Goal: Transaction & Acquisition: Obtain resource

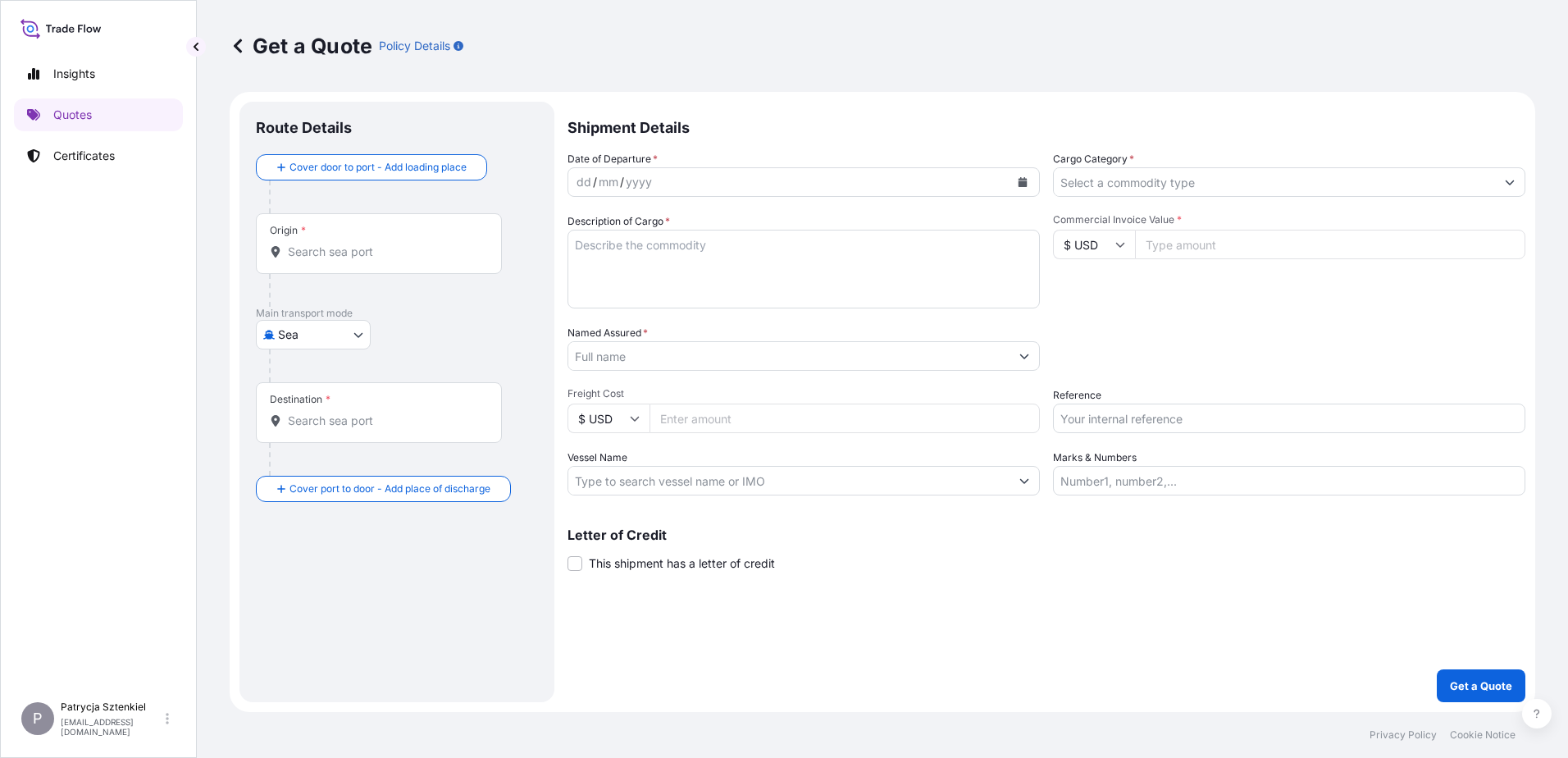
select select "Sea"
click at [1120, 406] on input "Reference" at bounding box center [1289, 418] width 472 height 29
paste input "S02054916"
type input "S02054916"
click at [683, 367] on input "Named Assured *" at bounding box center [789, 356] width 441 height 29
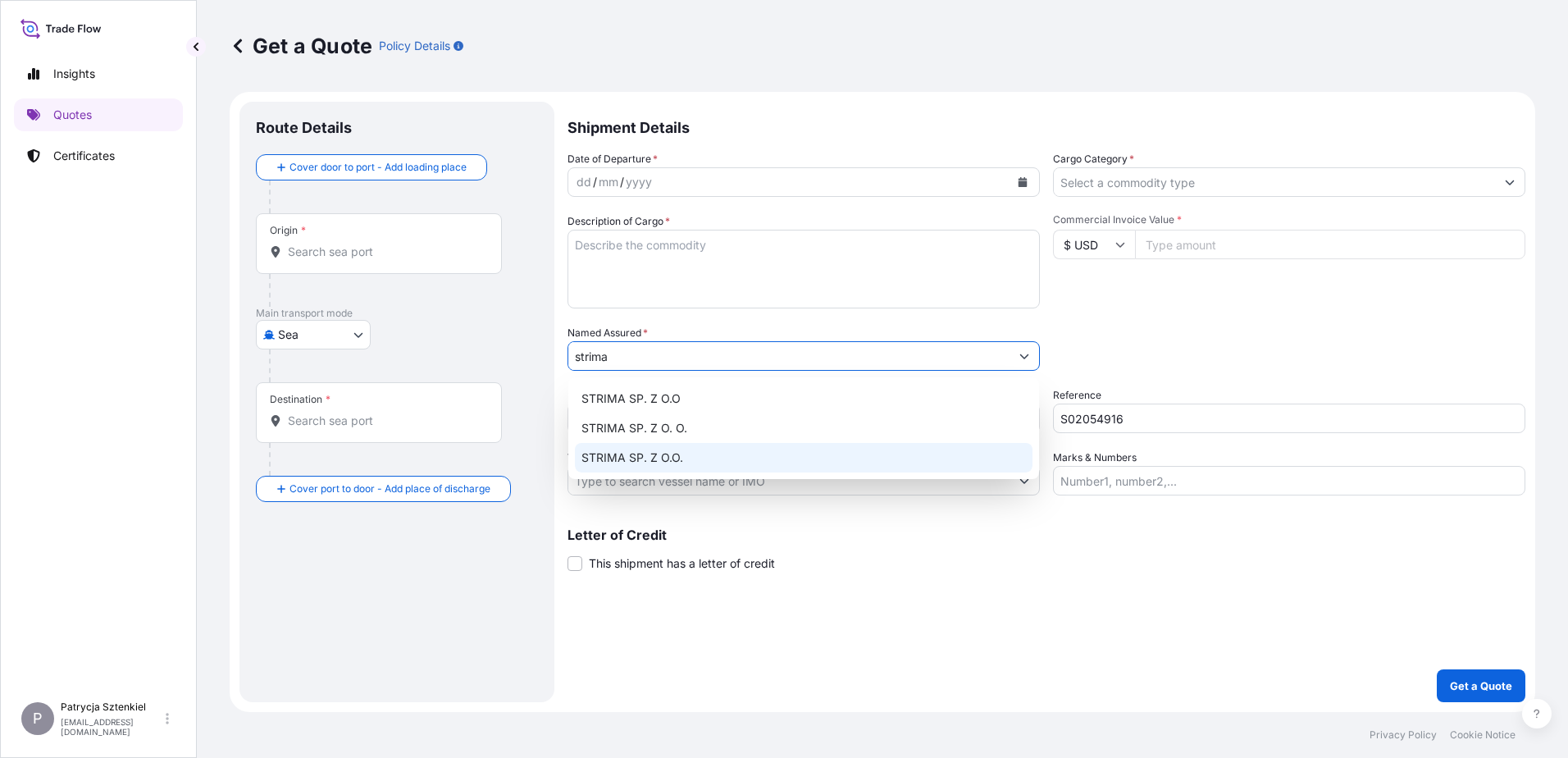
click at [680, 463] on span "STRIMA SP. Z O.O." at bounding box center [632, 457] width 101 height 16
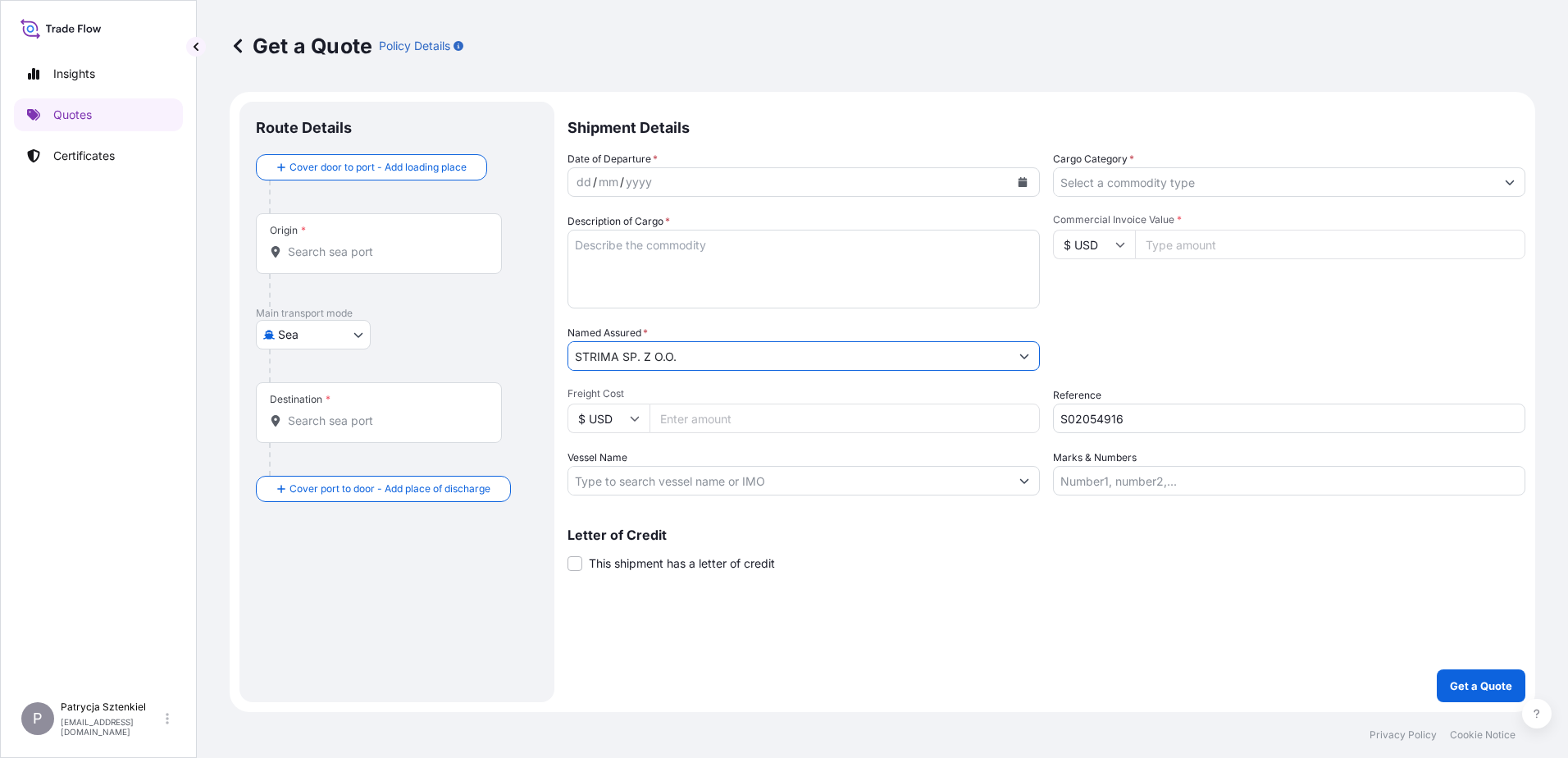
type input "STRIMA SP. Z O.O."
click at [1250, 258] on input "Commercial Invoice Value *" at bounding box center [1329, 244] width 390 height 29
type input "51890"
click at [477, 241] on div "Origin *" at bounding box center [379, 243] width 246 height 61
click at [477, 243] on input "Origin *" at bounding box center [385, 251] width 194 height 16
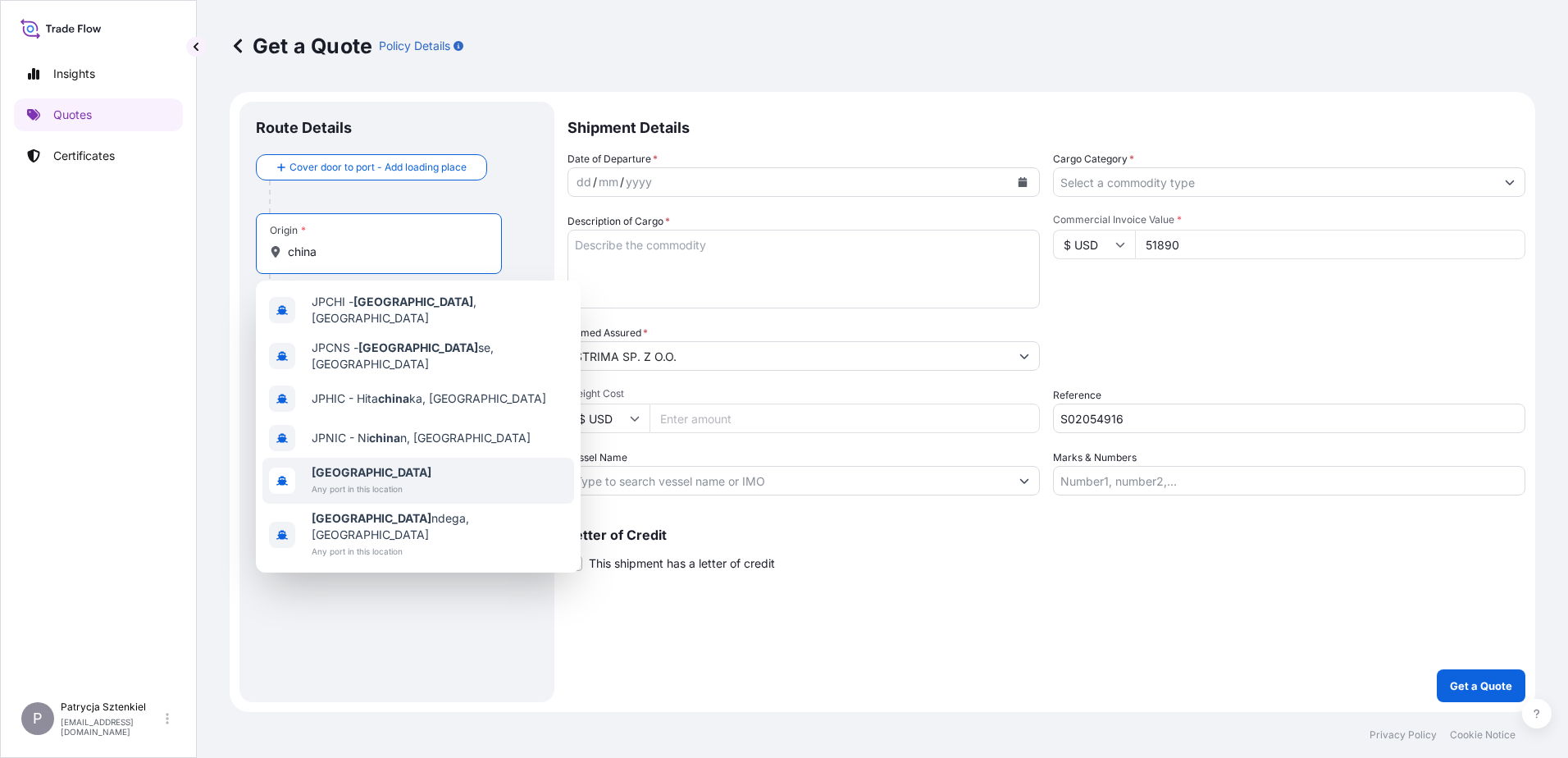
click at [341, 480] on span "Any port in this location" at bounding box center [371, 488] width 119 height 16
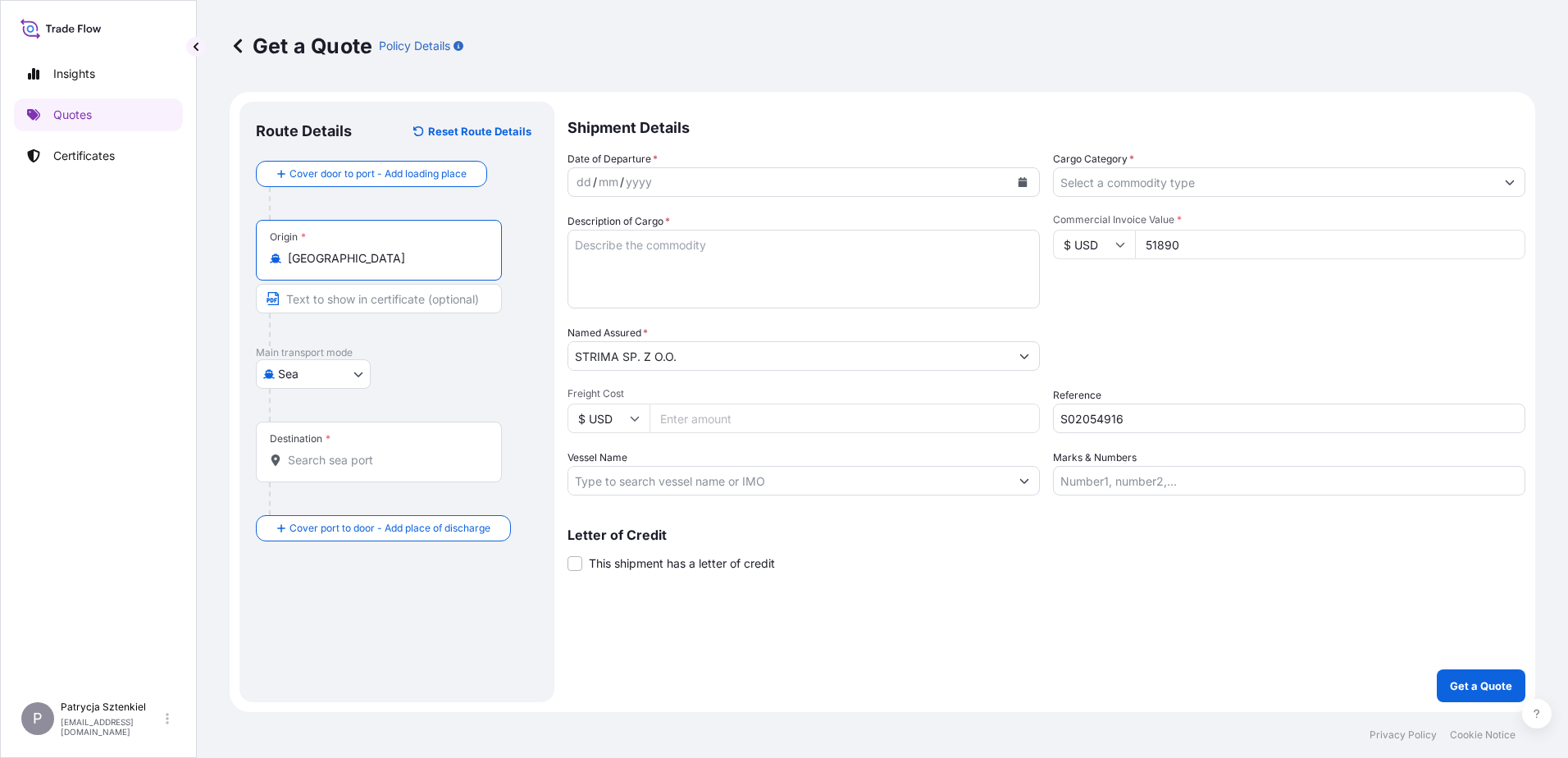
type input "[GEOGRAPHIC_DATA]"
click at [328, 469] on div "Destination *" at bounding box center [379, 452] width 246 height 61
click at [328, 468] on input "Destination *" at bounding box center [385, 459] width 194 height 16
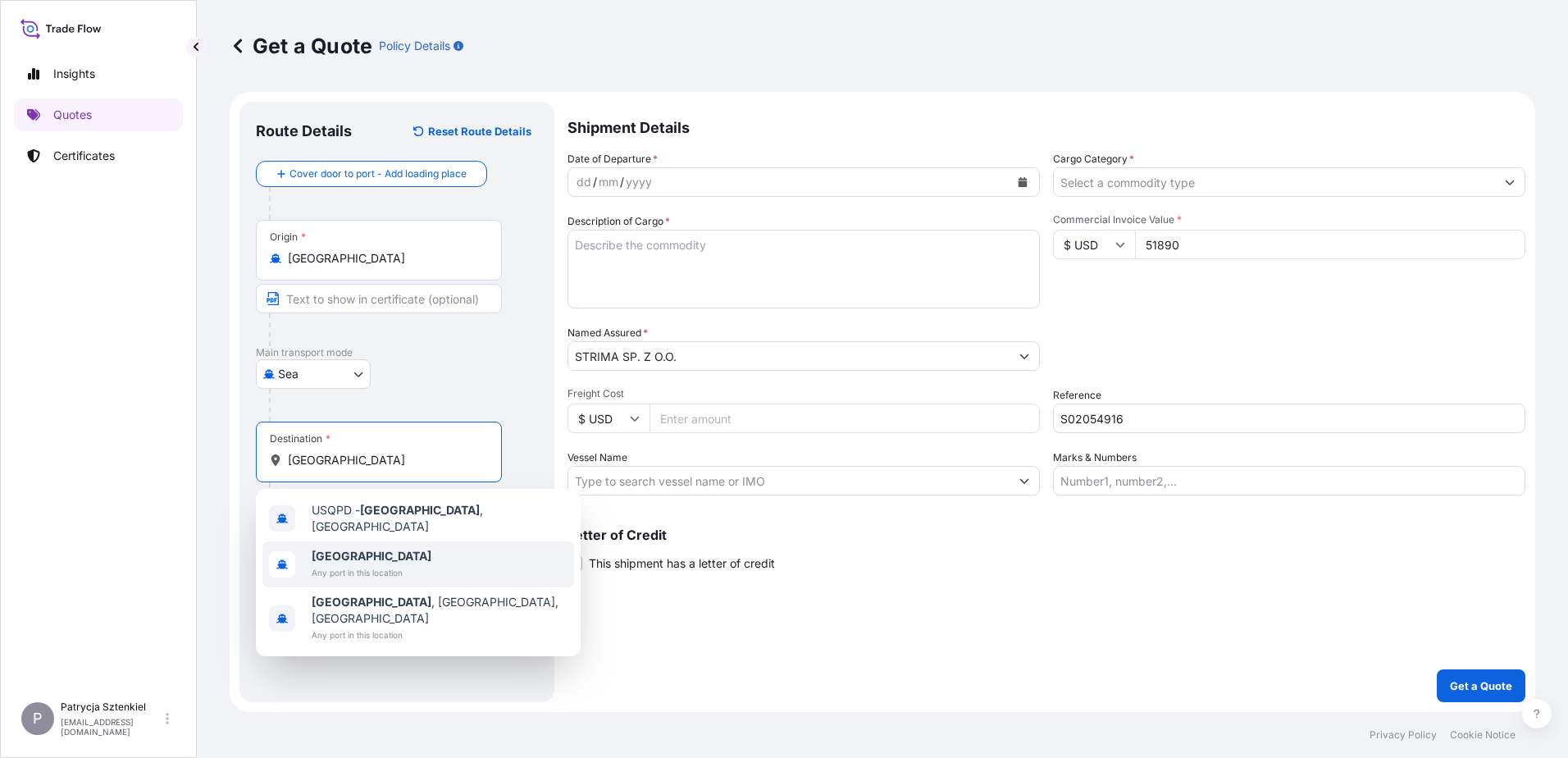
click at [376, 549] on span "[GEOGRAPHIC_DATA]" at bounding box center [371, 556] width 119 height 16
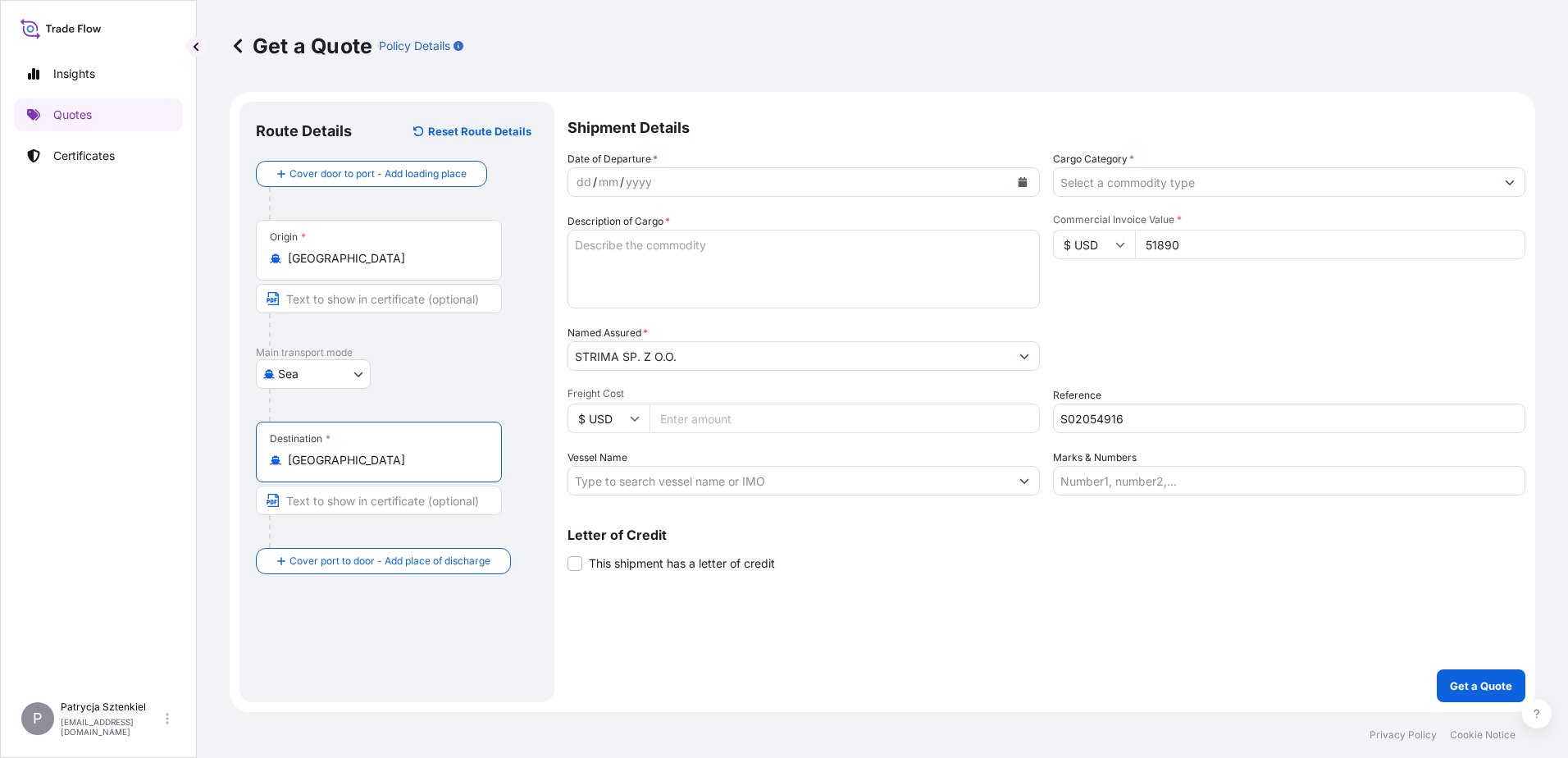
type input "[GEOGRAPHIC_DATA]"
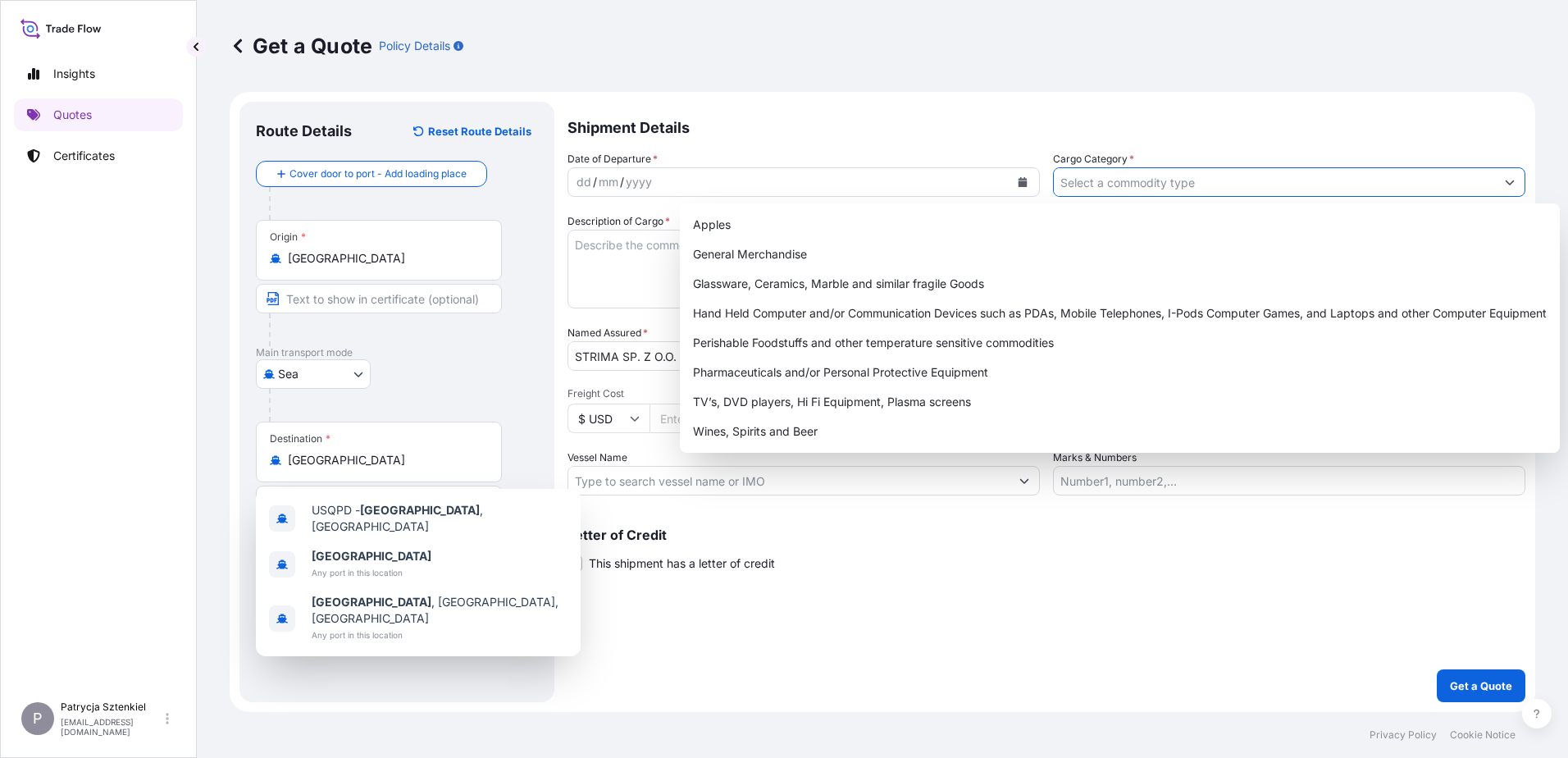
click at [1435, 181] on input "Cargo Category *" at bounding box center [1275, 182] width 441 height 29
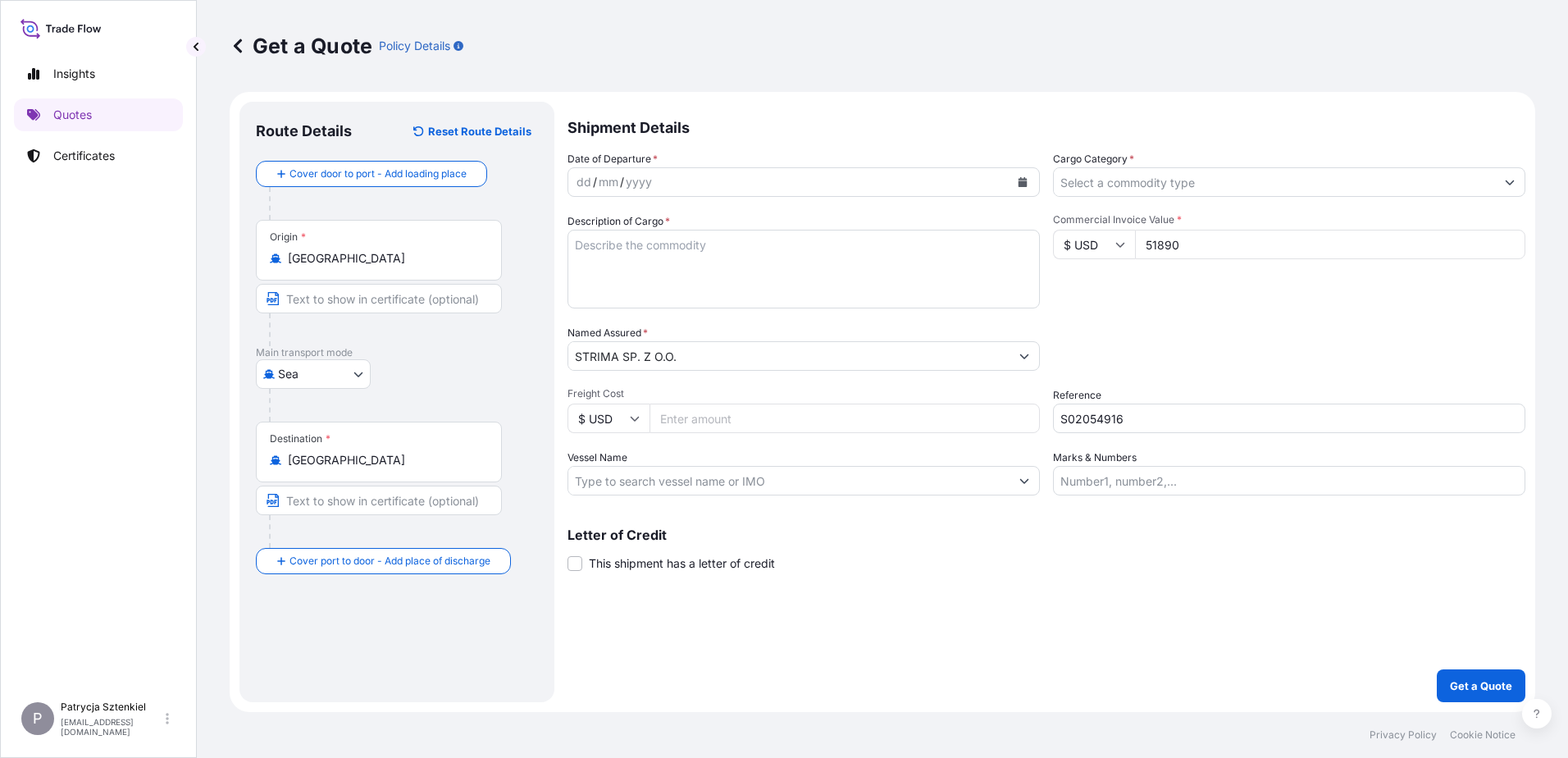
click at [1091, 172] on input "Cargo Category *" at bounding box center [1275, 182] width 441 height 29
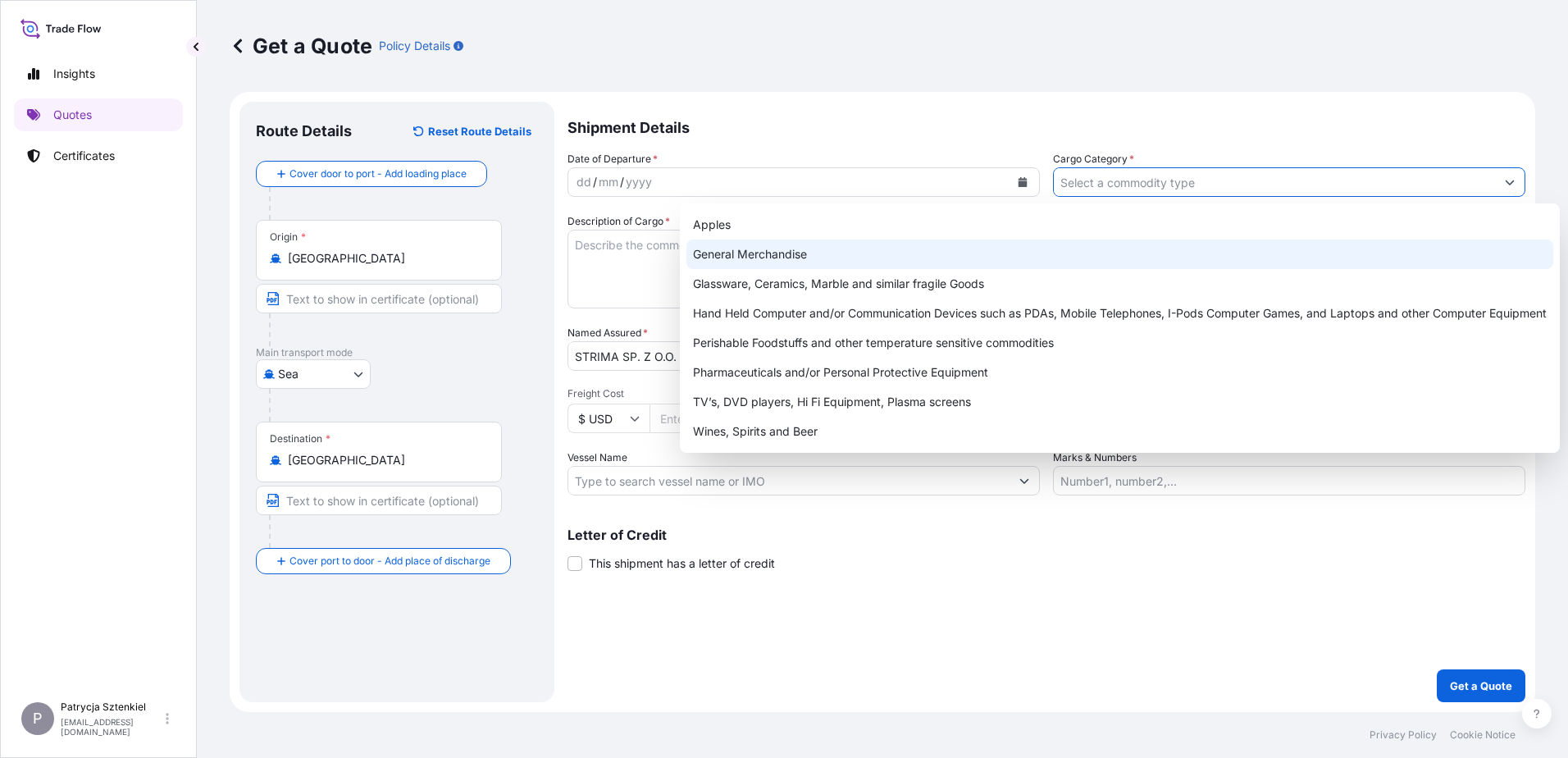
click at [780, 261] on div "General Merchandise" at bounding box center [1120, 254] width 867 height 29
type input "General Merchandise"
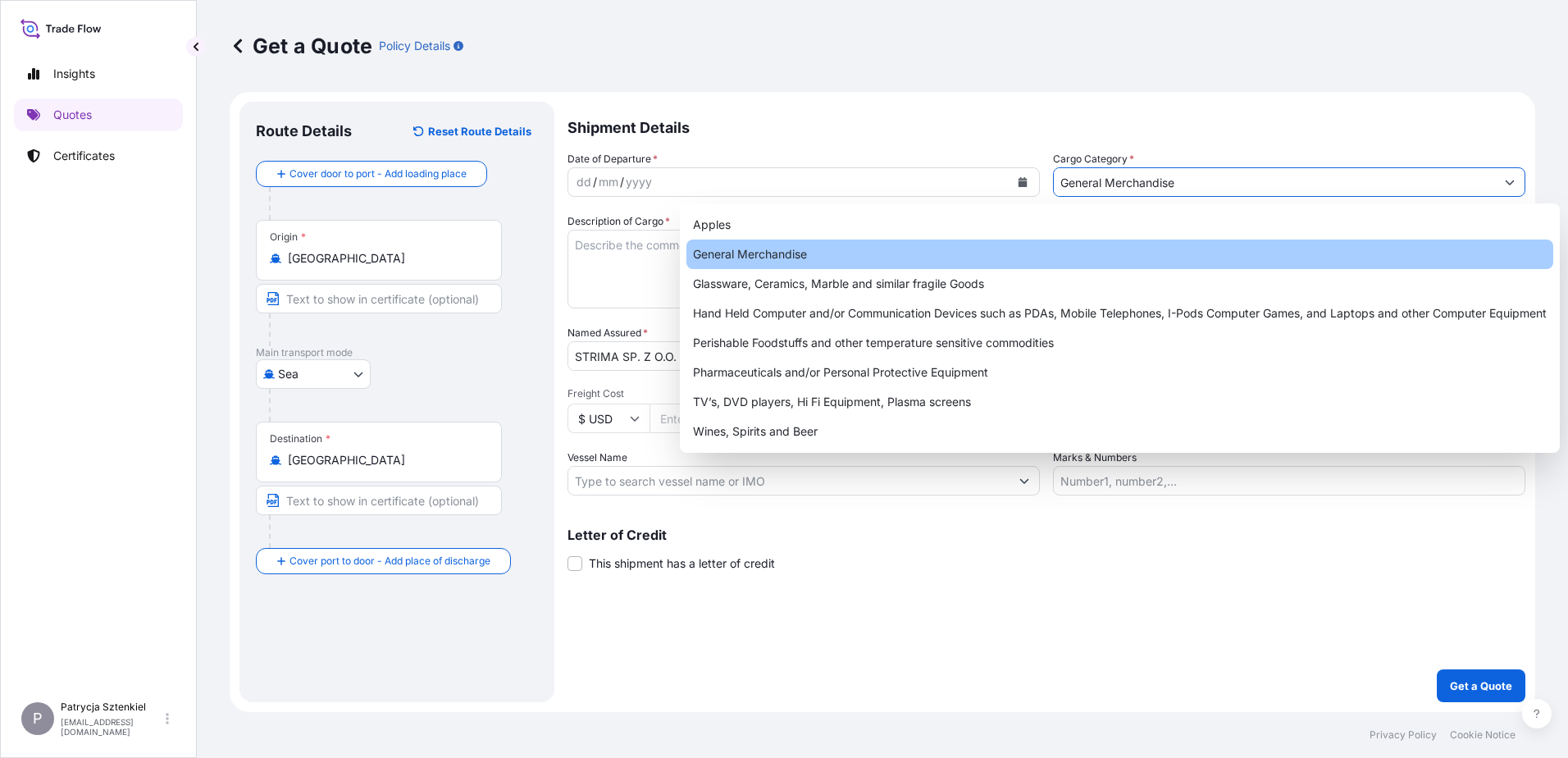
click at [710, 277] on textarea "Description of Cargo *" at bounding box center [804, 268] width 472 height 79
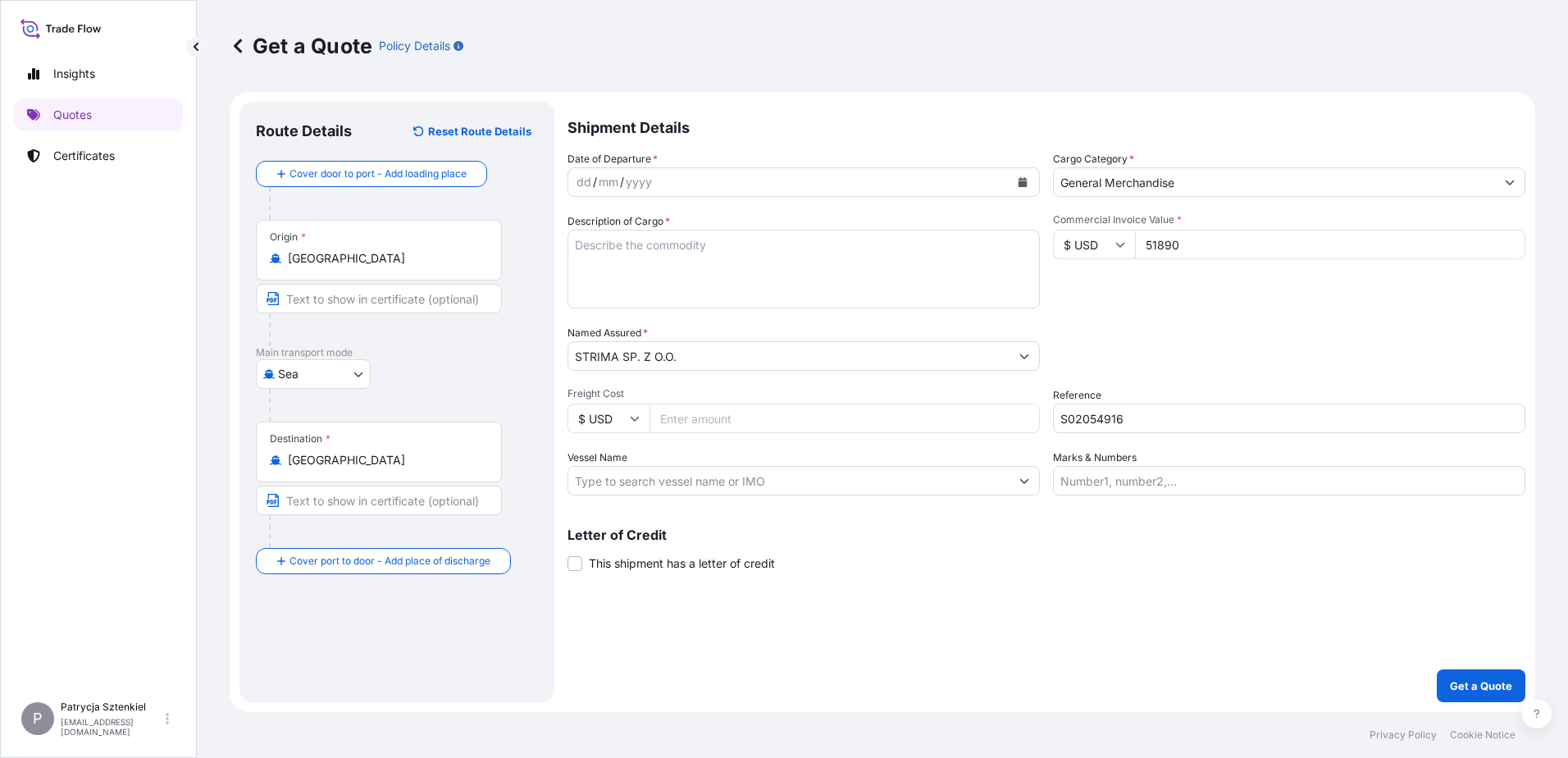
click at [684, 249] on textarea "Description of Cargo *" at bounding box center [804, 268] width 472 height 79
paste textarea "475 CARTONS STEAM PRESS WITH STAND"
click at [842, 245] on textarea "475 CARTONS STEAM PRESS WITH STAND" at bounding box center [804, 268] width 472 height 79
paste textarea "6 692,000"
click at [687, 259] on textarea "475 CARTONS STEAM PRESS WITH STAND 6 692,000 kg," at bounding box center [804, 268] width 472 height 79
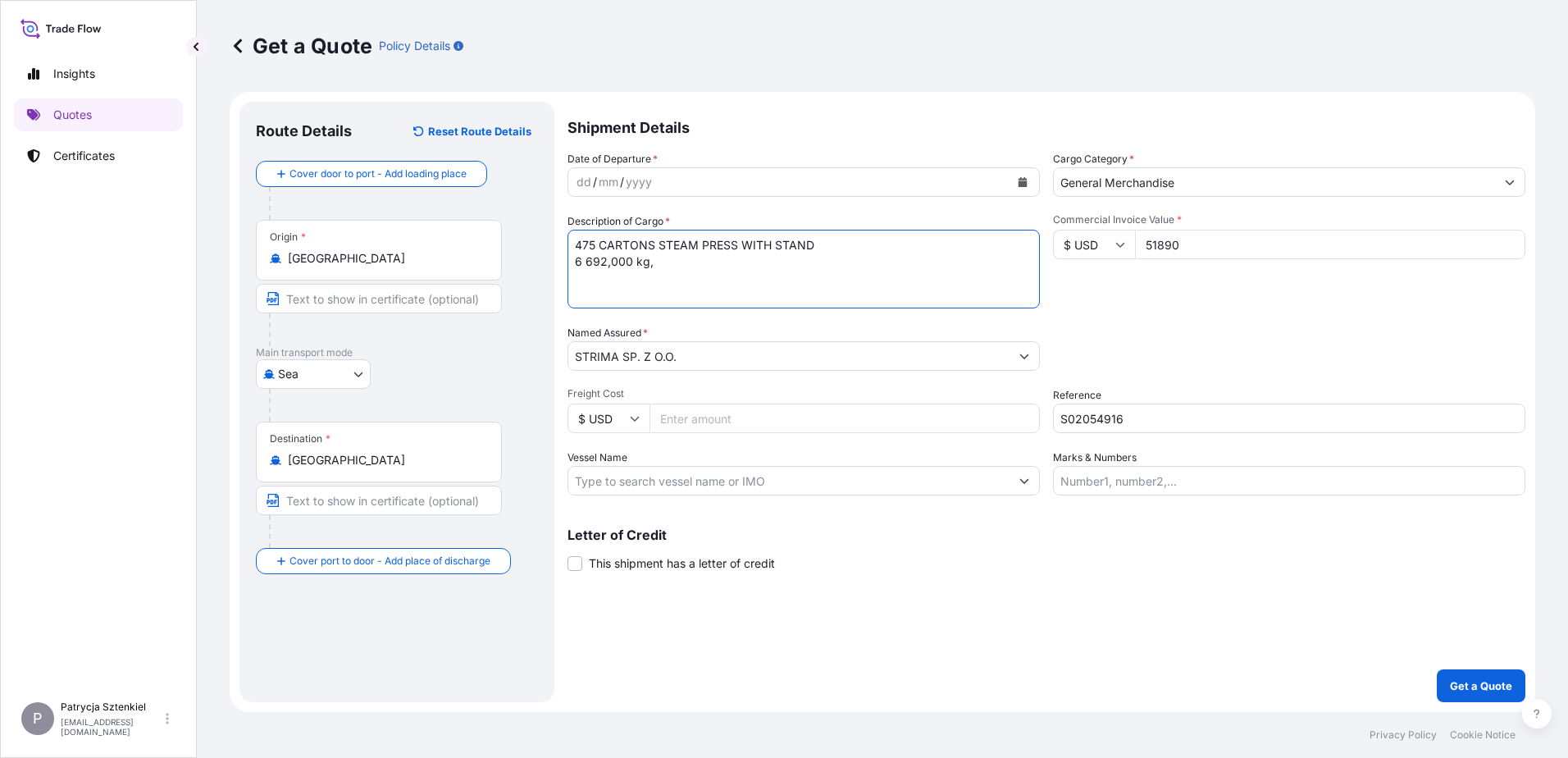
paste textarea "68,000"
type textarea "475 CARTONS STEAM PRESS WITH STAND 6 692,000 kg, 68,000 cbm"
click at [1026, 177] on button "Calendar" at bounding box center [1022, 182] width 26 height 26
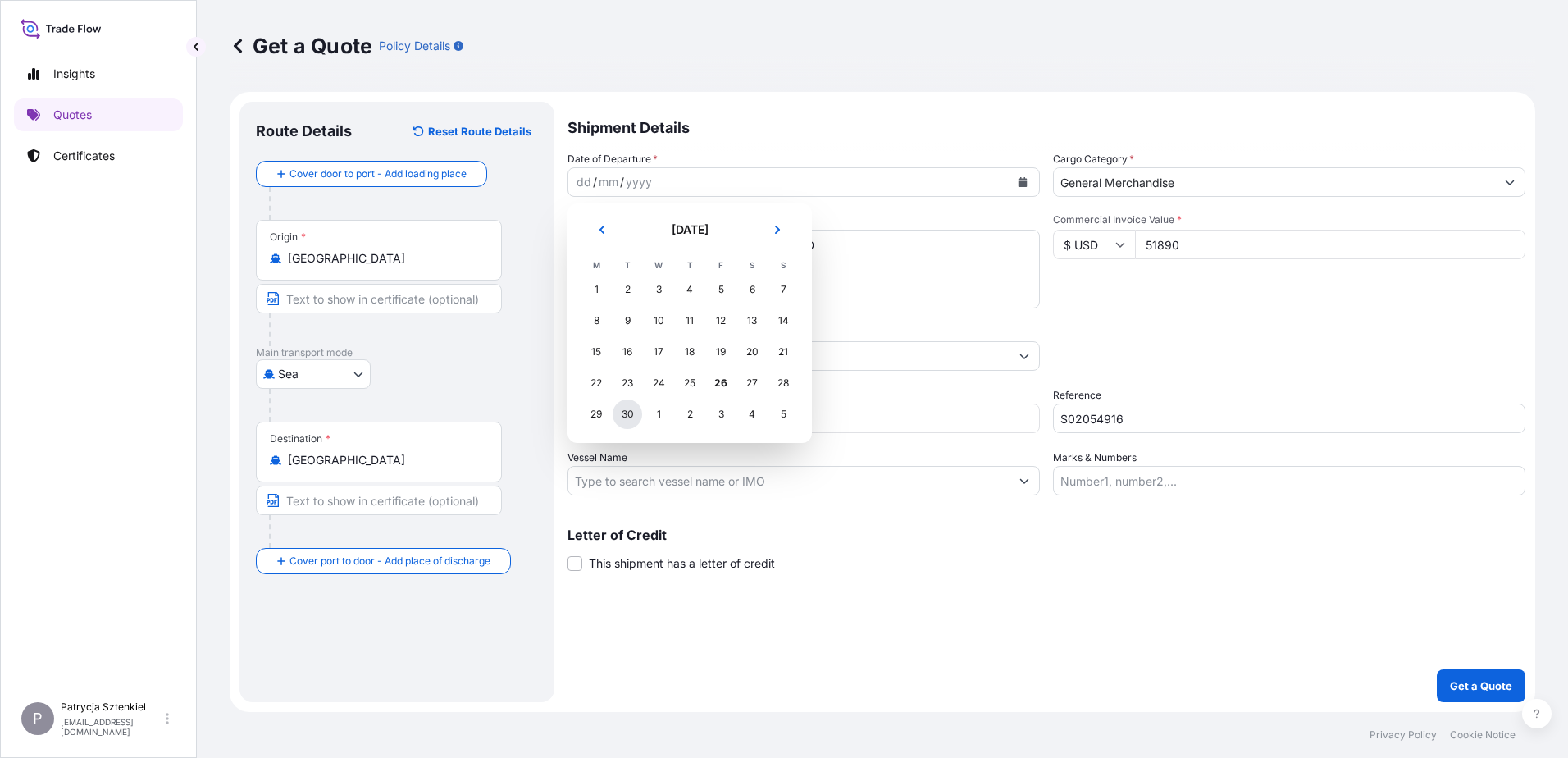
click at [623, 419] on div "30" at bounding box center [627, 414] width 29 height 29
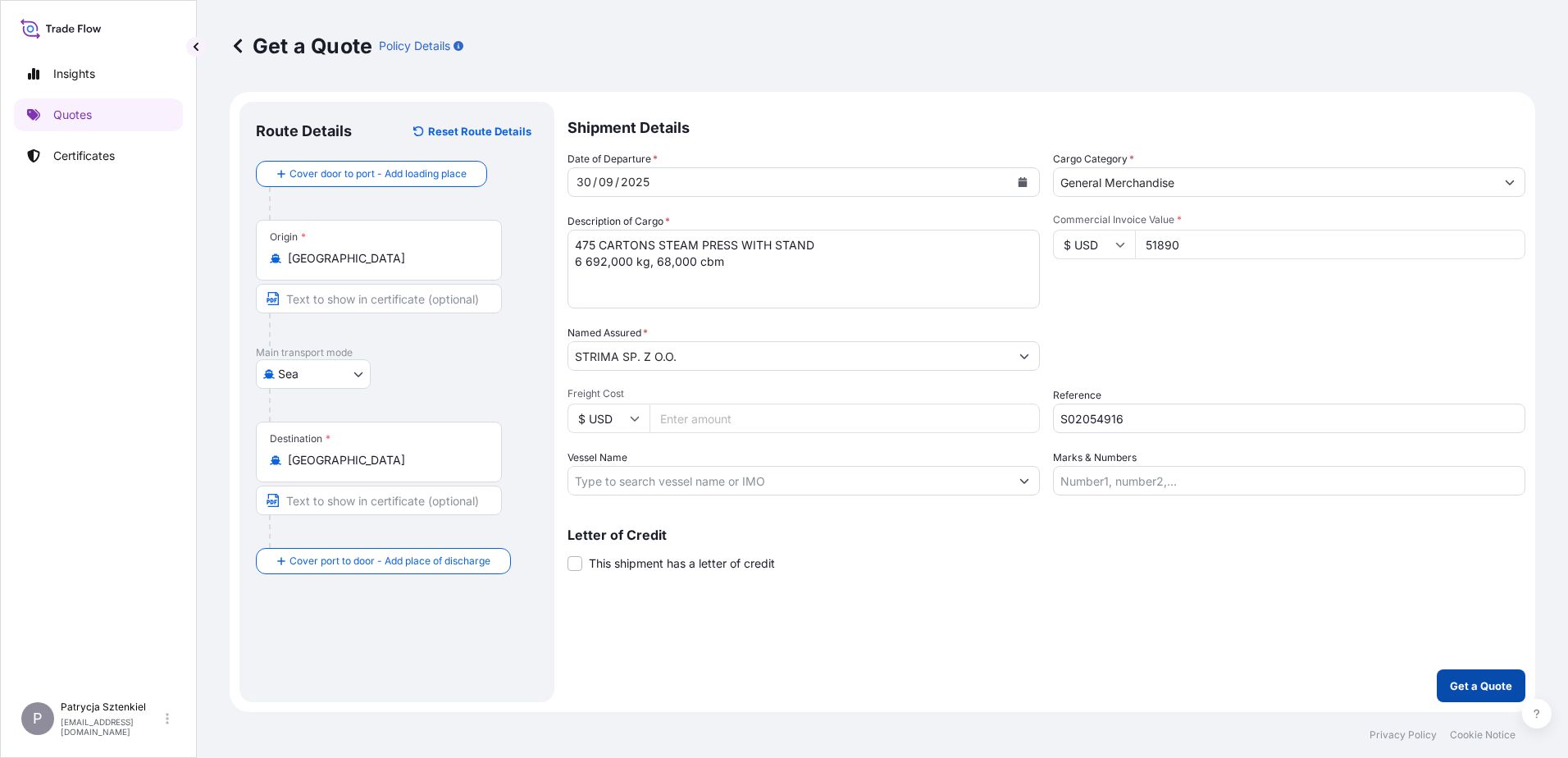
click at [1471, 685] on p "Get a Quote" at bounding box center [1481, 685] width 62 height 16
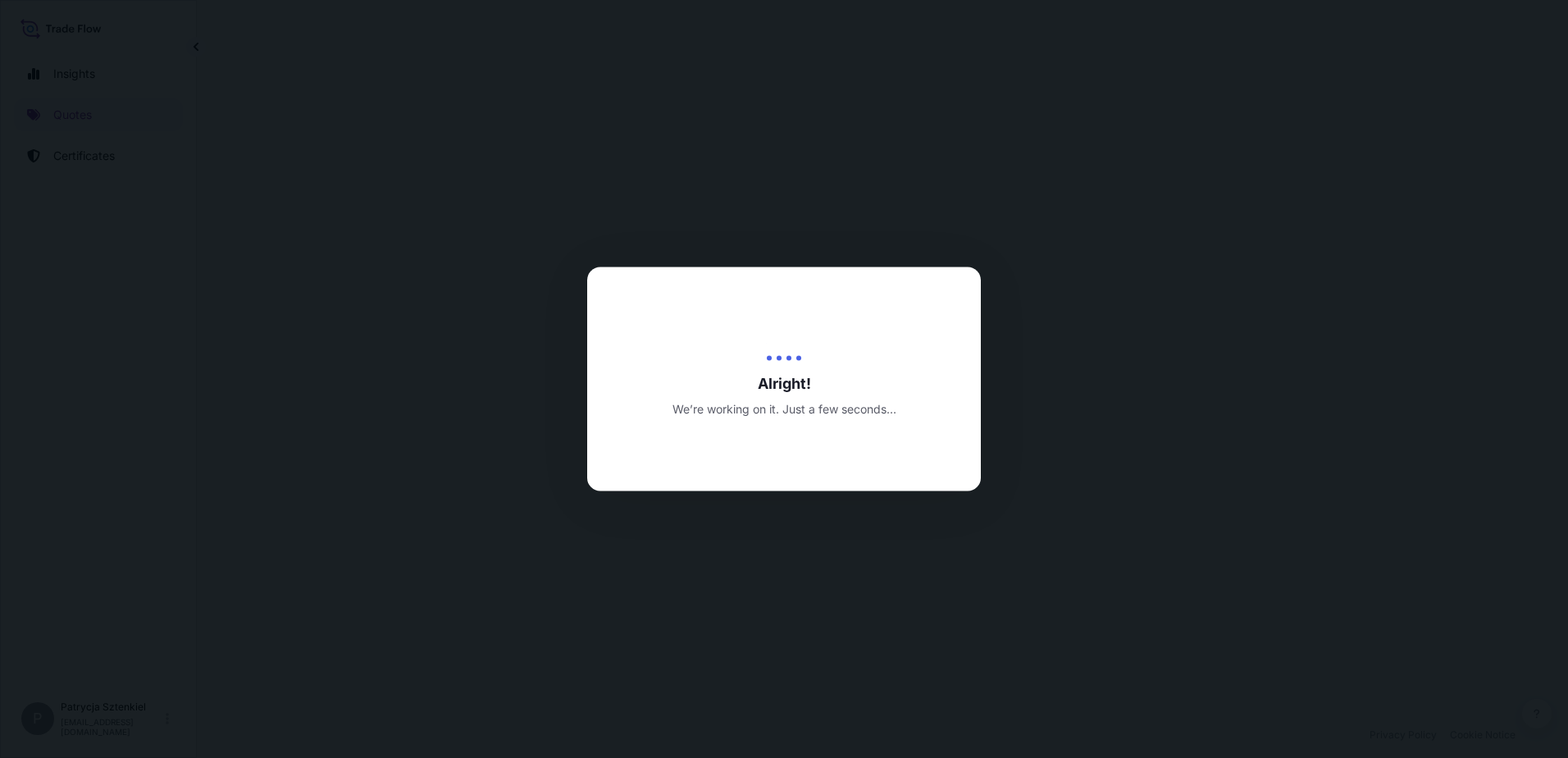
select select "Sea"
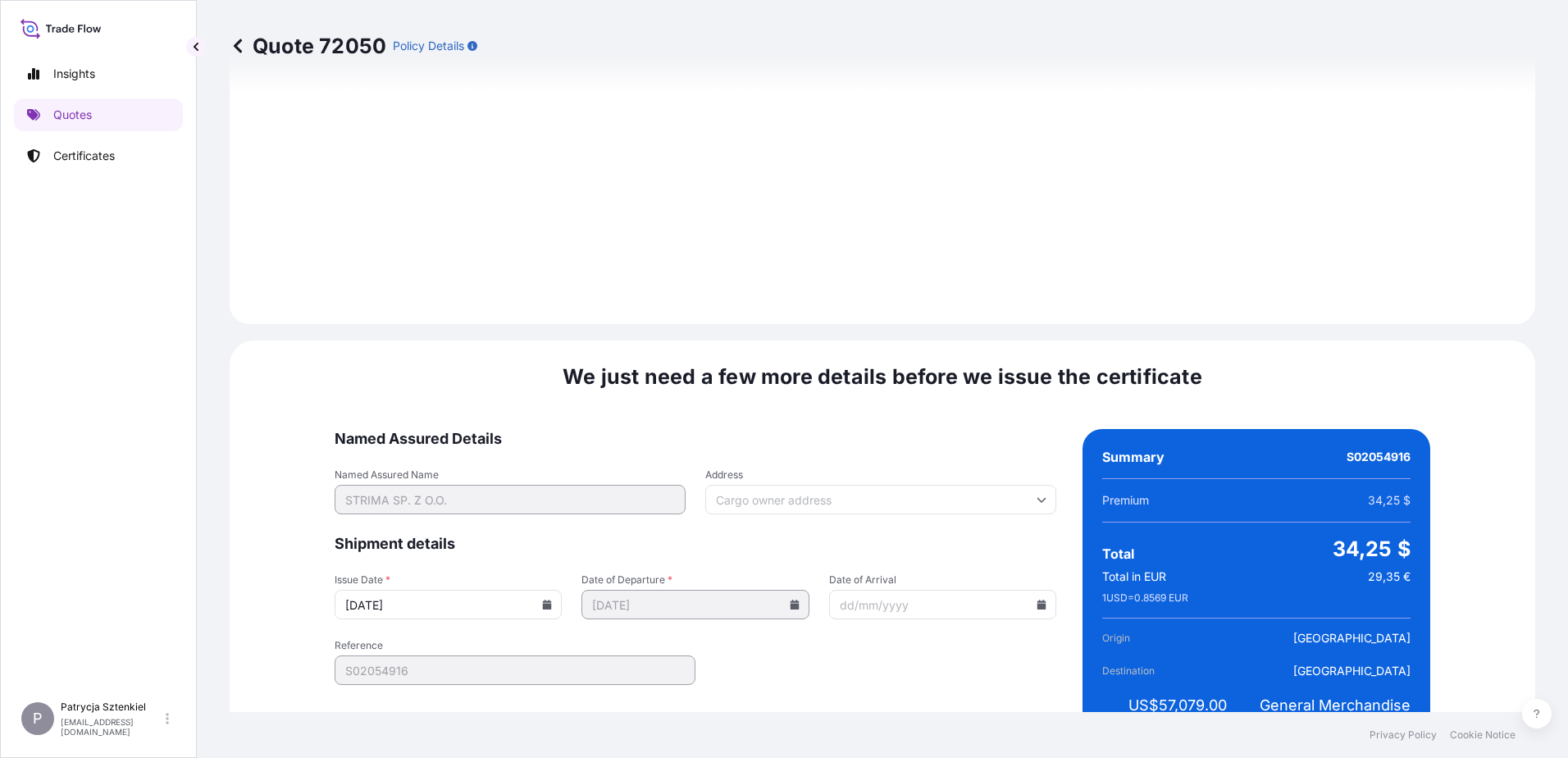
scroll to position [1744, 0]
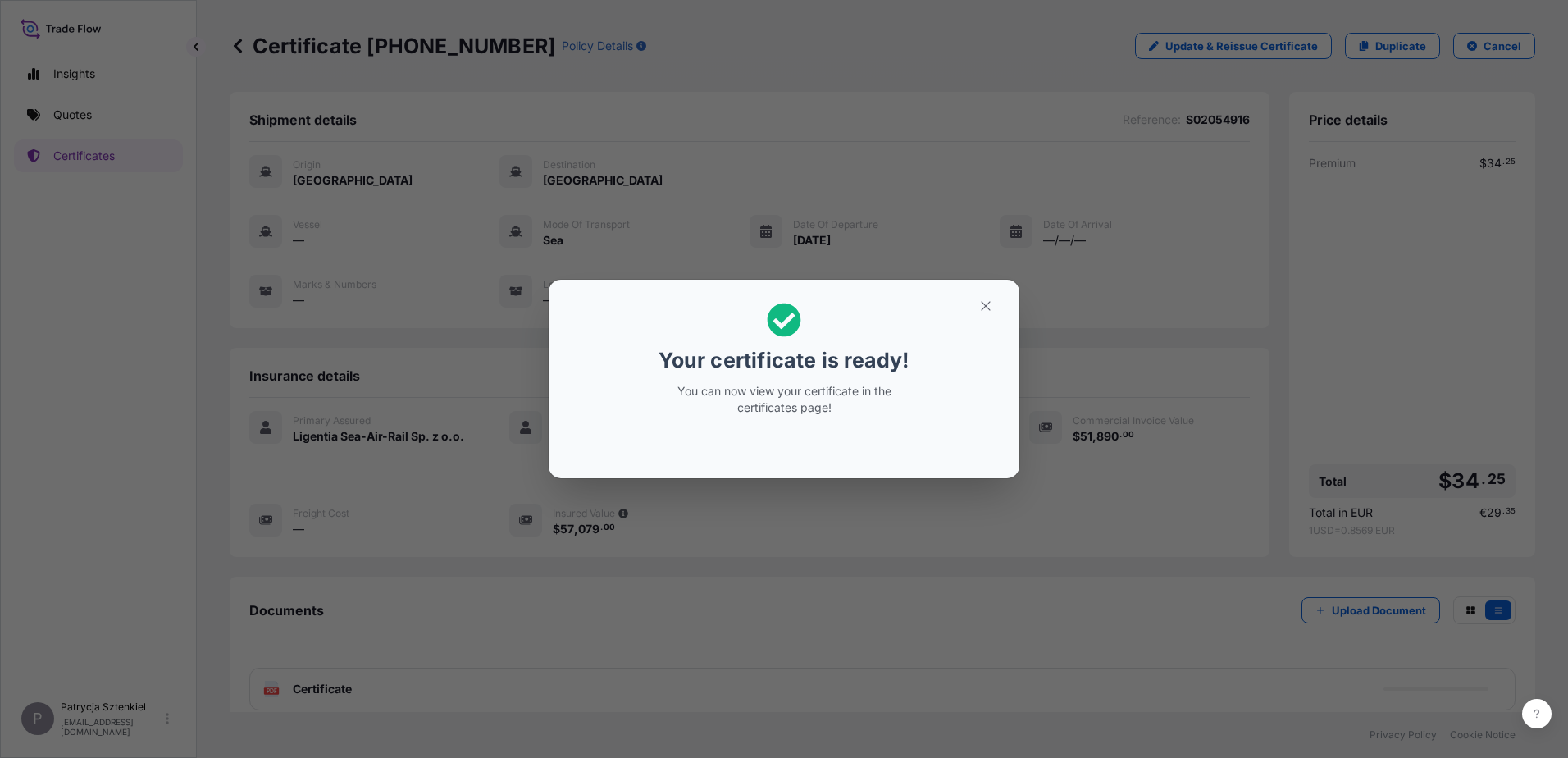
click at [980, 317] on button "button" at bounding box center [985, 305] width 41 height 26
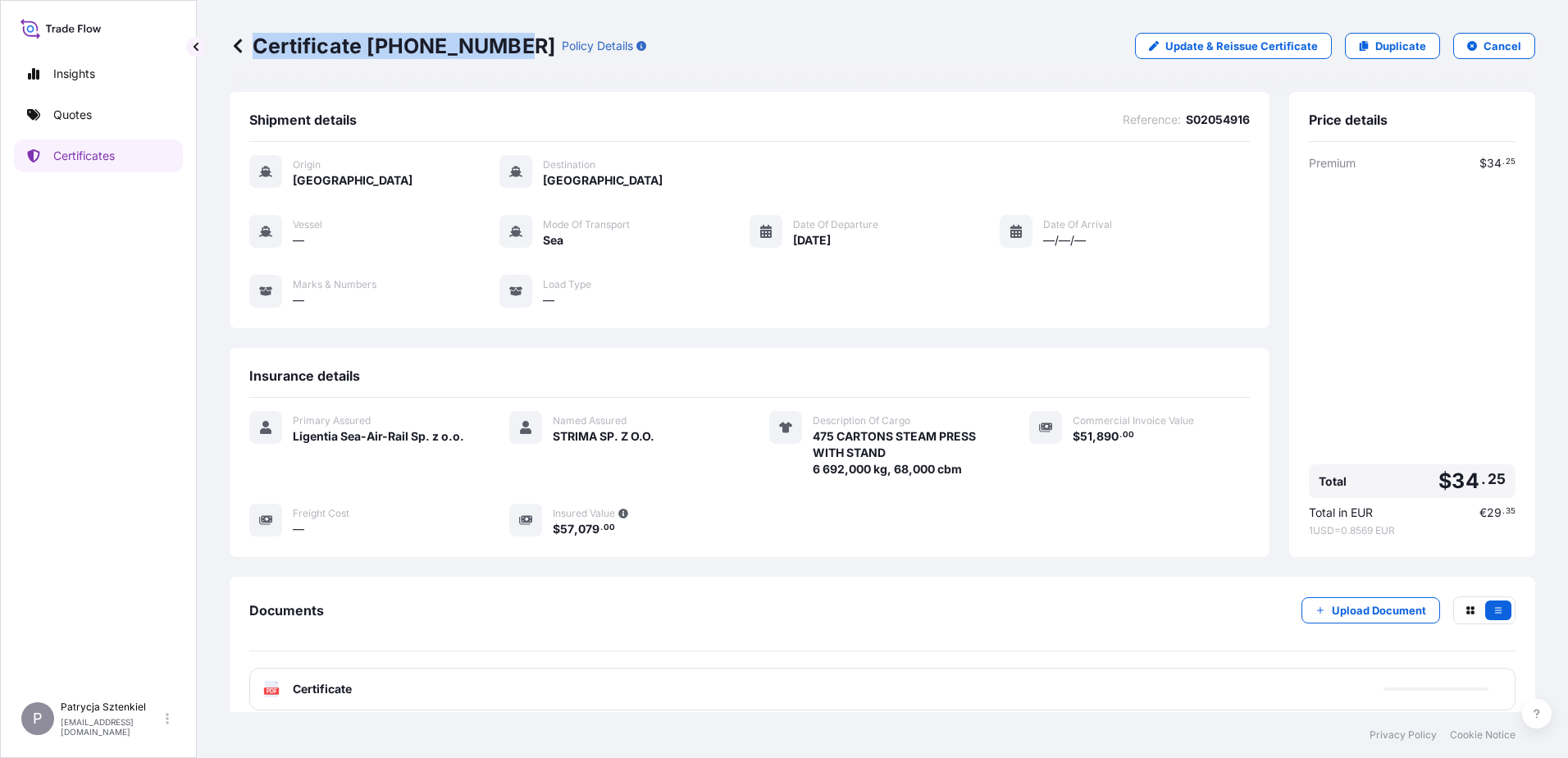
drag, startPoint x: 258, startPoint y: 55, endPoint x: 514, endPoint y: 80, distance: 257.2
click at [514, 80] on div "Certificate [PHONE_NUMBER] Policy Details Update & Reissue Certificate Duplicat…" at bounding box center [882, 46] width 1306 height 92
copy p "Certificate [PHONE_NUMBER]"
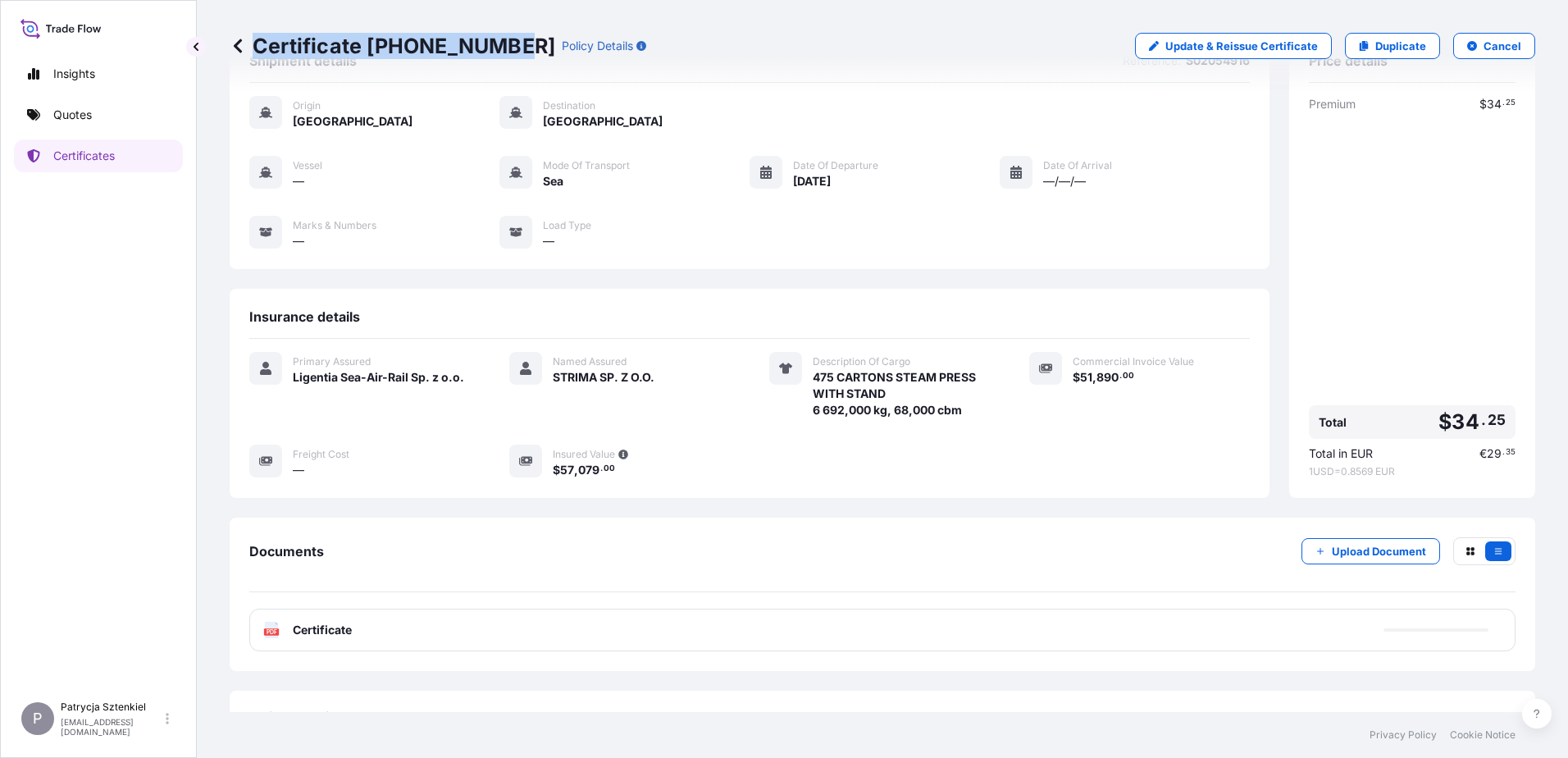
scroll to position [90, 0]
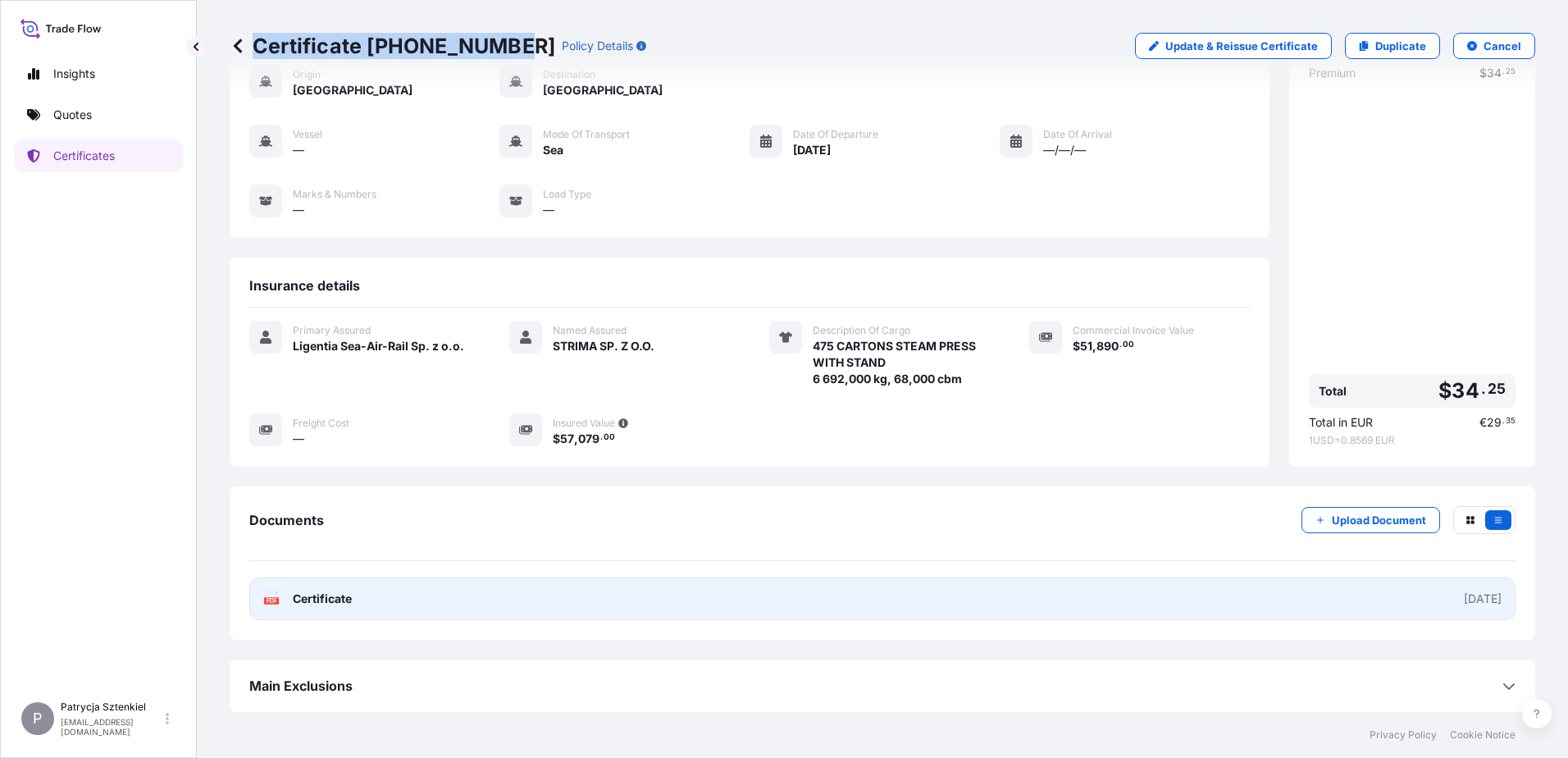
click at [759, 597] on link "PDF Certificate [DATE]" at bounding box center [882, 598] width 1266 height 42
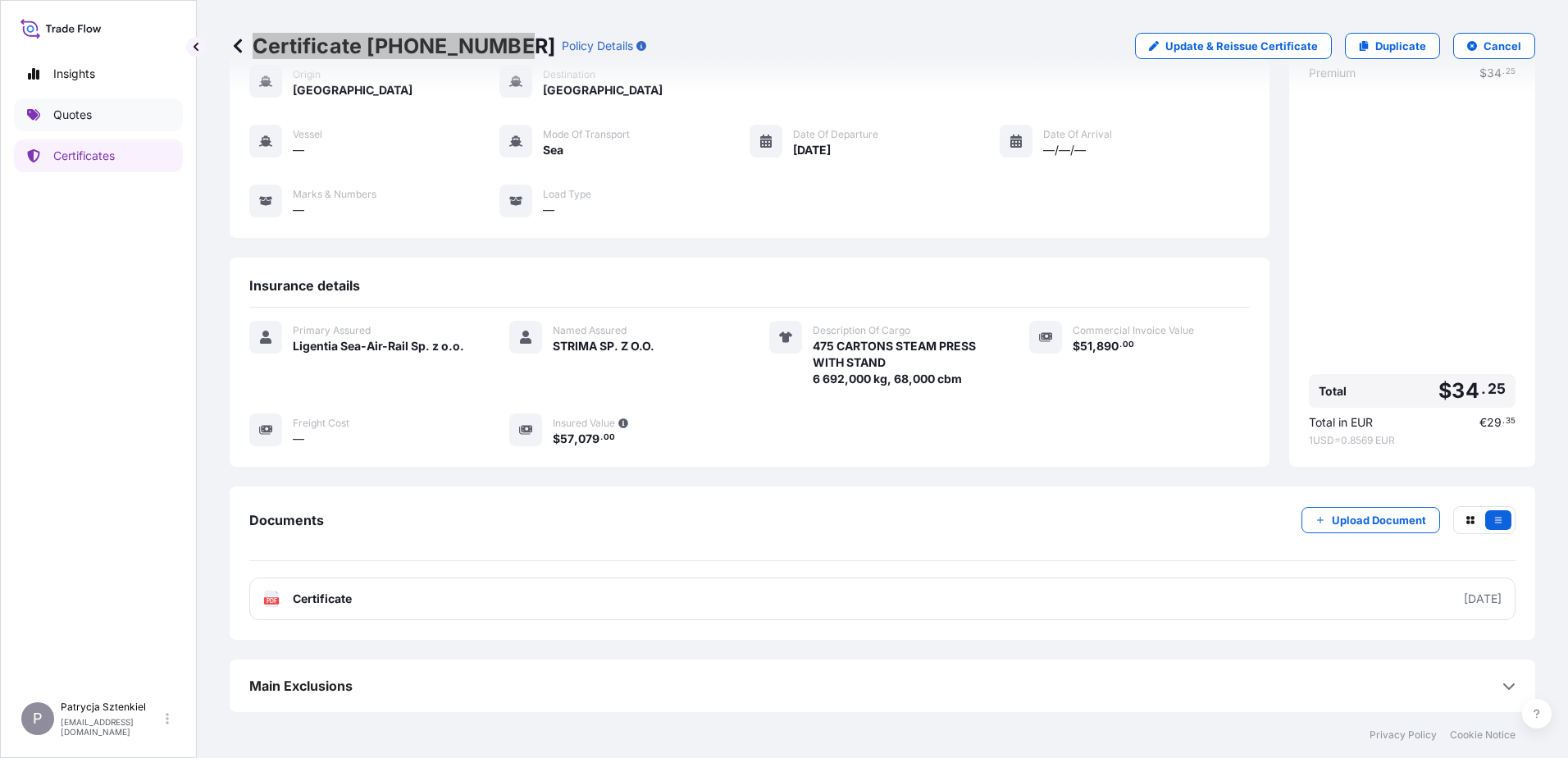
click at [99, 101] on link "Quotes" at bounding box center [98, 115] width 169 height 33
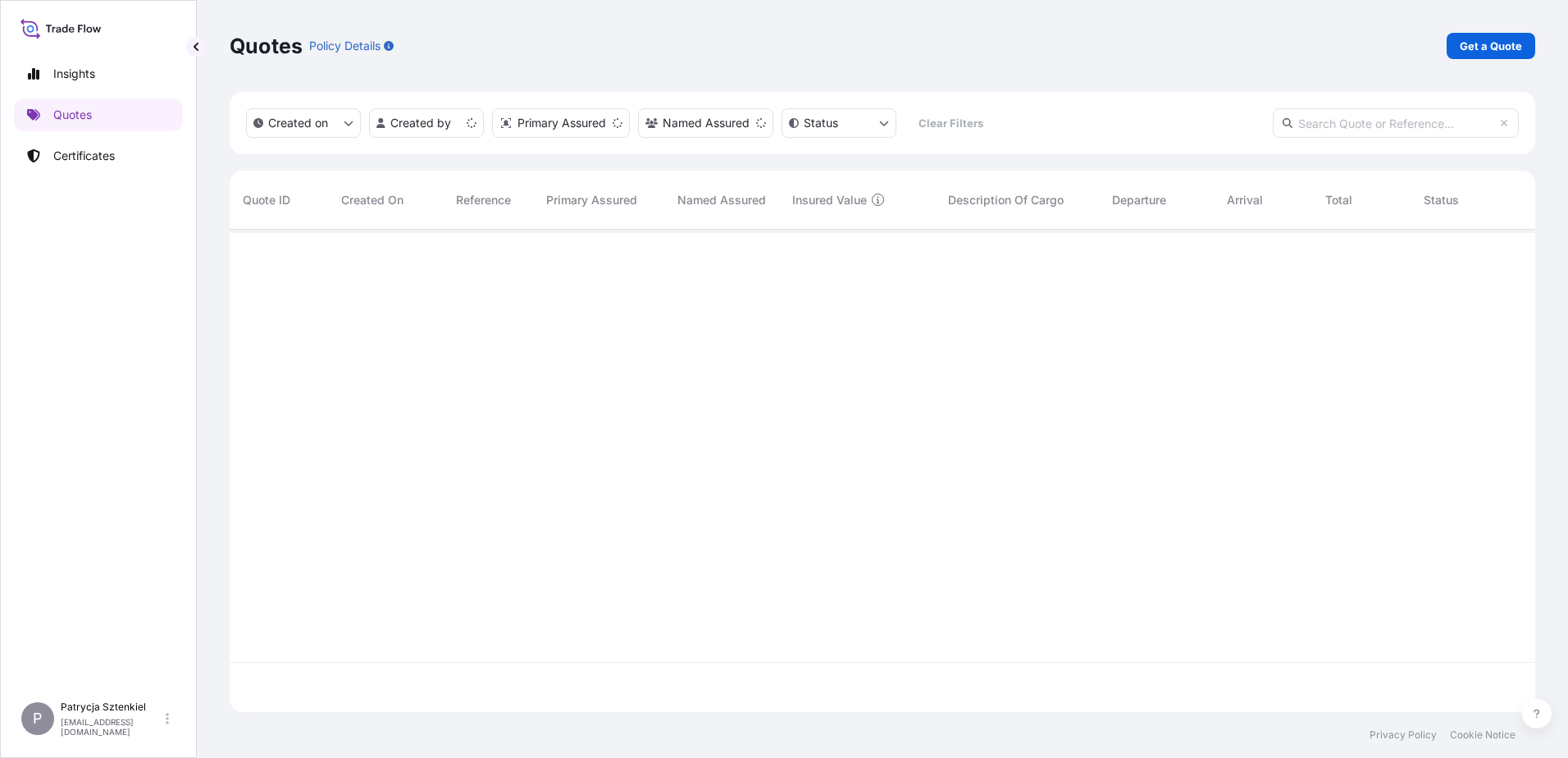
scroll to position [479, 1293]
click at [1473, 37] on link "Get a Quote" at bounding box center [1491, 46] width 88 height 26
select select "Sea"
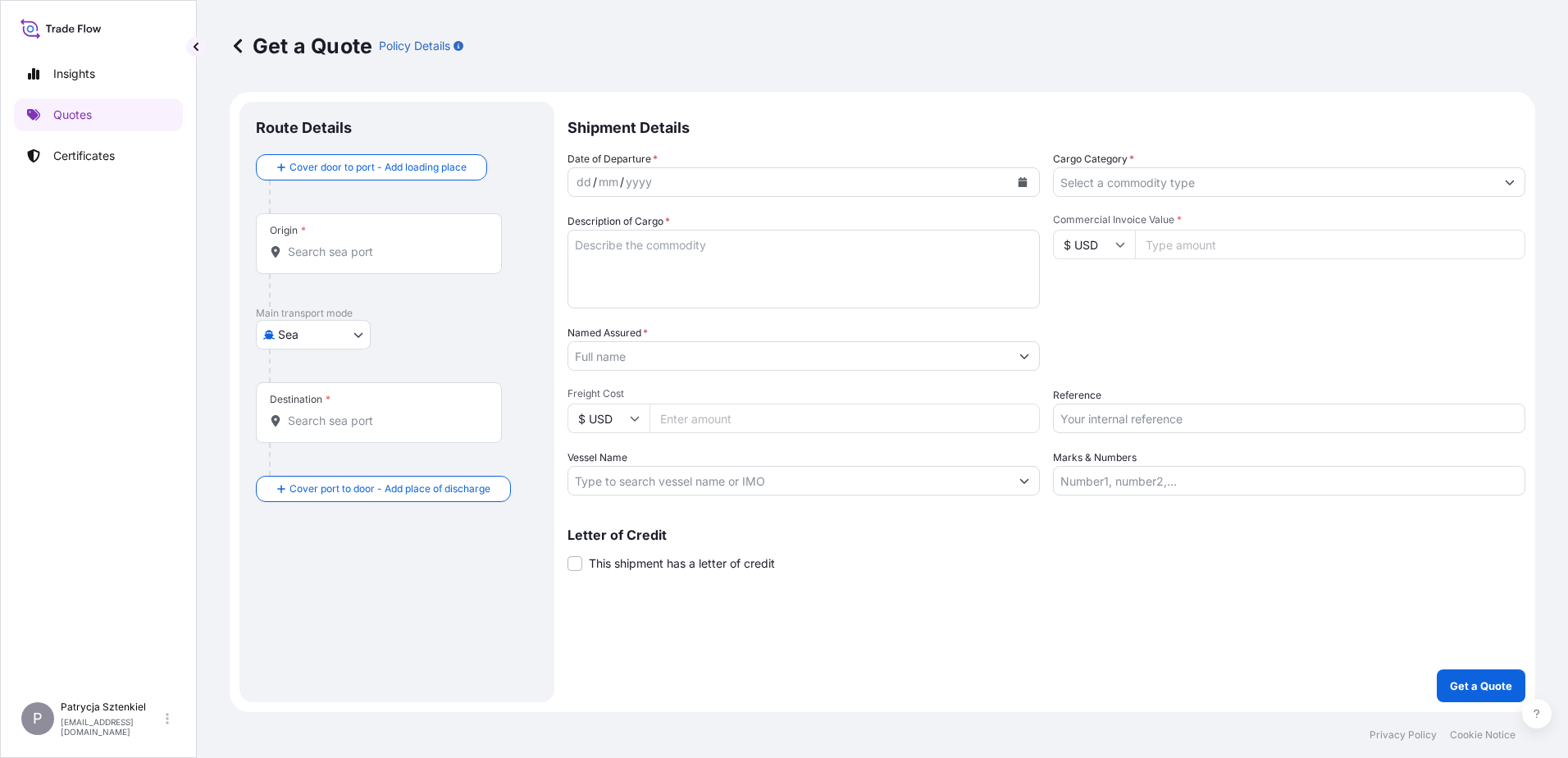
click at [1051, 438] on div "Date of Departure * dd / mm / yyyy Cargo Category * Description of Cargo * Comm…" at bounding box center [1046, 323] width 958 height 344
click at [1085, 414] on input "Reference" at bounding box center [1289, 418] width 472 height 29
paste input "S02043827"
type input "S02043827"
click at [1038, 183] on div "dd / mm / yyyy" at bounding box center [804, 182] width 472 height 29
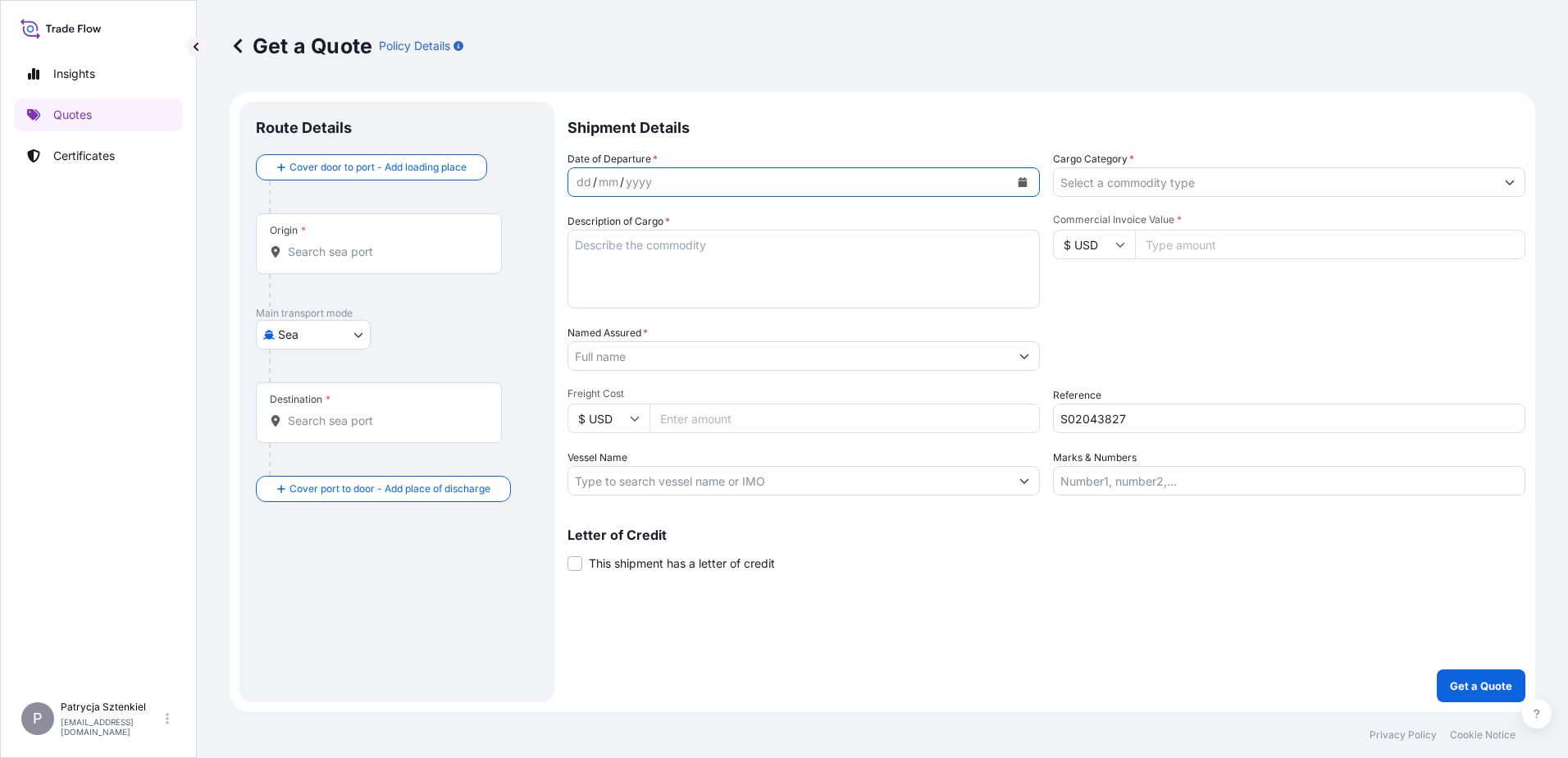
click at [1015, 177] on button "Calendar" at bounding box center [1022, 182] width 26 height 26
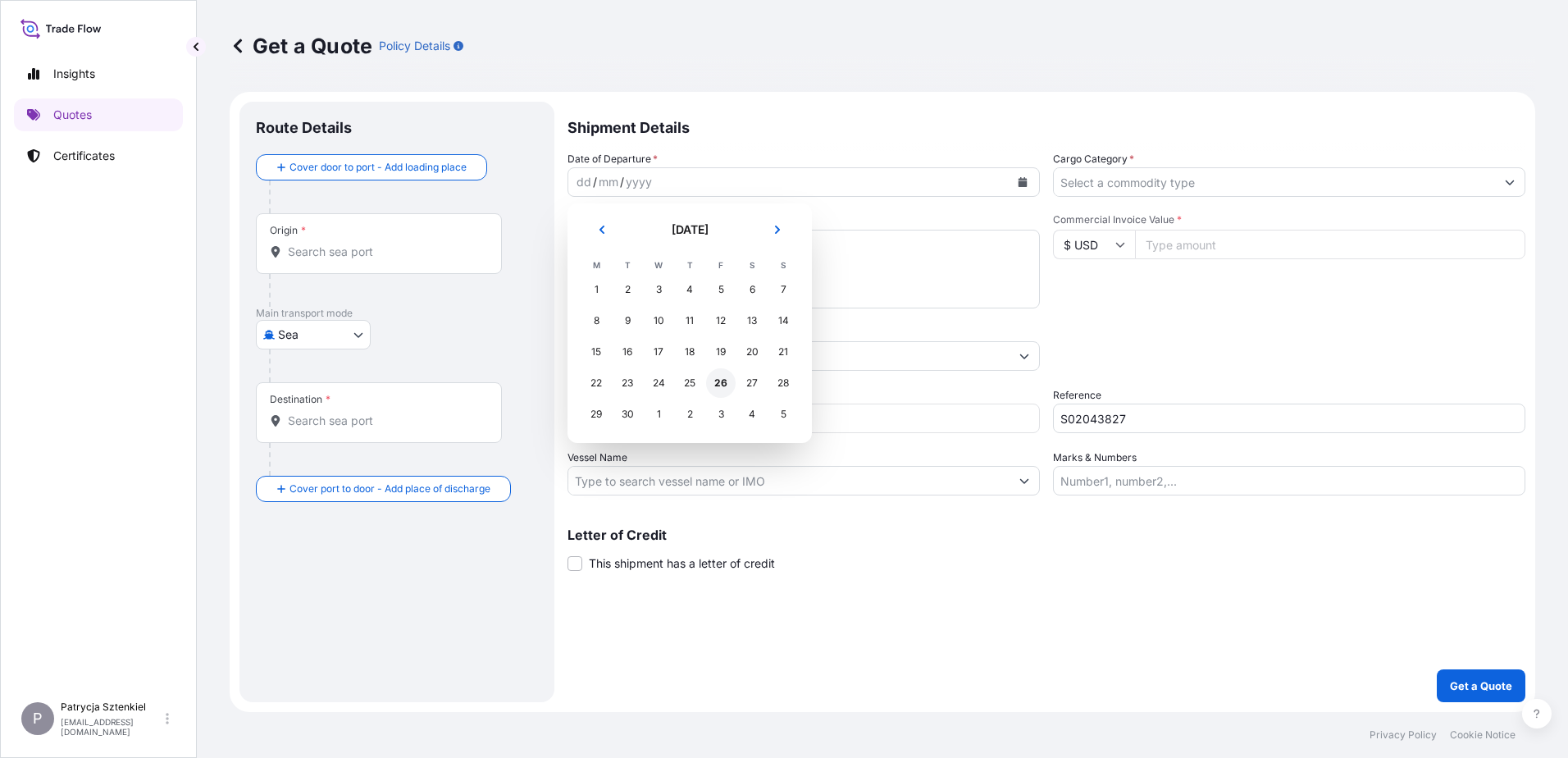
click at [721, 389] on div "26" at bounding box center [721, 382] width 29 height 29
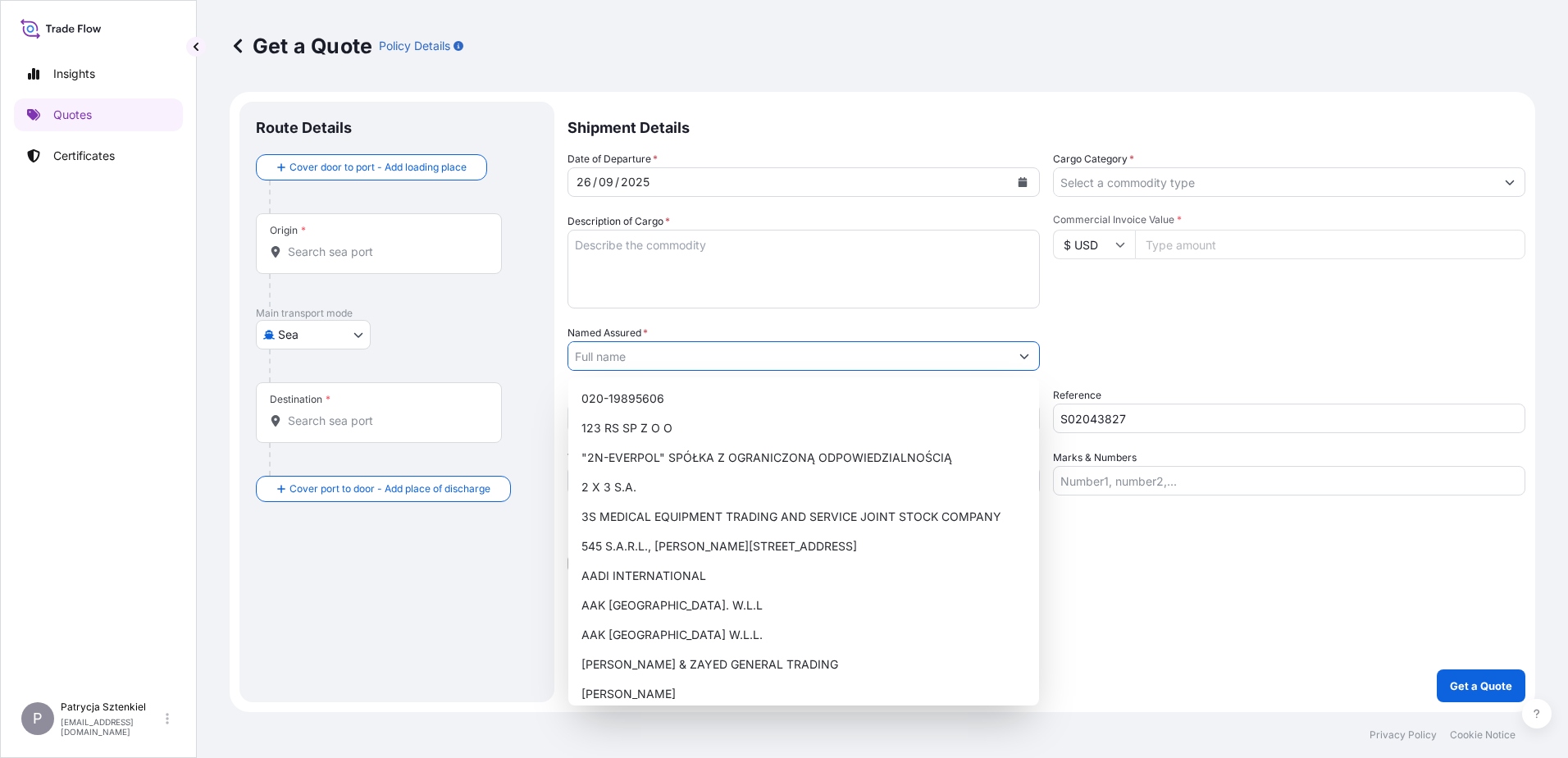
click at [693, 365] on input "Named Assured *" at bounding box center [789, 356] width 441 height 29
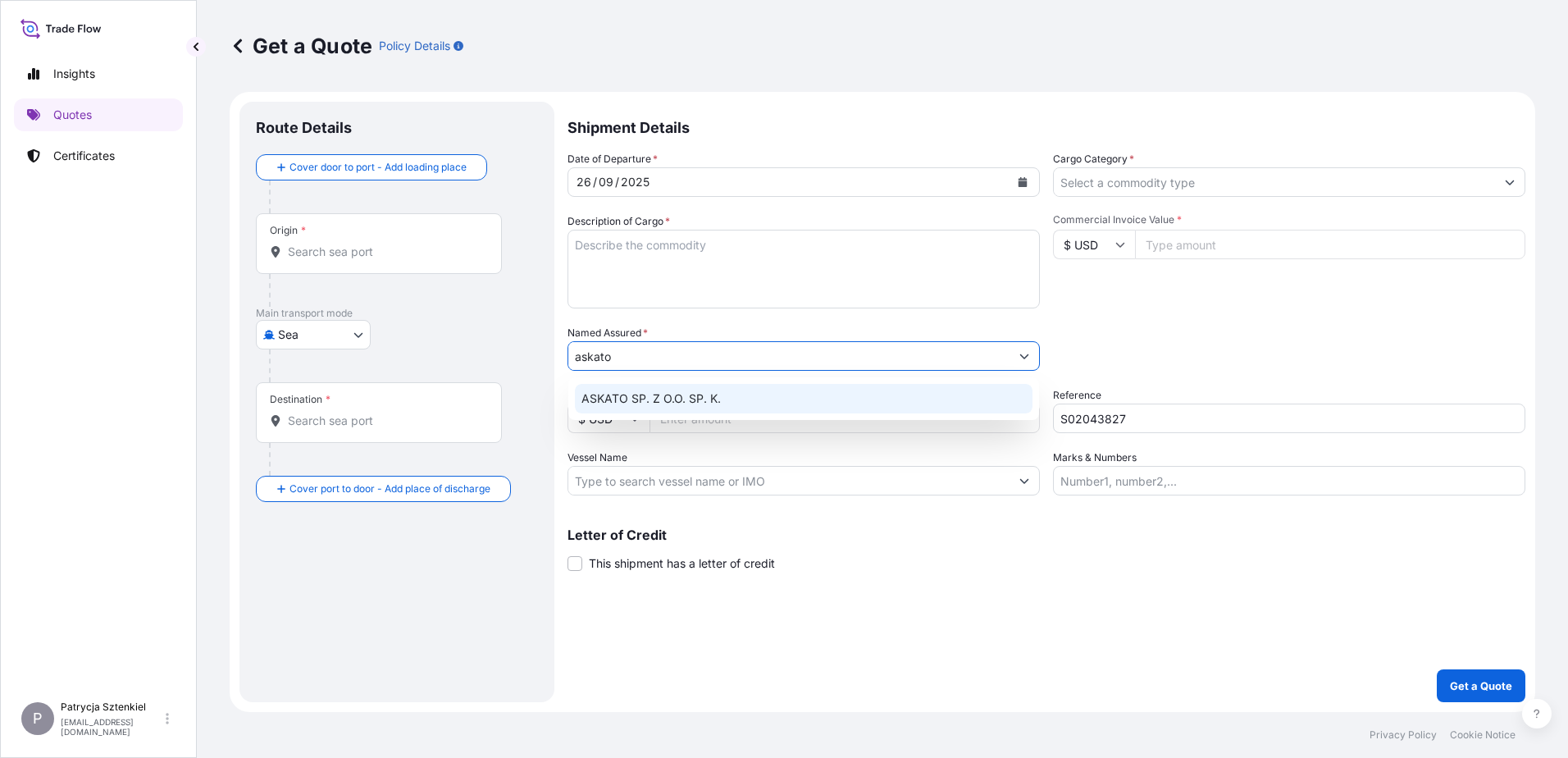
click at [629, 409] on div "ASKATO SP. Z O.O. SP. K." at bounding box center [803, 398] width 458 height 29
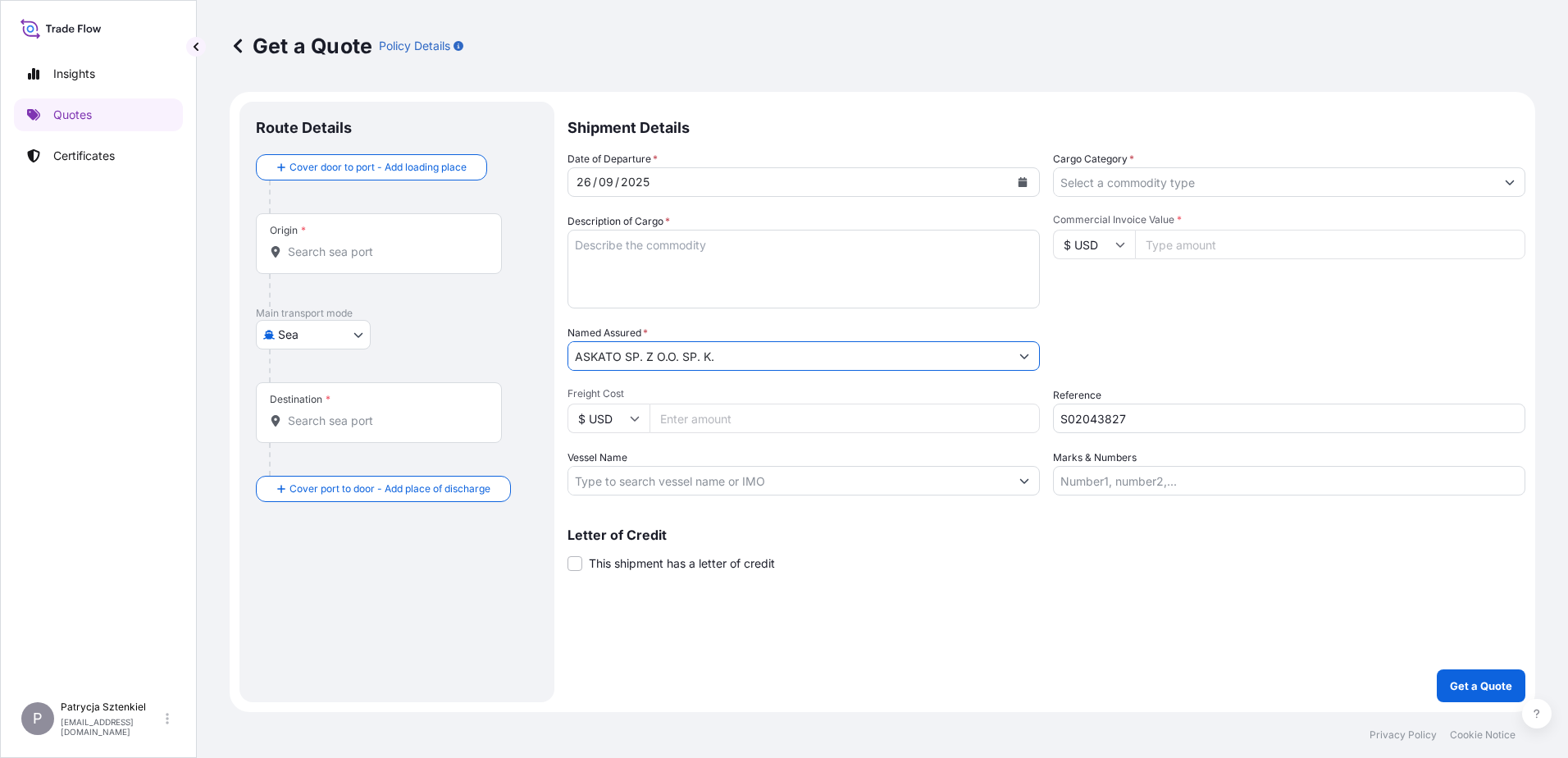
type input "ASKATO SP. Z O.O. SP. K."
click at [354, 337] on body "15 options available. 13 options available. 2 options available. 0 options avai…" at bounding box center [784, 379] width 1568 height 758
click at [288, 406] on span "Road" at bounding box center [301, 407] width 28 height 16
select select "Road"
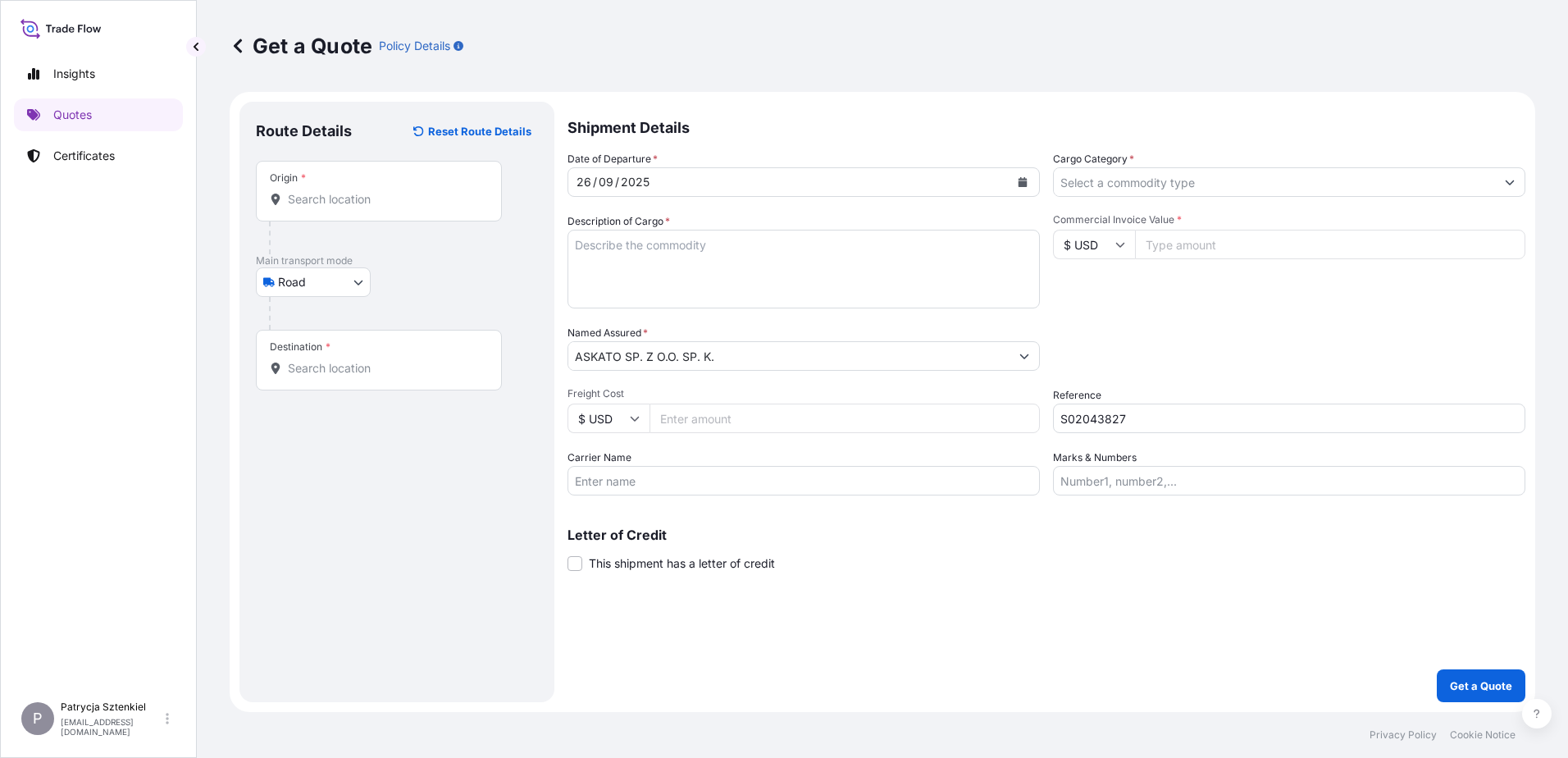
click at [1297, 247] on input "Commercial Invoice Value *" at bounding box center [1329, 244] width 390 height 29
type input "5340"
click at [320, 201] on input "Origin *" at bounding box center [385, 199] width 194 height 16
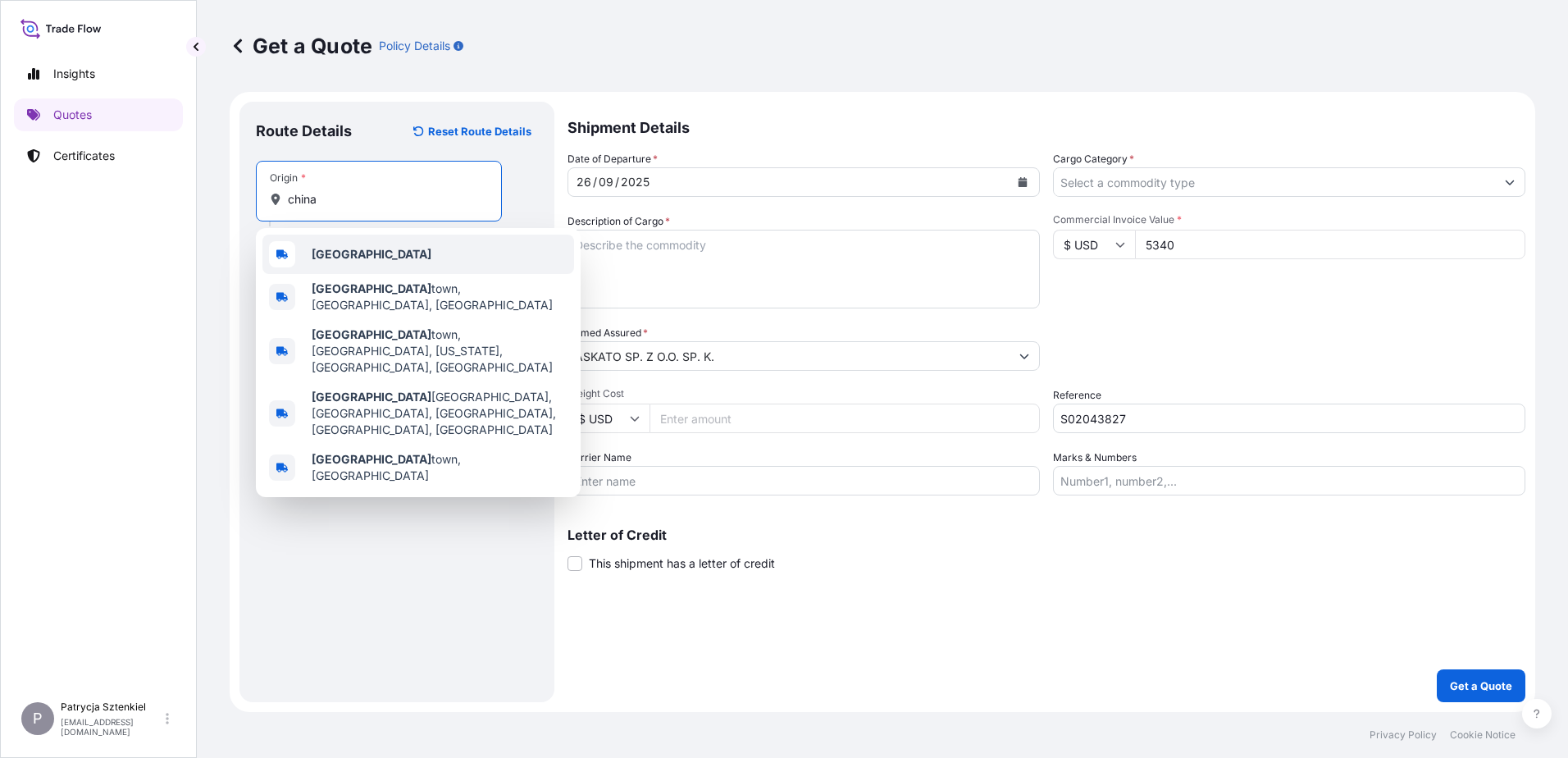
click at [352, 247] on div "[GEOGRAPHIC_DATA]" at bounding box center [418, 254] width 312 height 39
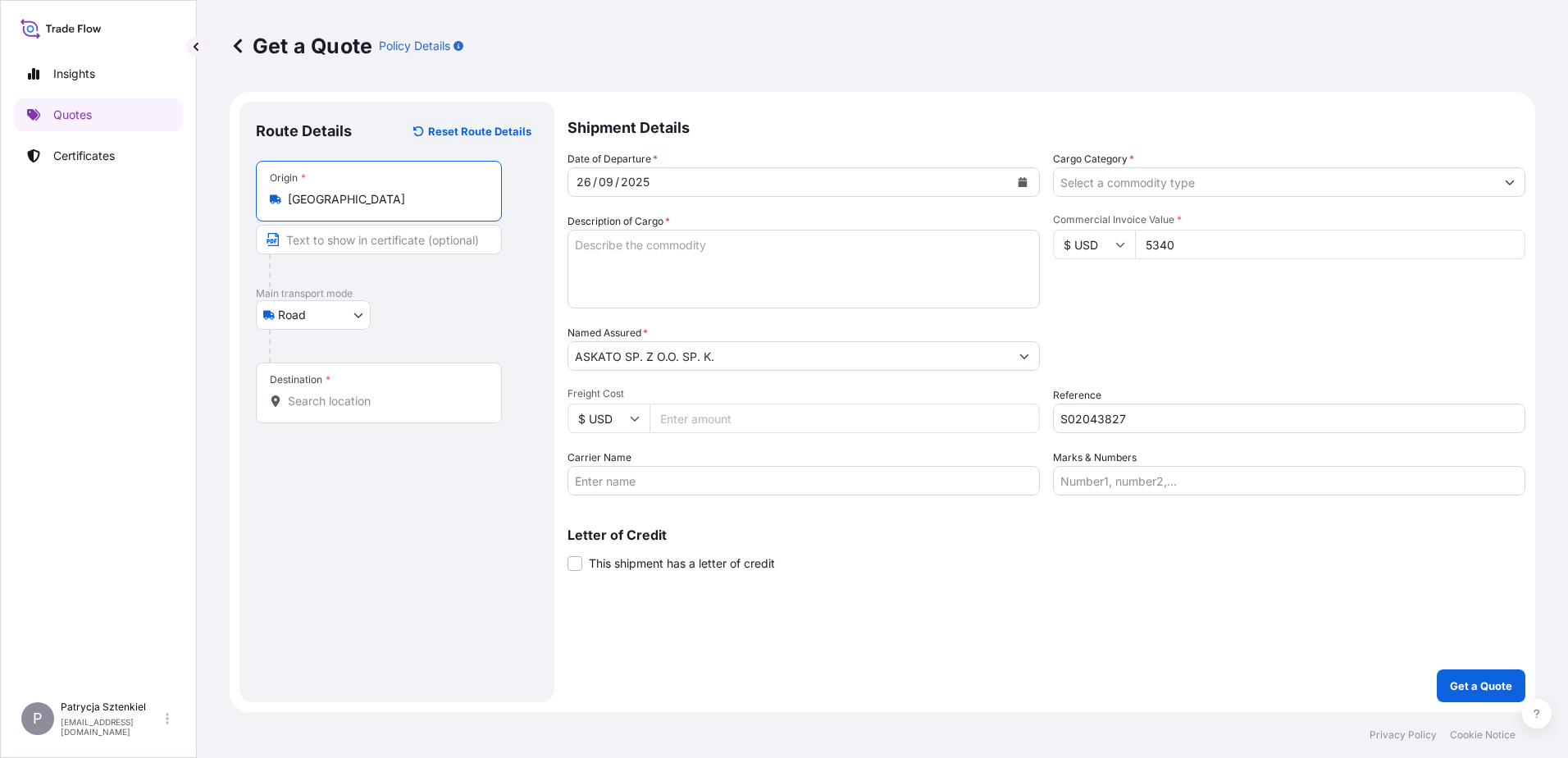
type input "[GEOGRAPHIC_DATA]"
click at [319, 385] on div "Destination *" at bounding box center [300, 379] width 61 height 13
click at [319, 393] on input "Destination *" at bounding box center [388, 401] width 199 height 16
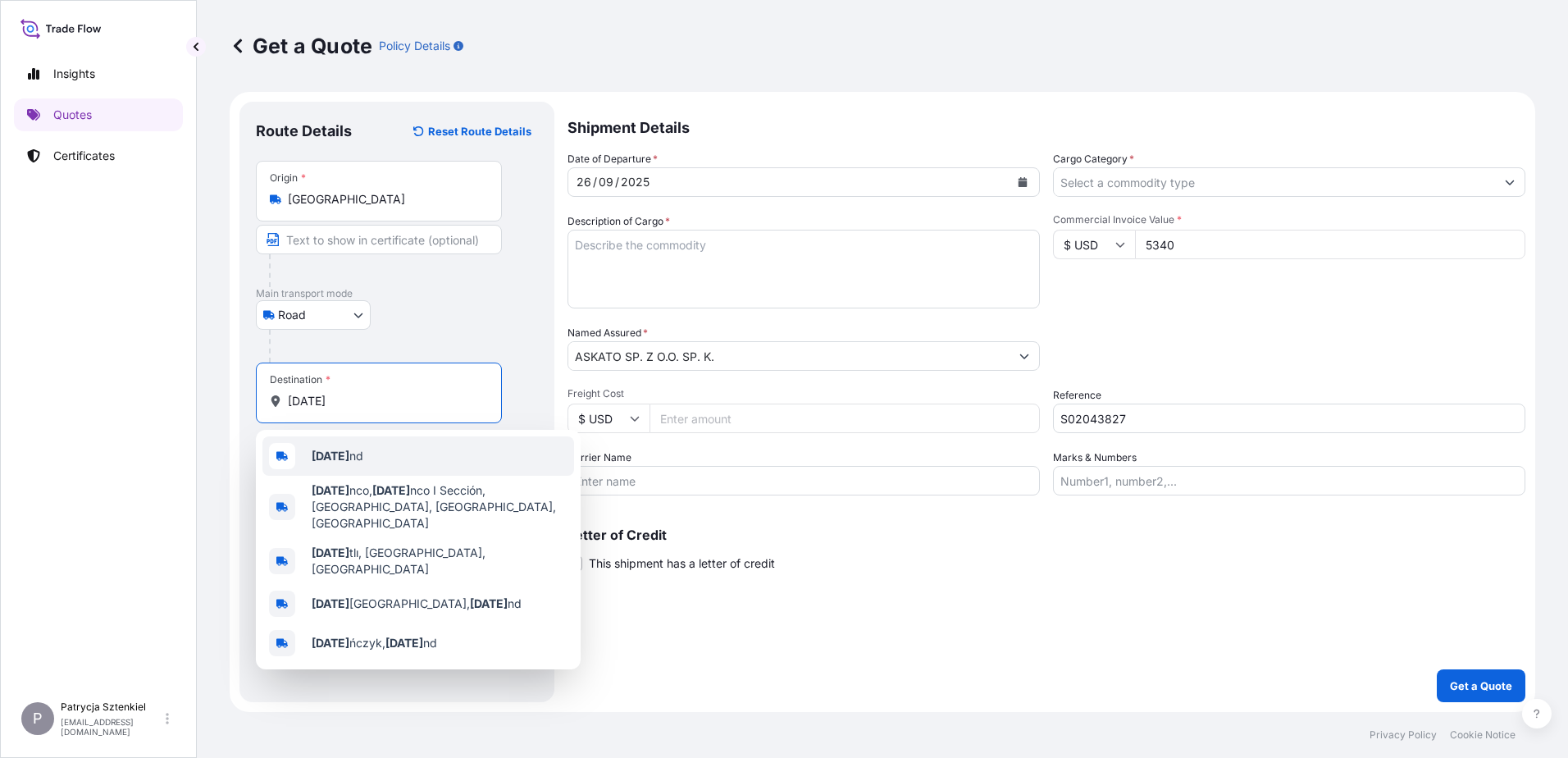
click at [350, 458] on div "[DATE] nd" at bounding box center [418, 455] width 312 height 39
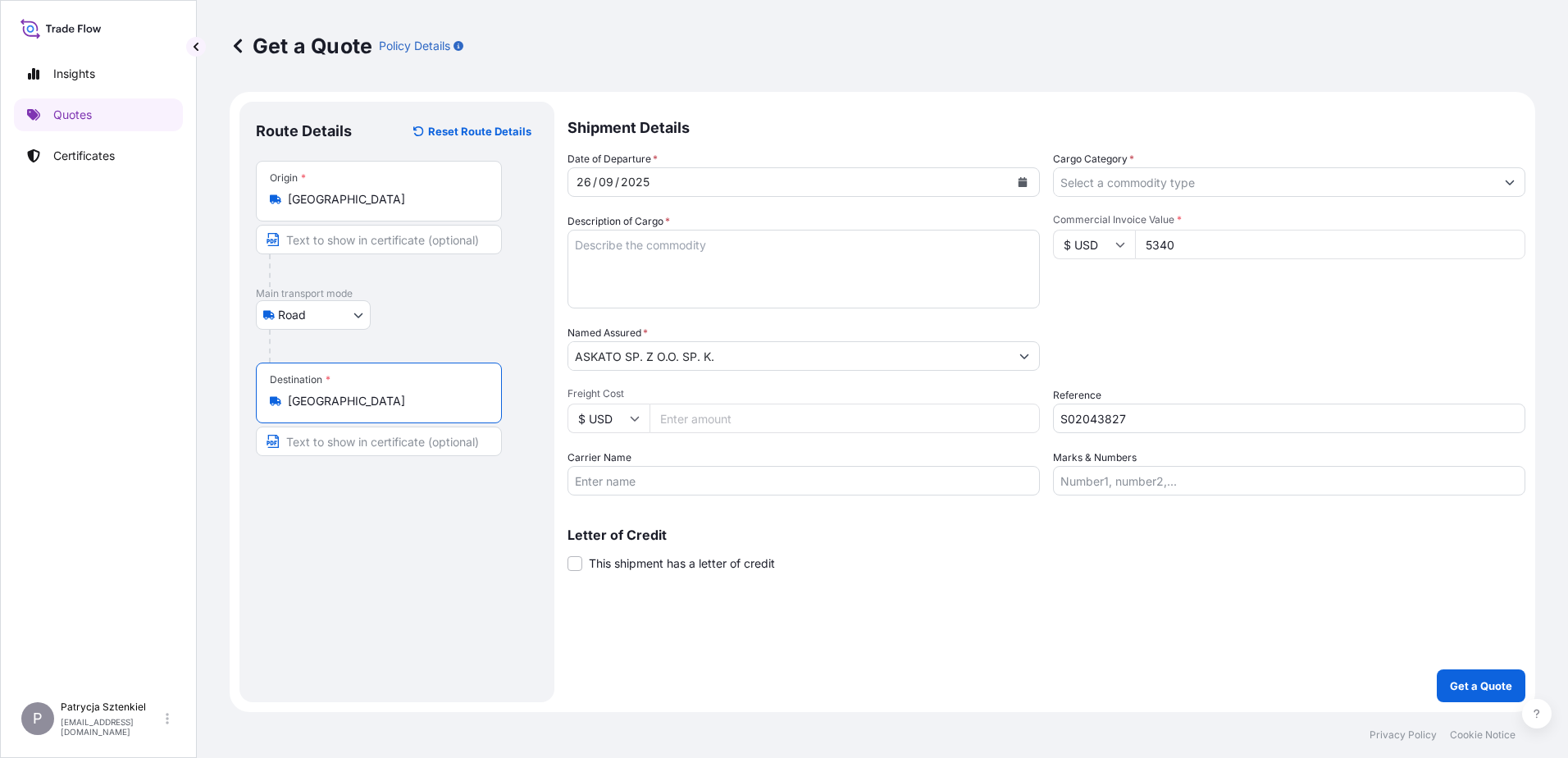
type input "[GEOGRAPHIC_DATA]"
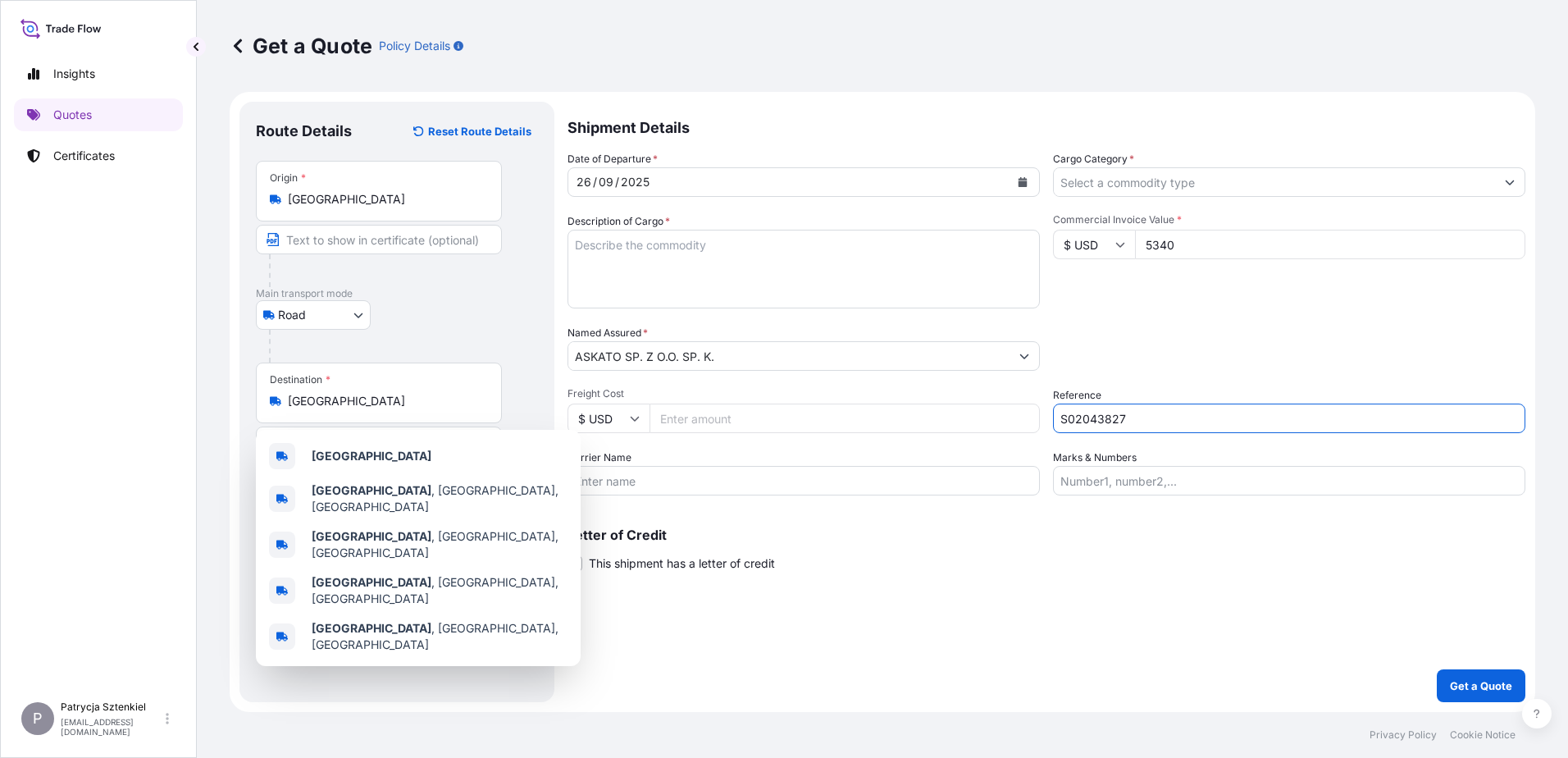
click at [1130, 422] on input "S02043827" at bounding box center [1289, 418] width 472 height 29
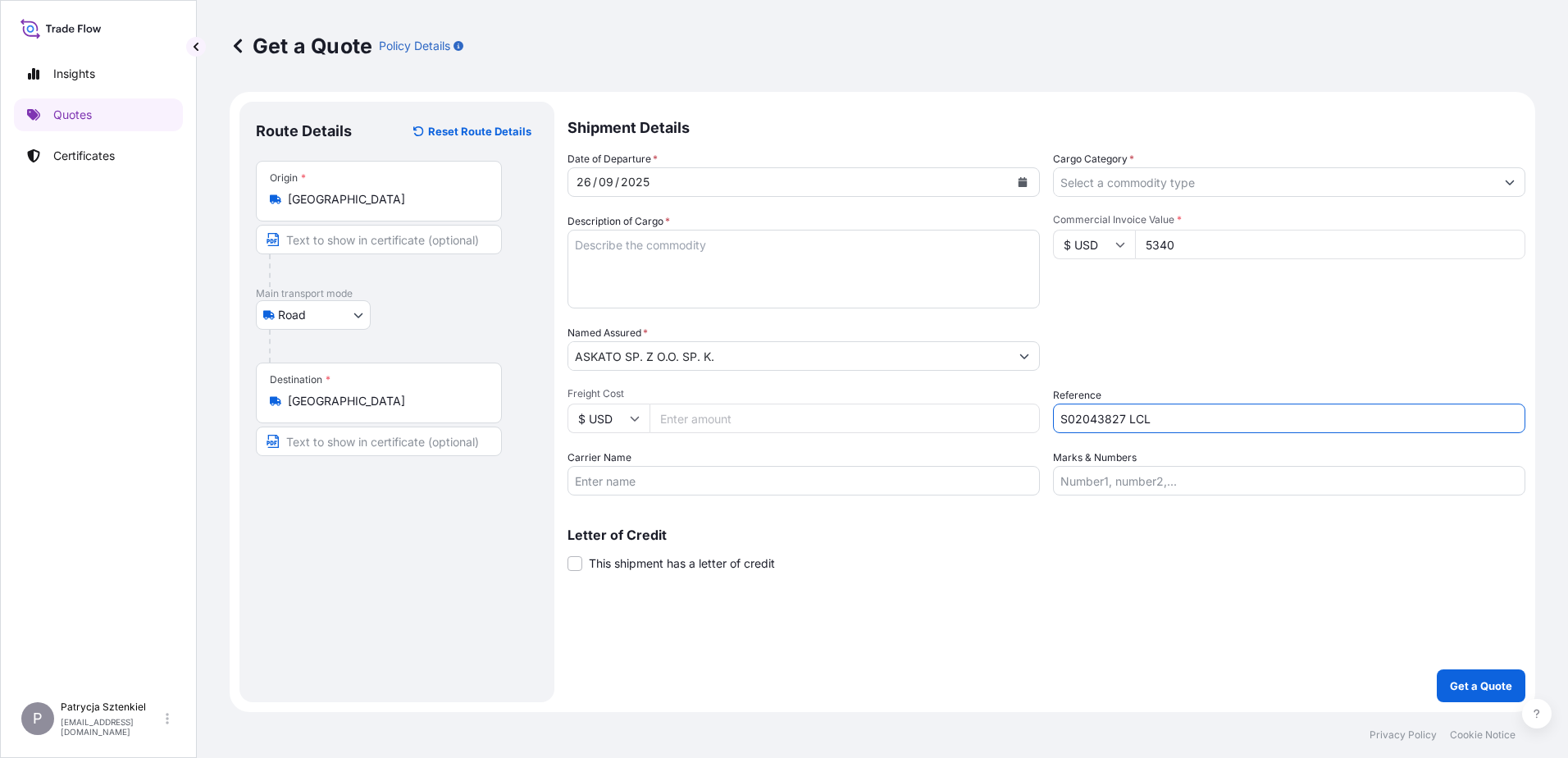
type input "S02043827 LCL"
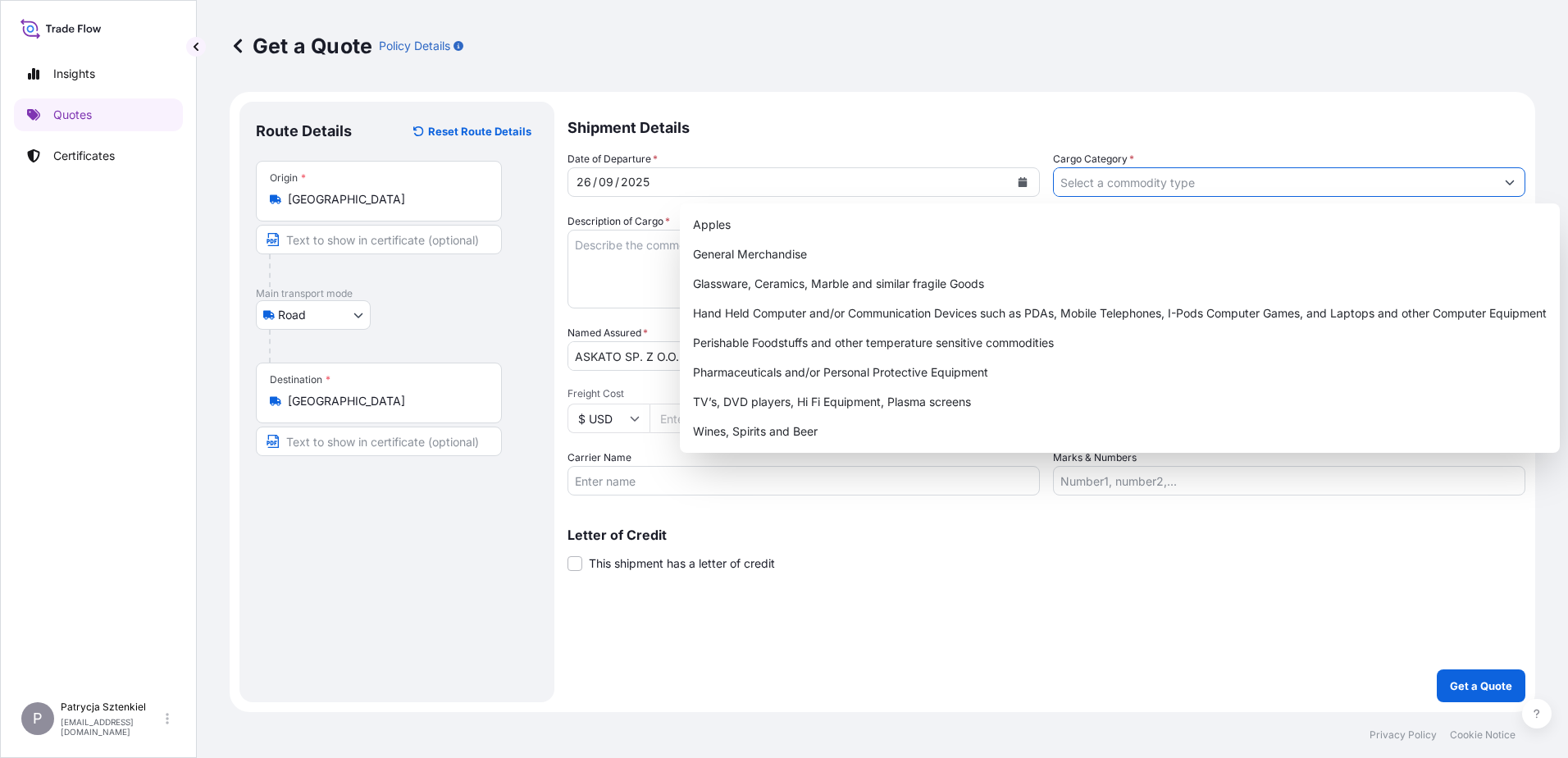
click at [1197, 183] on input "Cargo Category *" at bounding box center [1275, 182] width 441 height 29
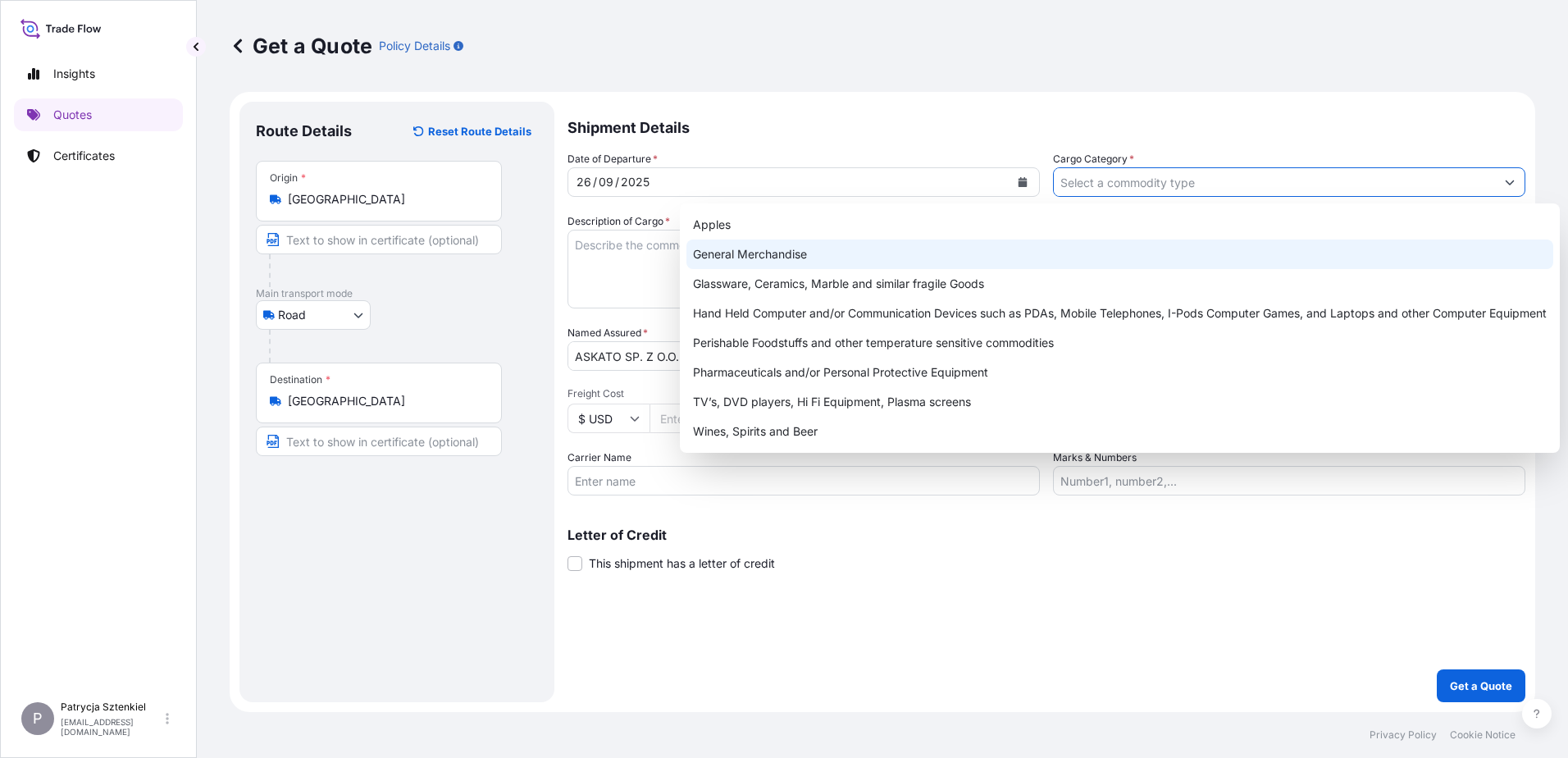
click at [922, 265] on div "General Merchandise" at bounding box center [1120, 254] width 867 height 29
type input "General Merchandise"
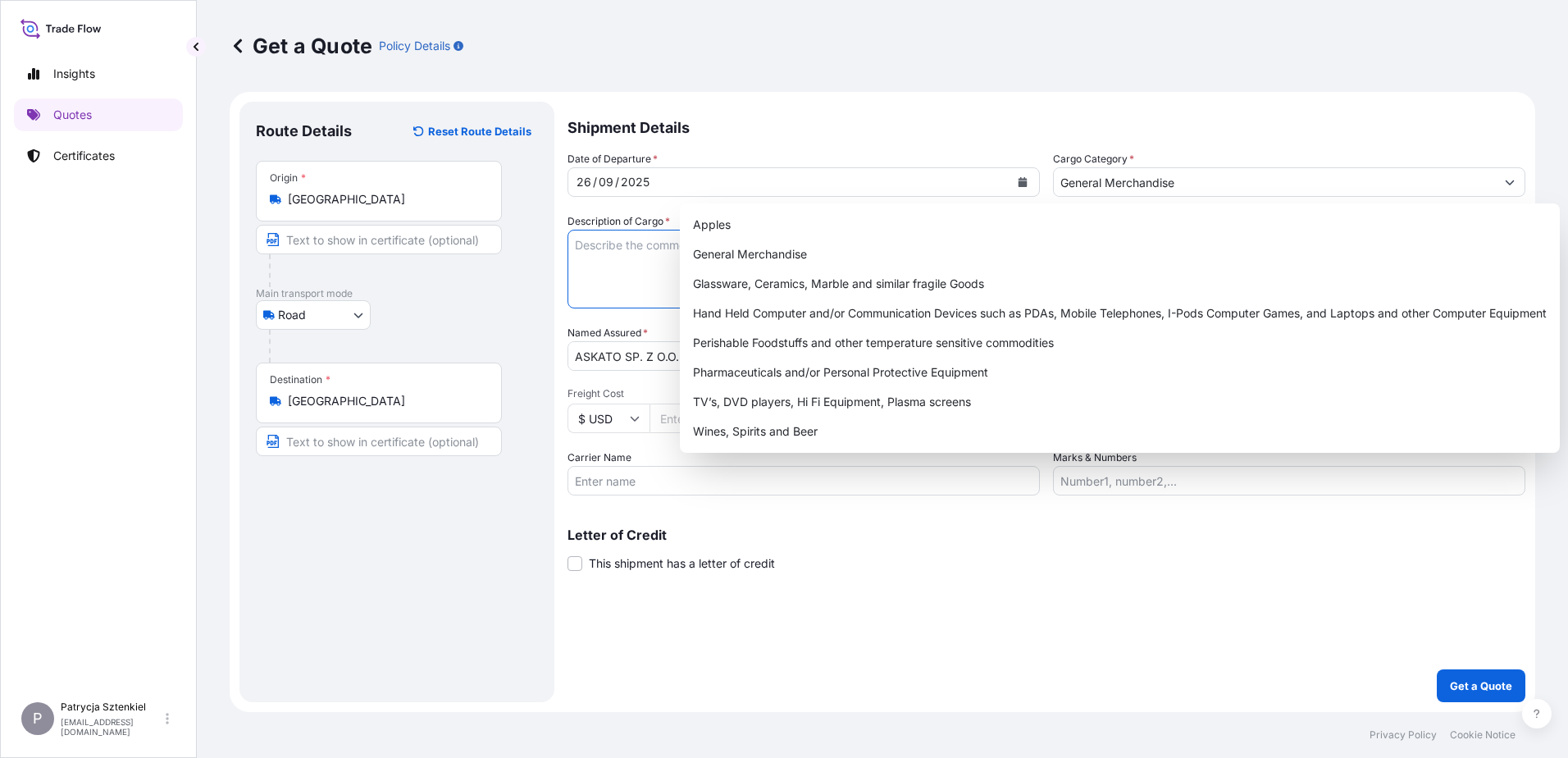
click at [618, 243] on textarea "Description of Cargo *" at bounding box center [804, 268] width 472 height 79
paste textarea "CHILDREN TOYS"
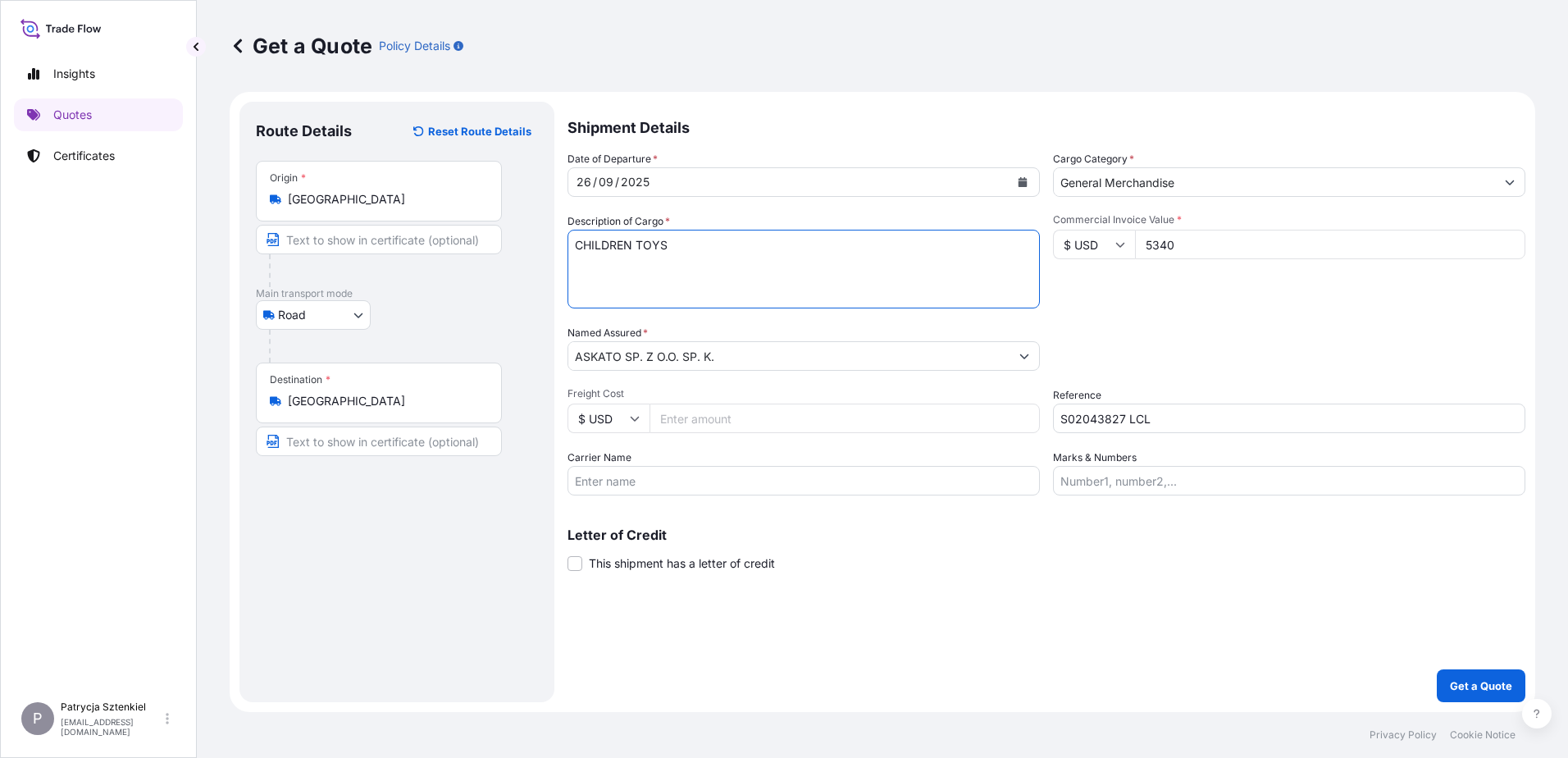
paste textarea "CICU2949522 SML06062 40HC 1200.00 10.50 500 CTN CFS/CFS"
type textarea "CHILDREN TOYS CICU2949522 SML06062 40HC 1200.00 10.50 500 CTN CFS/CFS"
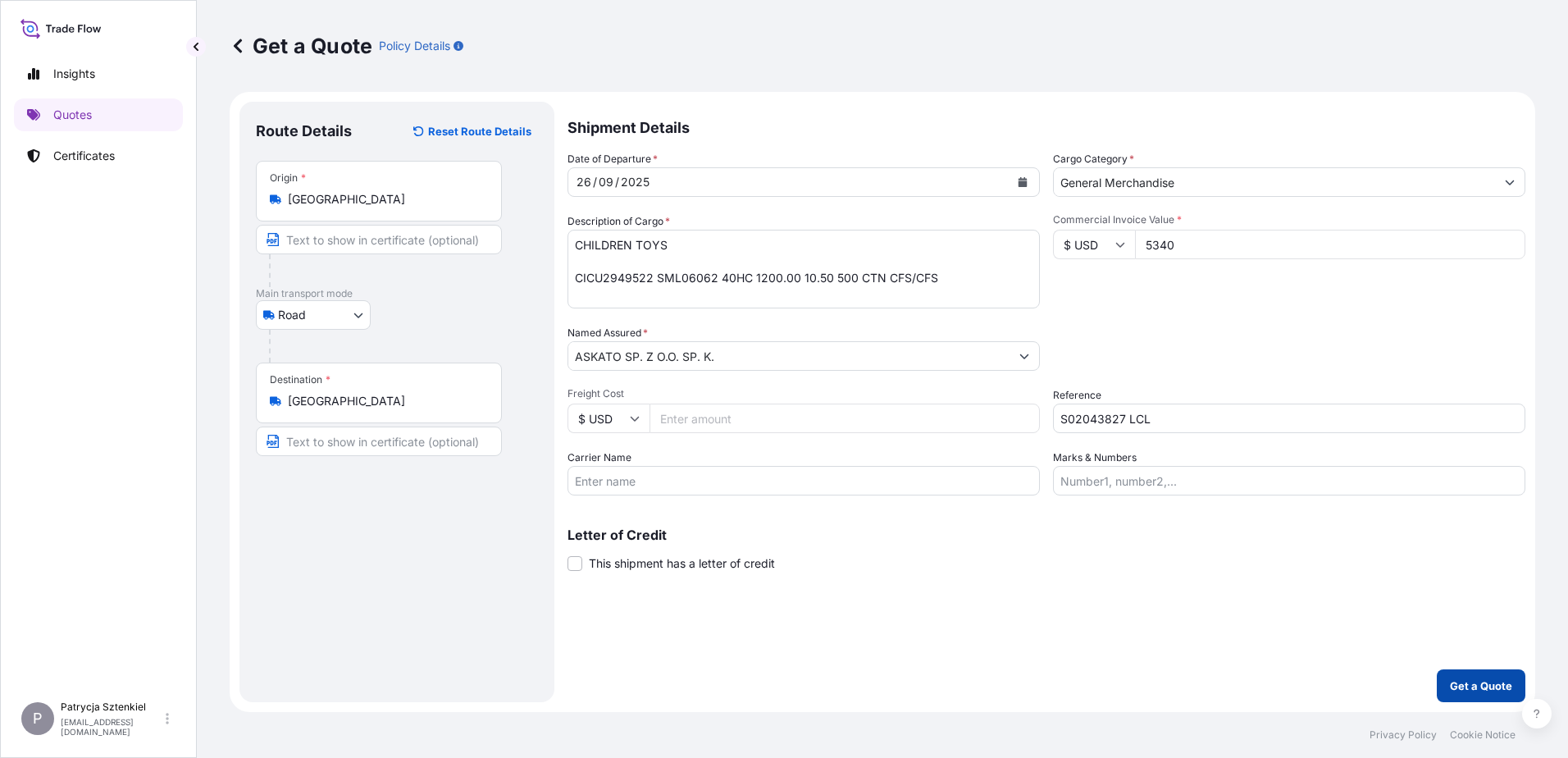
click at [1490, 677] on button "Get a Quote" at bounding box center [1481, 685] width 88 height 33
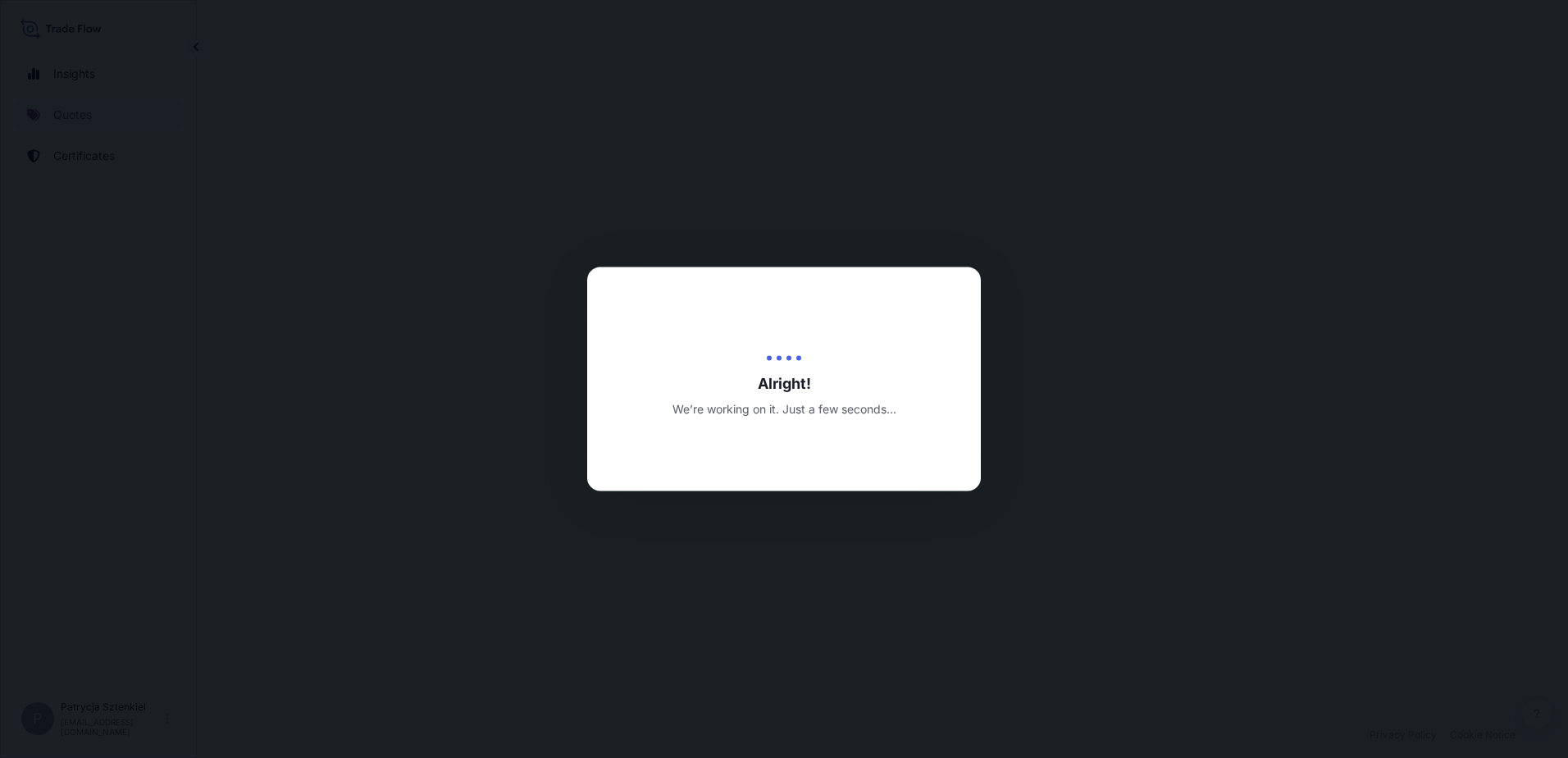
select select "Road"
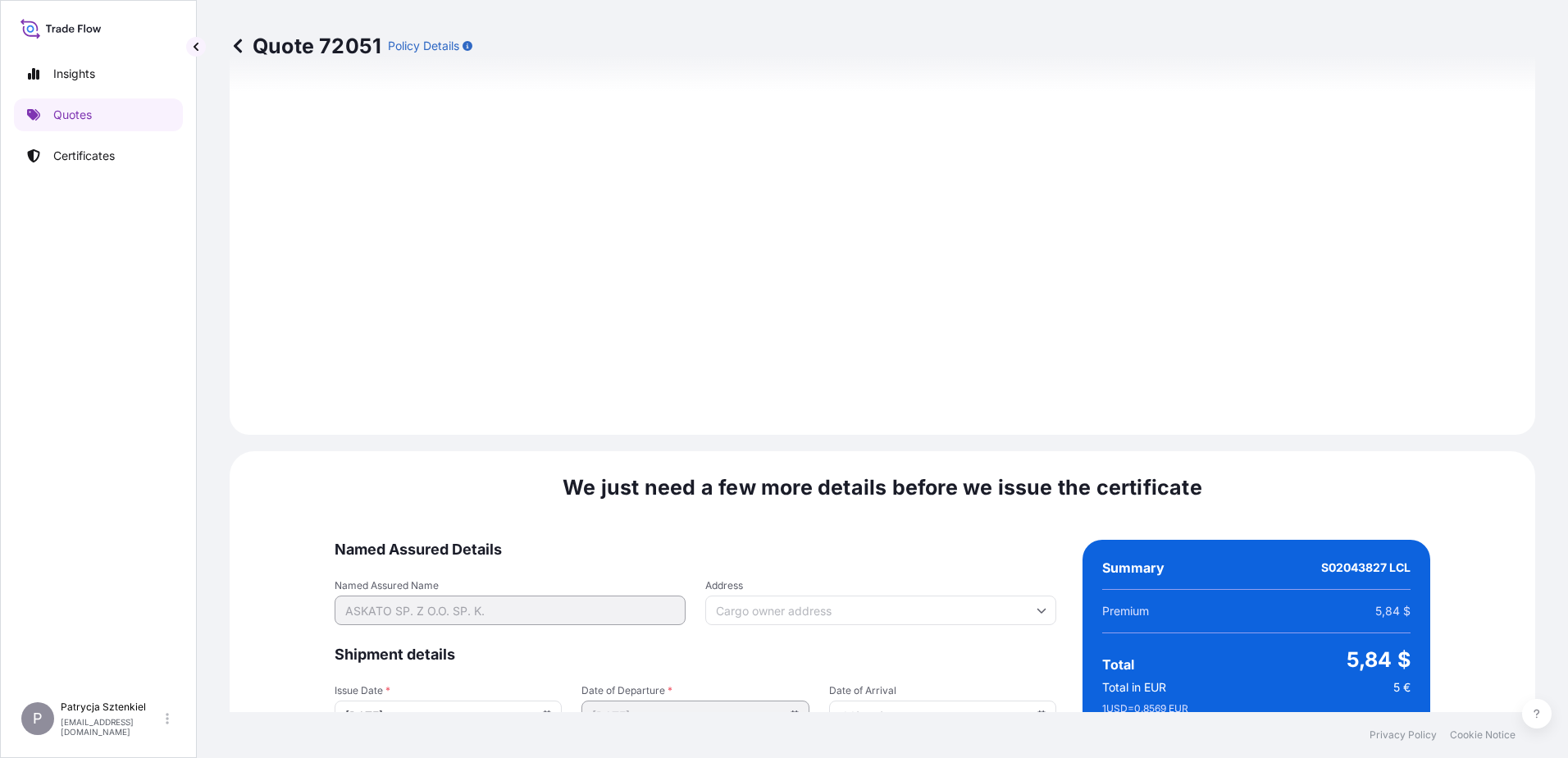
scroll to position [1744, 0]
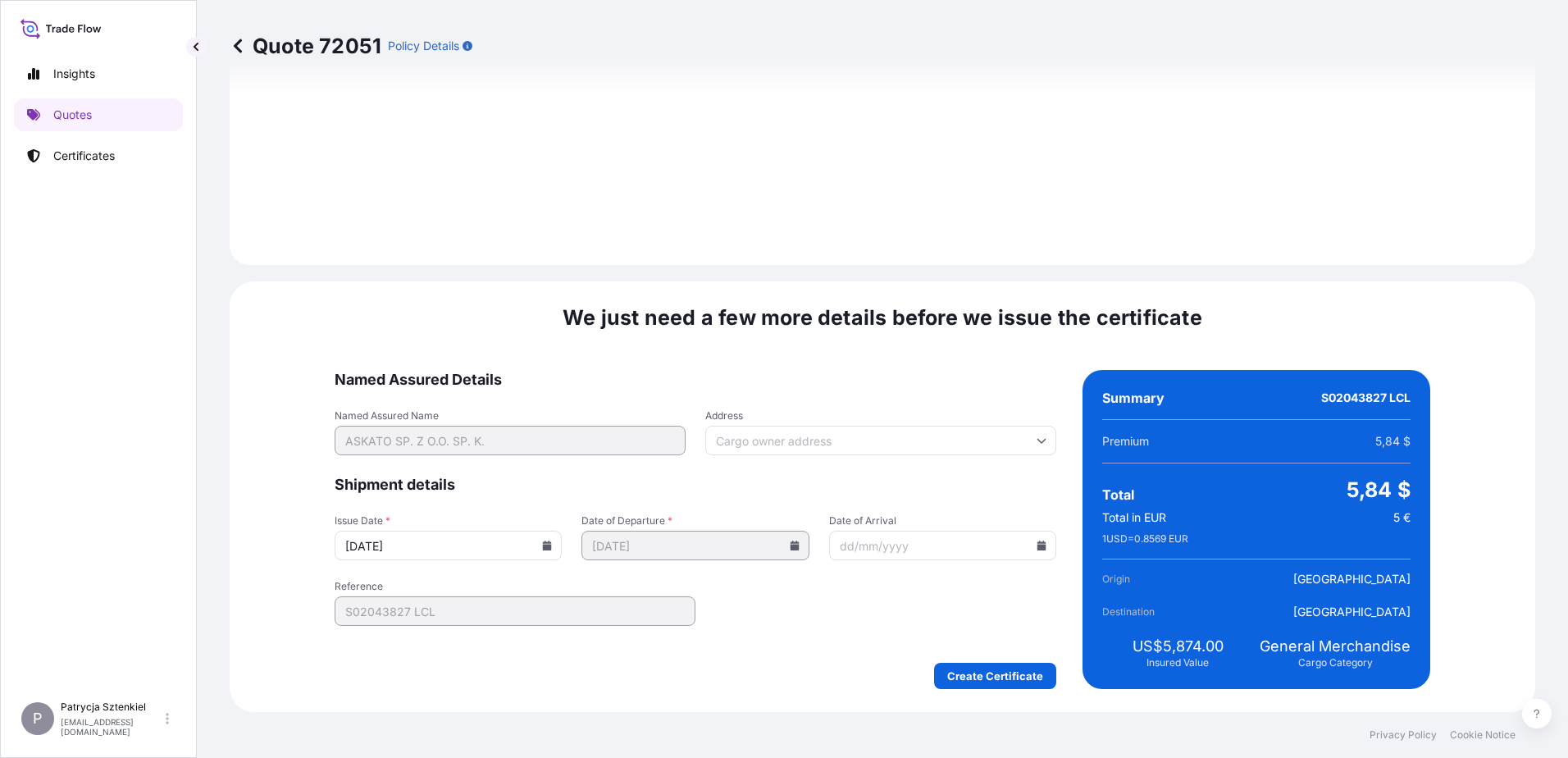
click at [981, 690] on div "We just need a few more details before we issue the certificate Named Assured D…" at bounding box center [882, 496] width 1306 height 430
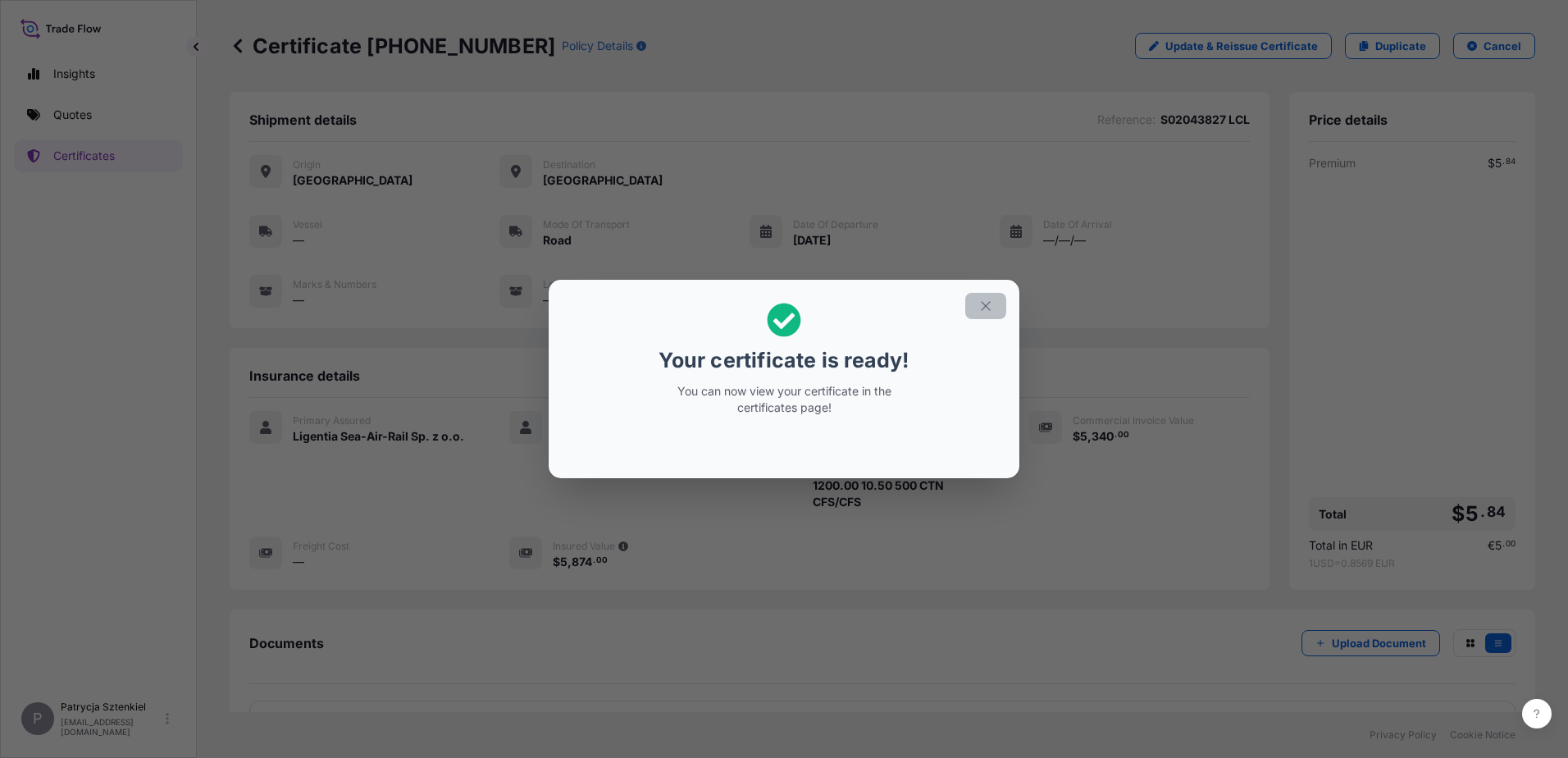
click at [992, 294] on button "button" at bounding box center [985, 305] width 41 height 26
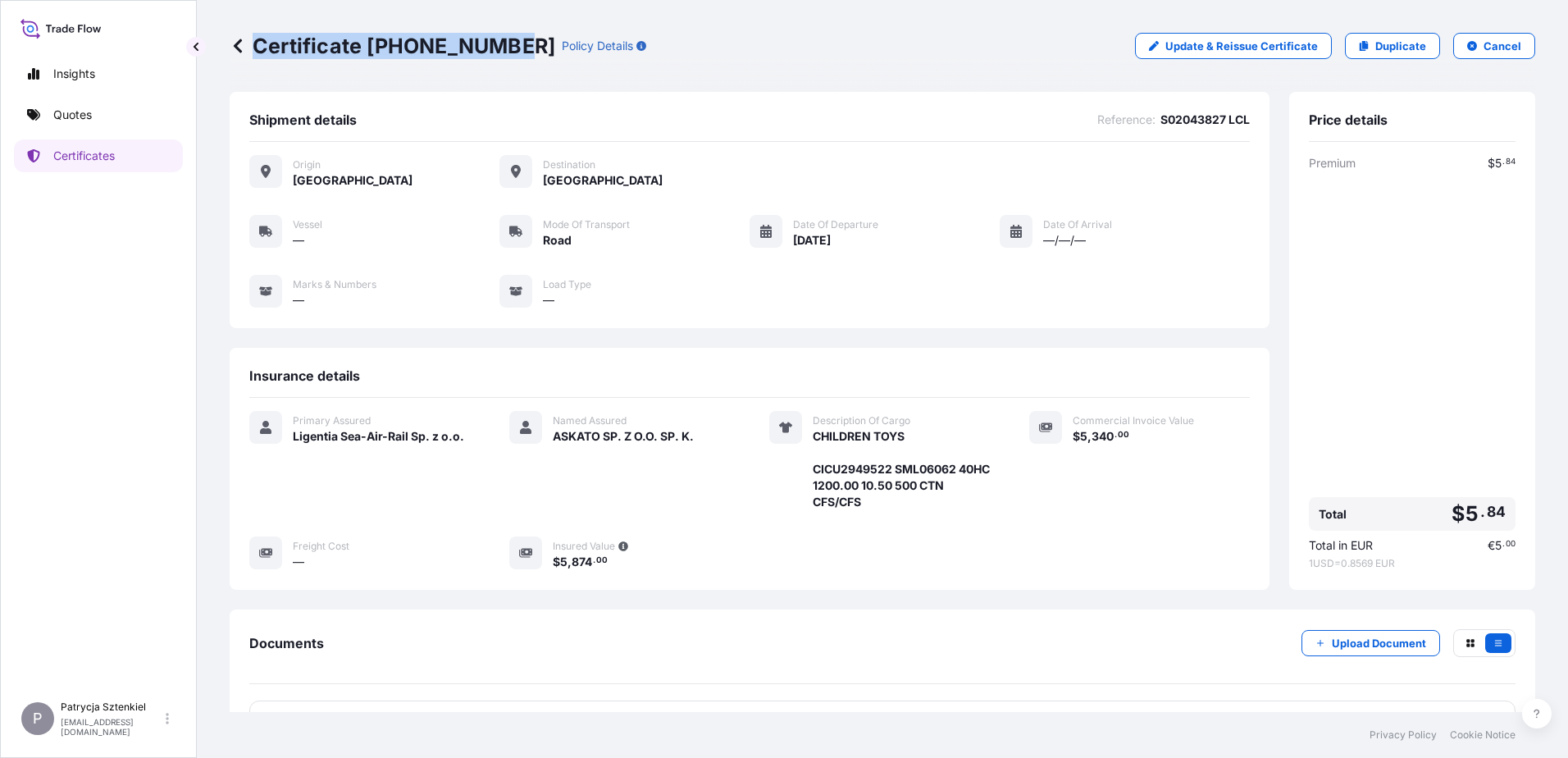
drag, startPoint x: 257, startPoint y: 47, endPoint x: 508, endPoint y: 59, distance: 251.3
click at [508, 59] on div "Certificate [PHONE_NUMBER] Policy Details Update & Reissue Certificate Duplicat…" at bounding box center [882, 46] width 1306 height 92
copy p "Certificate [PHONE_NUMBER]"
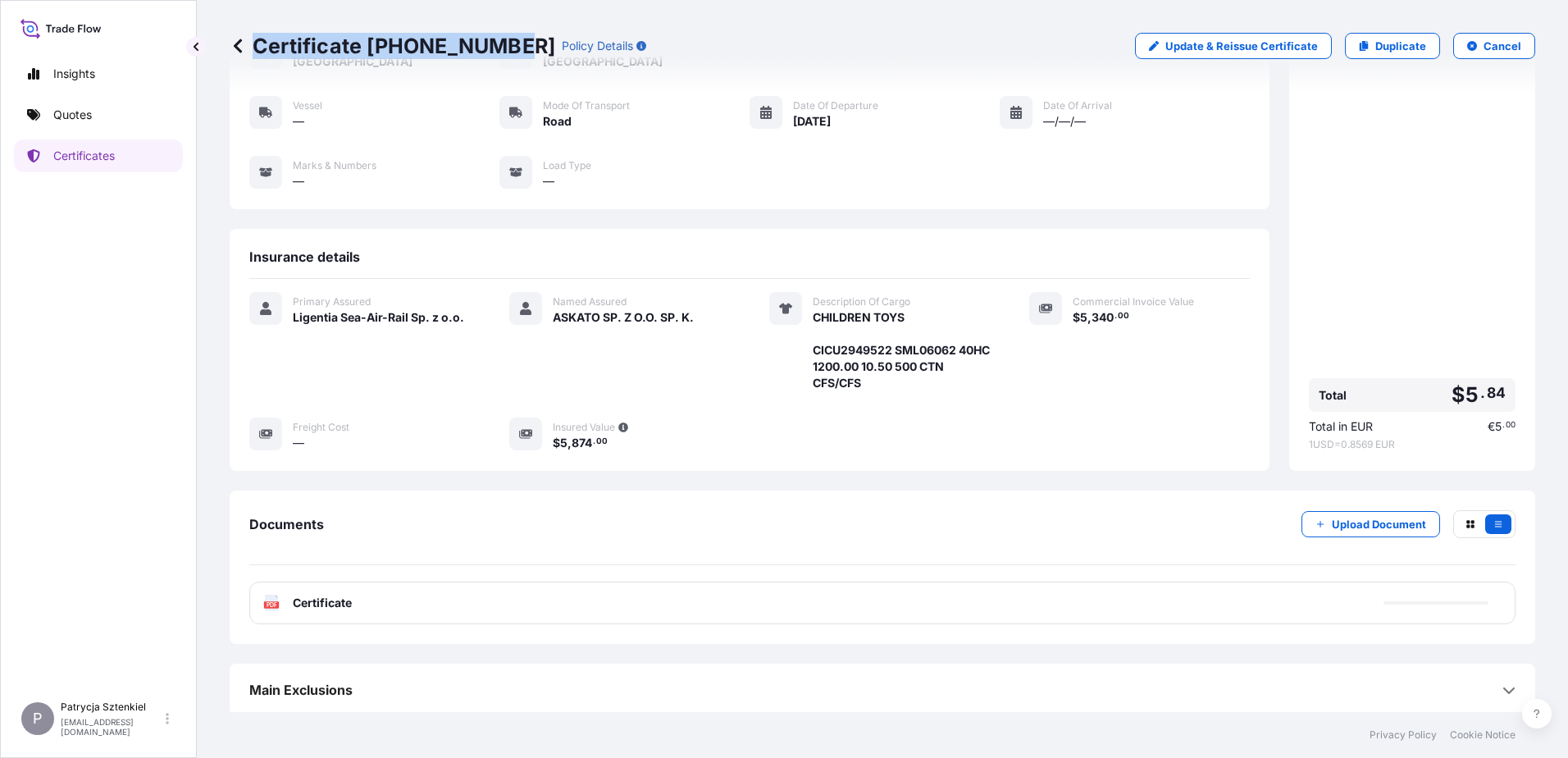
scroll to position [123, 0]
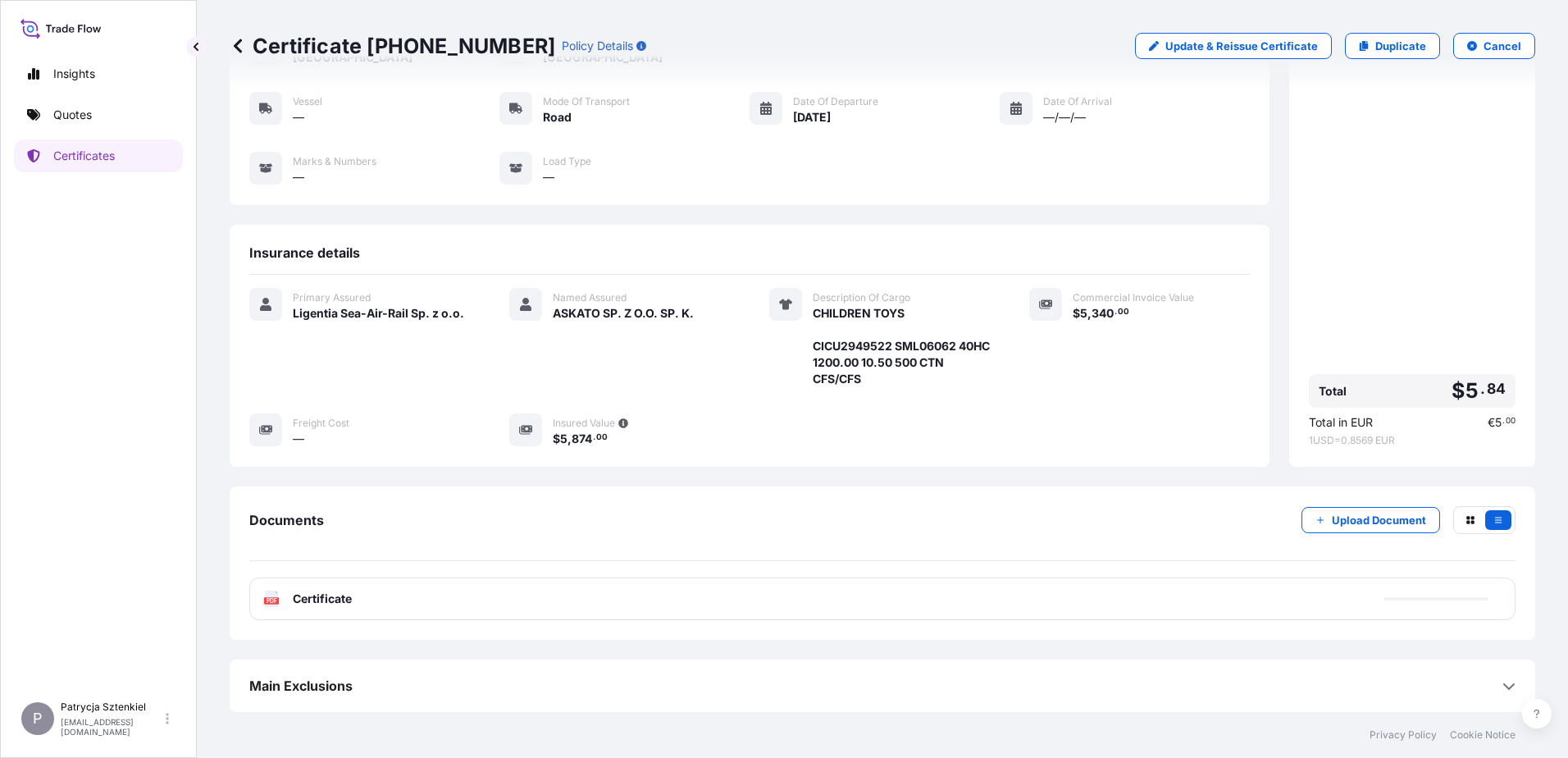
click at [610, 597] on div "PDF Certificate" at bounding box center [882, 598] width 1266 height 42
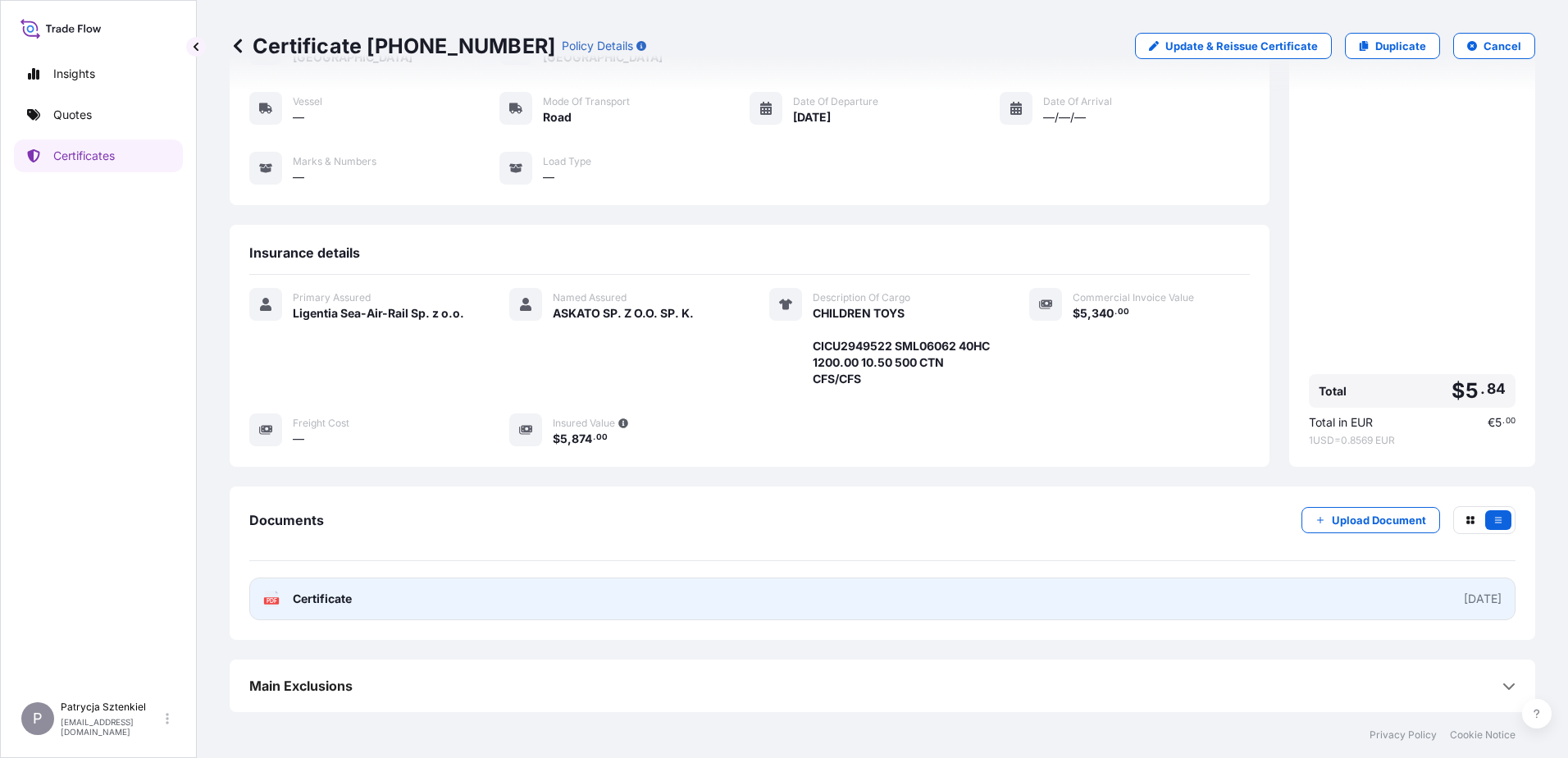
click at [610, 597] on link "PDF Certificate [DATE]" at bounding box center [882, 598] width 1266 height 42
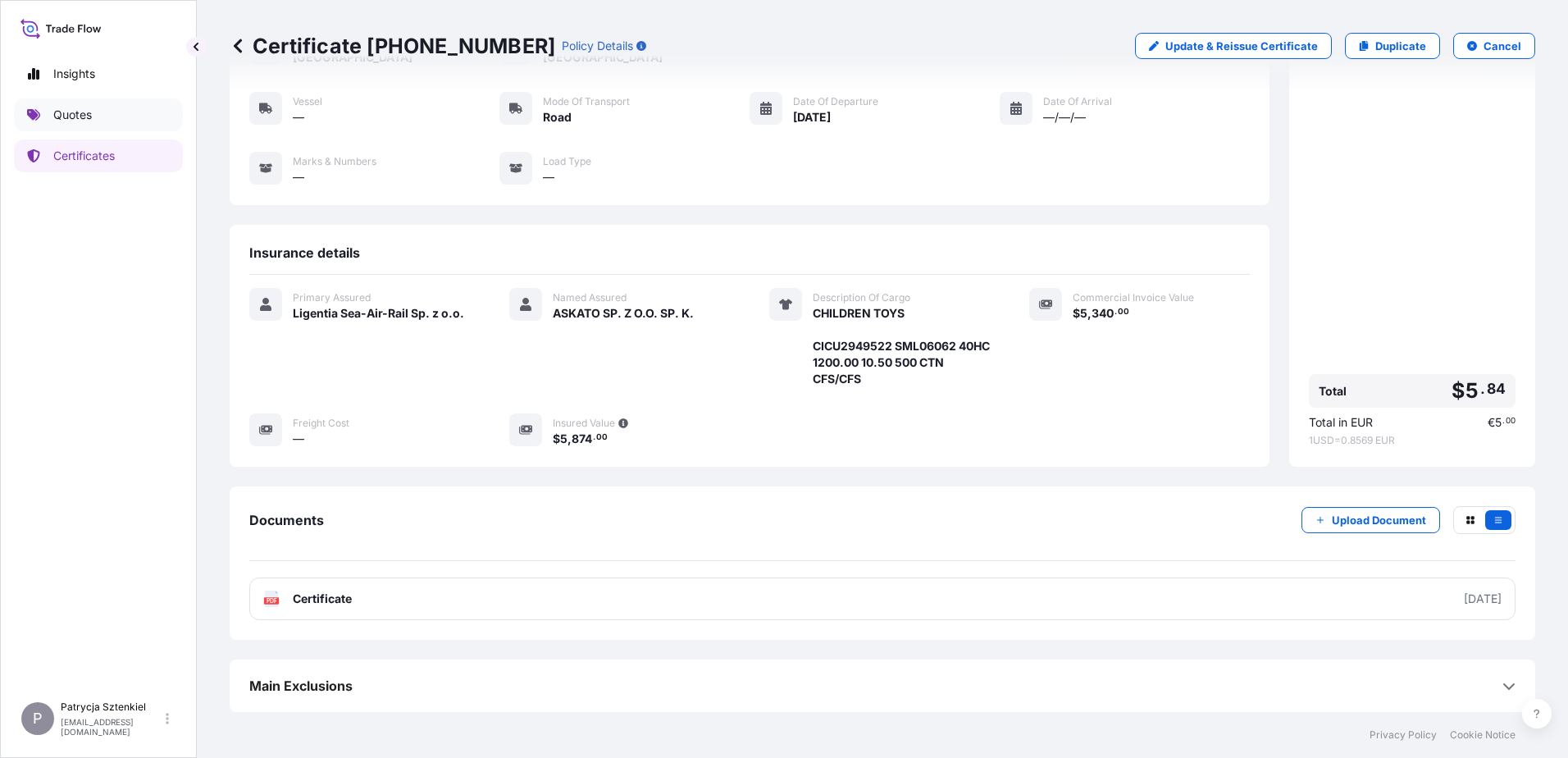
click at [86, 120] on p "Quotes" at bounding box center [73, 114] width 39 height 16
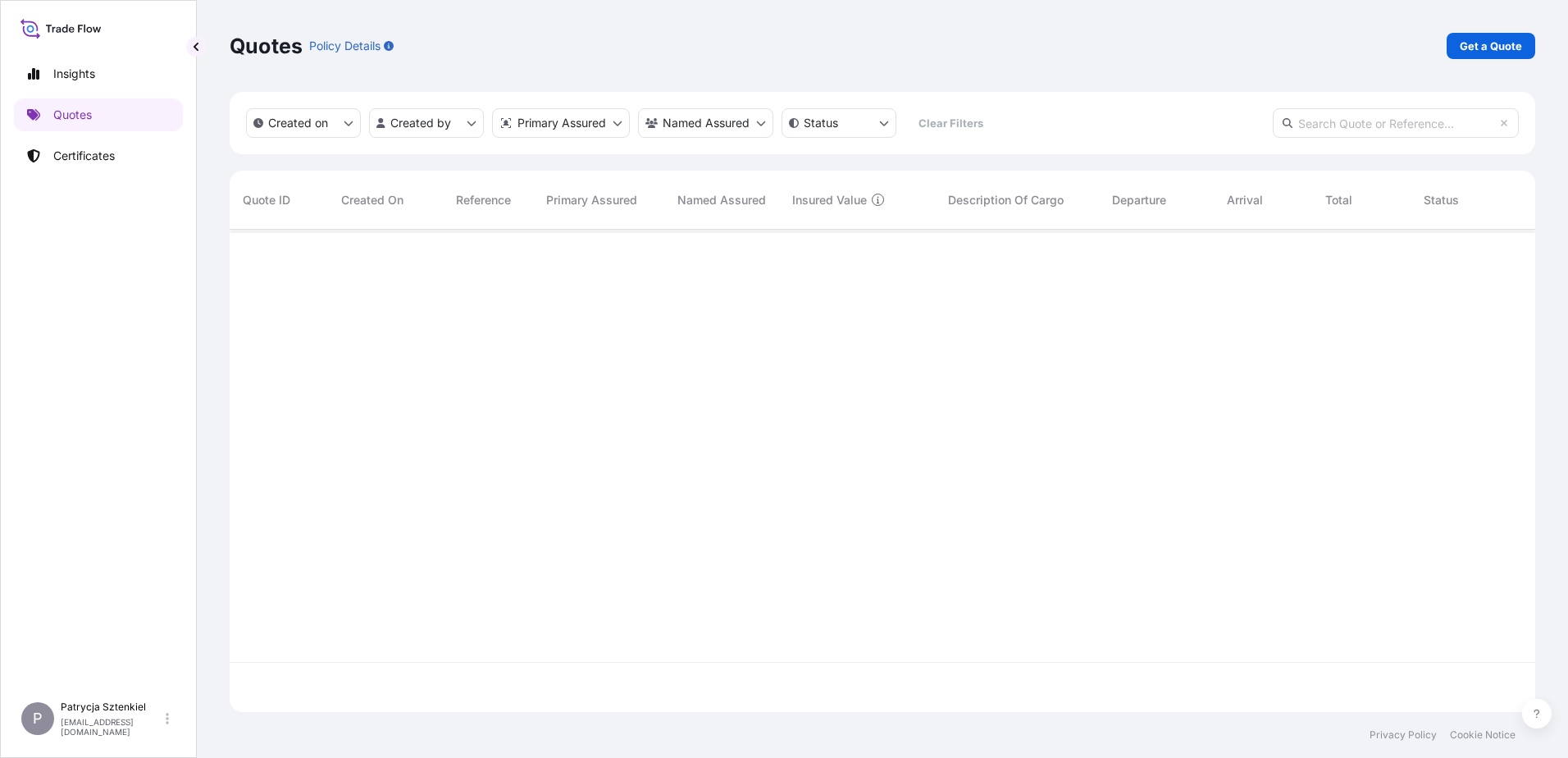
scroll to position [479, 1293]
click at [1461, 58] on link "Get a Quote" at bounding box center [1491, 46] width 88 height 26
select select "Sea"
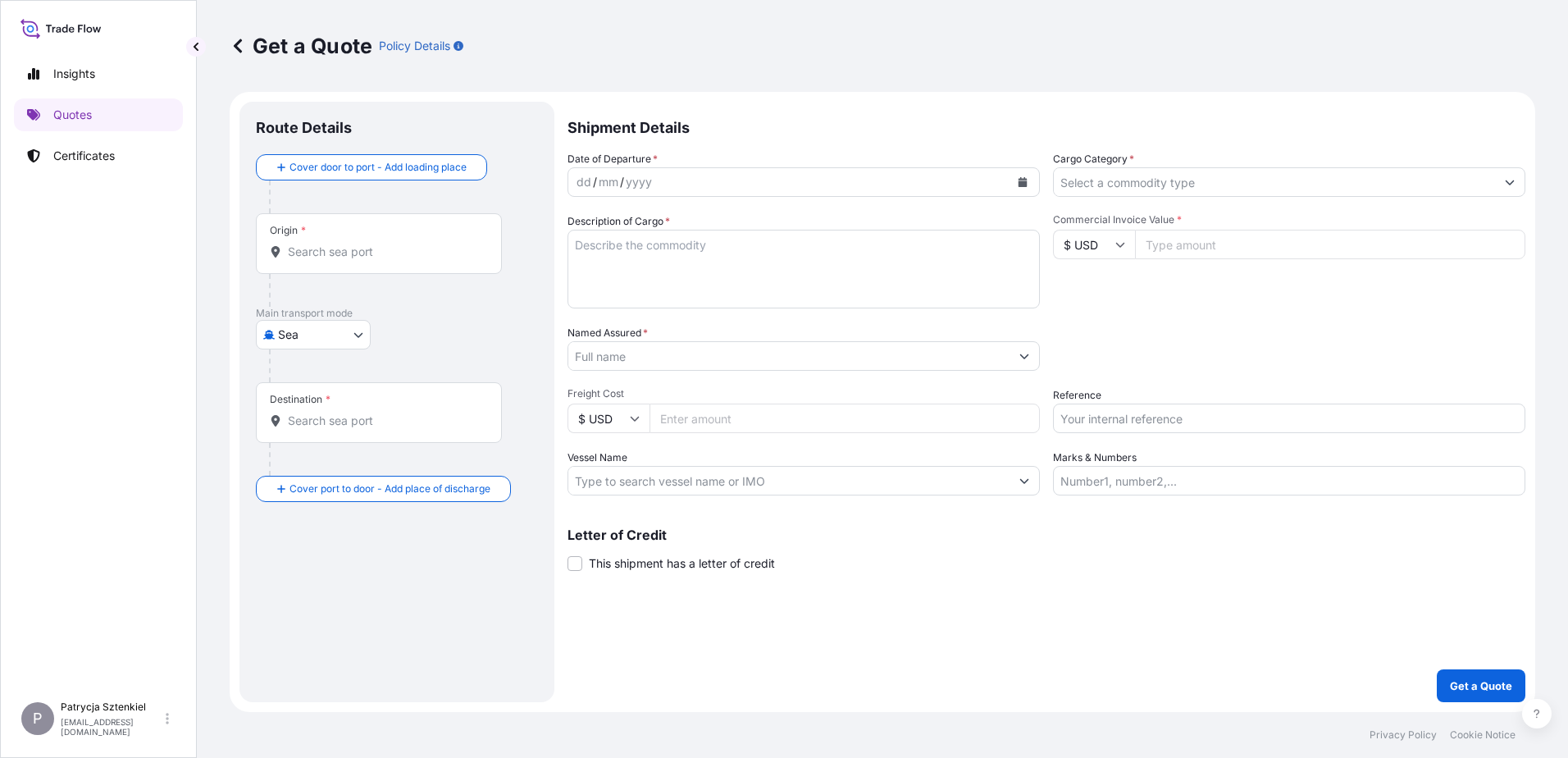
click at [1164, 414] on input "Reference" at bounding box center [1289, 418] width 472 height 29
paste input "S02055960"
type input "S02055960 LCL"
click at [371, 347] on div "Main transport mode [GEOGRAPHIC_DATA]" at bounding box center [397, 344] width 282 height 75
click at [348, 342] on body "Insights Quotes Certificates P Patrycja Sztenkiel [EMAIL_ADDRESS][DOMAIN_NAME] …" at bounding box center [784, 379] width 1568 height 758
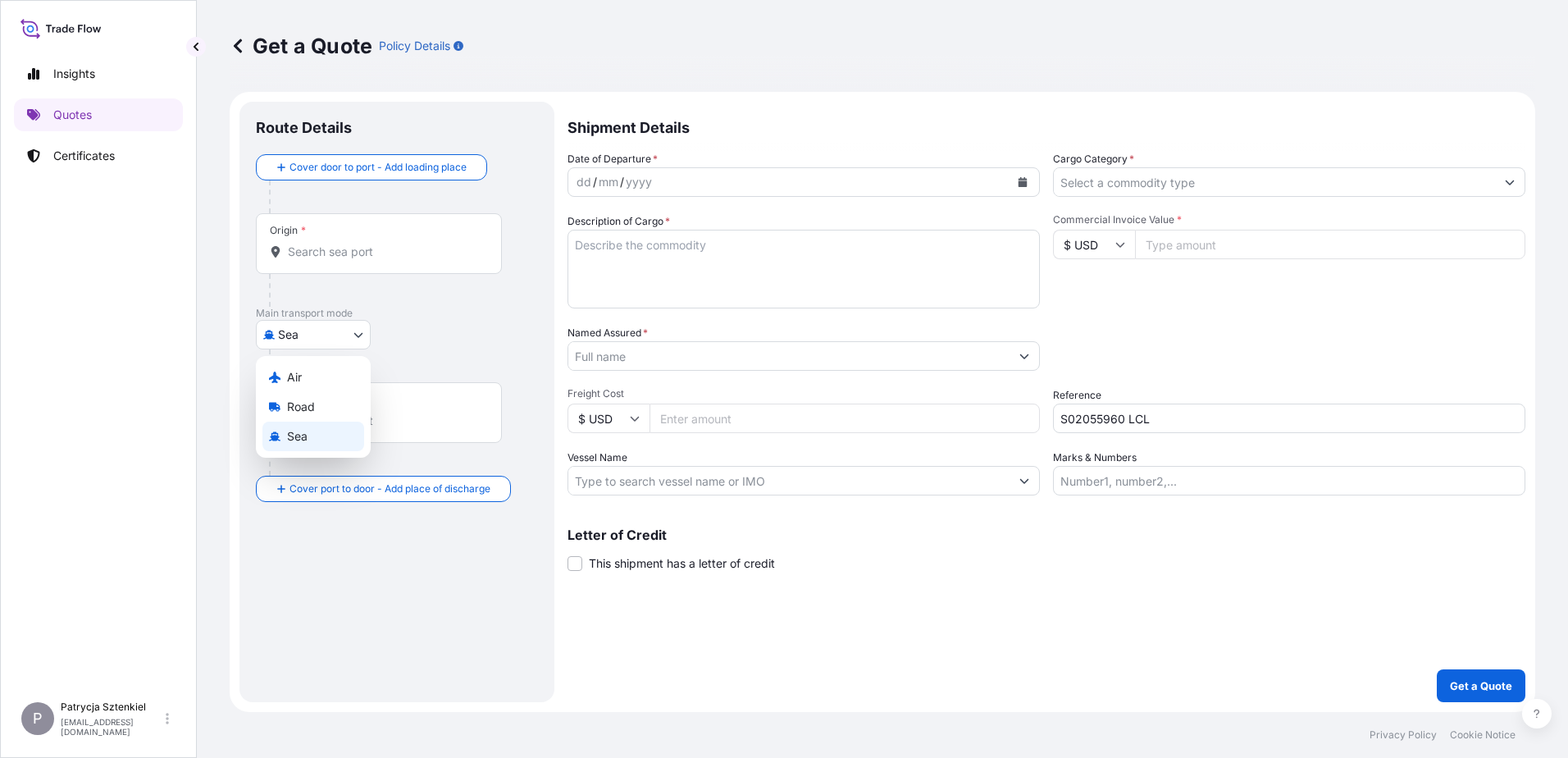
click at [298, 401] on span "Road" at bounding box center [301, 407] width 28 height 16
select select "Road"
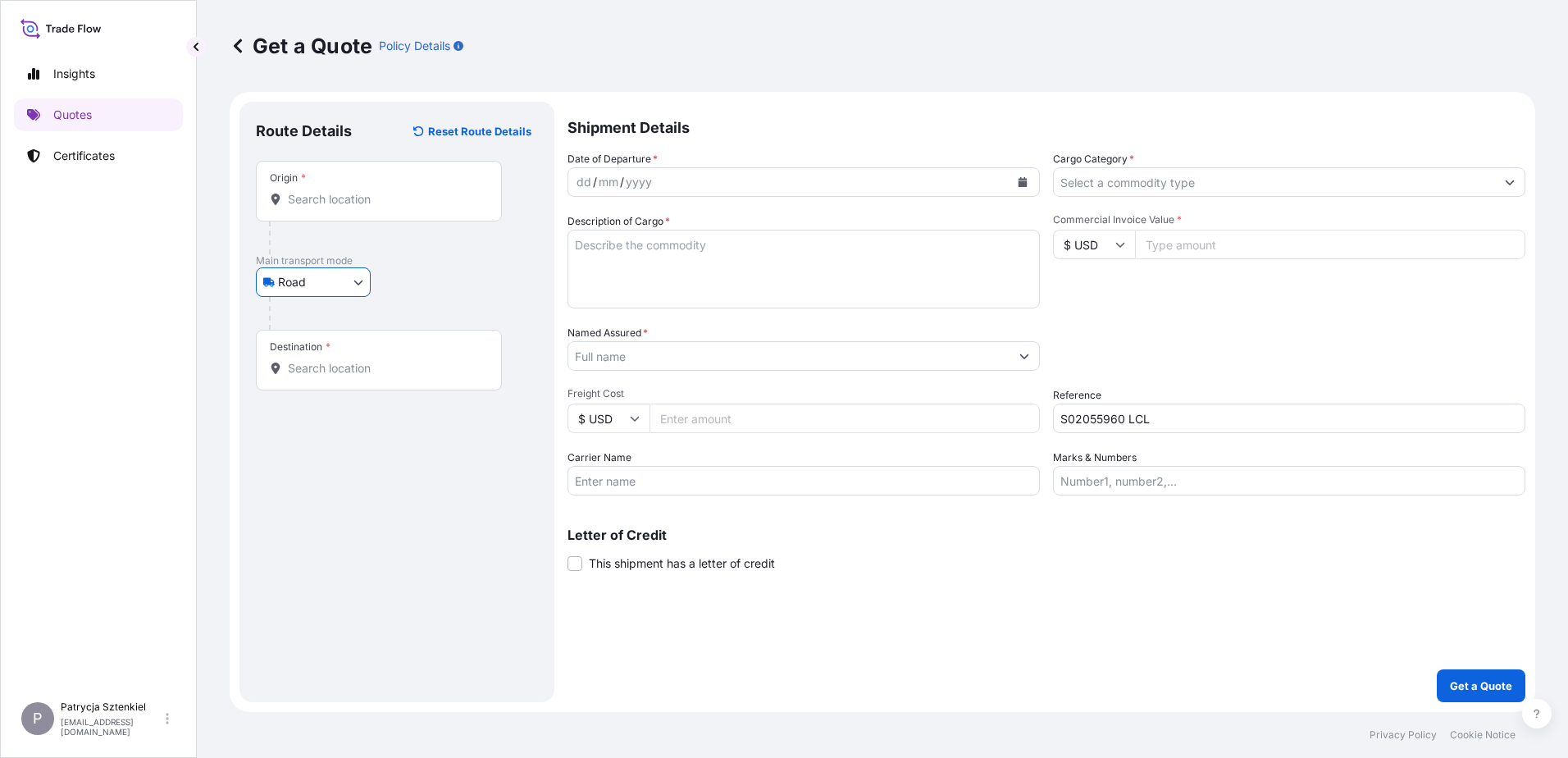
click at [353, 253] on div at bounding box center [385, 238] width 233 height 33
click at [352, 230] on div at bounding box center [385, 238] width 233 height 33
click at [343, 208] on div "Origin *" at bounding box center [379, 191] width 246 height 61
click at [343, 208] on input "Origin *" at bounding box center [385, 199] width 194 height 16
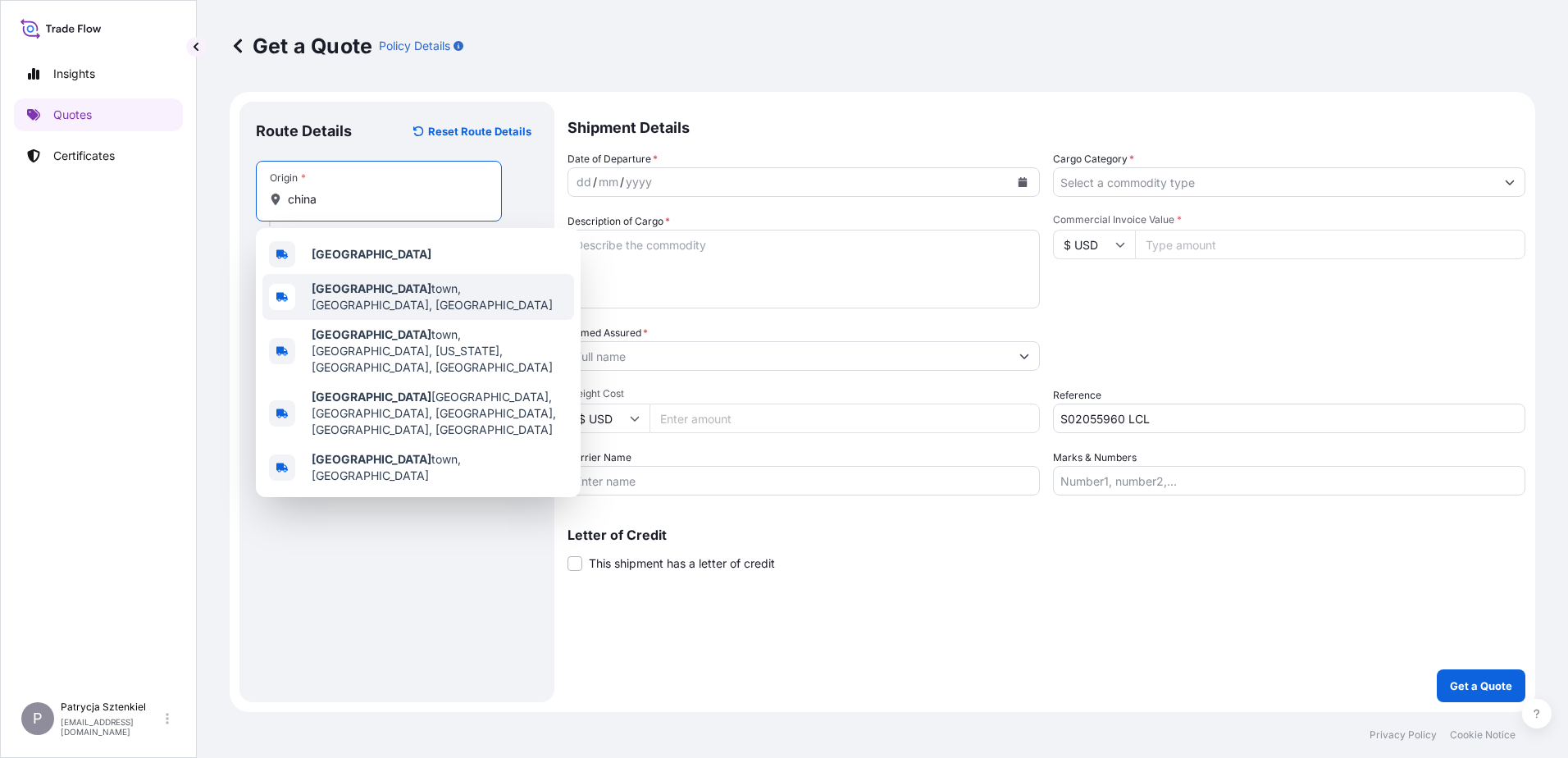
click at [333, 264] on div "[GEOGRAPHIC_DATA]" at bounding box center [418, 254] width 312 height 39
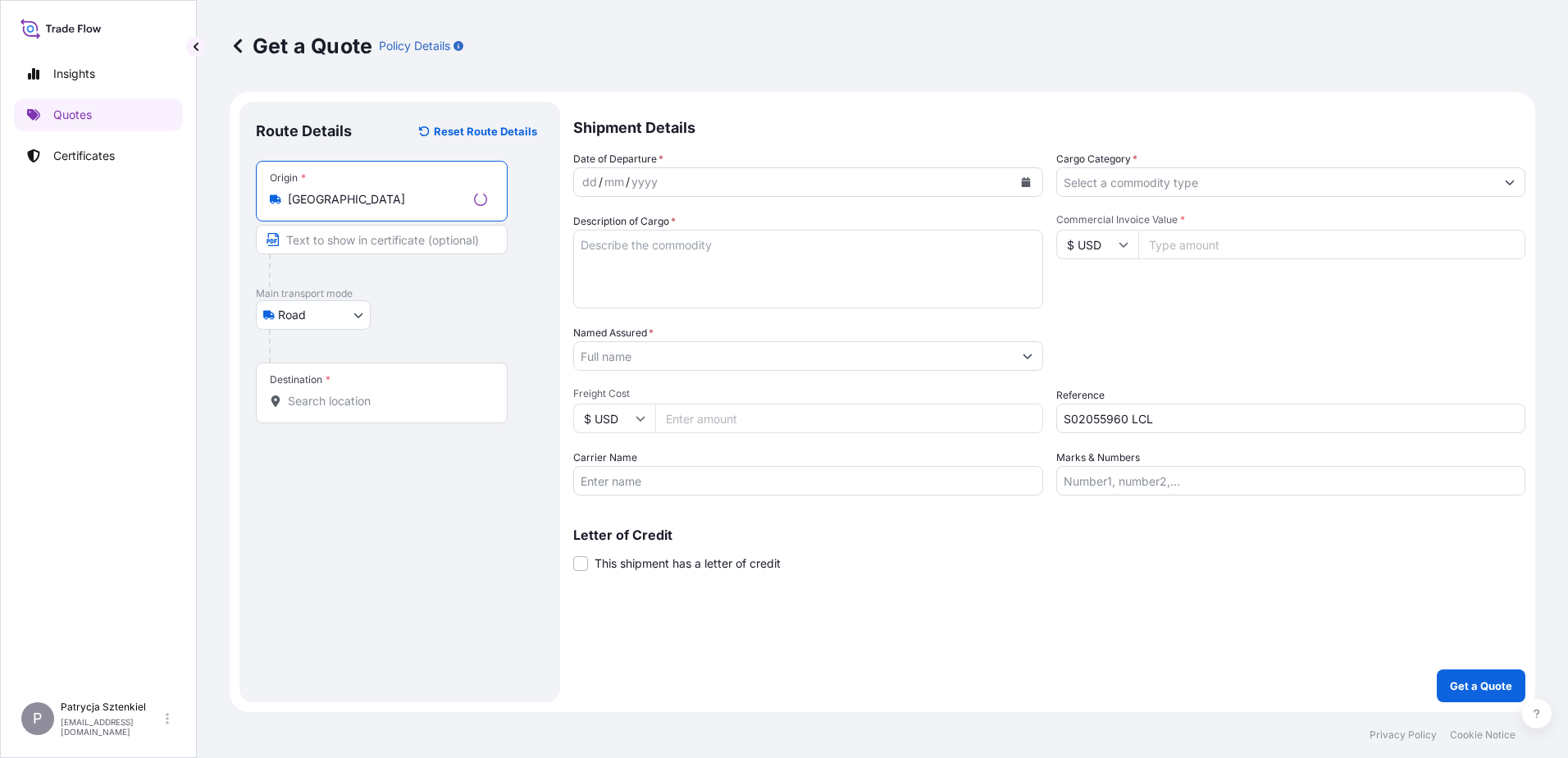
type input "[GEOGRAPHIC_DATA]"
click at [299, 406] on input "Destination *" at bounding box center [388, 401] width 199 height 16
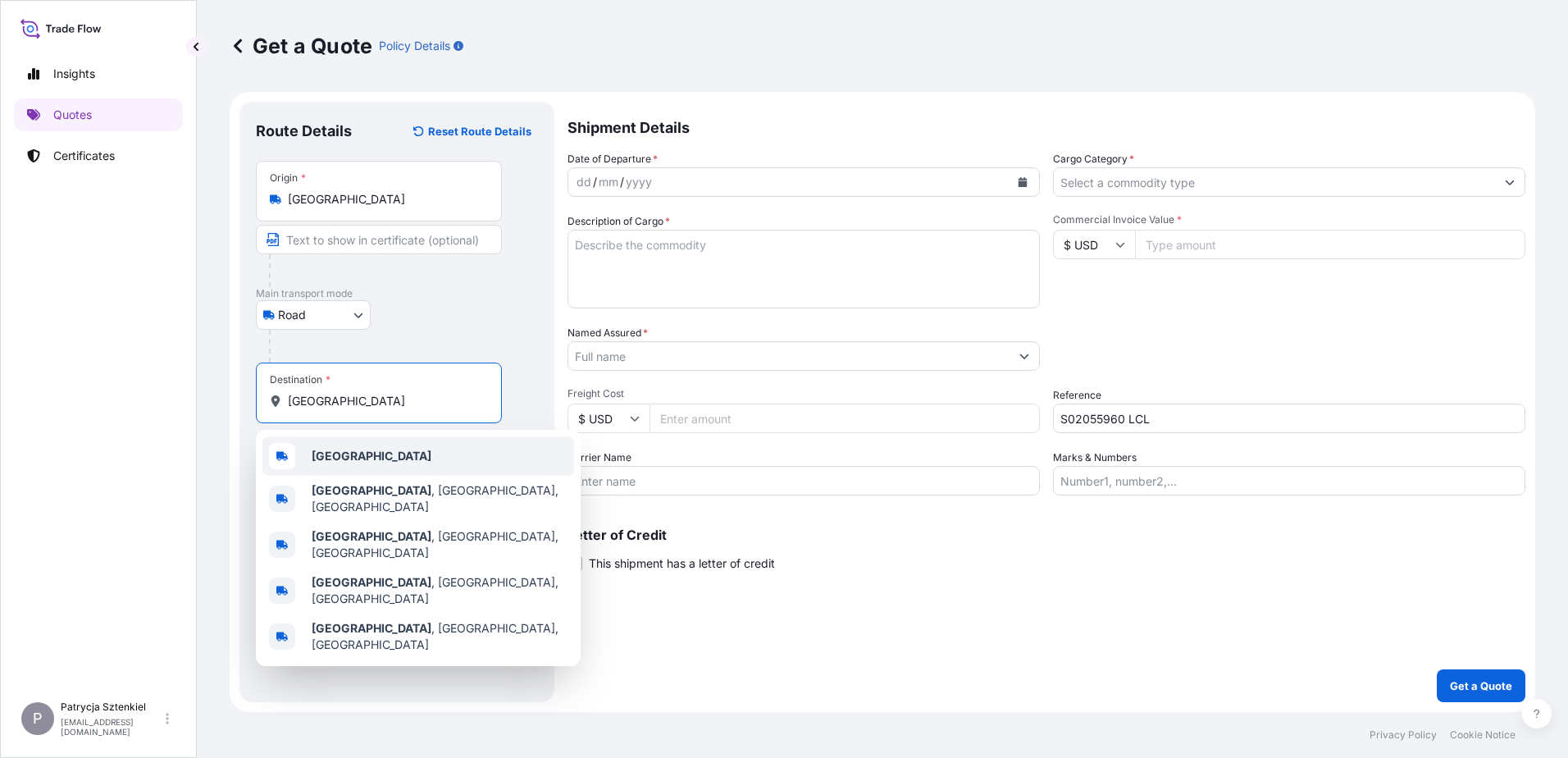
click at [342, 454] on b "[GEOGRAPHIC_DATA]" at bounding box center [371, 455] width 119 height 14
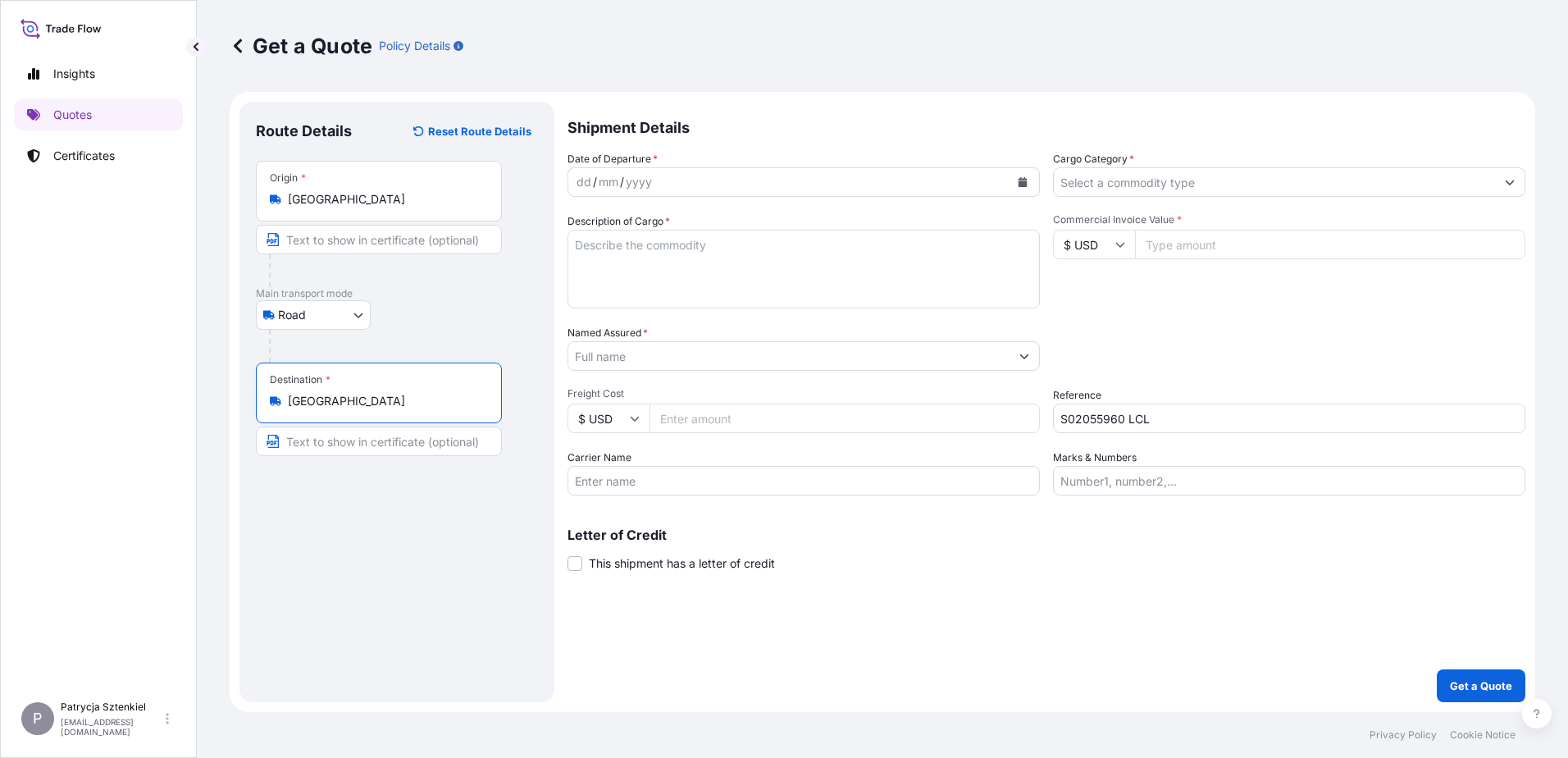
type input "[GEOGRAPHIC_DATA]"
click at [1032, 187] on button "Calendar" at bounding box center [1022, 182] width 26 height 26
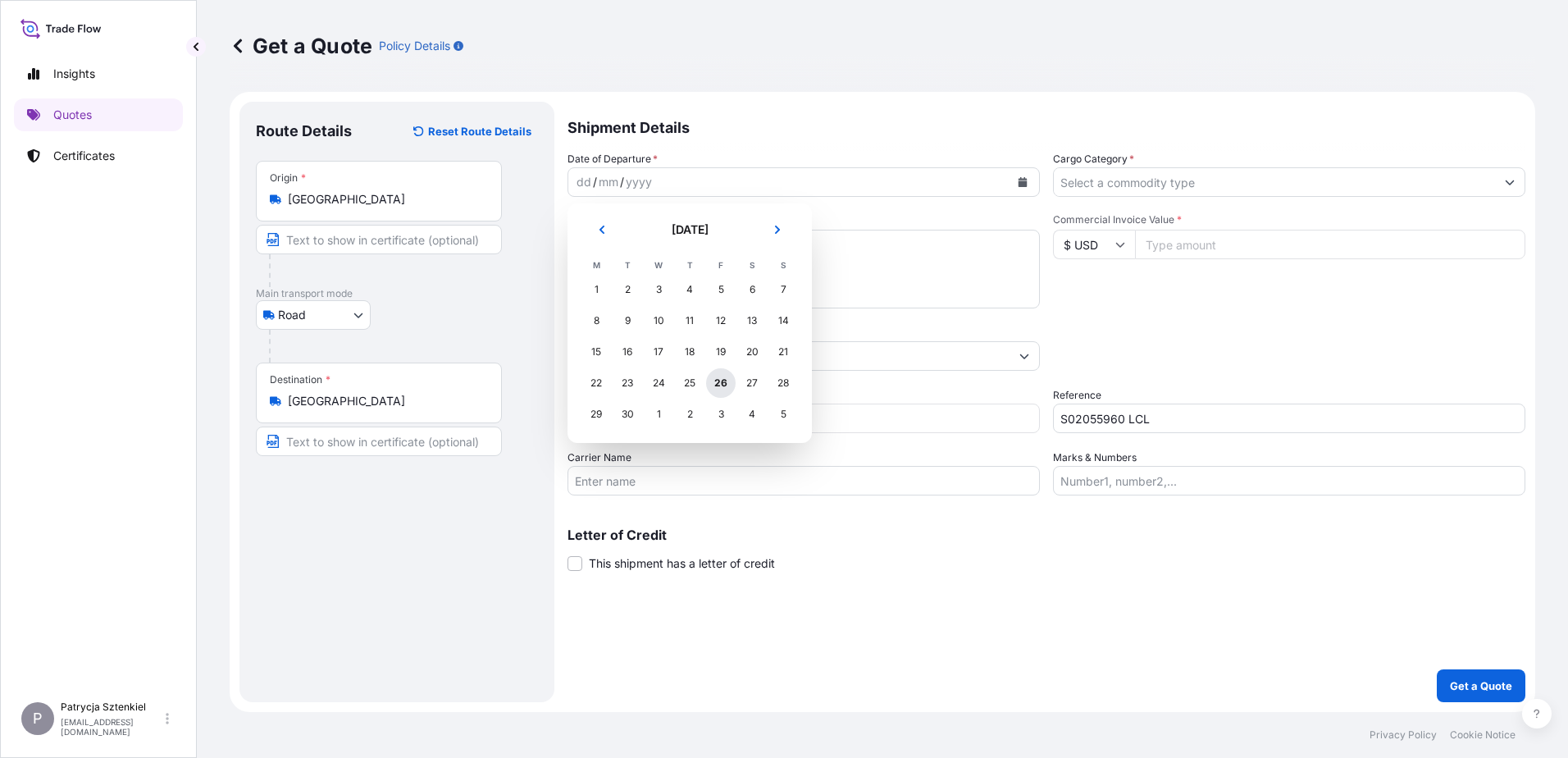
click at [725, 387] on div "26" at bounding box center [721, 382] width 29 height 29
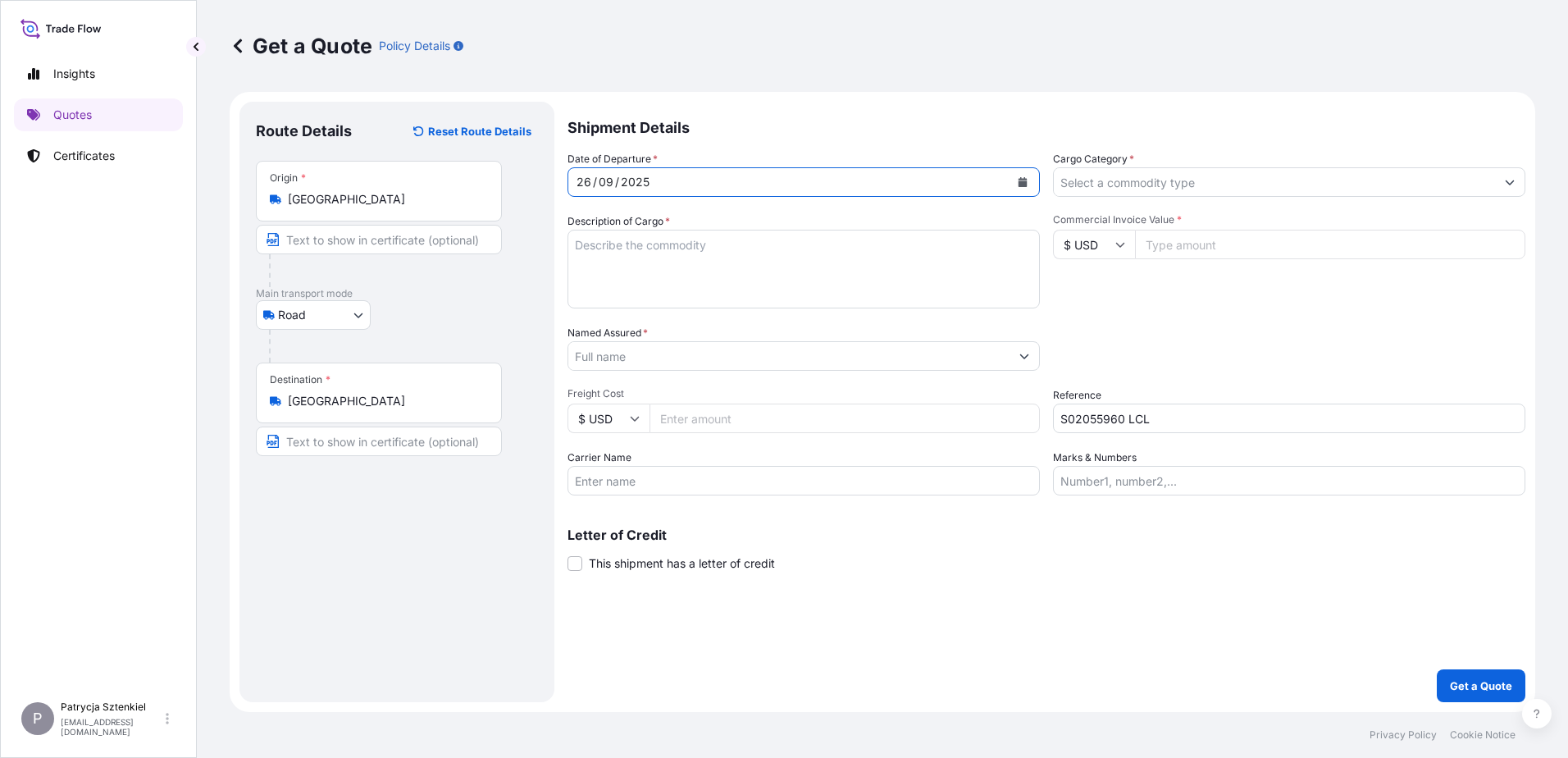
click at [1248, 249] on input "Commercial Invoice Value *" at bounding box center [1329, 244] width 390 height 29
type input "1821"
click at [723, 346] on input "Named Assured *" at bounding box center [789, 356] width 441 height 29
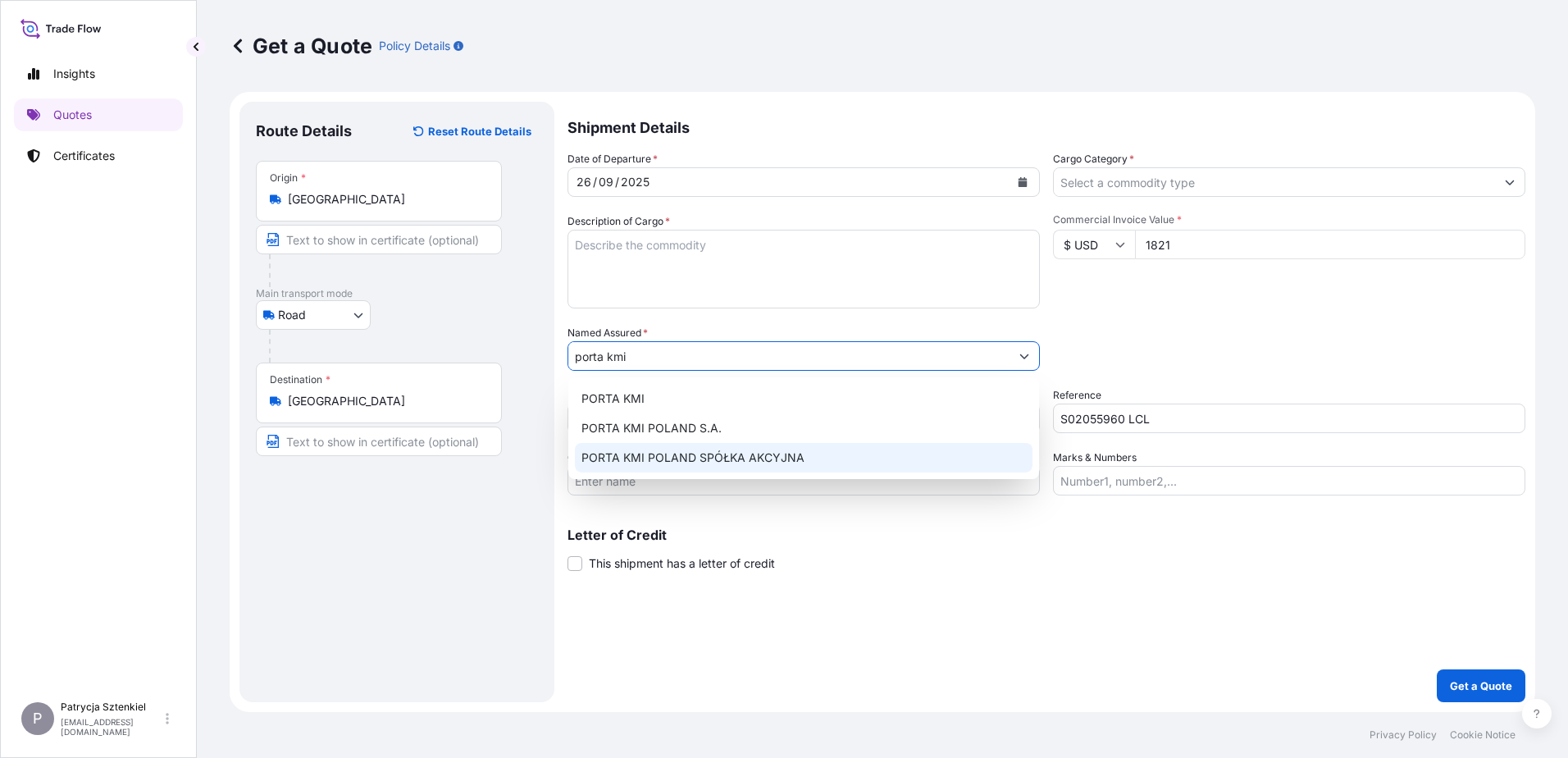
click at [756, 455] on span "PORTA KMI POLAND SPÓŁKA AKCYJNA" at bounding box center [693, 457] width 223 height 16
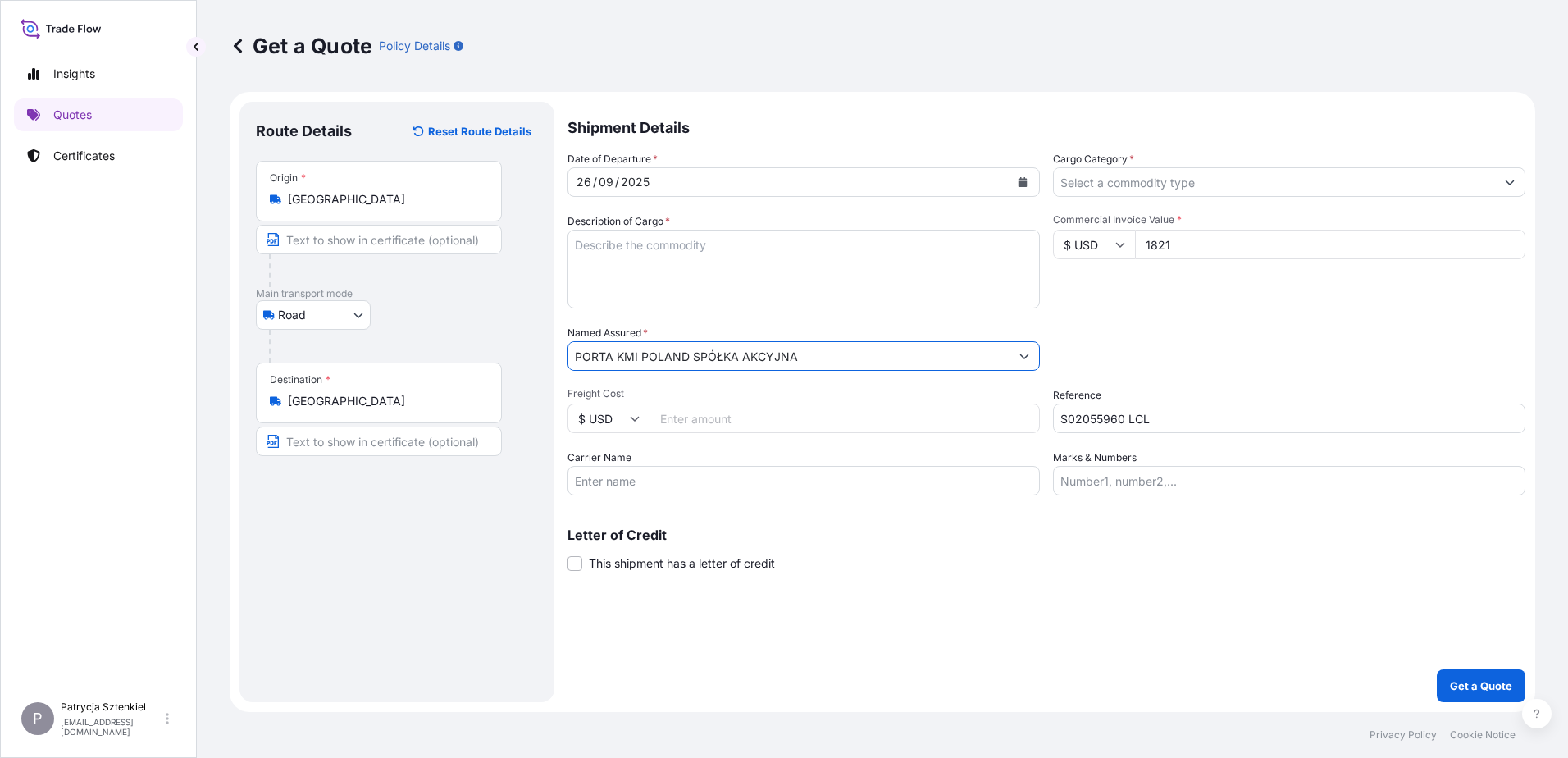
type input "PORTA KMI POLAND SPÓŁKA AKCYJNA"
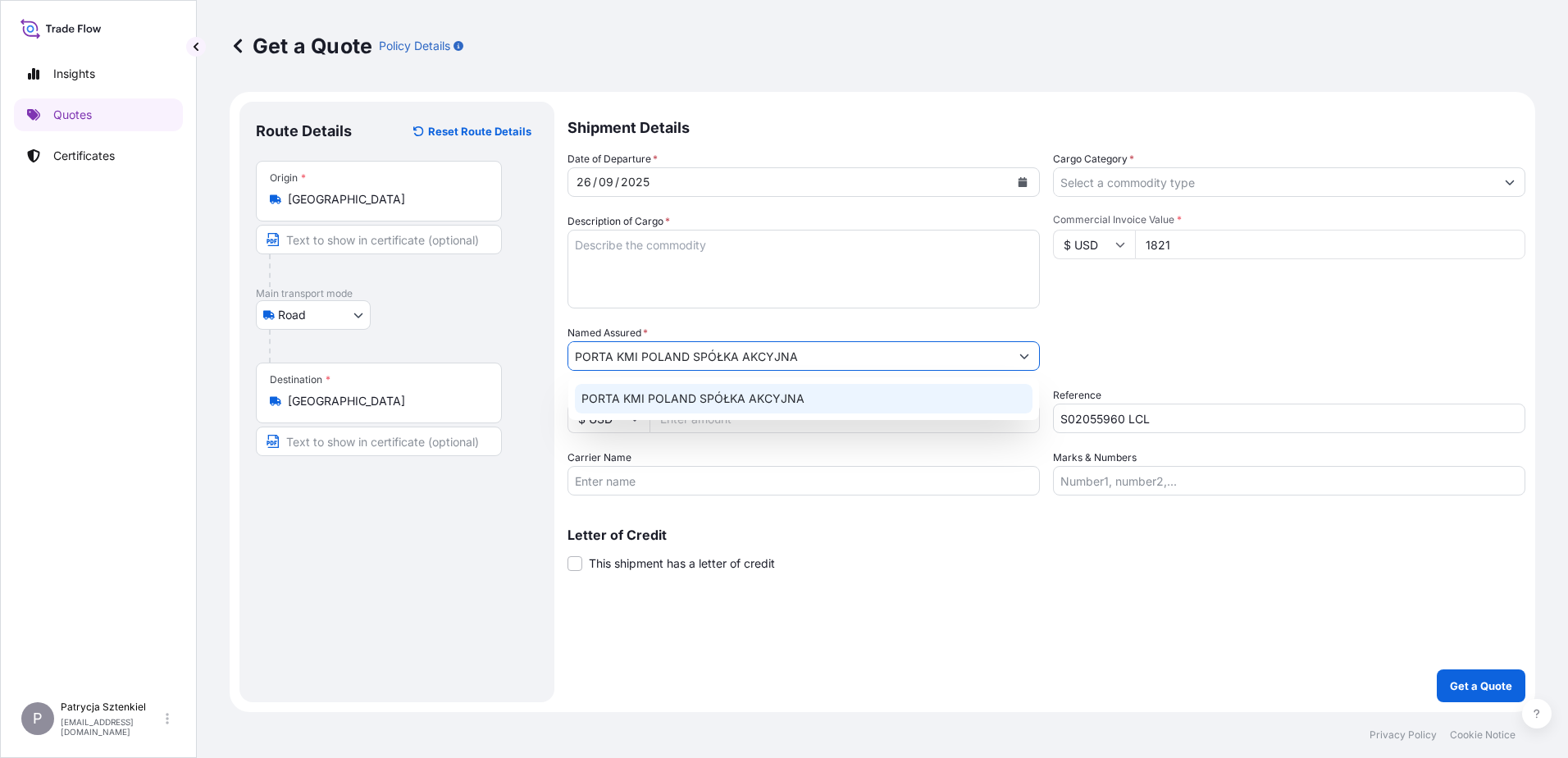
click at [686, 259] on textarea "Description of Cargo *" at bounding box center [804, 268] width 472 height 79
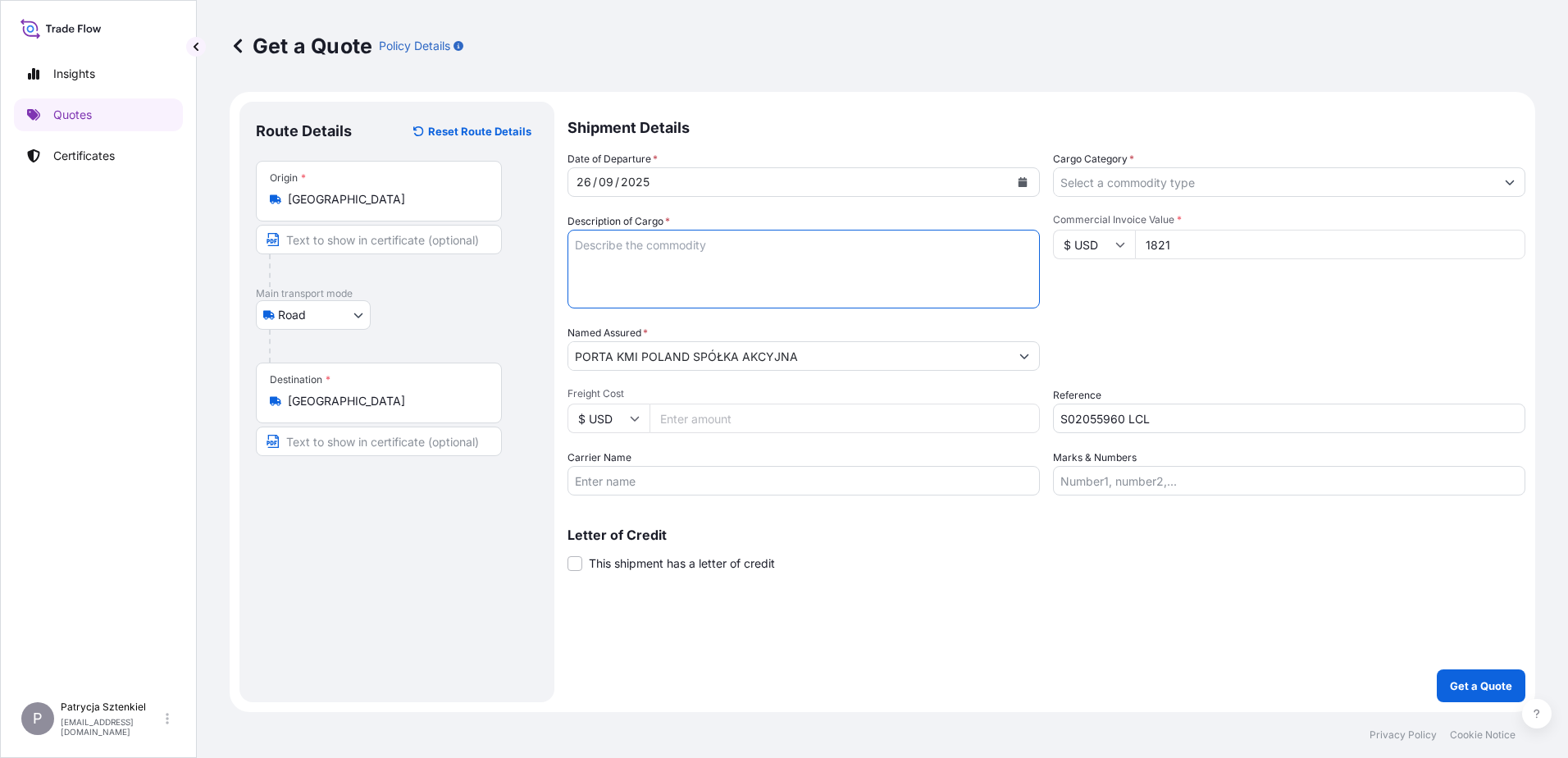
paste textarea "DROP PLATE 338.00 KG 1.026 M3 WIRE"
drag, startPoint x: 781, startPoint y: 247, endPoint x: 659, endPoint y: 246, distance: 122.0
click at [659, 246] on textarea "DROP PLATE 338.00 KG 1.026 M3 WIRE" at bounding box center [804, 268] width 472 height 79
click at [580, 263] on textarea "DROP PLATE WIRE" at bounding box center [804, 268] width 472 height 79
click at [640, 265] on textarea "DROP PLATE WIRE" at bounding box center [804, 268] width 472 height 79
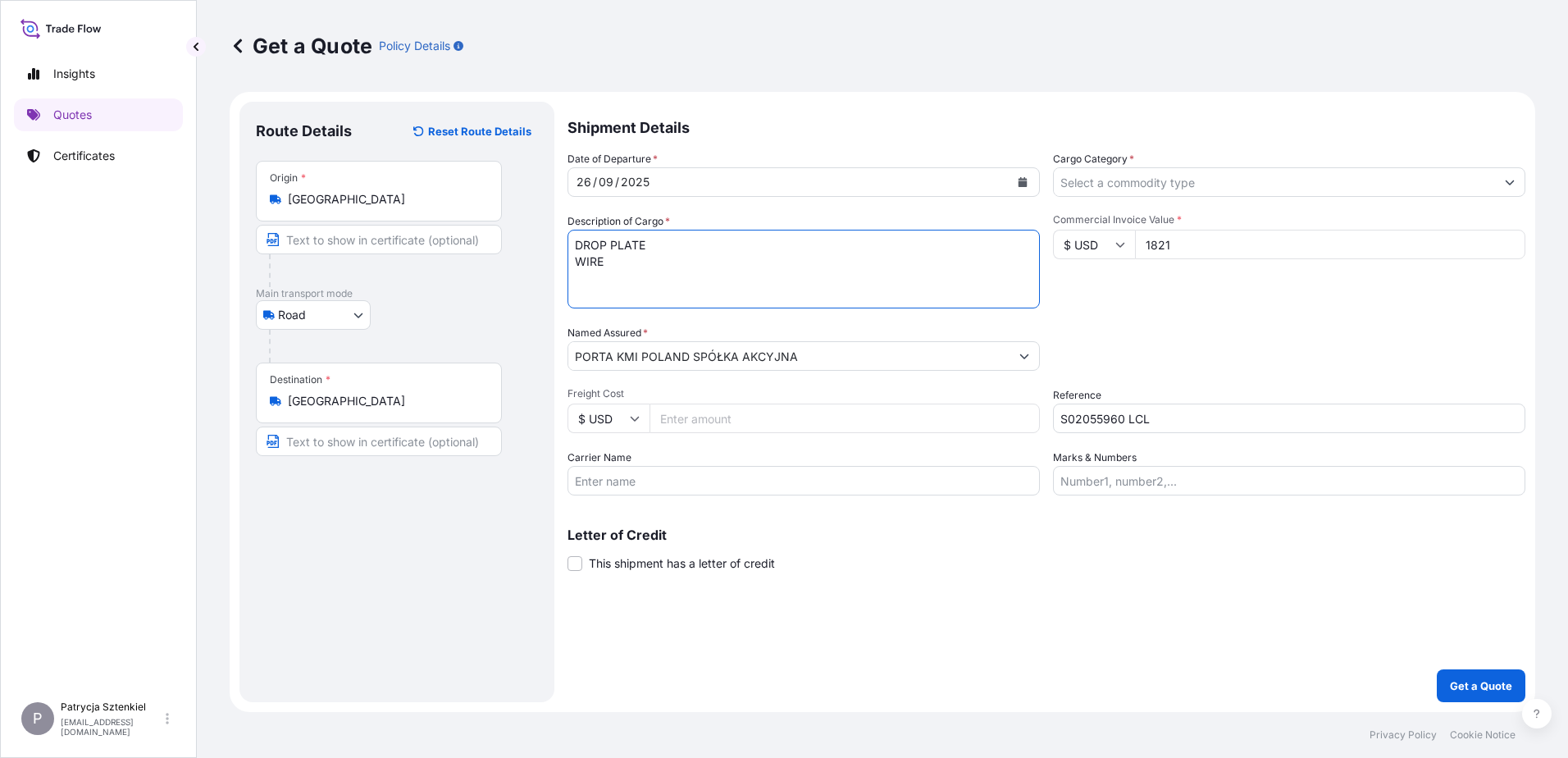
paste textarea "CICU2949522 SML06062 40HC 338.00 1.026 2 PLT CFS/CFS"
type textarea "DROP PLATE WIRE CICU2949522 SML06062 40HC 338.00 1.026 2 PLT CFS/CFS"
click at [1082, 182] on input "Cargo Category *" at bounding box center [1275, 182] width 441 height 29
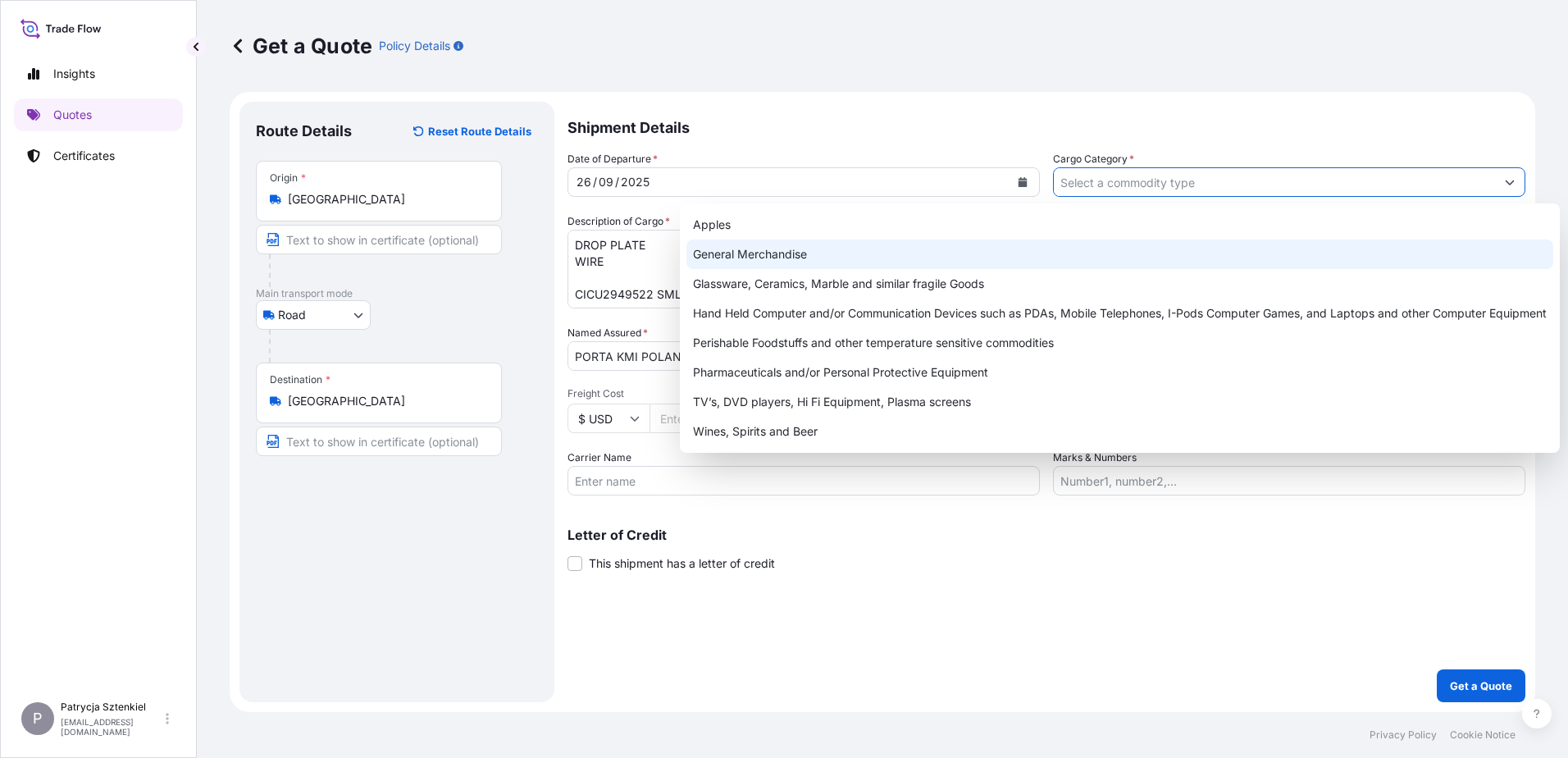
click at [856, 255] on div "General Merchandise" at bounding box center [1120, 254] width 867 height 29
type input "General Merchandise"
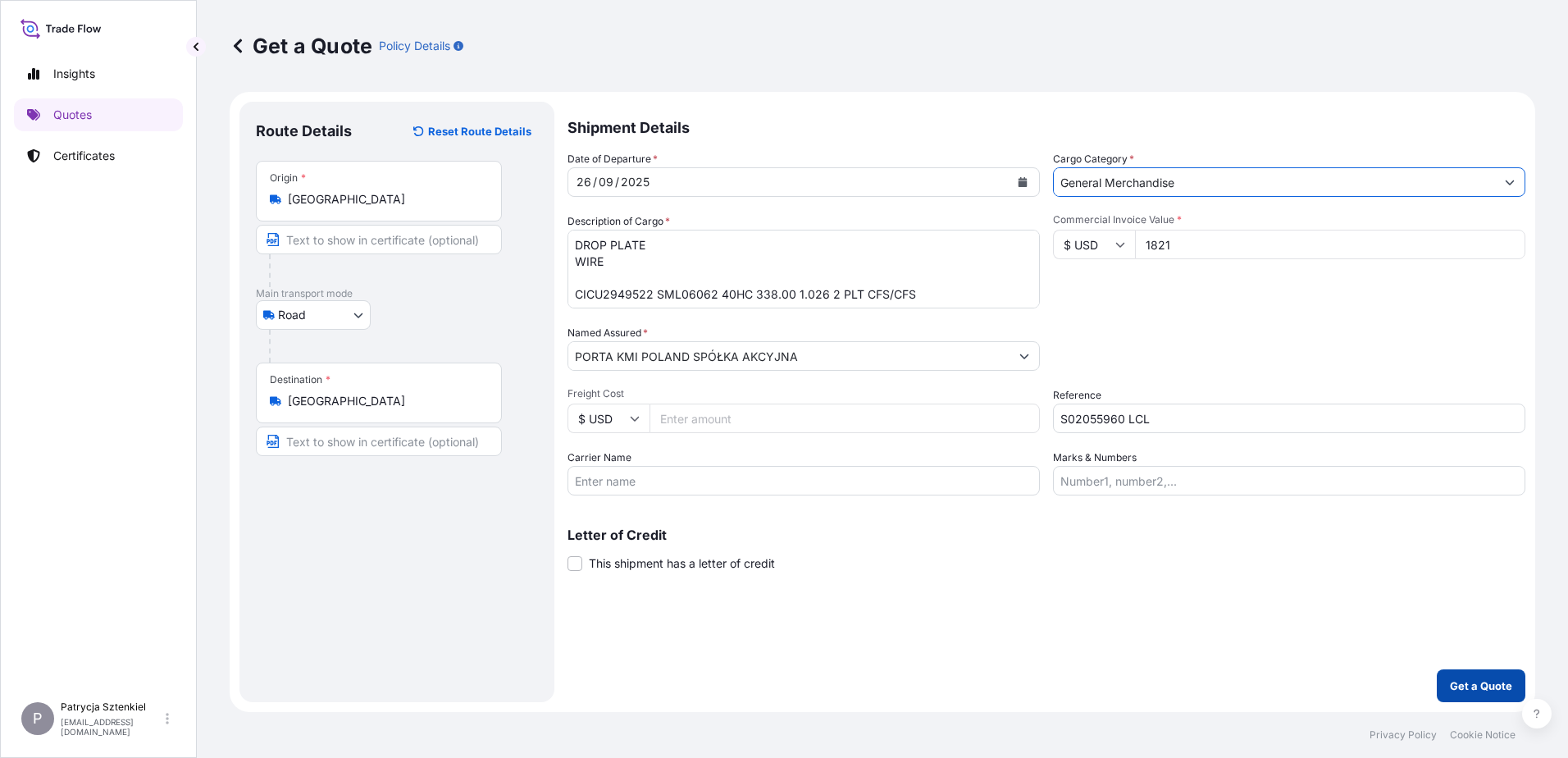
click at [1446, 684] on button "Get a Quote" at bounding box center [1481, 685] width 88 height 33
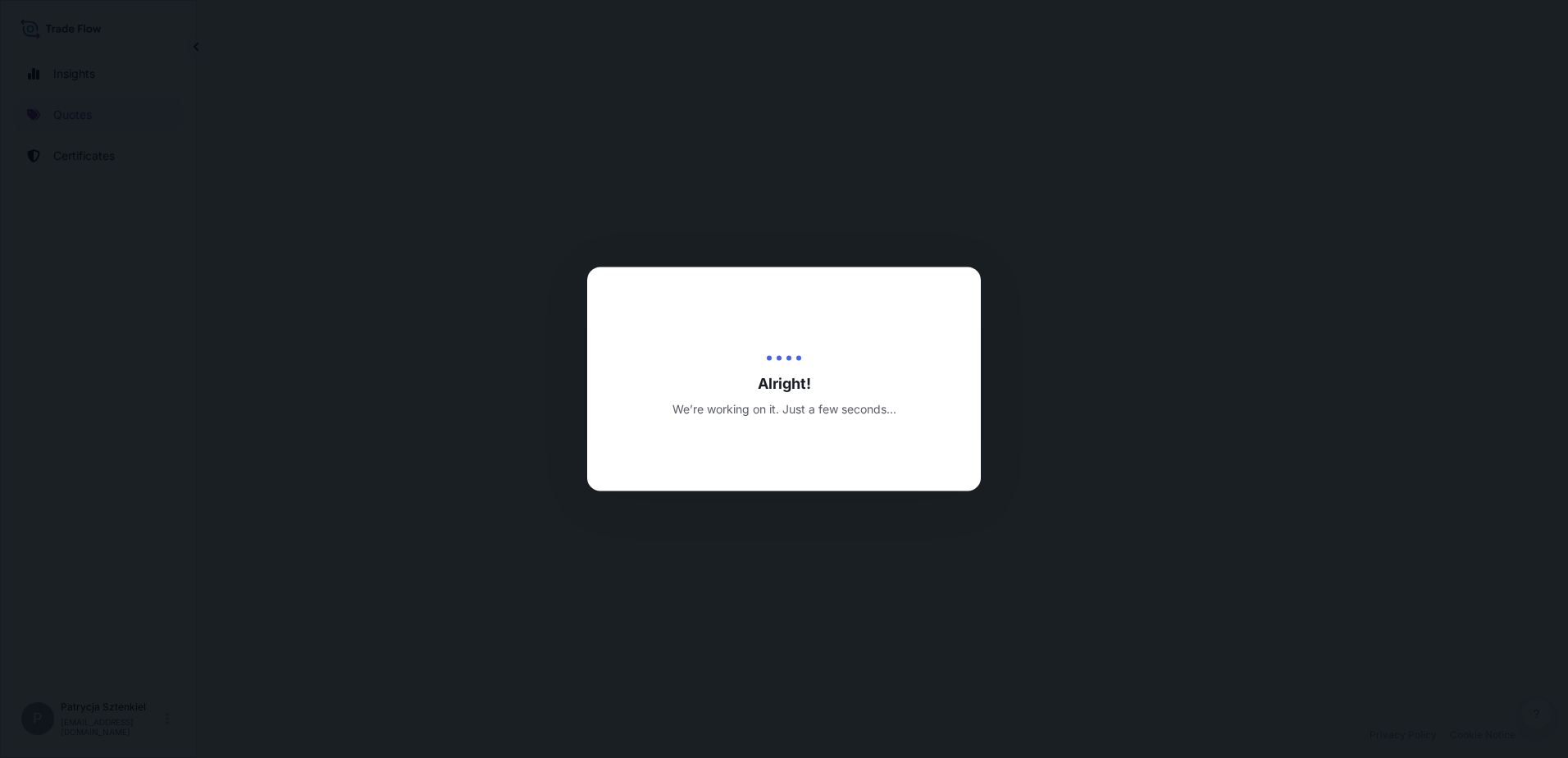
select select "Road"
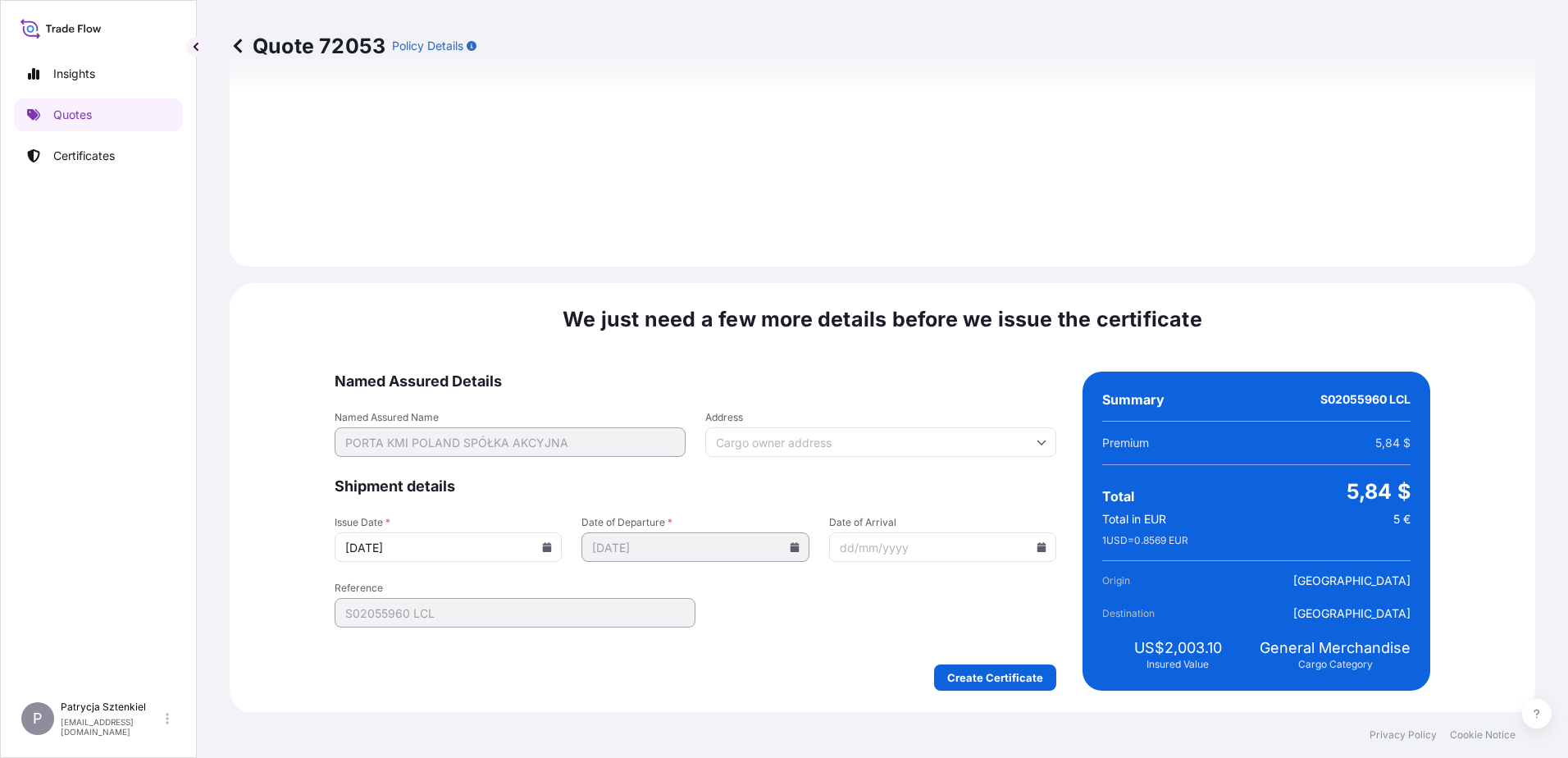
scroll to position [1744, 0]
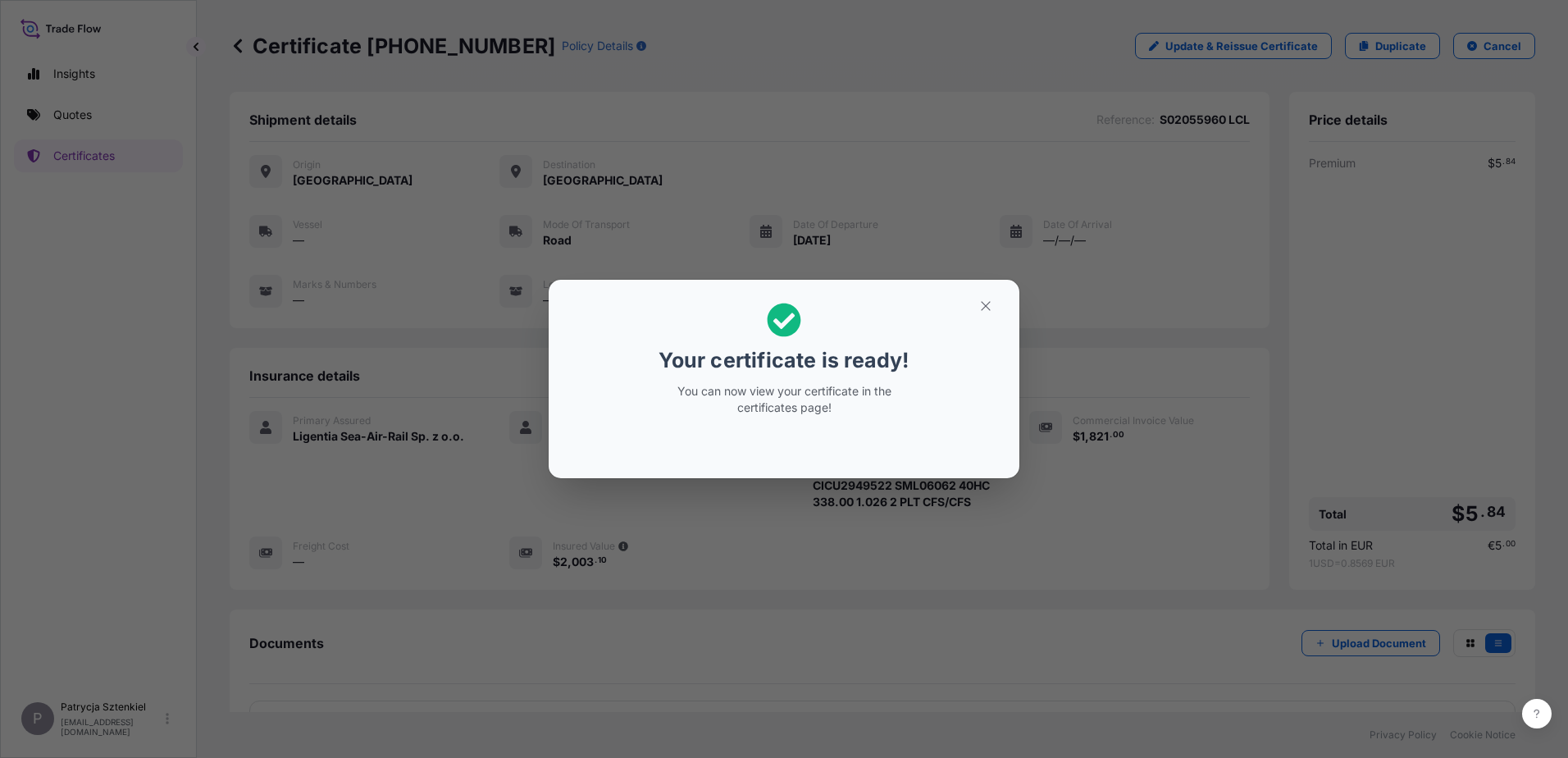
click at [976, 300] on button "button" at bounding box center [985, 305] width 41 height 26
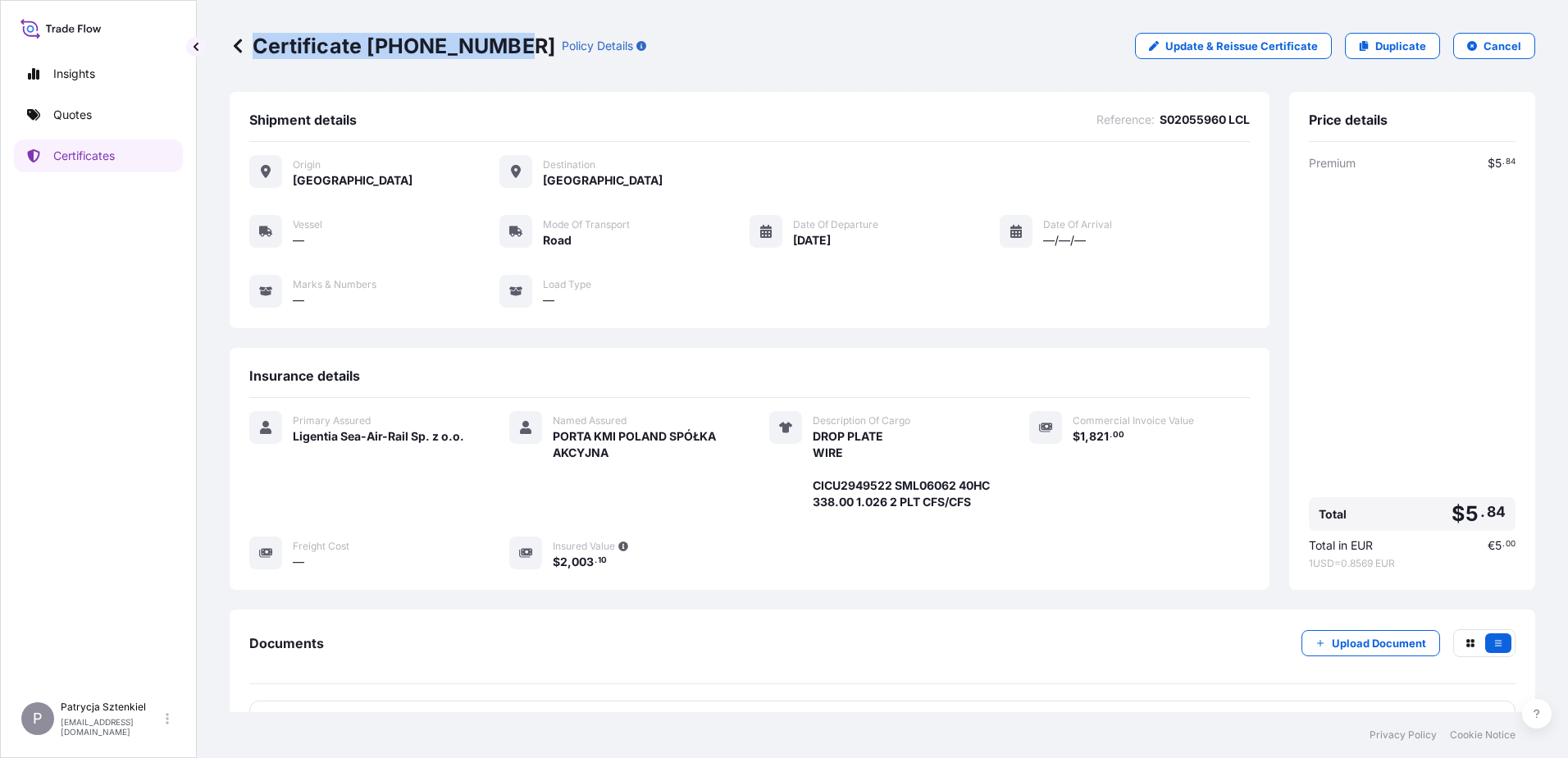
drag, startPoint x: 256, startPoint y: 55, endPoint x: 508, endPoint y: 87, distance: 254.0
click at [508, 87] on div "Certificate [PHONE_NUMBER] Policy Details Update & Reissue Certificate Duplicat…" at bounding box center [882, 46] width 1306 height 92
copy p "Certificate [PHONE_NUMBER]"
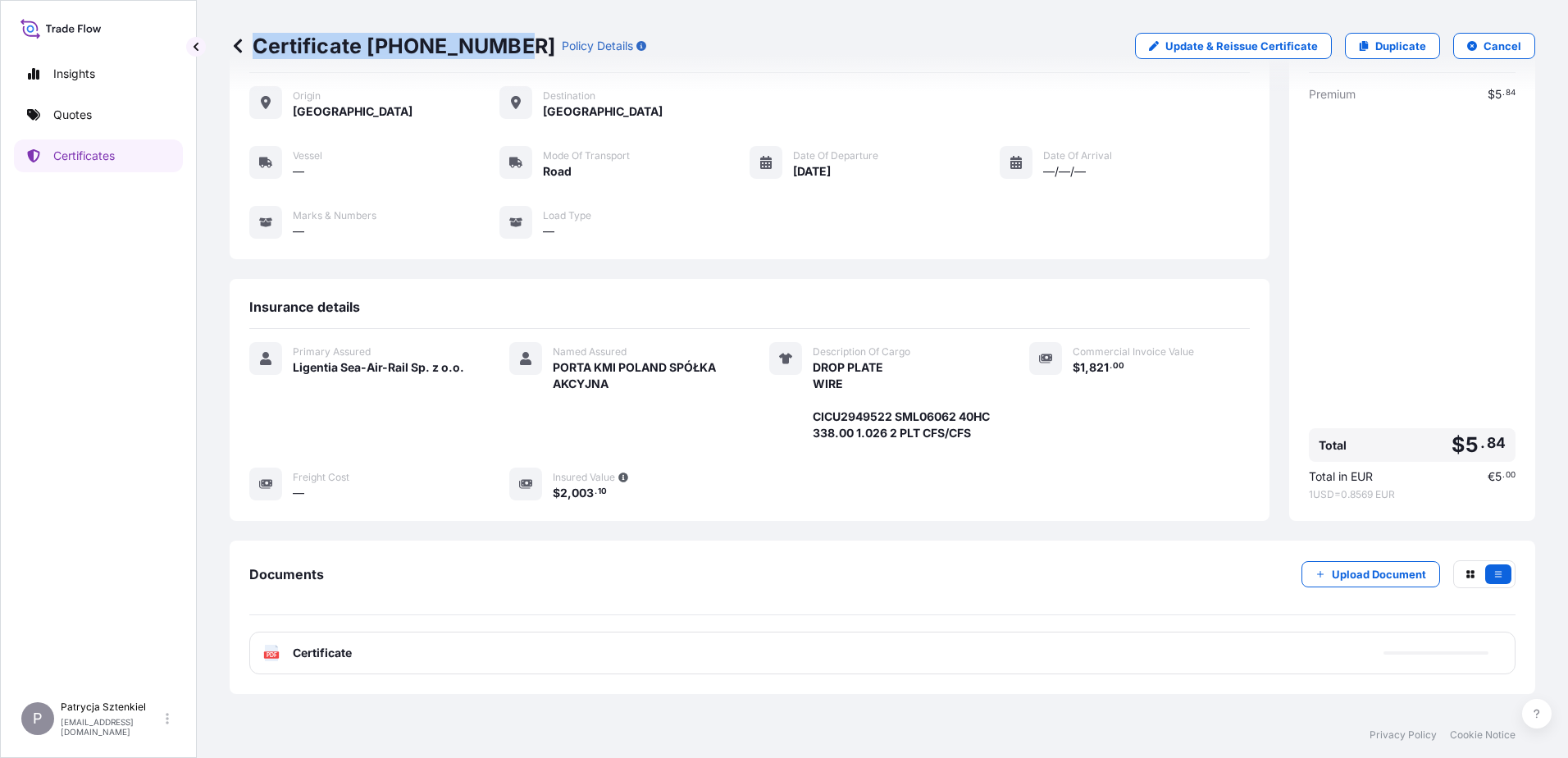
scroll to position [139, 0]
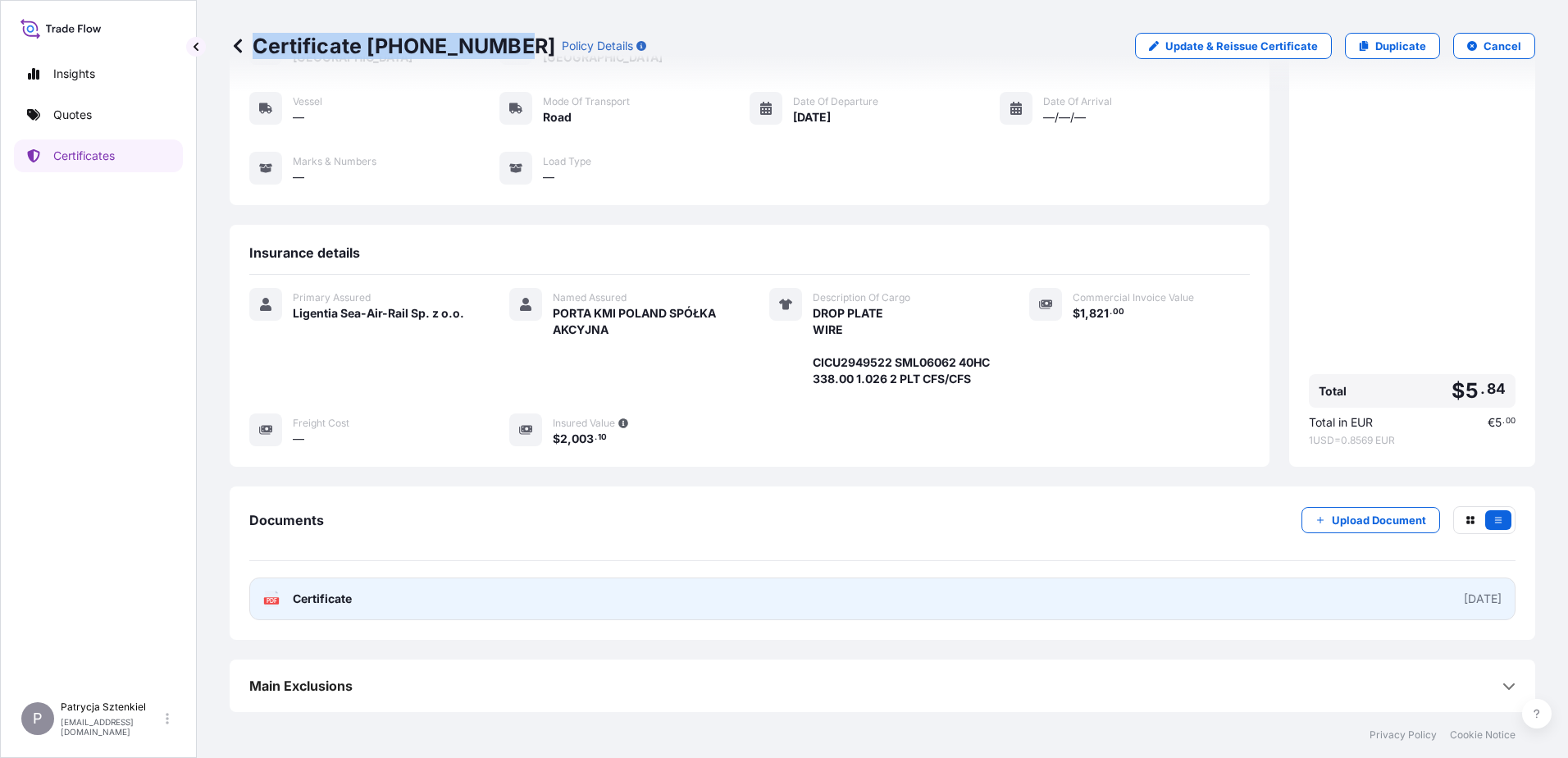
click at [870, 600] on link "PDF Certificate [DATE]" at bounding box center [882, 598] width 1266 height 42
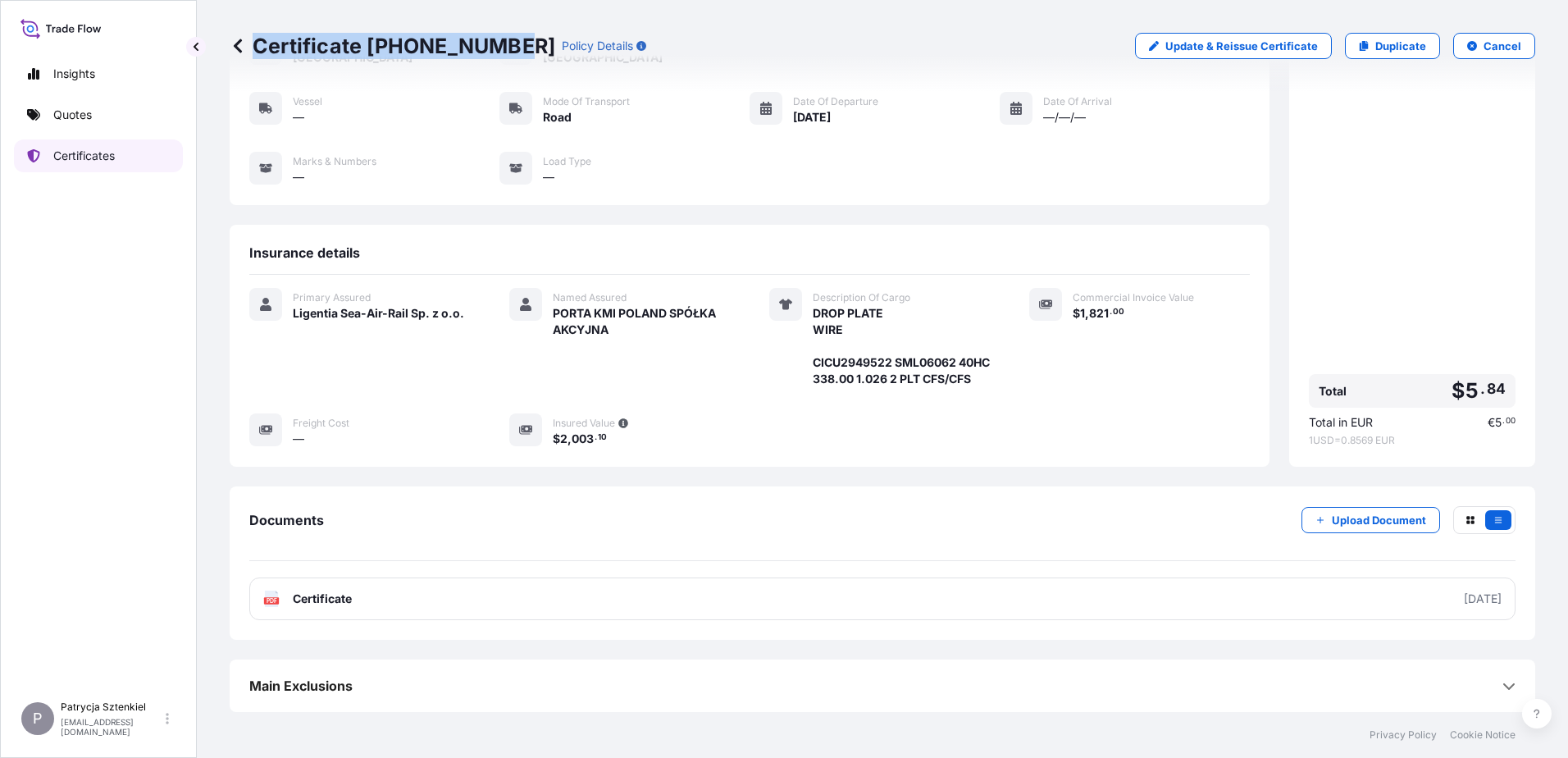
click at [87, 149] on p "Certificates" at bounding box center [84, 156] width 61 height 16
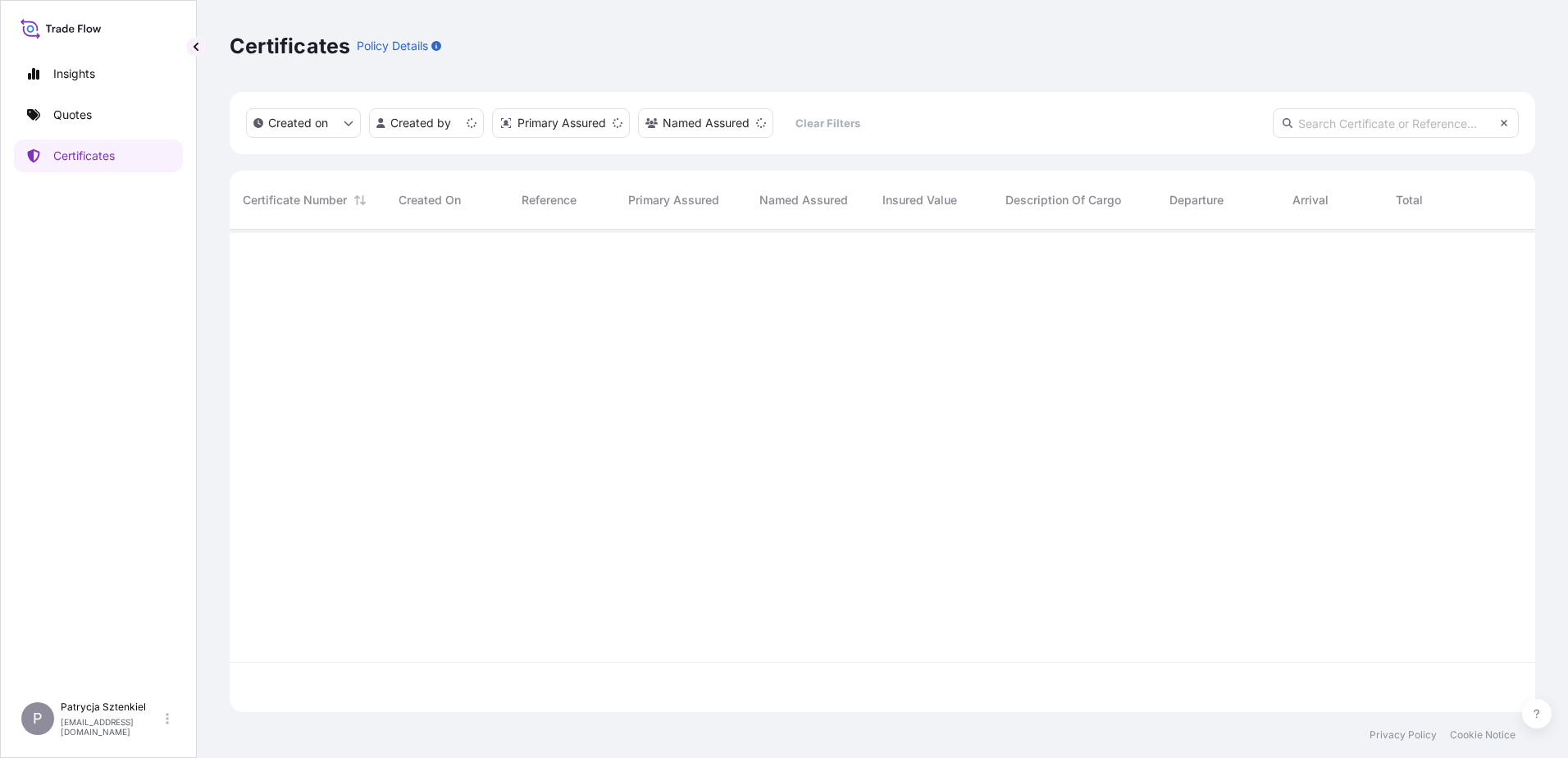
scroll to position [479, 1293]
click at [1326, 122] on input "text" at bounding box center [1396, 123] width 246 height 29
paste input "Certificate 31440-1871-"
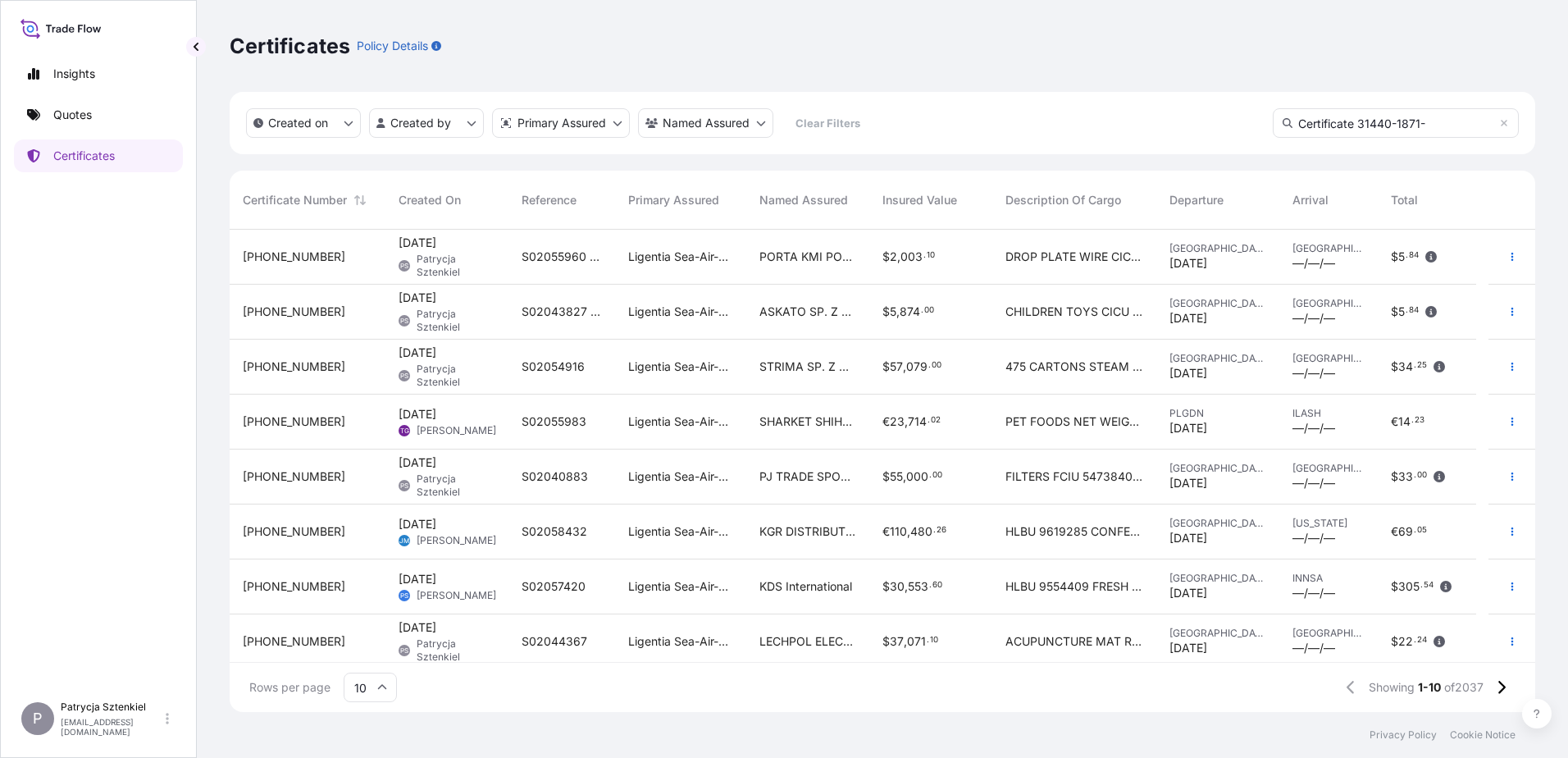
scroll to position [529, 1293]
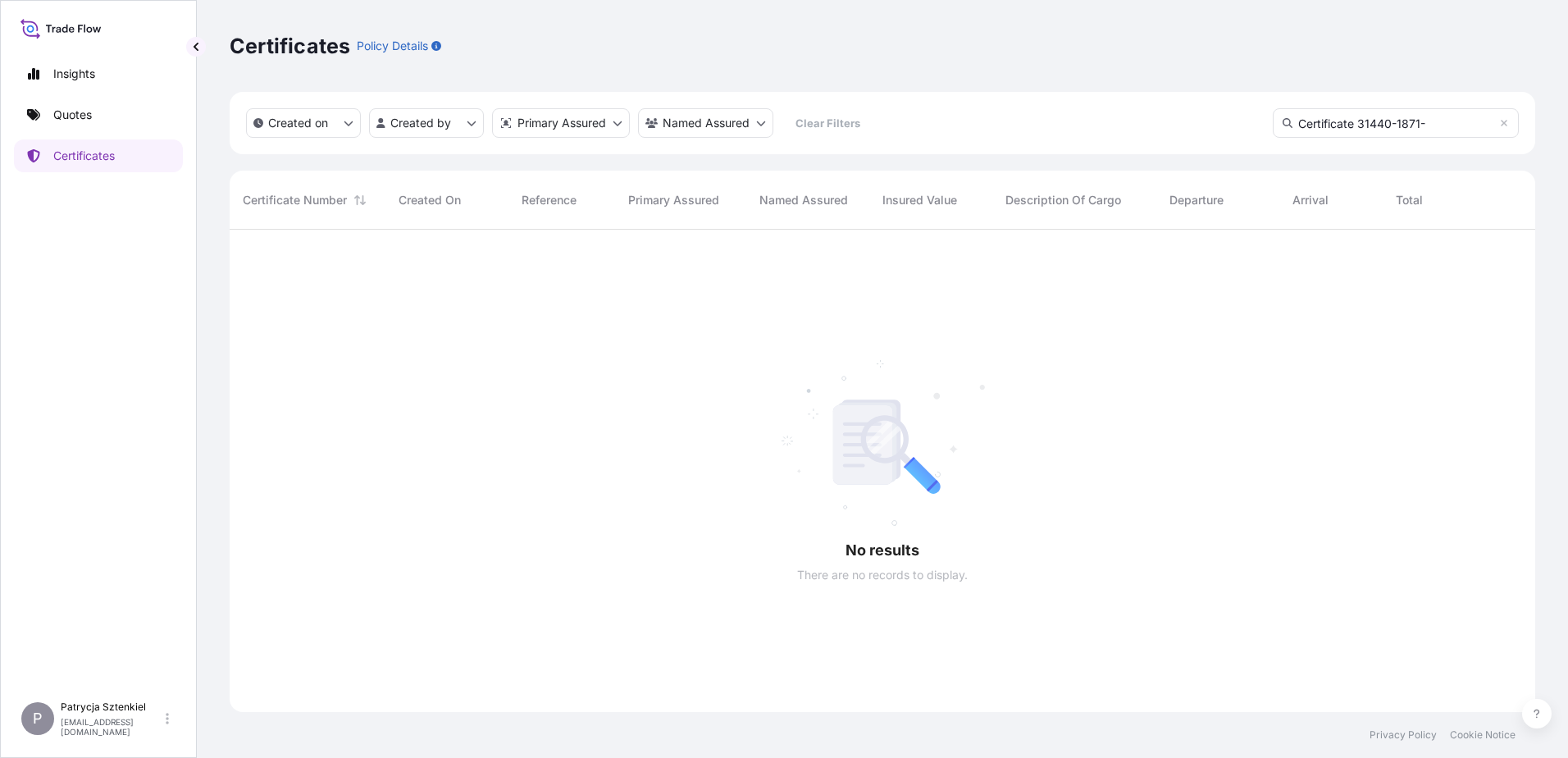
drag, startPoint x: 1359, startPoint y: 127, endPoint x: 1239, endPoint y: 109, distance: 121.3
click at [1239, 109] on div "Created on Created by Primary Assured Named Assured Clear Filters Certificate 3…" at bounding box center [882, 123] width 1306 height 62
type input "31440-1871-"
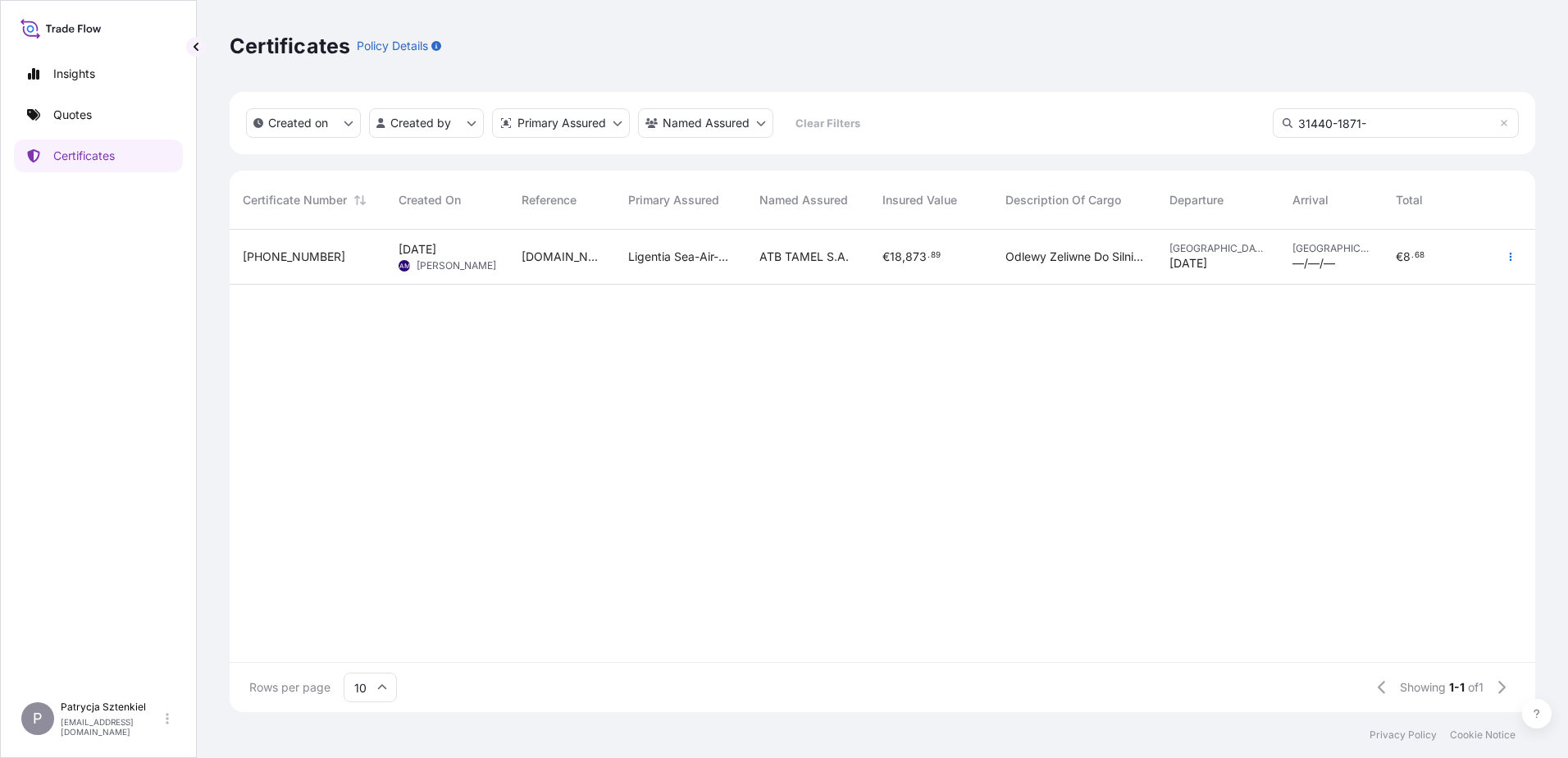
click at [560, 255] on span "[DOMAIN_NAME]. 376" at bounding box center [562, 256] width 80 height 16
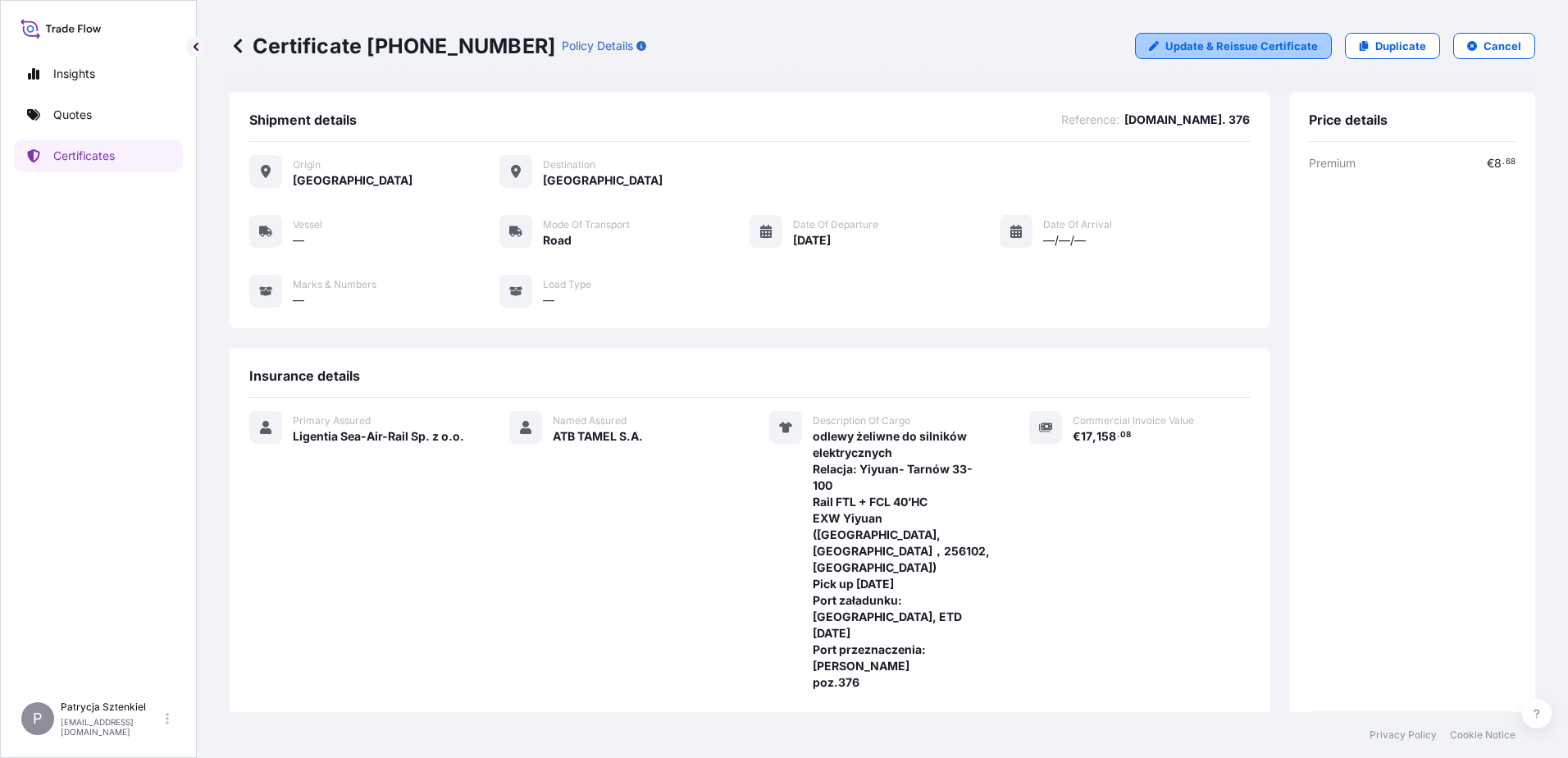
click at [1251, 52] on p "Update & Reissue Certificate" at bounding box center [1242, 46] width 152 height 16
select select "Road"
select select "31440"
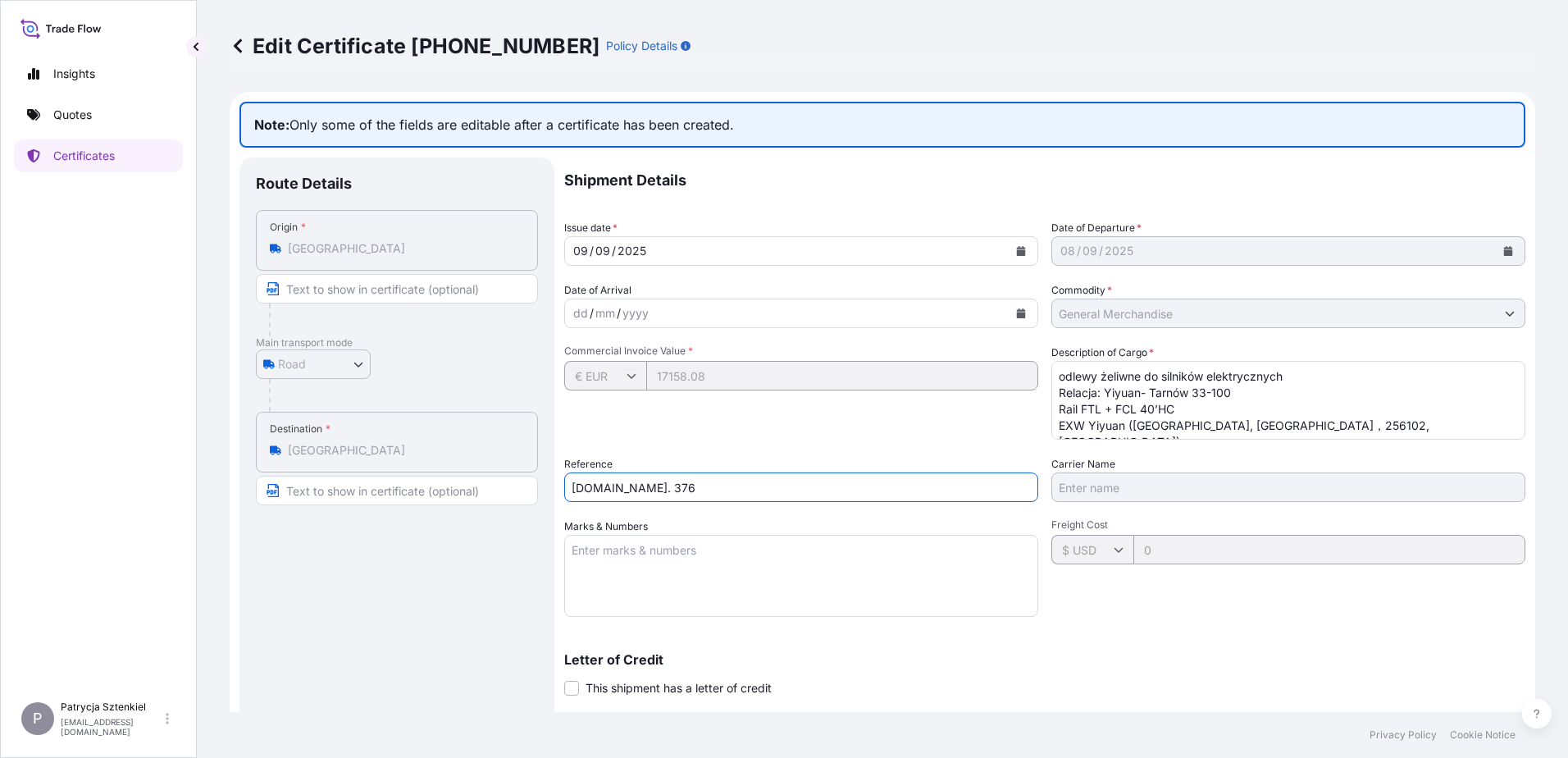
drag, startPoint x: 654, startPoint y: 487, endPoint x: 399, endPoint y: 460, distance: 256.4
click at [399, 460] on div "Route Details Place of loading Road / Inland Road / Inland Origin * [GEOGRAPHIC…" at bounding box center [883, 540] width 1286 height 765
paste input "S02043956"
type input "S02043956"
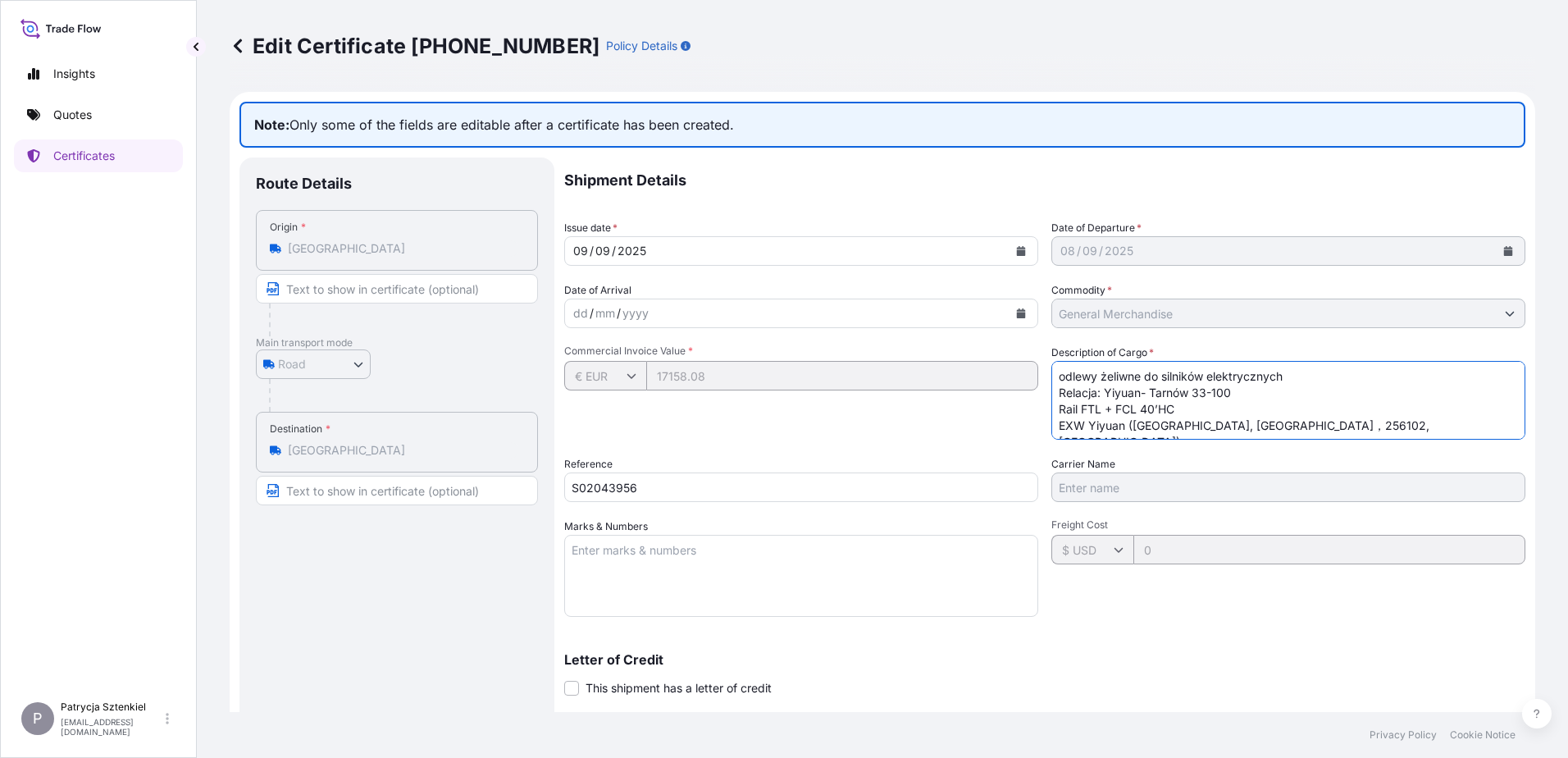
click at [1051, 382] on textarea "odlewy żeliwne do silników elektrycznych Relacja: Yiyuan- Tarnów 33-100 Rail FT…" at bounding box center [1288, 400] width 474 height 79
paste textarea "ENDSHIELD"
click at [1096, 392] on textarea "odlewy żeliwne do silników elektrycznych Relacja: Yiyuan- Tarnów 33-100 Rail FT…" at bounding box center [1288, 400] width 474 height 79
paste textarea "GAWU5026845 4825728 40HC 19756.27 22.49 33 PLT CY/CY"
type textarea "ENDSHIELD GAWU5026845 4825728 40HC 19756.27 22.49 33 PLT CY/CY odlewy żeliwne d…"
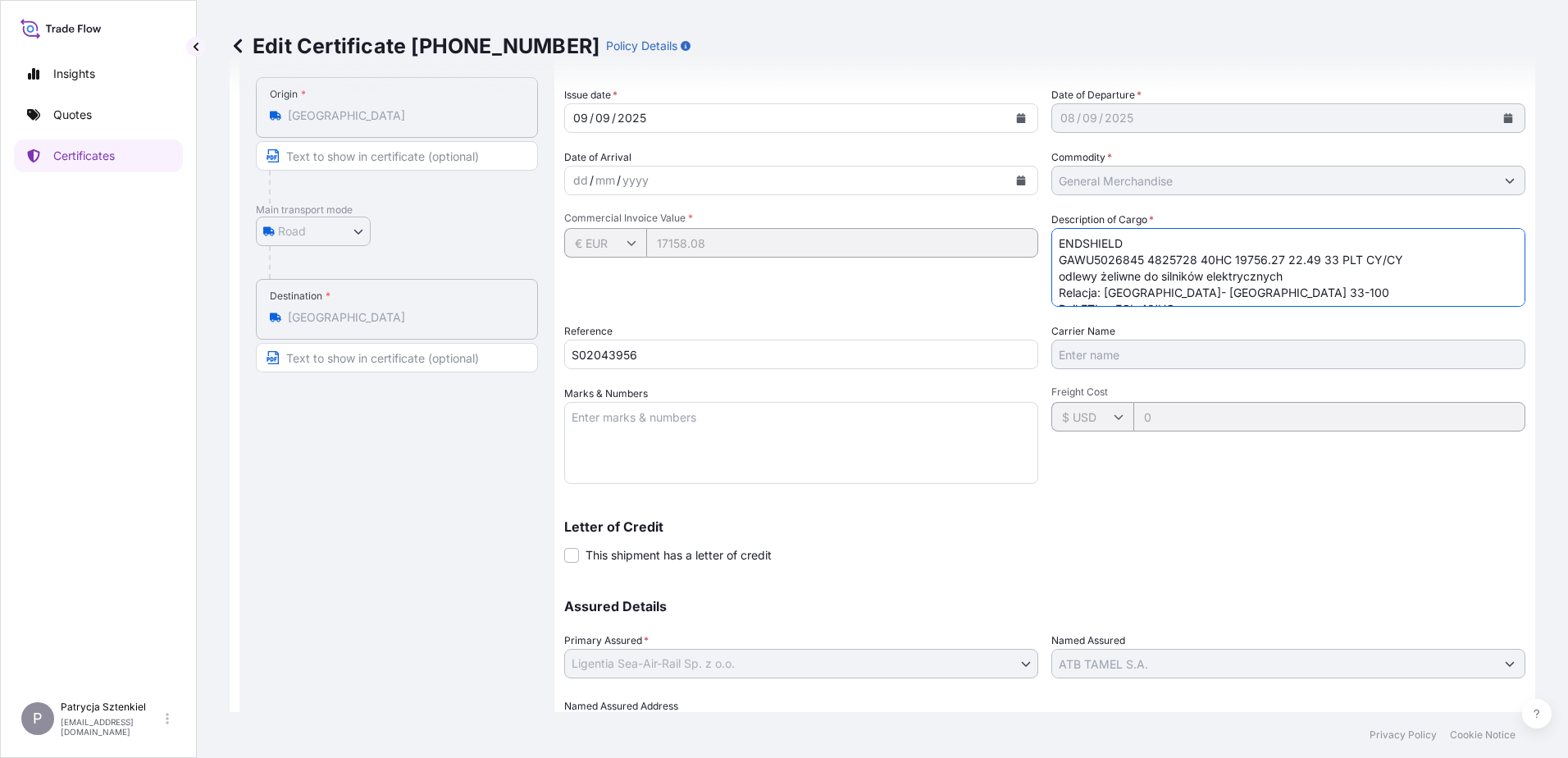
scroll to position [221, 0]
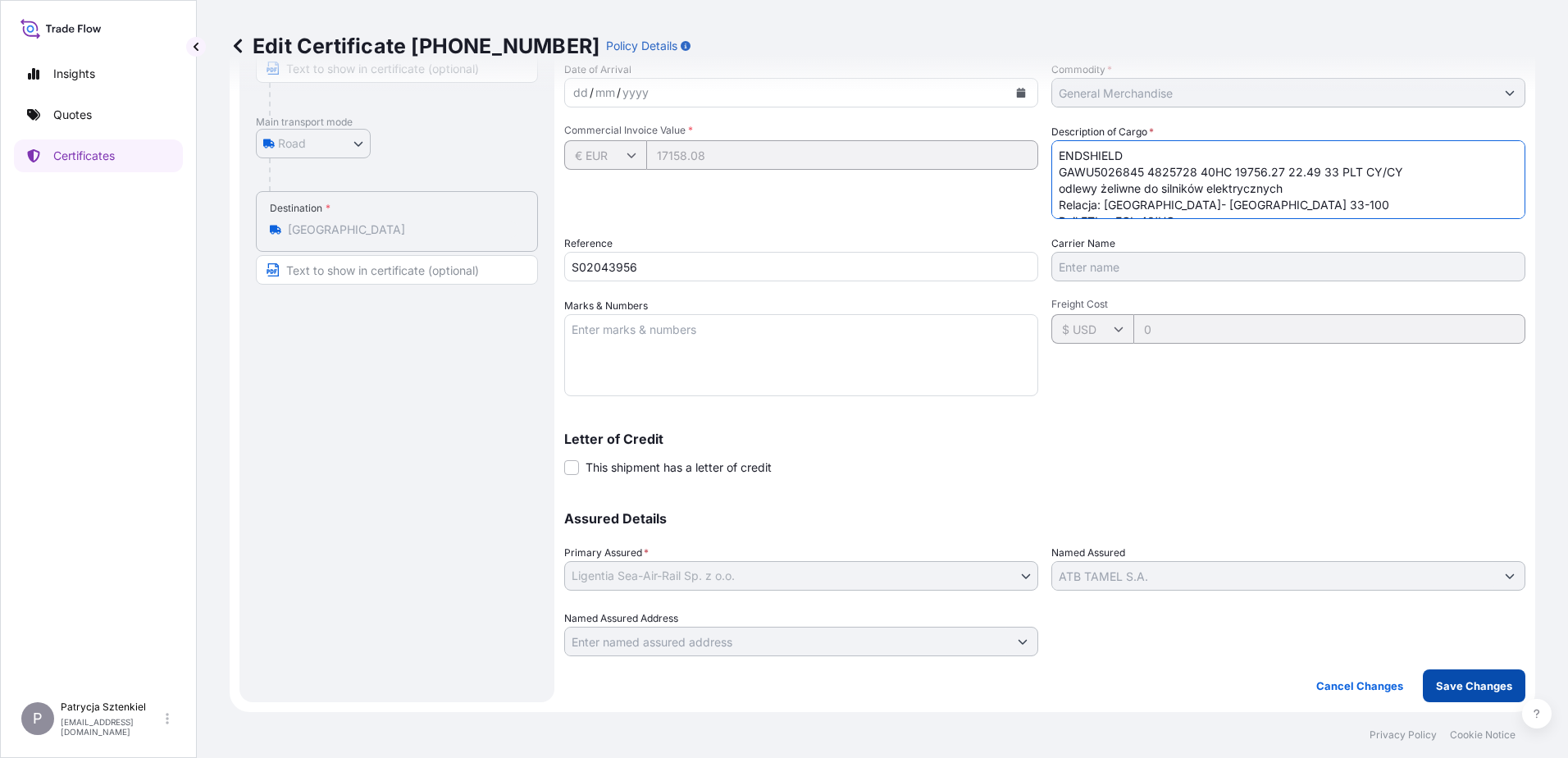
click at [1478, 685] on p "Save Changes" at bounding box center [1474, 685] width 76 height 16
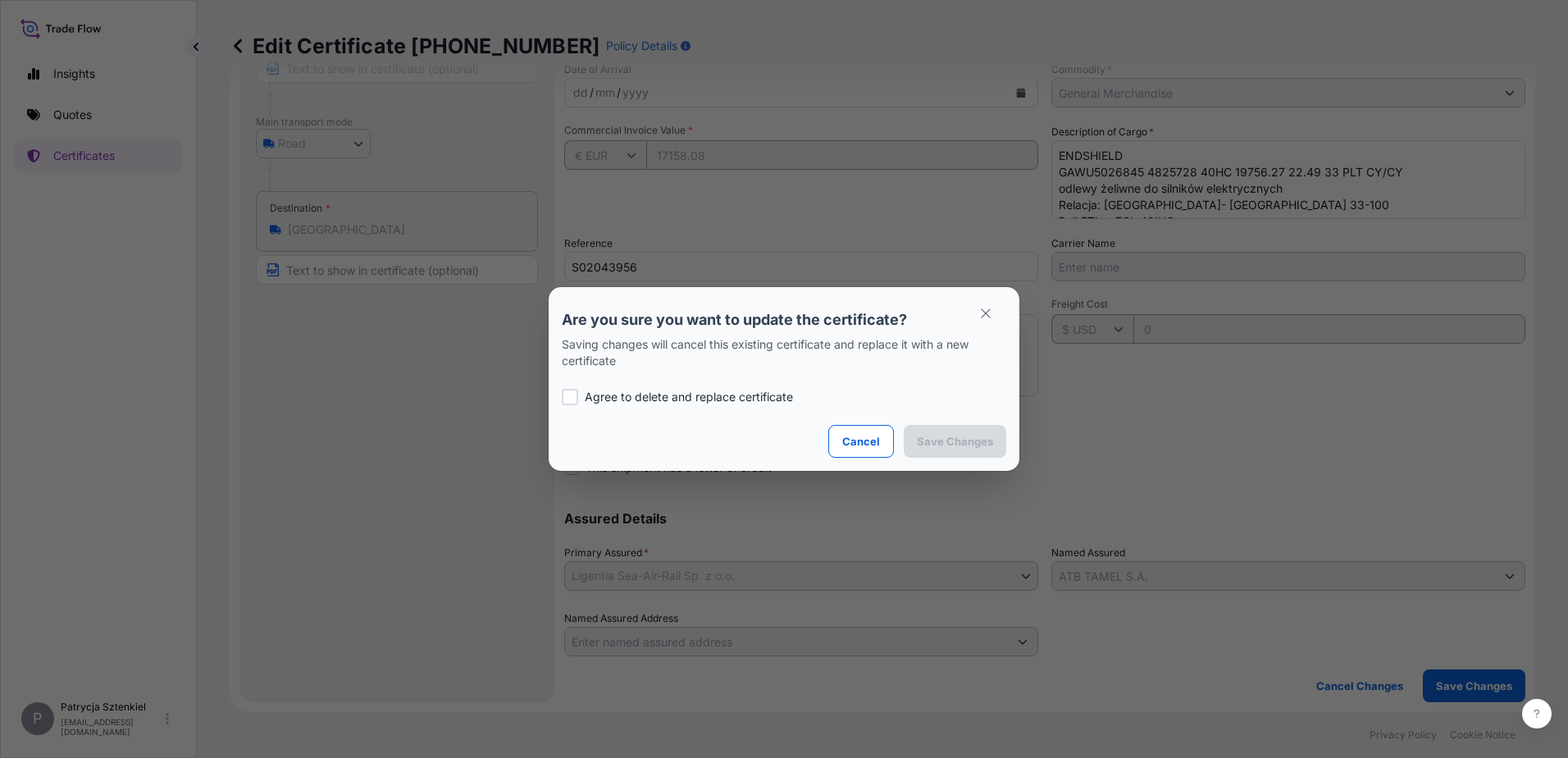
click at [566, 397] on div at bounding box center [569, 396] width 16 height 16
checkbox input "true"
click at [930, 428] on button "Save Changes" at bounding box center [954, 441] width 102 height 33
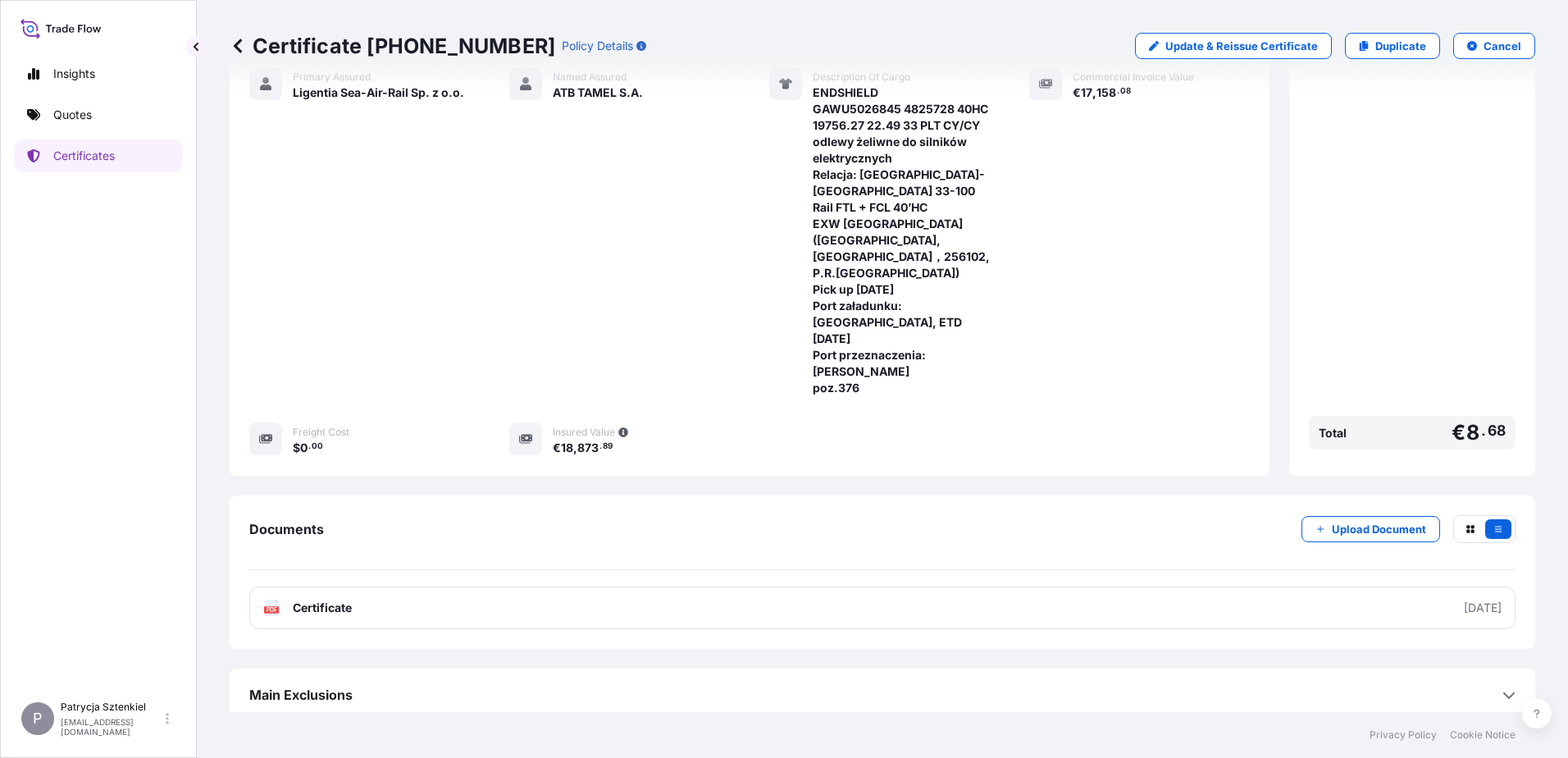
scroll to position [369, 0]
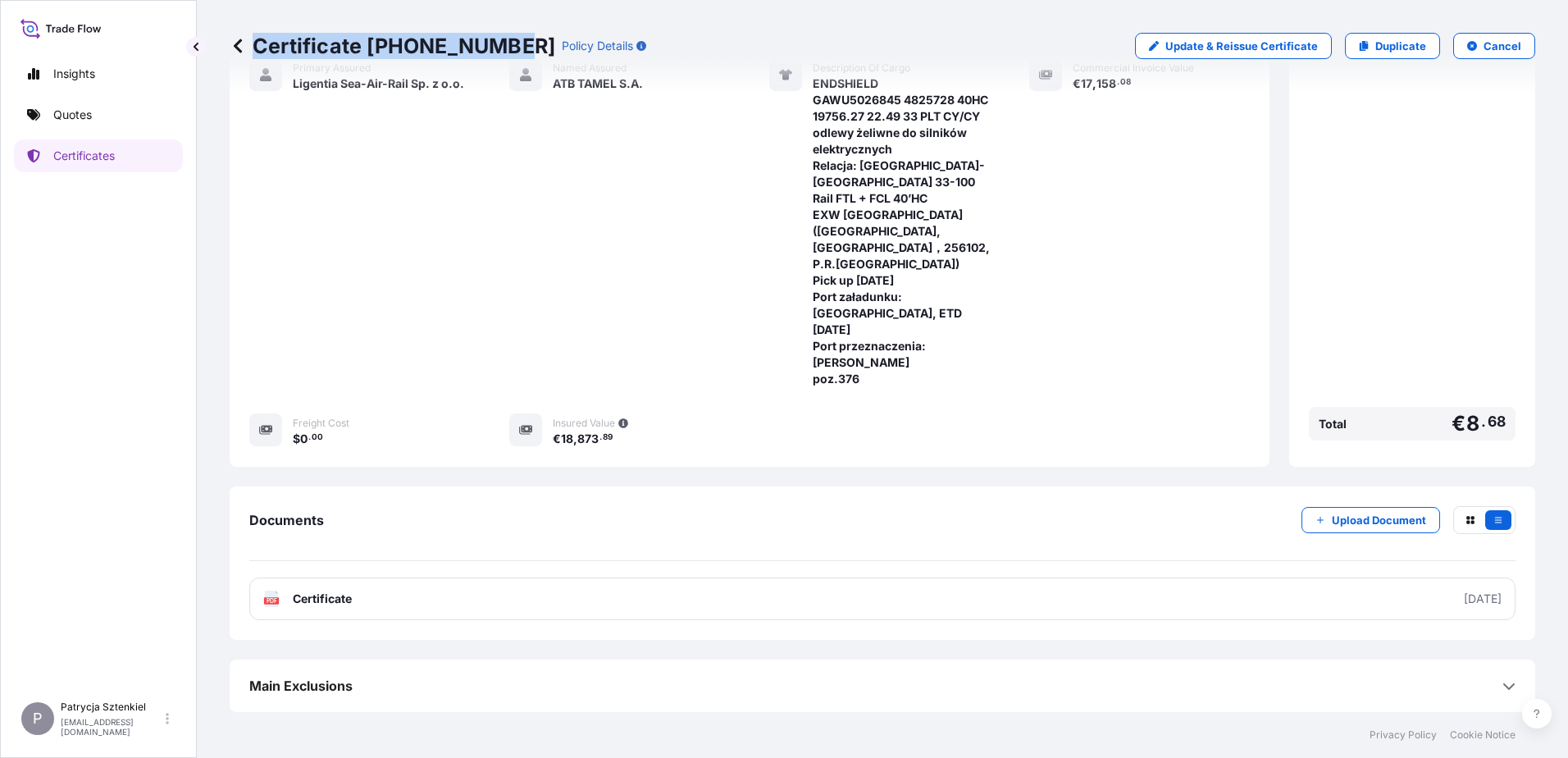
drag, startPoint x: 256, startPoint y: 49, endPoint x: 502, endPoint y: 54, distance: 246.1
click at [502, 54] on p "Certificate [PHONE_NUMBER]" at bounding box center [392, 46] width 325 height 26
copy p "Certificate [PHONE_NUMBER]"
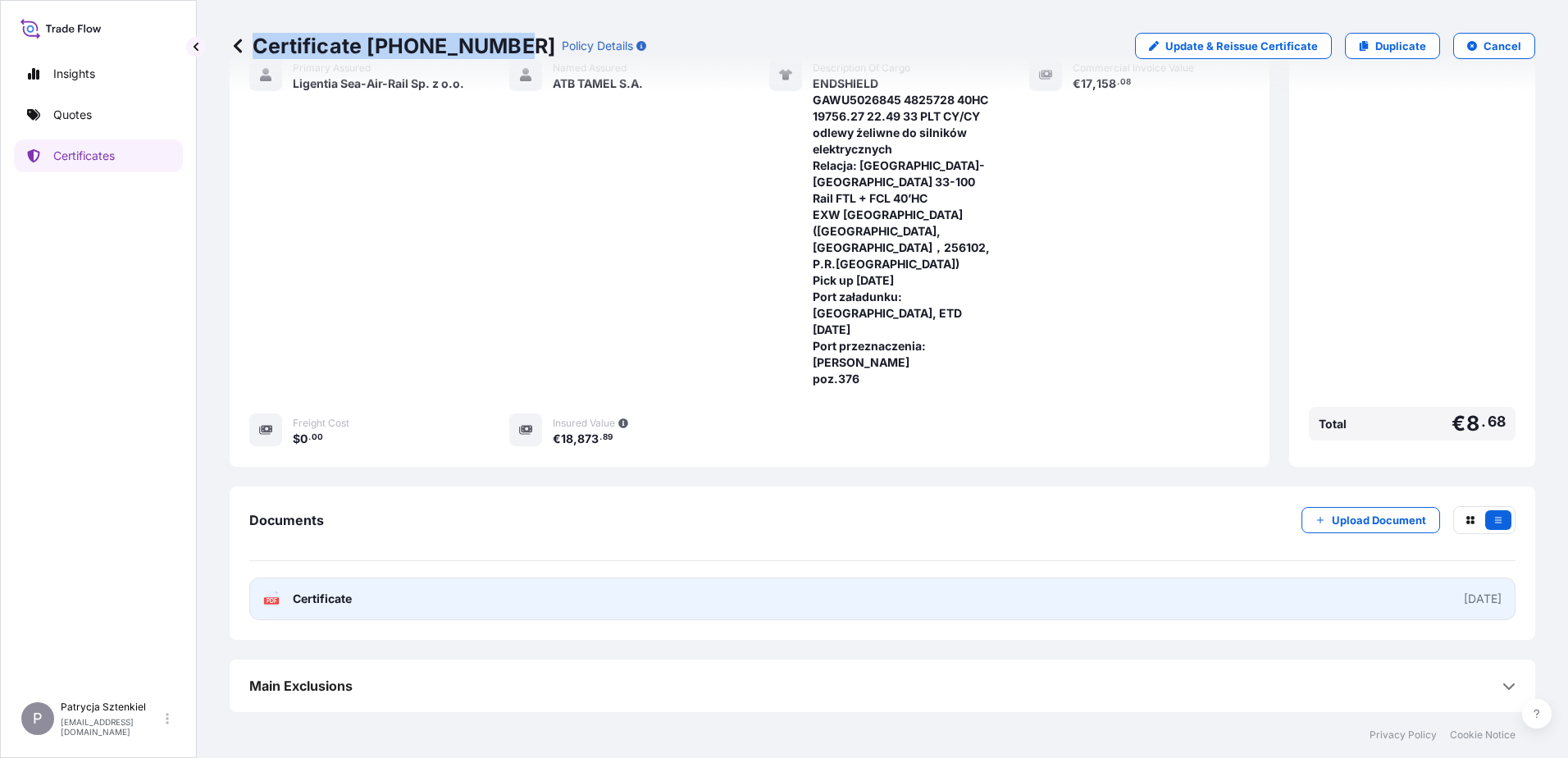
click at [659, 582] on link "PDF Certificate [DATE]" at bounding box center [882, 598] width 1266 height 42
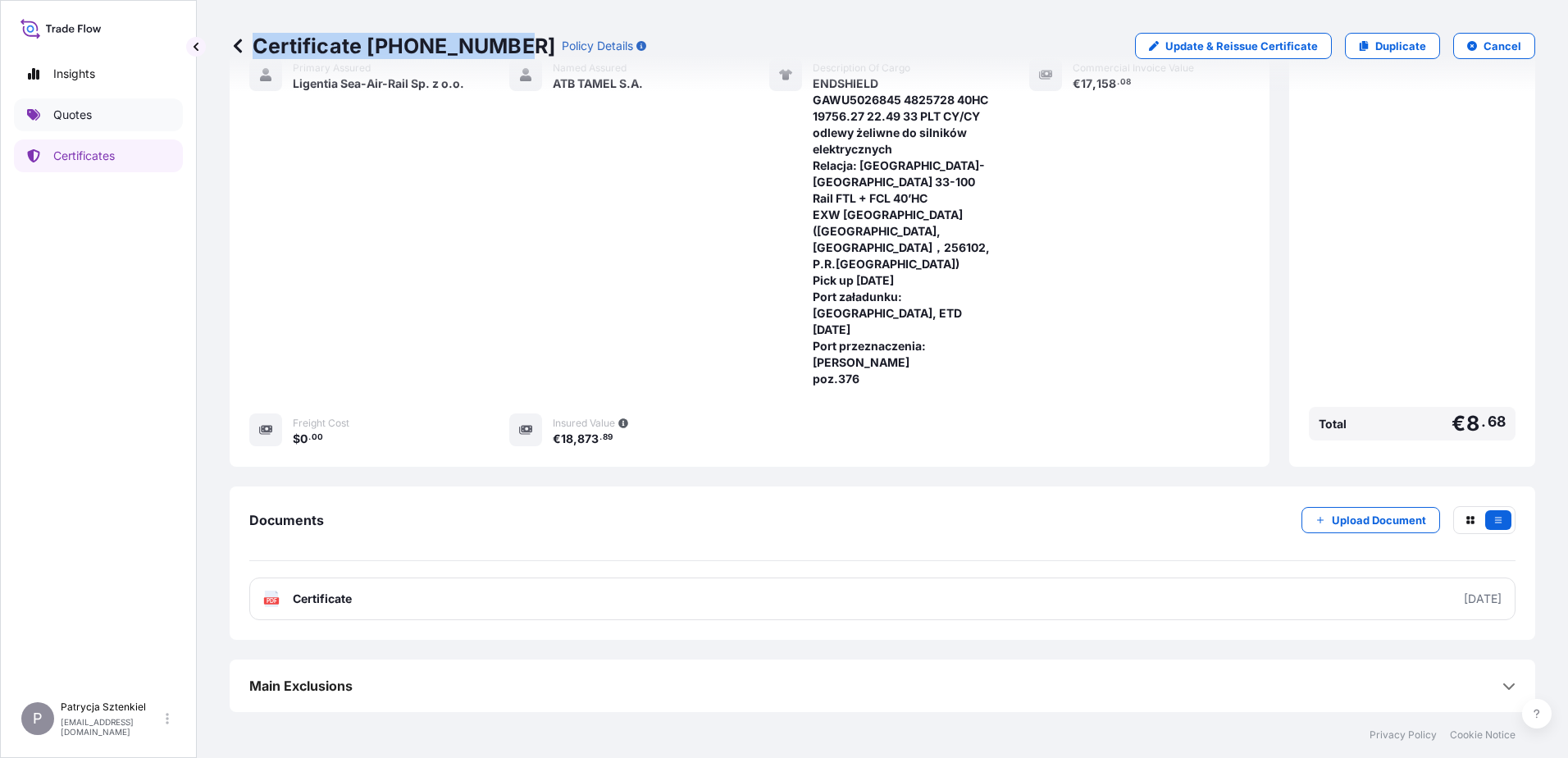
click at [114, 100] on link "Quotes" at bounding box center [98, 115] width 169 height 33
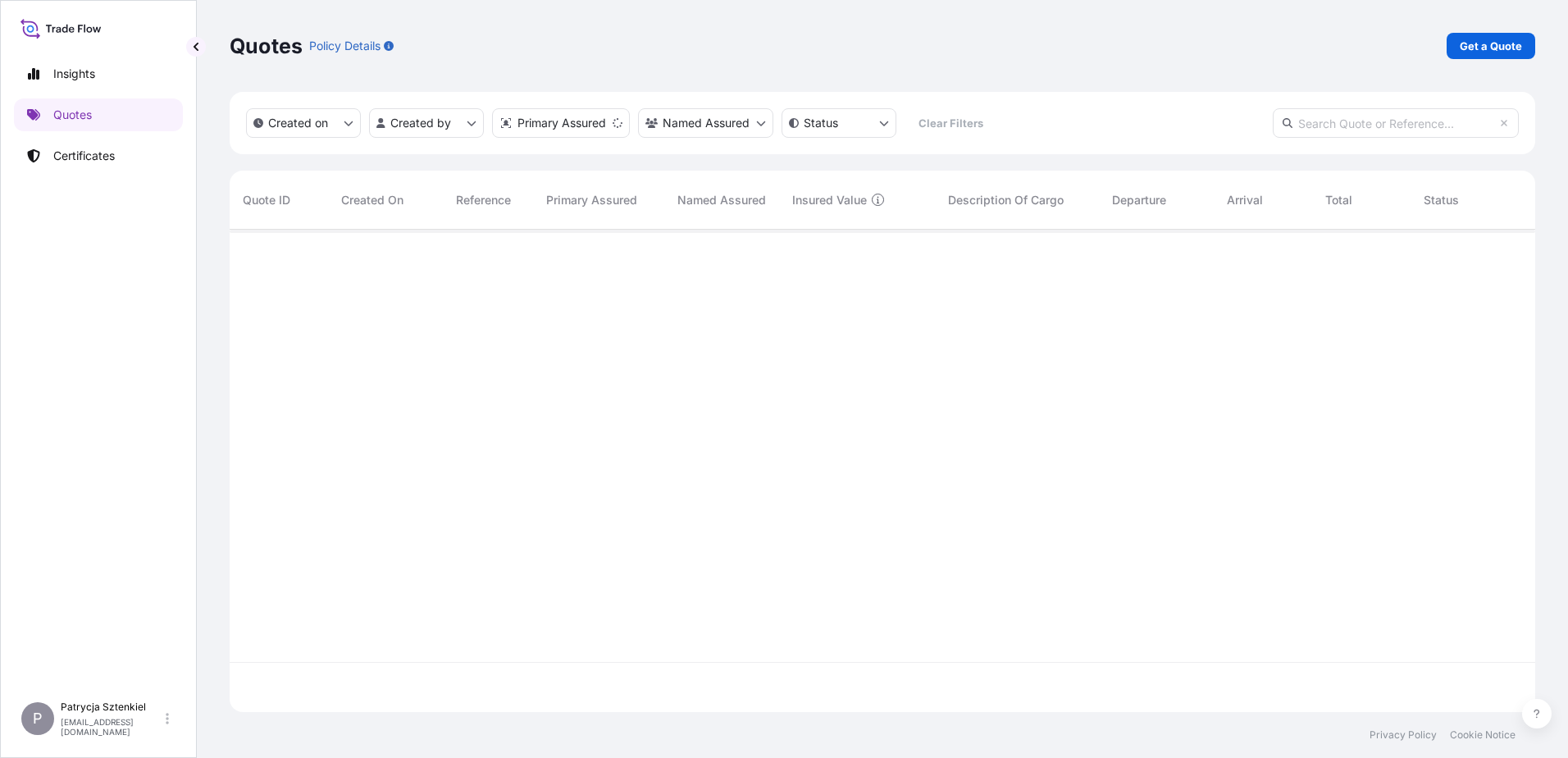
scroll to position [479, 1293]
click at [1456, 48] on link "Get a Quote" at bounding box center [1491, 46] width 88 height 26
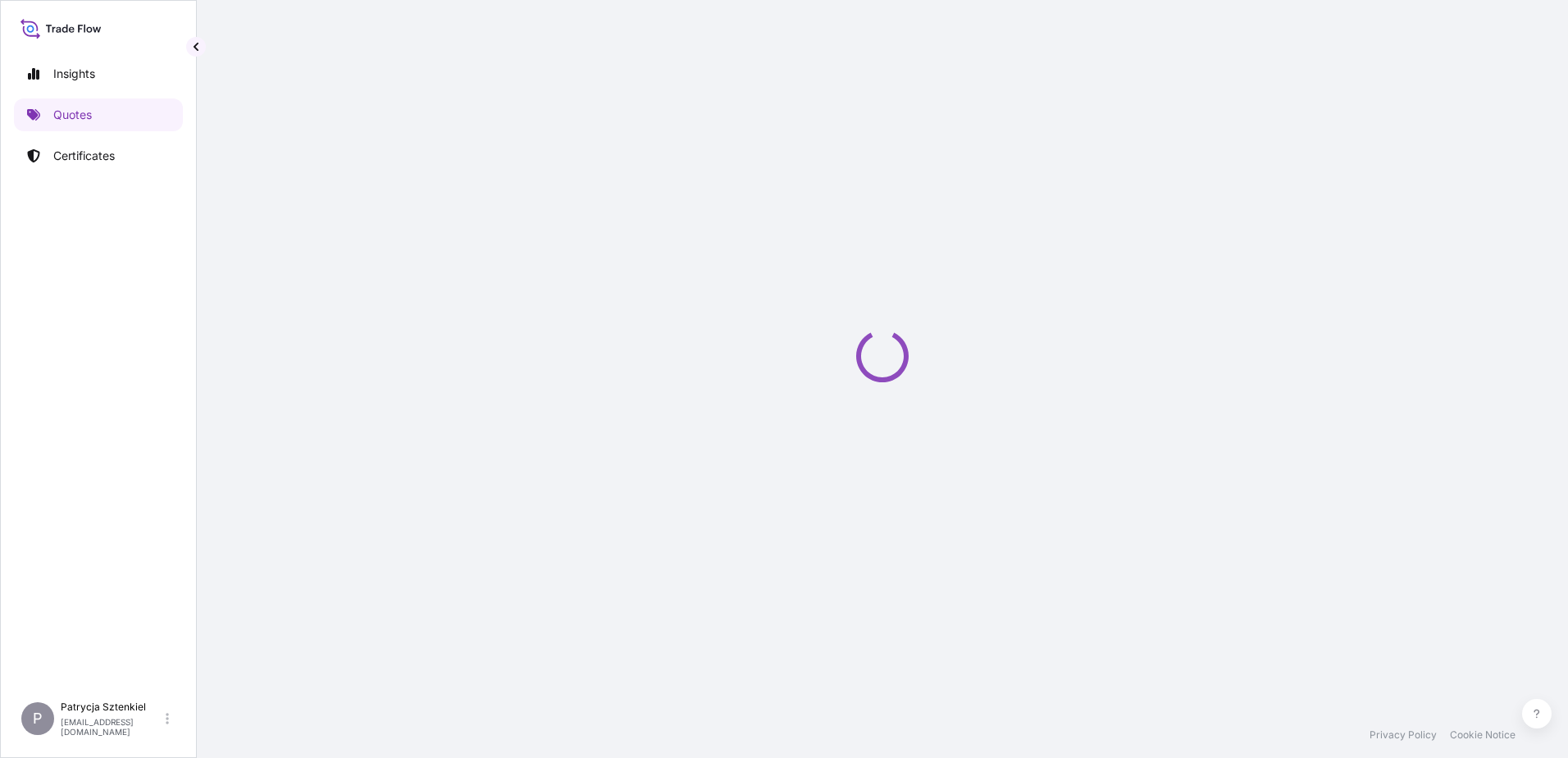
select select "Sea"
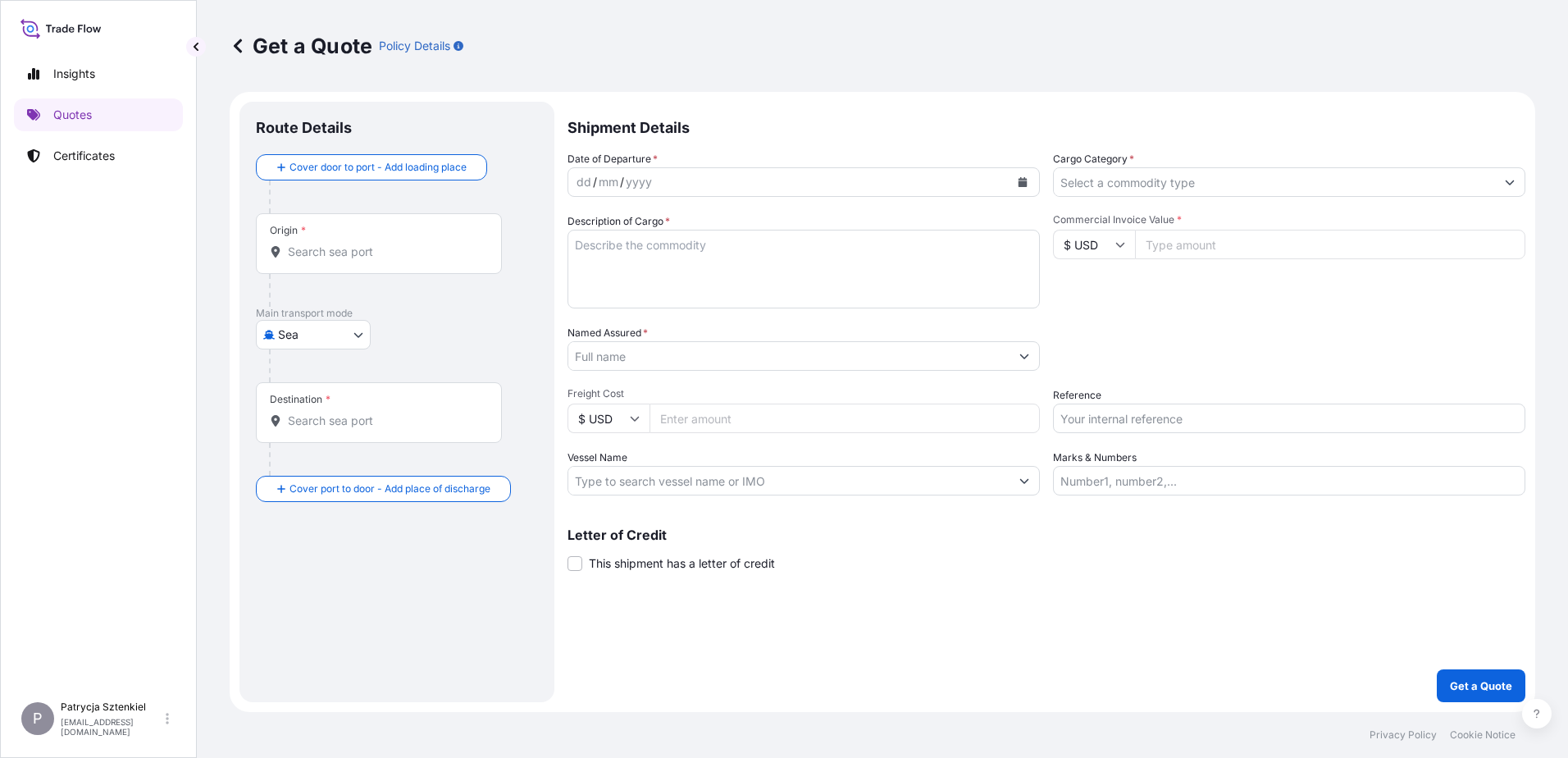
click at [1332, 244] on input "Commercial Invoice Value *" at bounding box center [1329, 244] width 390 height 29
type input "60000"
click at [1119, 430] on input "Reference" at bounding box center [1289, 418] width 472 height 29
paste input "S02044246"
type input "S02044246"
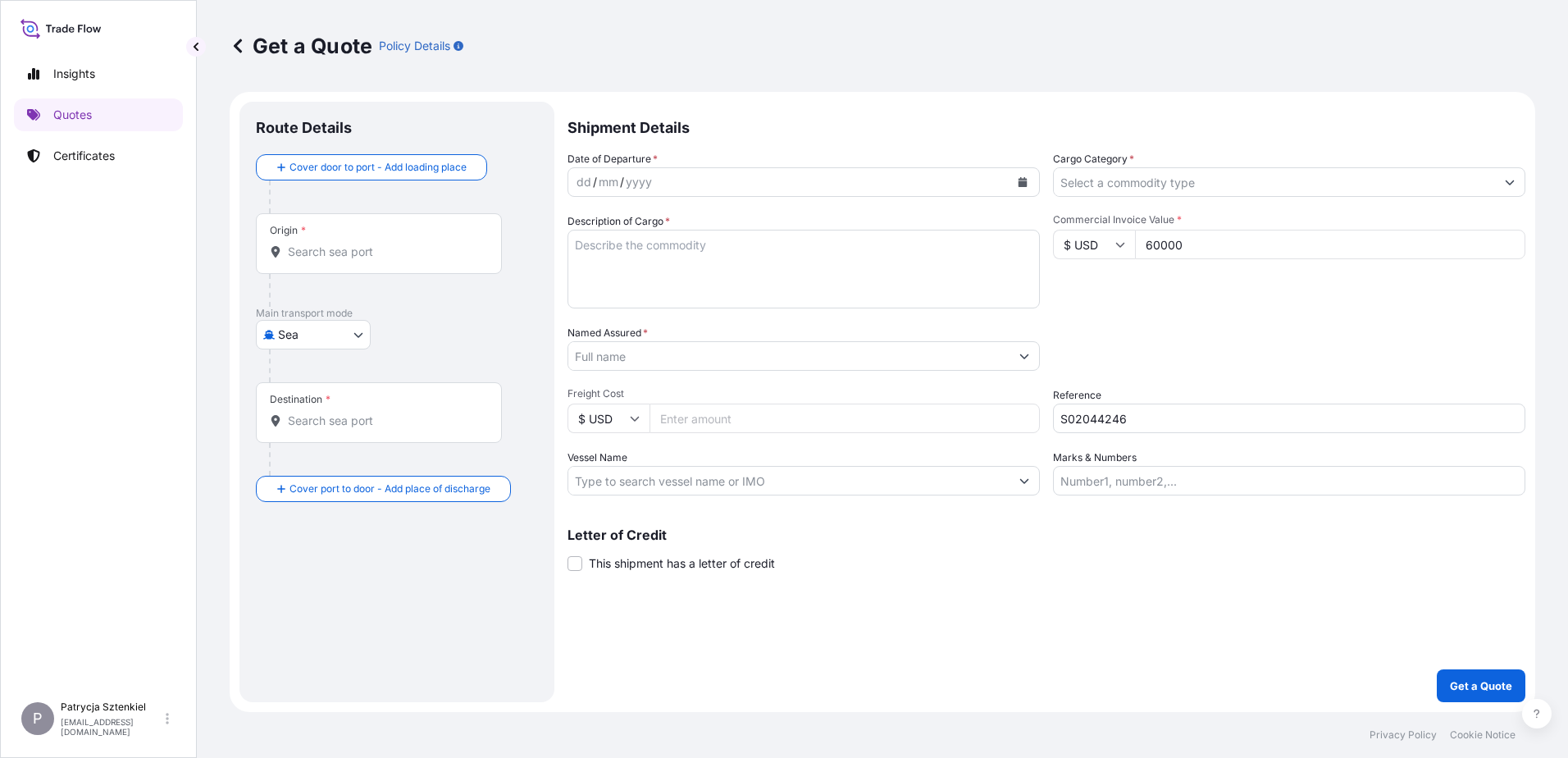
click at [402, 243] on input "Origin *" at bounding box center [385, 251] width 194 height 16
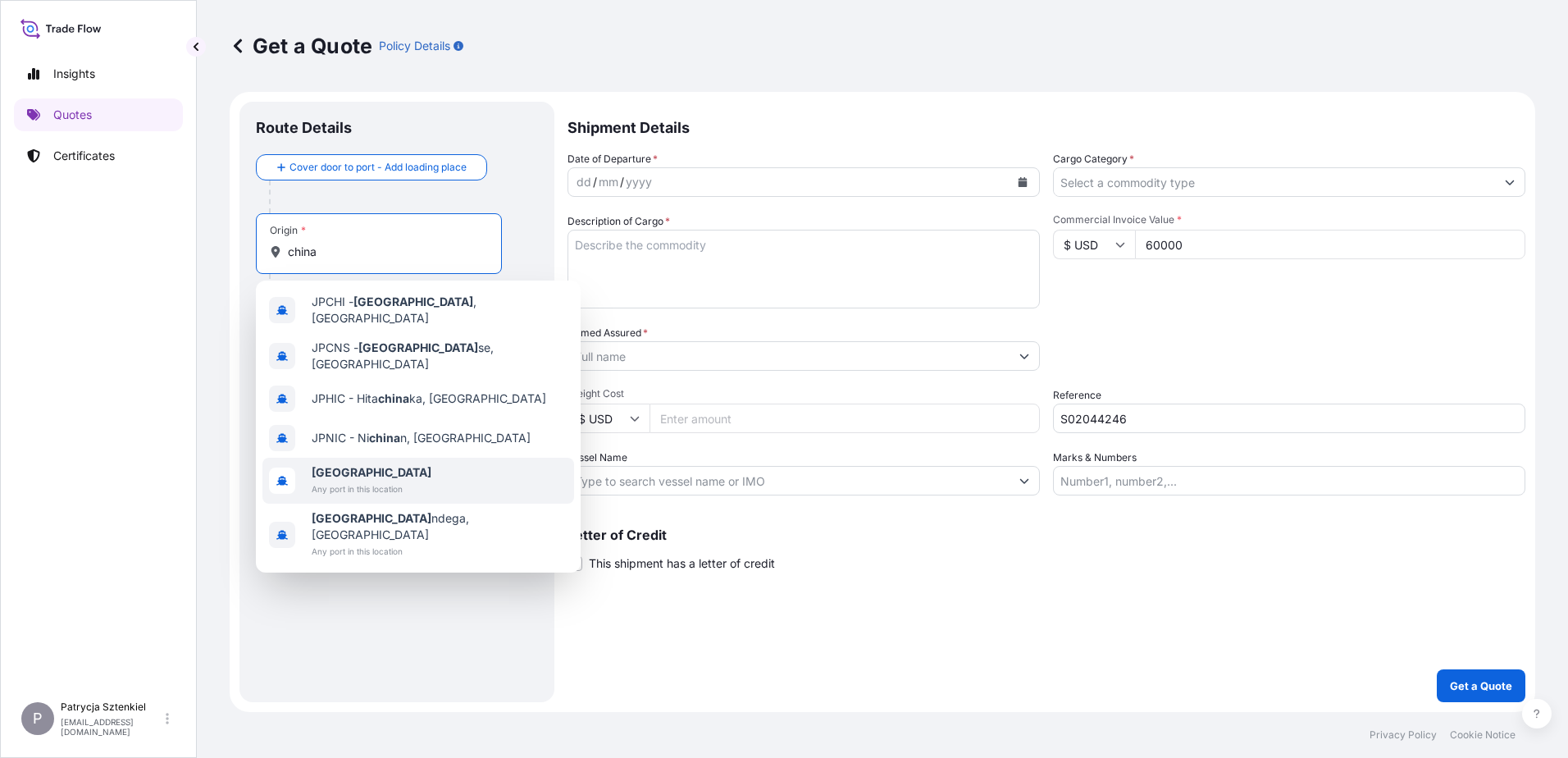
click at [356, 464] on span "[GEOGRAPHIC_DATA]" at bounding box center [371, 472] width 119 height 16
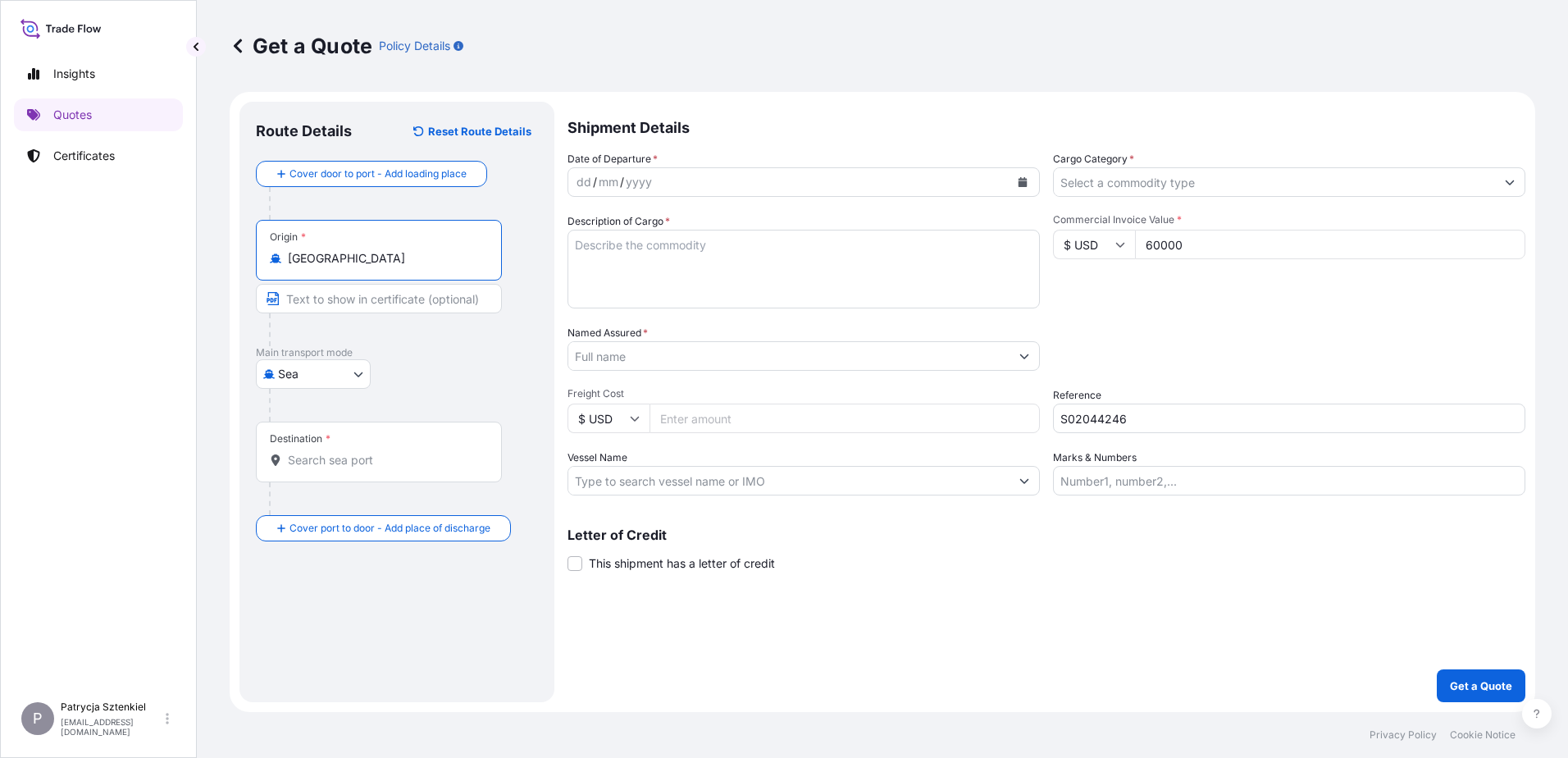
type input "[GEOGRAPHIC_DATA]"
click at [339, 446] on div "Destination *" at bounding box center [379, 452] width 246 height 61
click at [339, 452] on input "Destination *" at bounding box center [385, 459] width 194 height 16
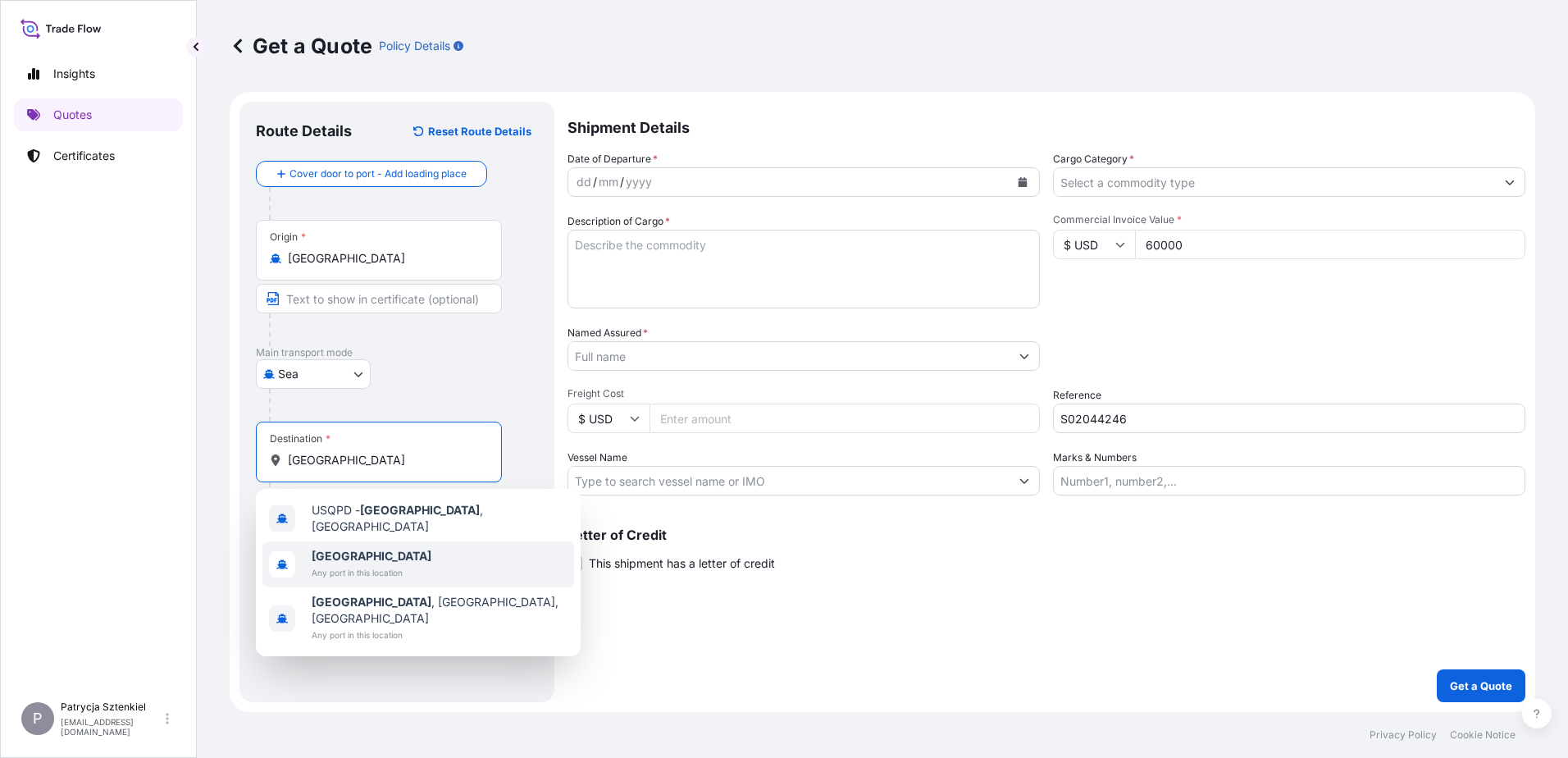
click at [349, 556] on span "[GEOGRAPHIC_DATA]" at bounding box center [371, 556] width 119 height 16
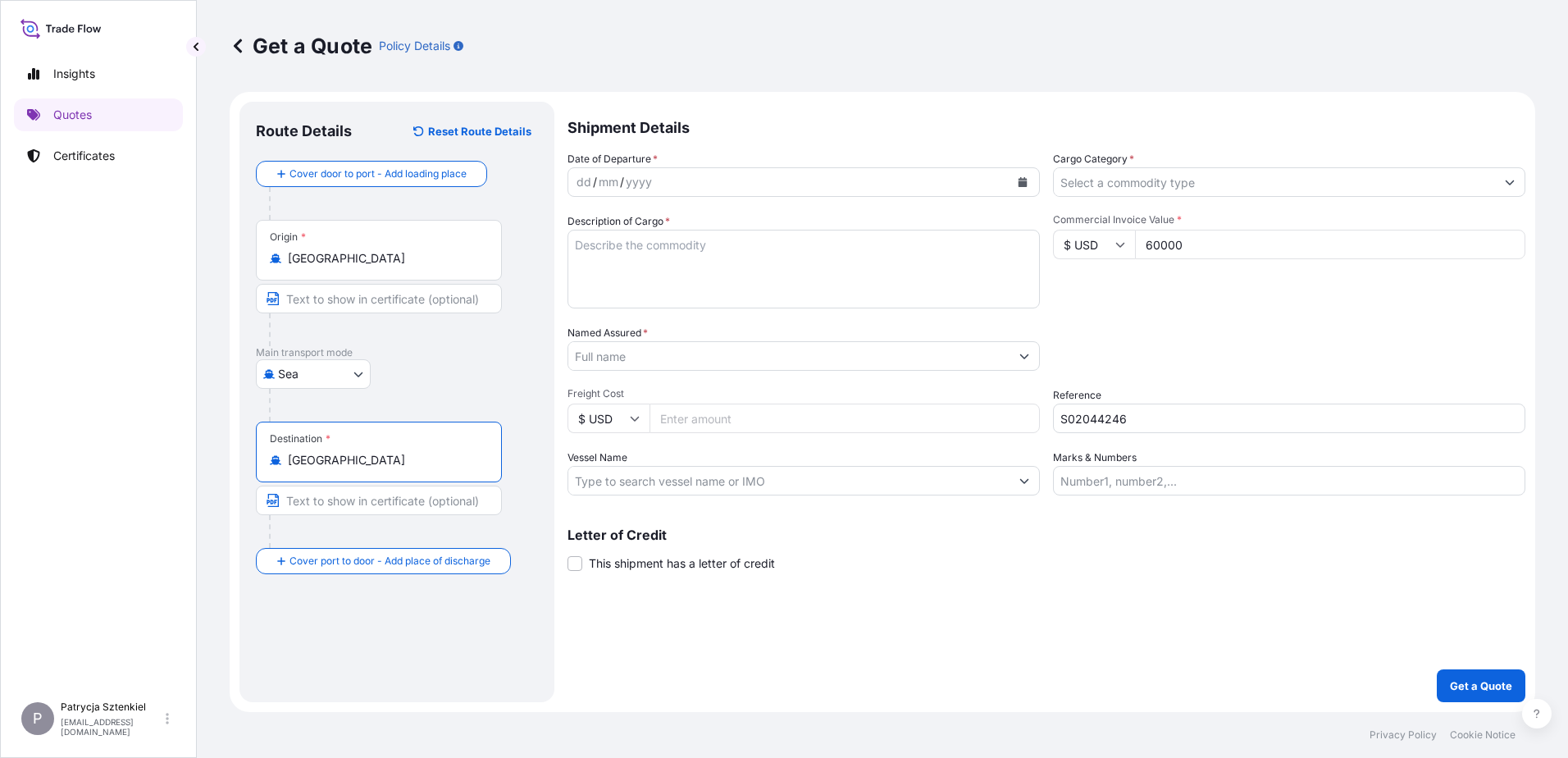
type input "[GEOGRAPHIC_DATA]"
click at [1025, 185] on icon "Calendar" at bounding box center [1023, 182] width 9 height 10
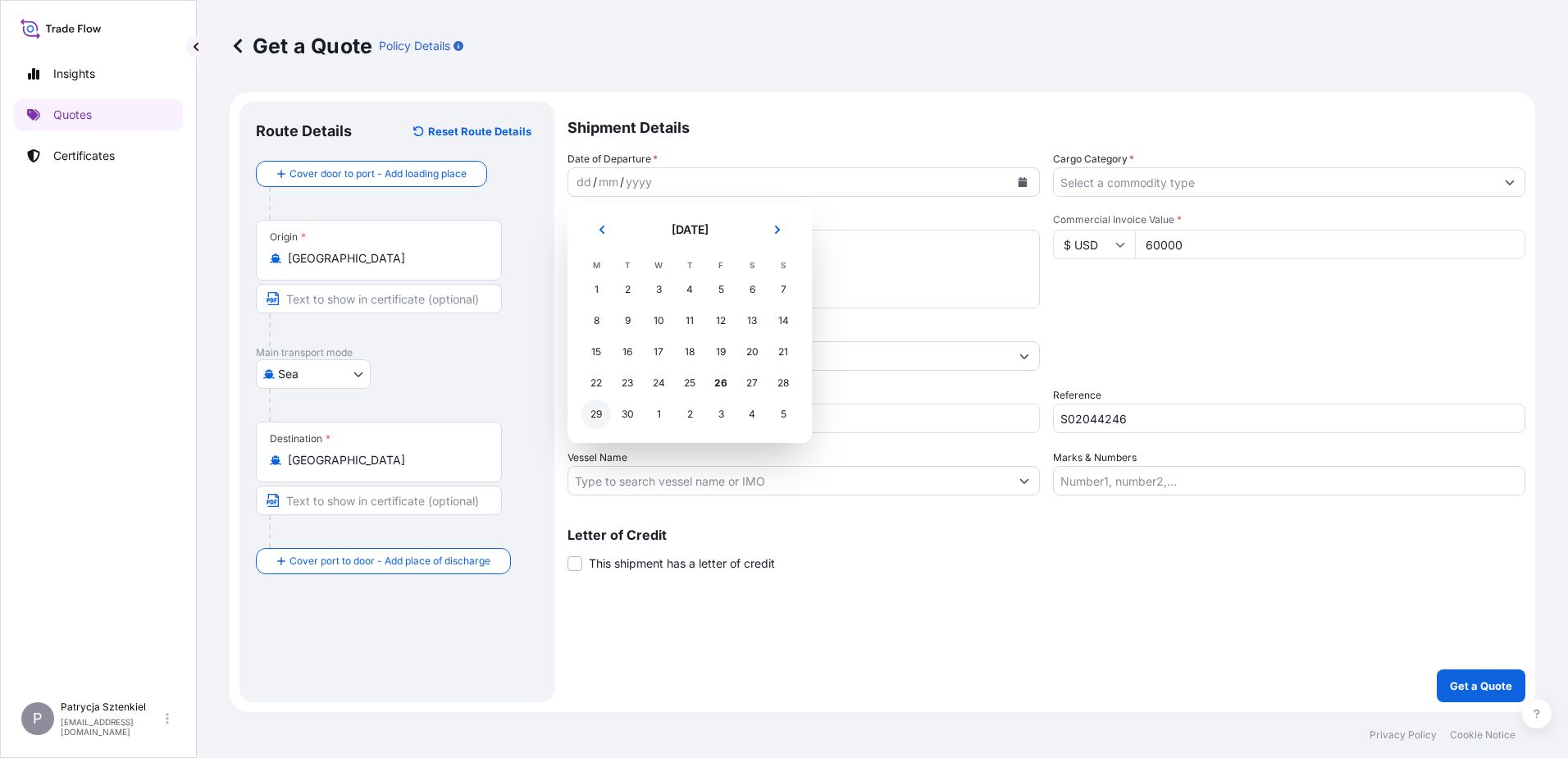
click at [602, 412] on div "29" at bounding box center [596, 414] width 29 height 29
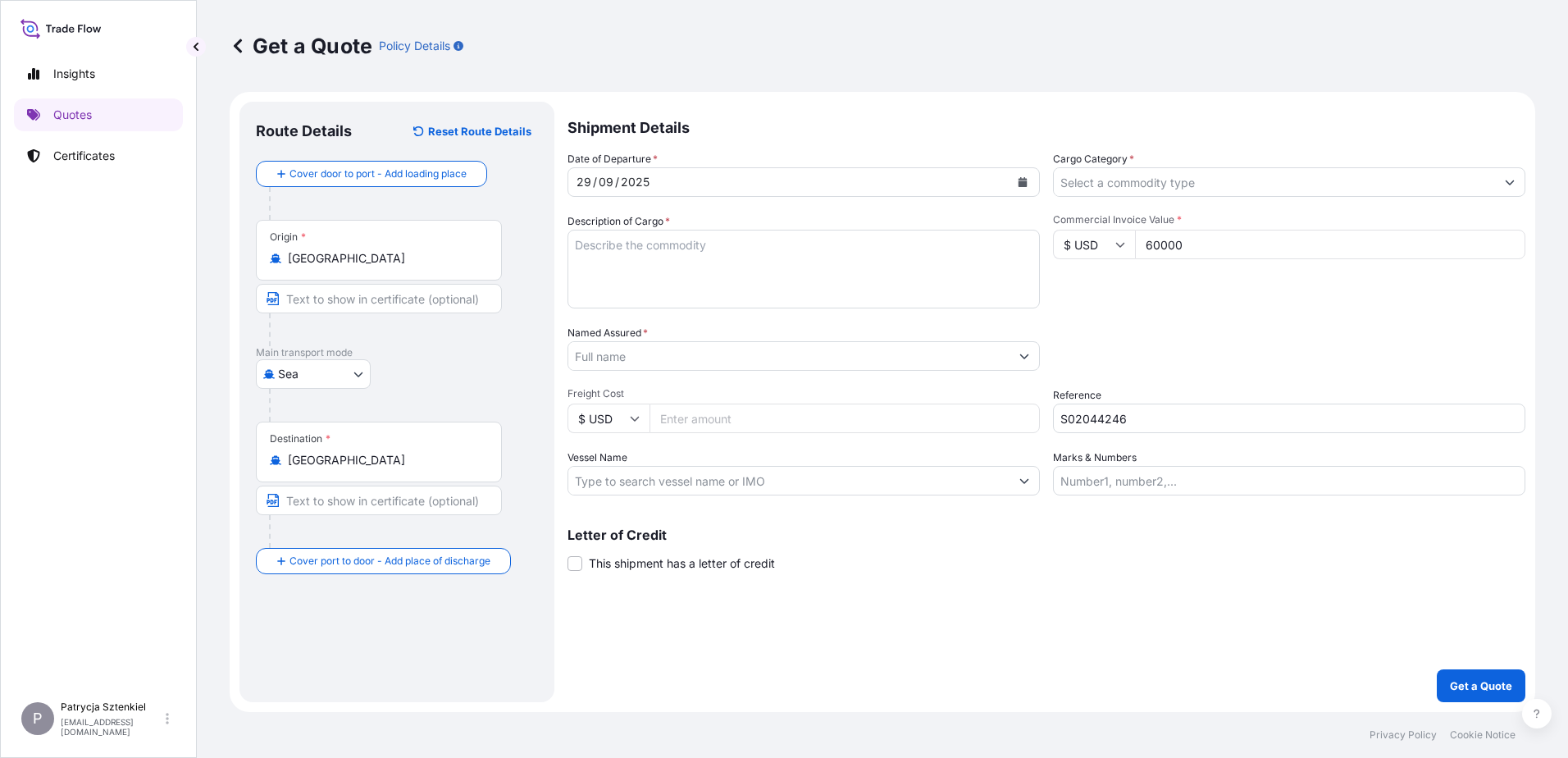
click at [632, 478] on body "Insights Quotes Certificates P Patrycja Sztenkiel [EMAIL_ADDRESS][DOMAIN_NAME] …" at bounding box center [784, 379] width 1568 height 758
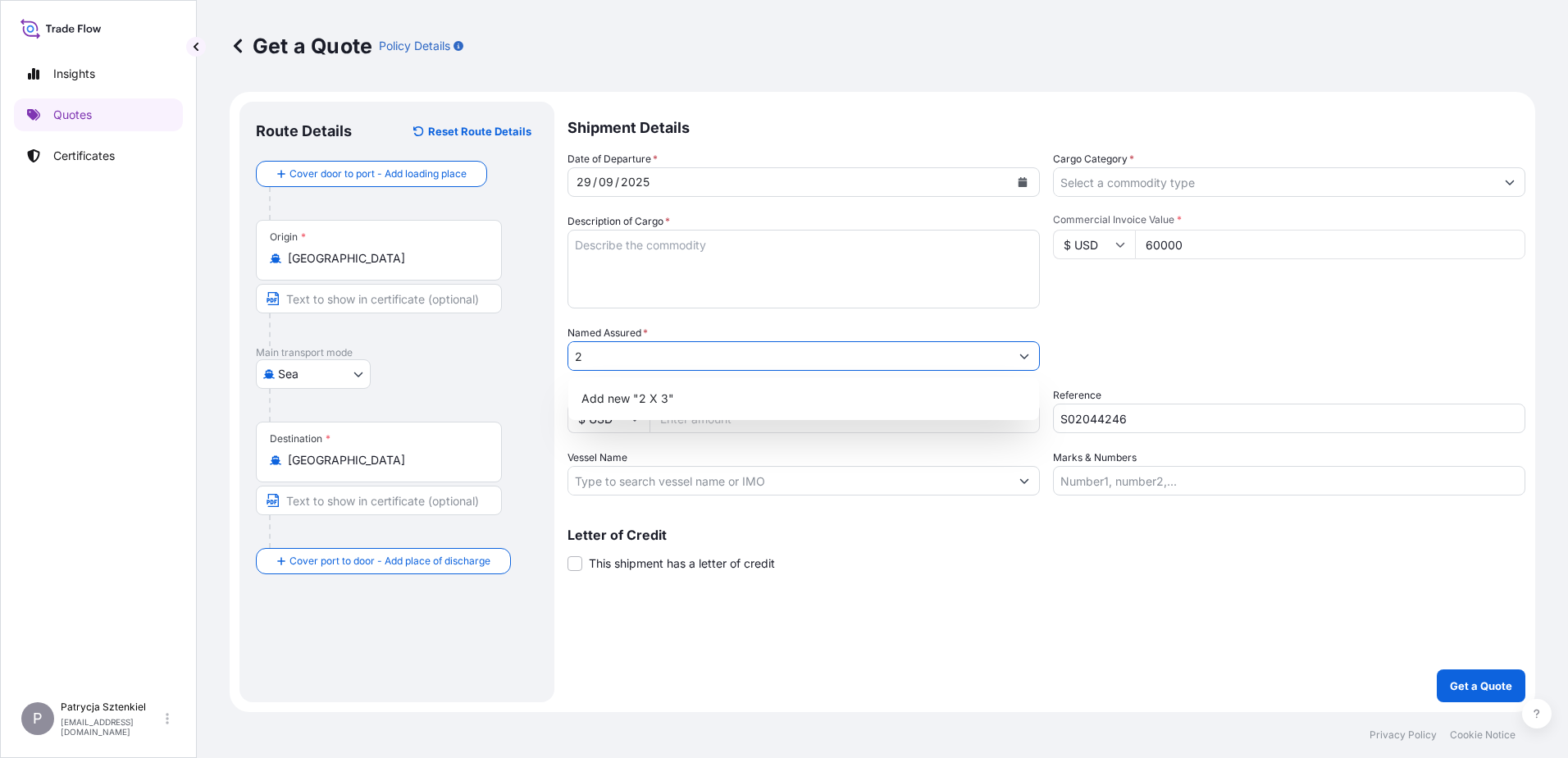
type input "2"
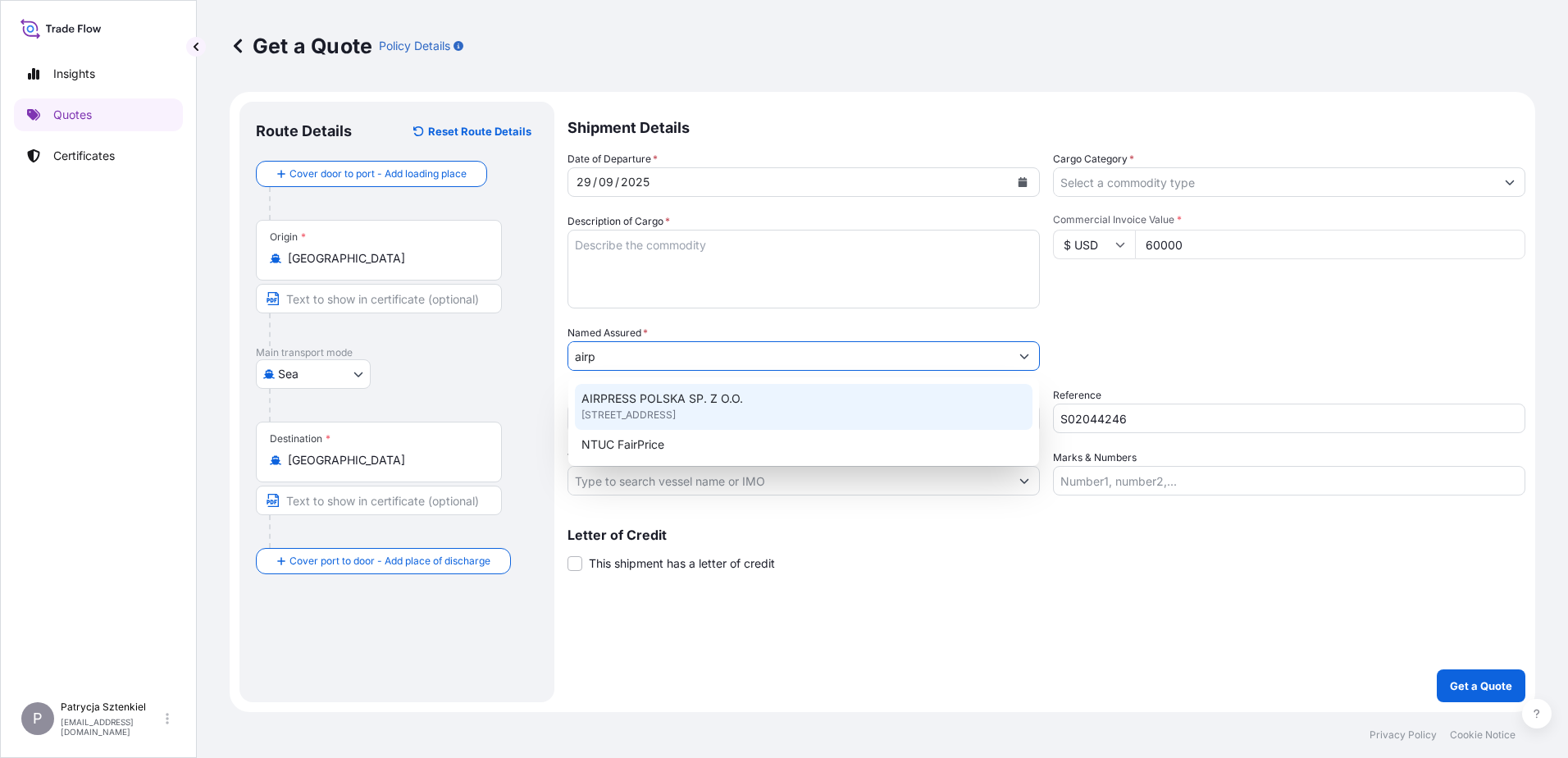
click at [790, 401] on div "AIRPRESS POLSKA SP. Z O.O. [STREET_ADDRESS]" at bounding box center [803, 406] width 458 height 46
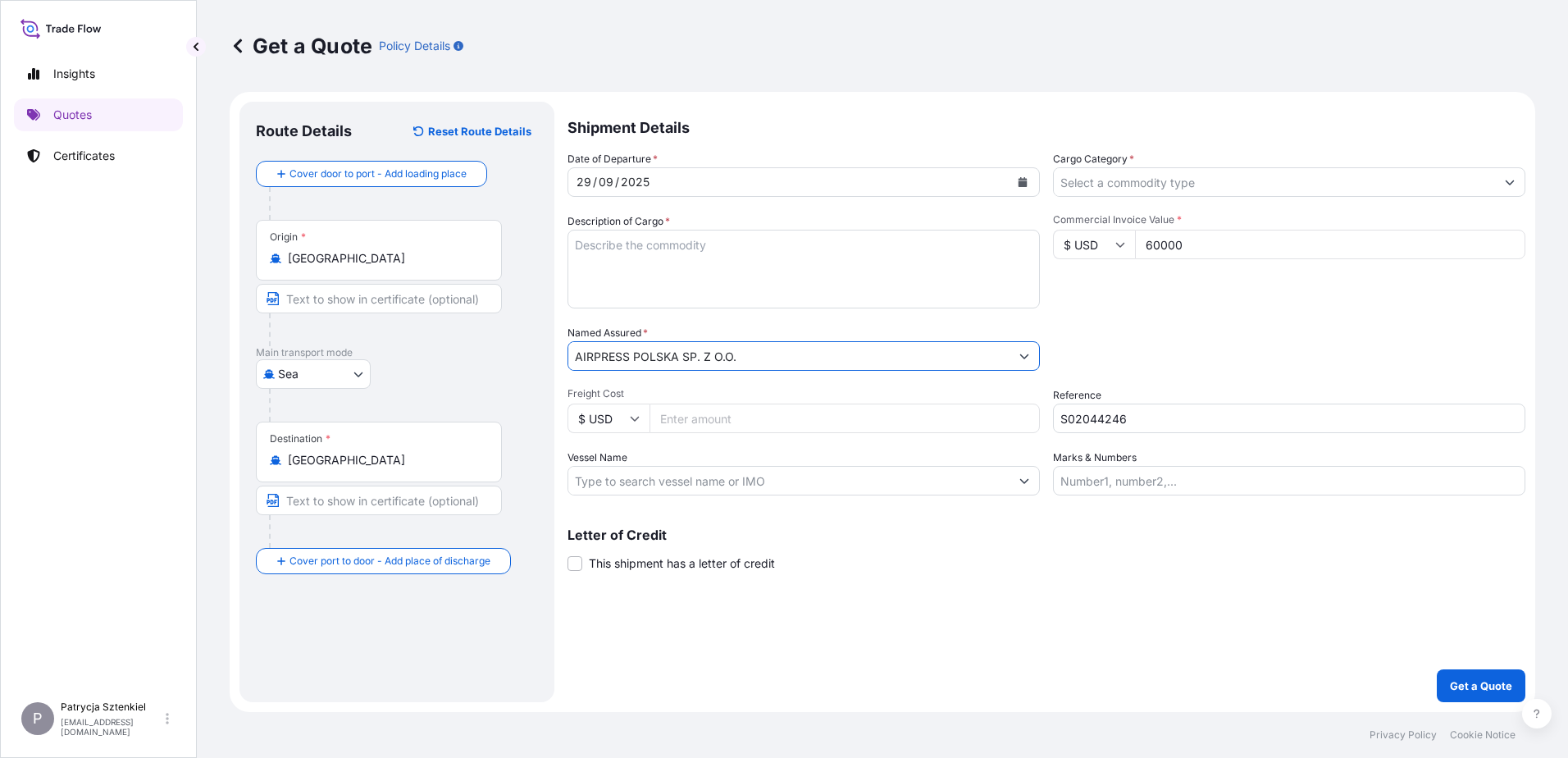
type input "AIRPRESS POLSKA SP. Z O.O."
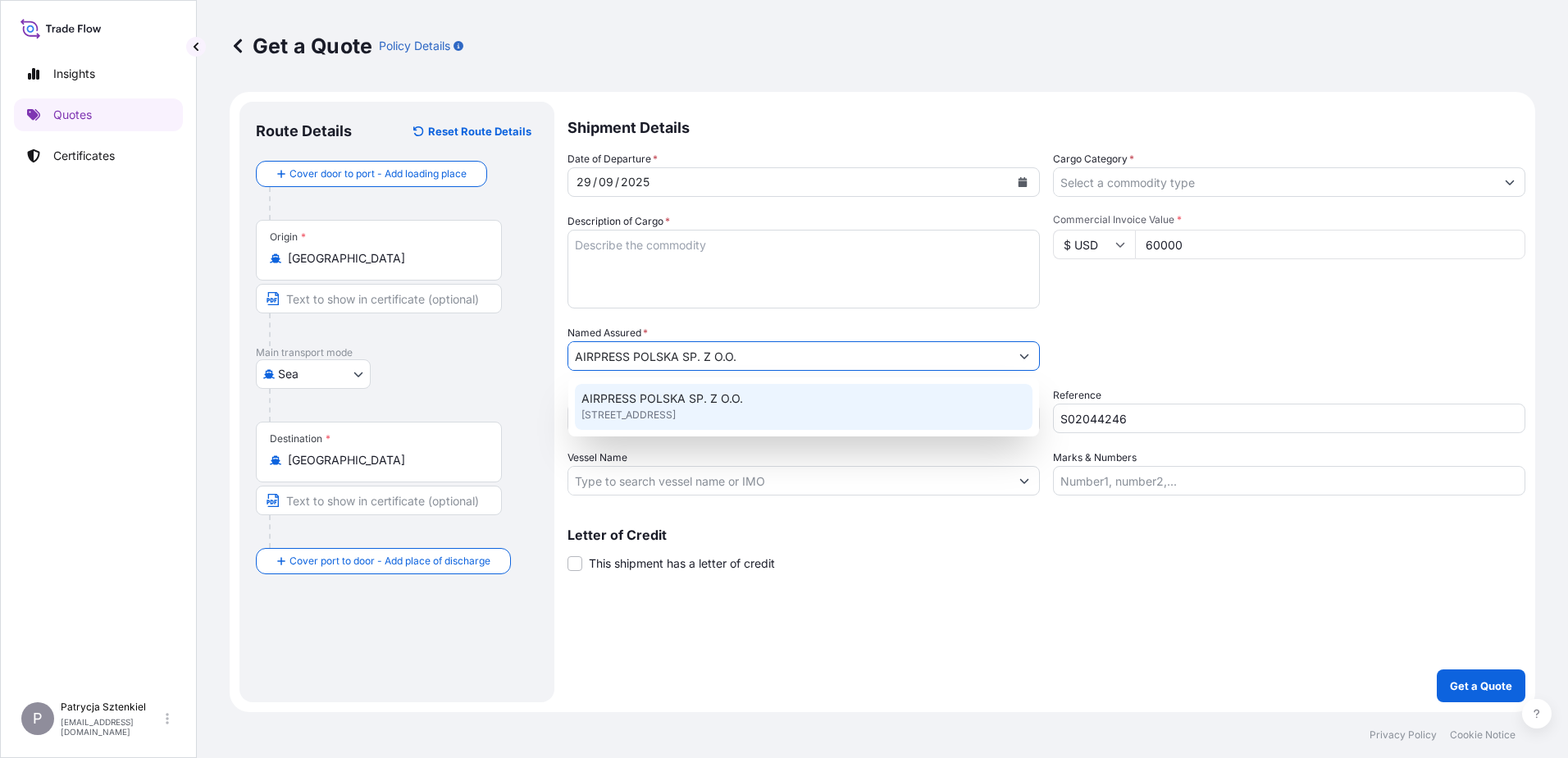
click at [618, 256] on textarea "Description of Cargo *" at bounding box center [804, 268] width 472 height 79
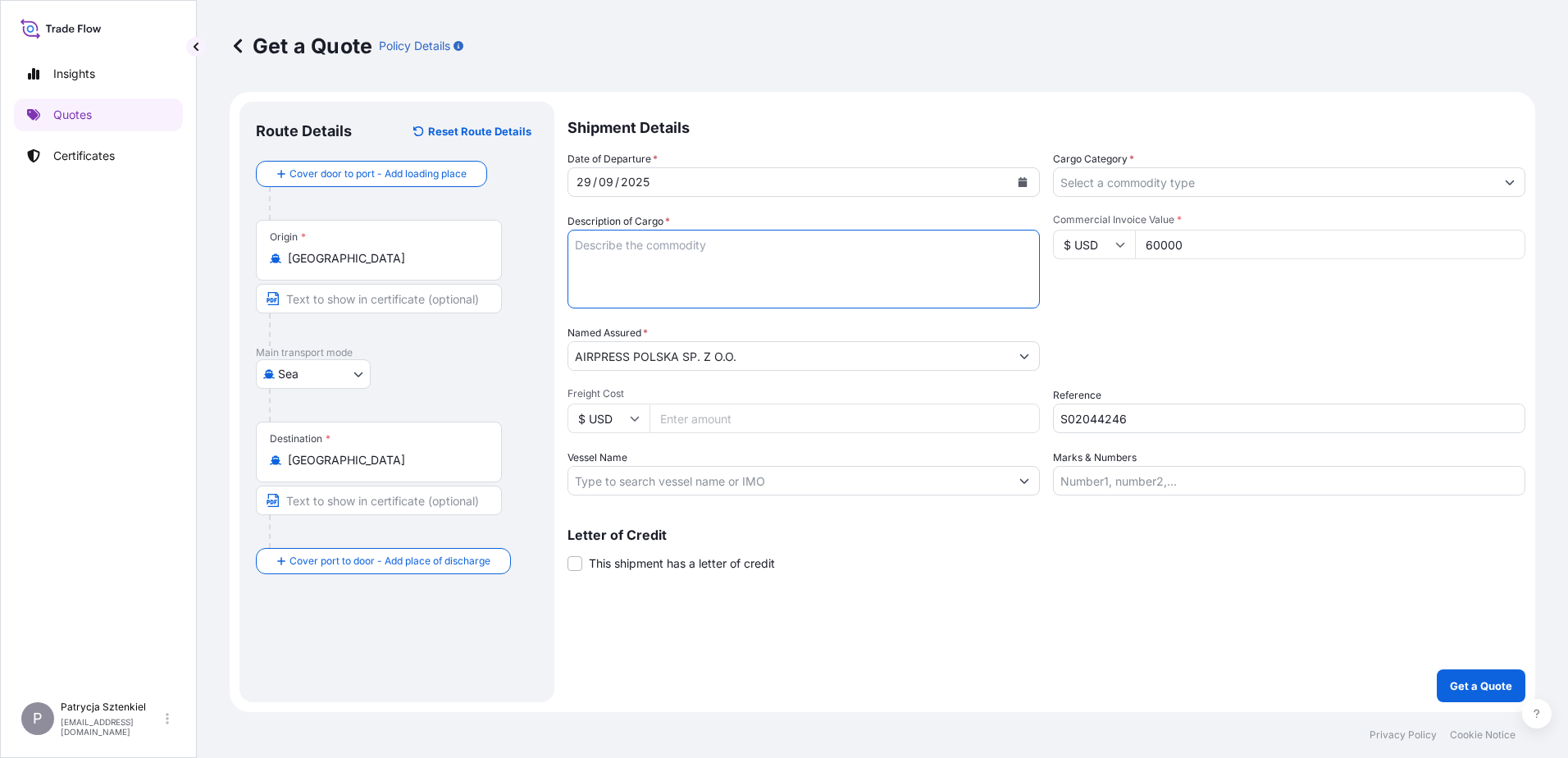
paste textarea "AIR COMPRESSOR"
paste textarea "TRHU5535956 OOLKEU1383 40HC 15312.00 KG 70.00 M3 1392 CTN CY/CY"
type textarea "AIR COMPRESSOR TRHU5535956 OOLKEU1383 40HC 15312.00 KG 70.00 M3 1392 CTN CY/CY"
click at [1266, 180] on input "Cargo Category *" at bounding box center [1275, 182] width 441 height 29
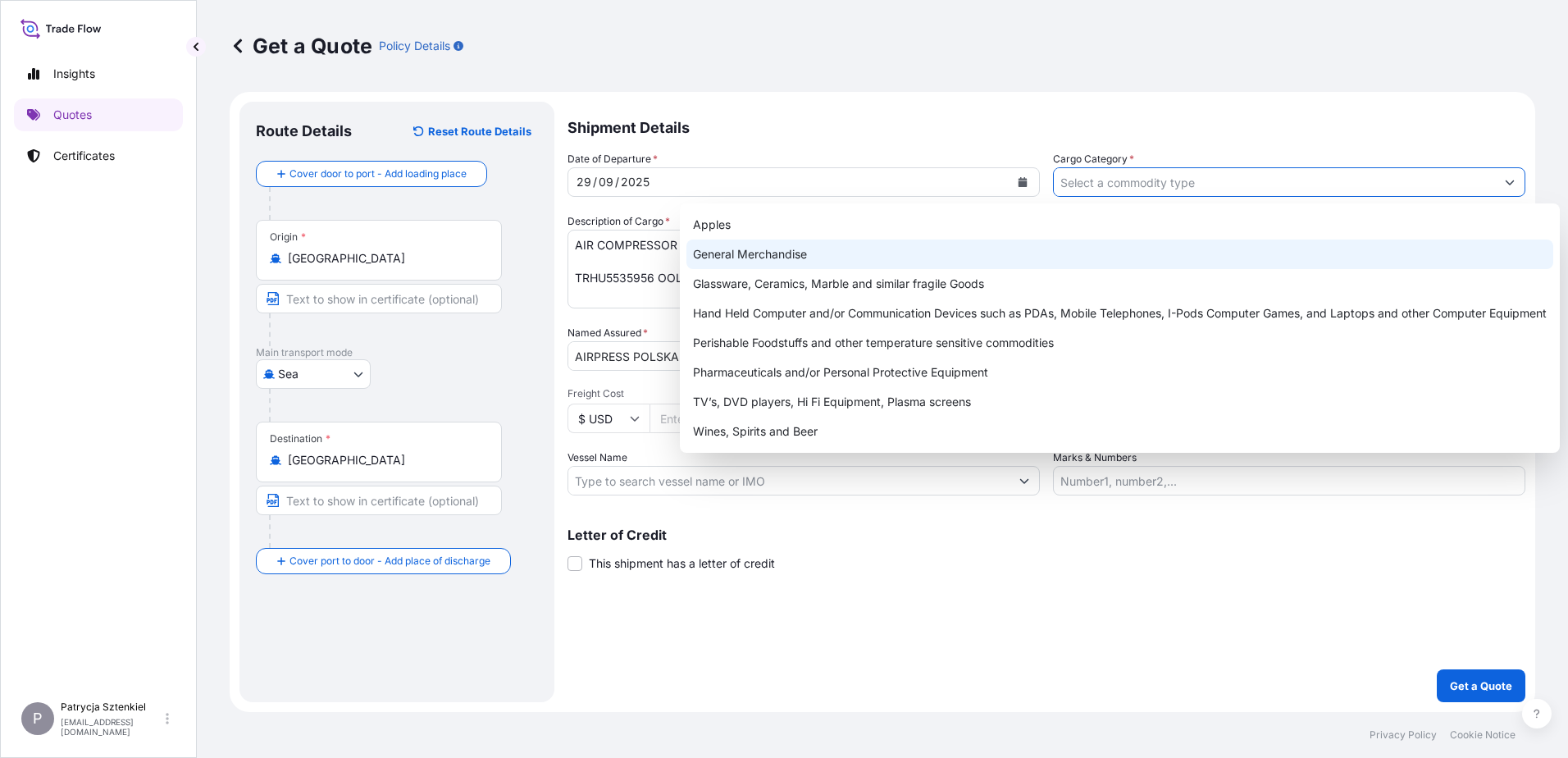
click at [943, 258] on div "General Merchandise" at bounding box center [1120, 254] width 867 height 29
type input "General Merchandise"
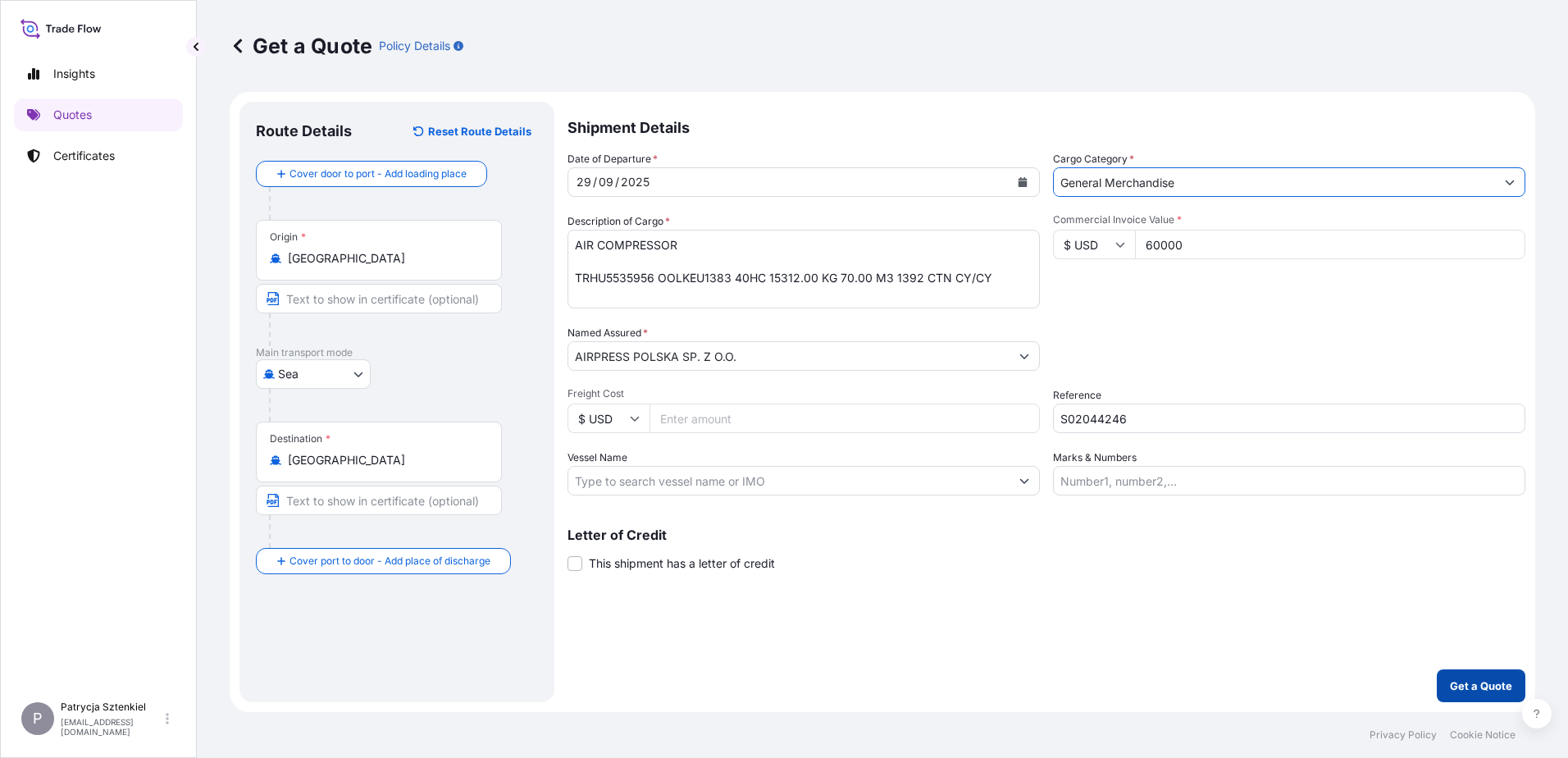
click at [1460, 681] on p "Get a Quote" at bounding box center [1481, 685] width 62 height 16
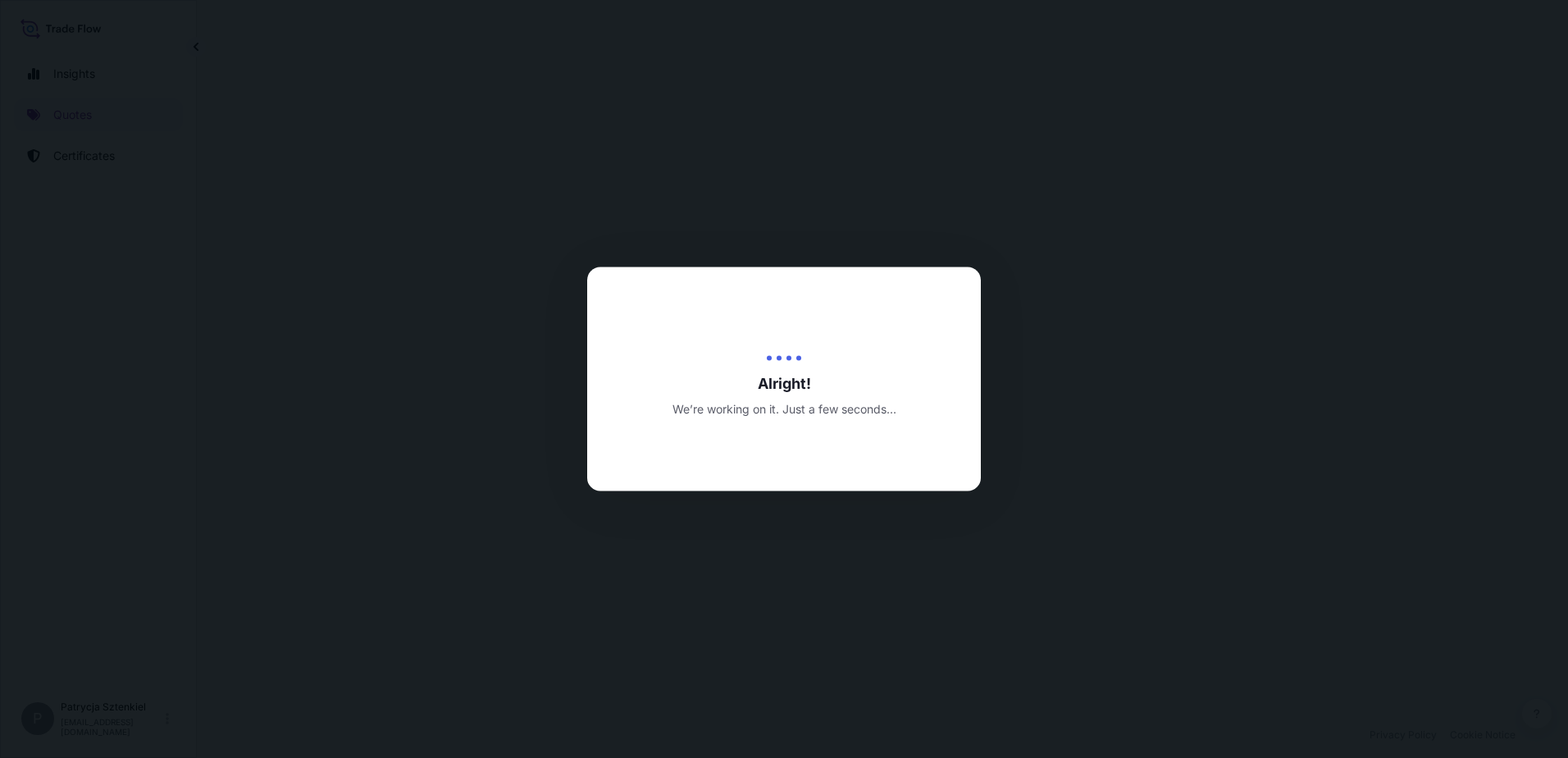
select select "Sea"
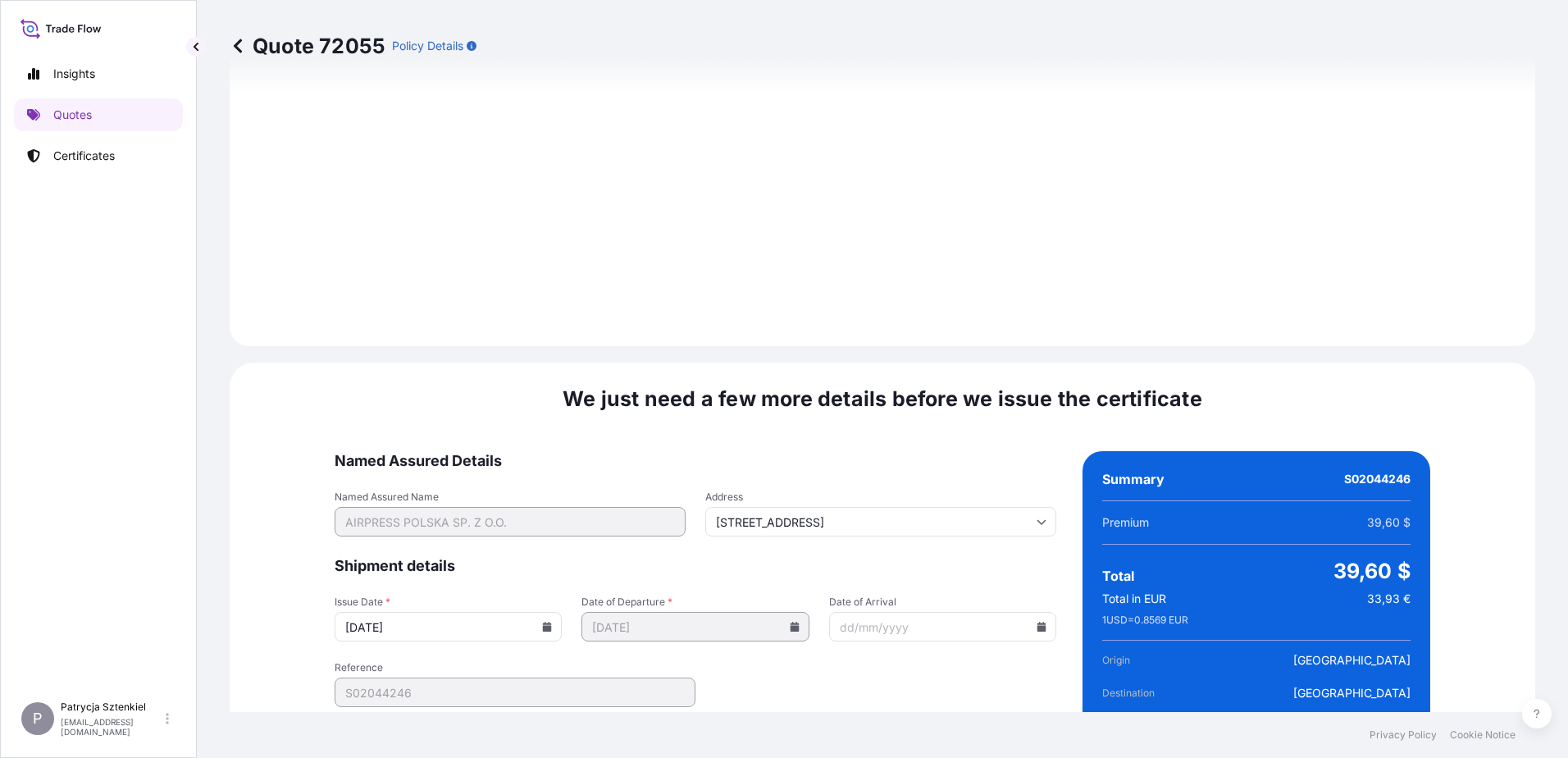
scroll to position [1744, 0]
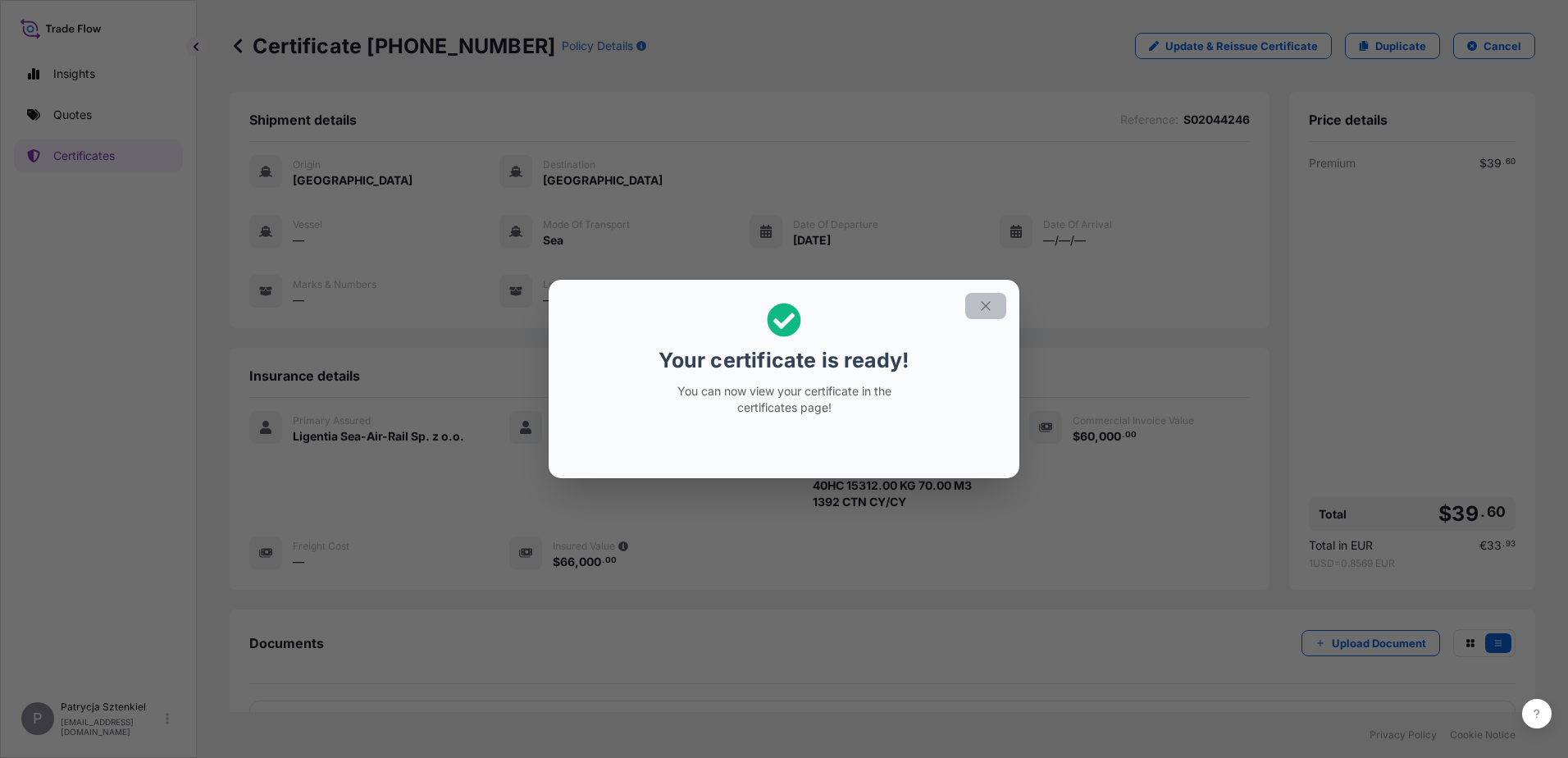
click at [987, 303] on icon "button" at bounding box center [985, 305] width 15 height 15
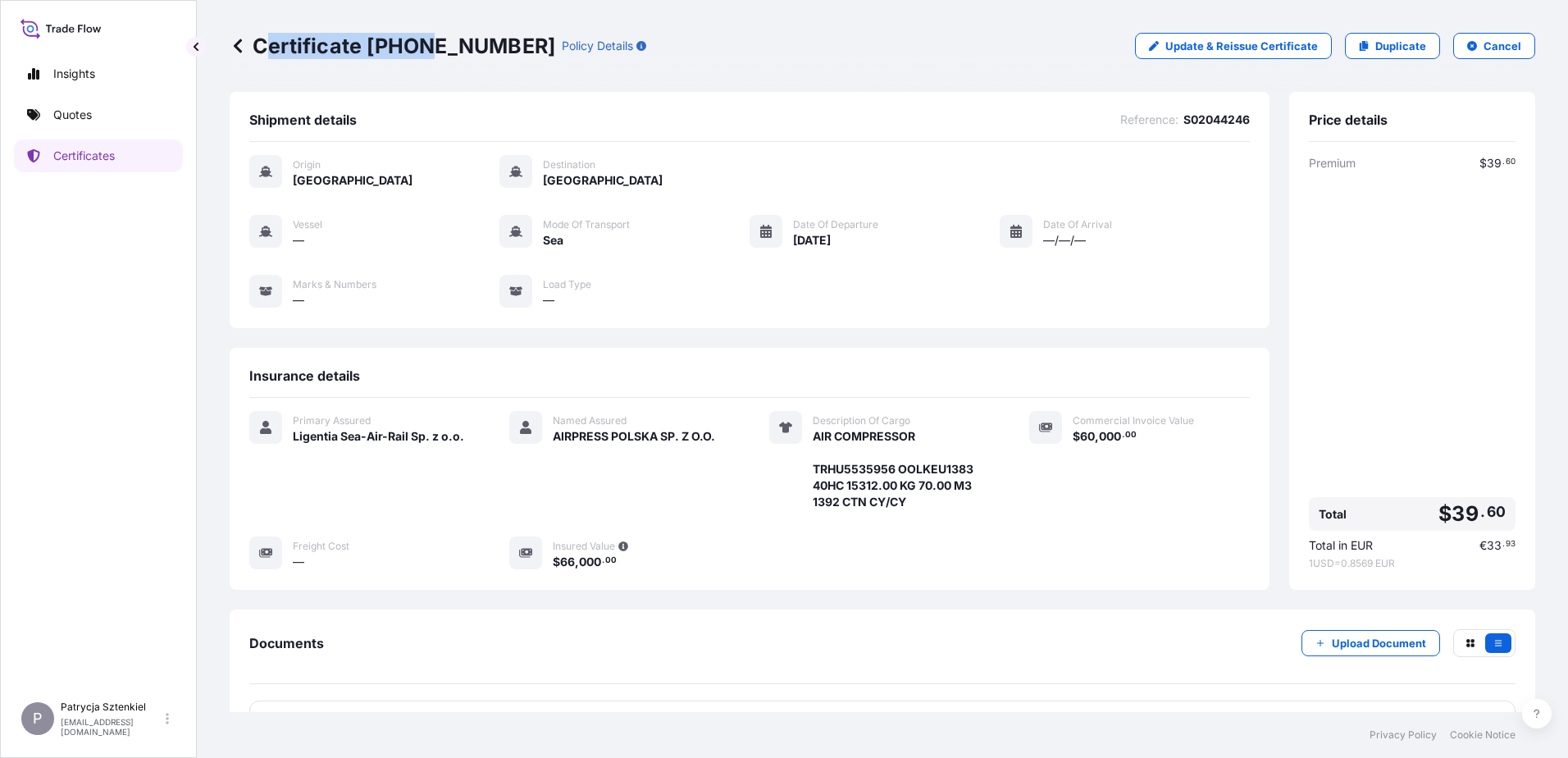
drag, startPoint x: 261, startPoint y: 49, endPoint x: 424, endPoint y: 71, distance: 164.5
click at [424, 71] on div "Certificate [PHONE_NUMBER] Policy Details Update & Reissue Certificate Duplicat…" at bounding box center [882, 46] width 1306 height 92
drag, startPoint x: 424, startPoint y: 71, endPoint x: 275, endPoint y: 46, distance: 151.1
click at [292, 52] on p "Certificate [PHONE_NUMBER]" at bounding box center [392, 46] width 325 height 26
drag, startPoint x: 258, startPoint y: 48, endPoint x: 511, endPoint y: 51, distance: 253.0
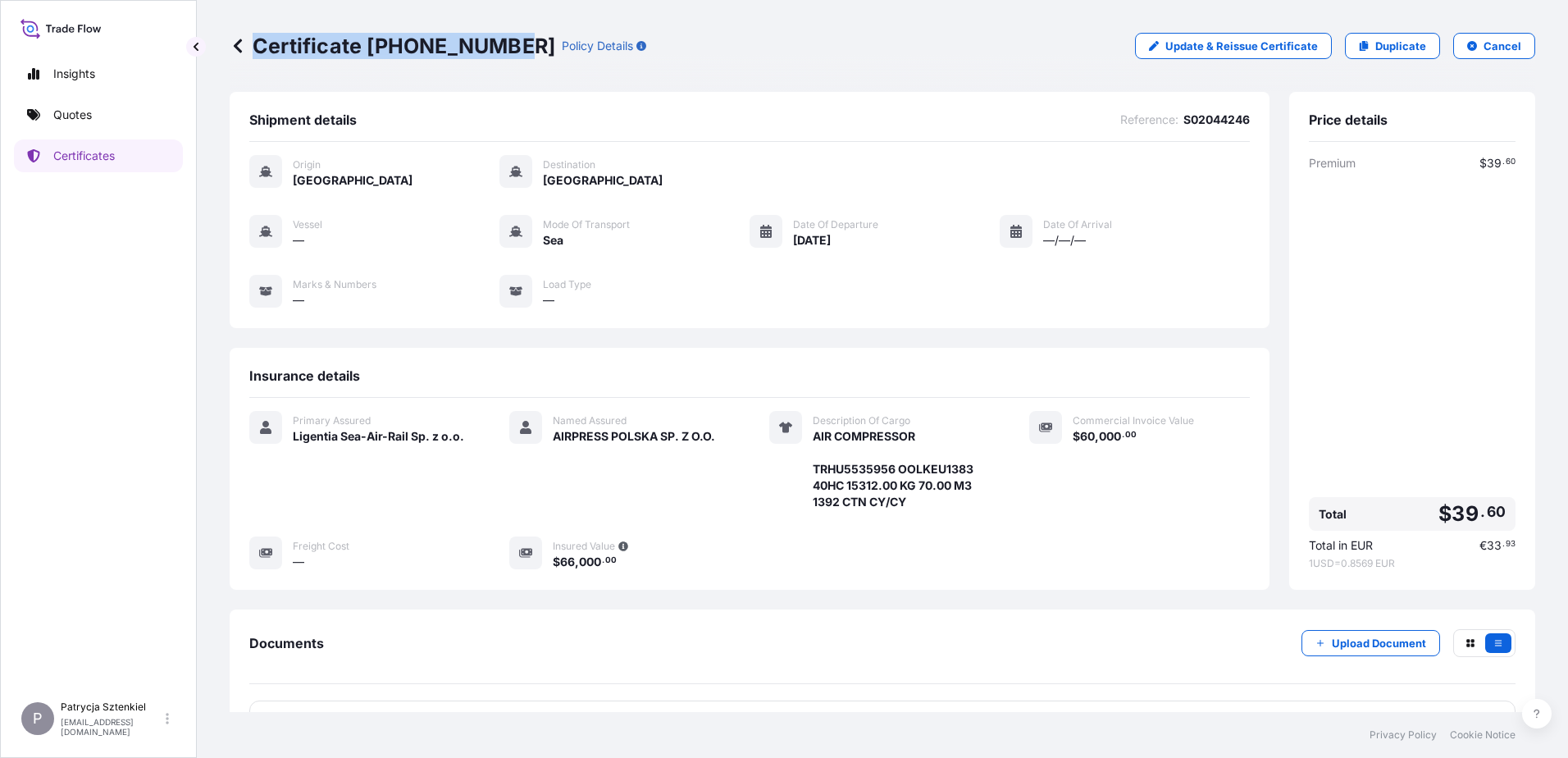
click at [511, 51] on p "Certificate [PHONE_NUMBER]" at bounding box center [392, 46] width 325 height 26
copy p "Certificate [PHONE_NUMBER]"
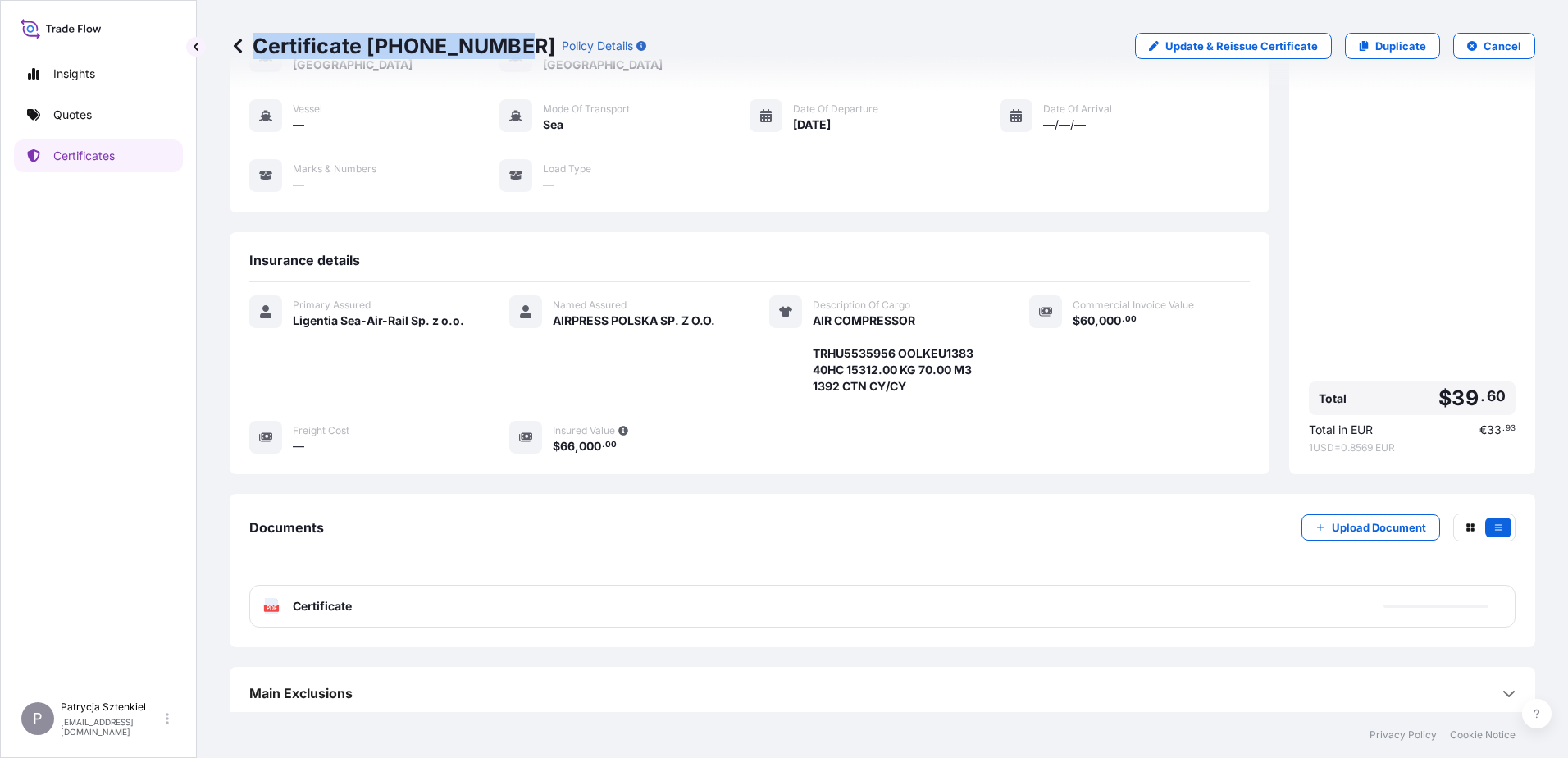
scroll to position [123, 0]
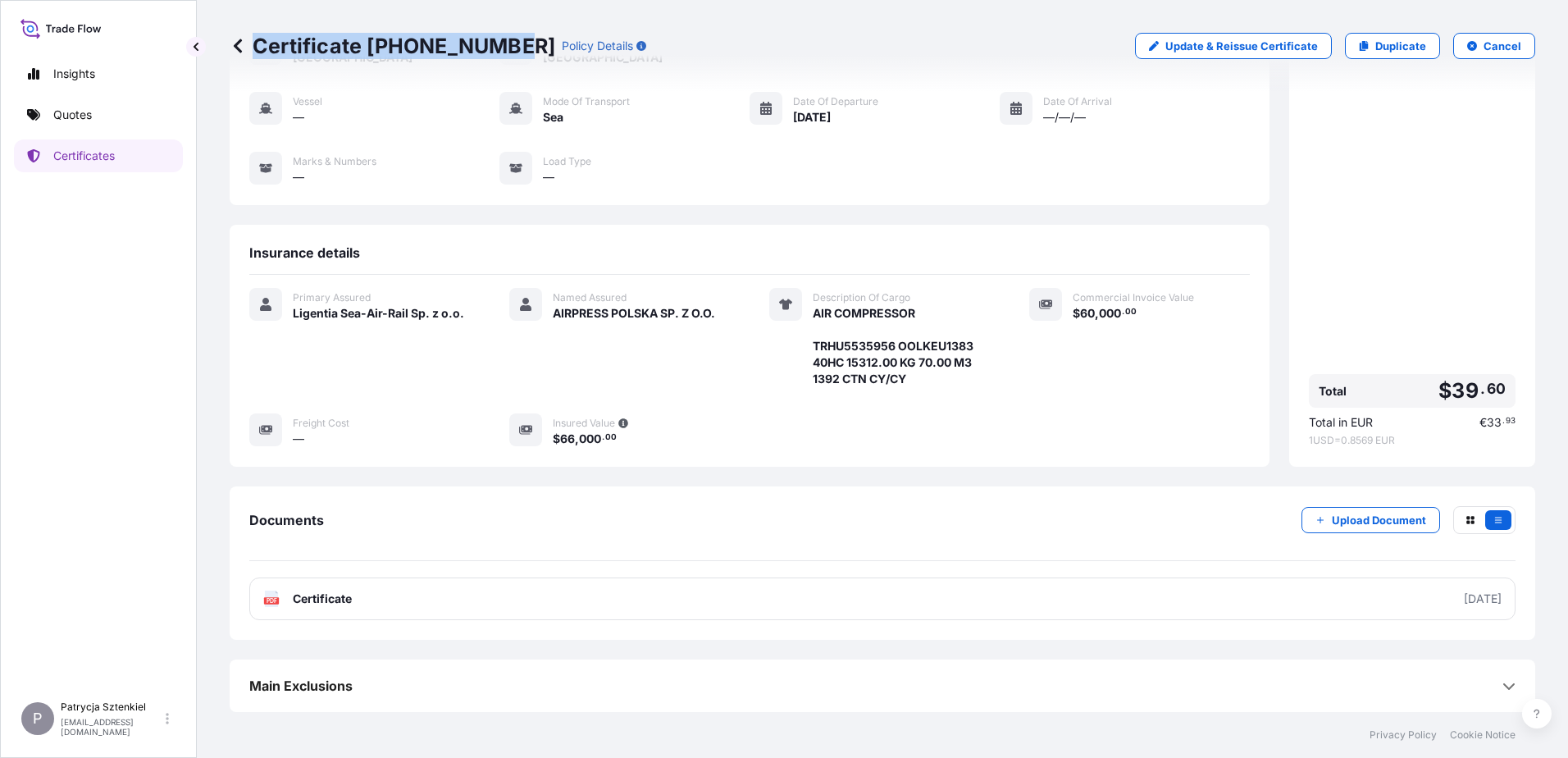
click at [519, 606] on link "PDF Certificate [DATE]" at bounding box center [882, 598] width 1266 height 42
click at [85, 108] on p "Quotes" at bounding box center [73, 114] width 39 height 16
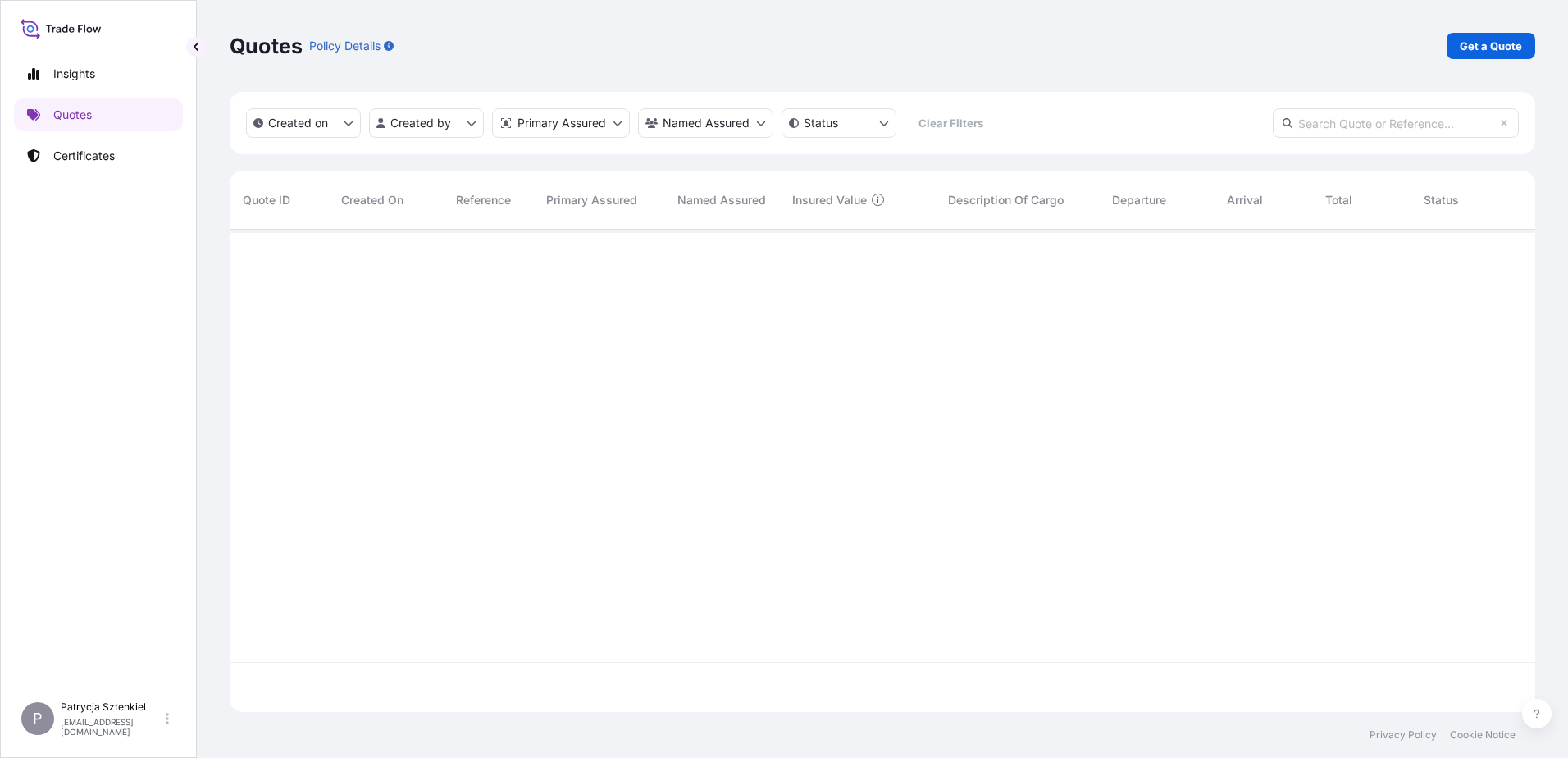
scroll to position [479, 1293]
click at [1482, 45] on p "Get a Quote" at bounding box center [1491, 46] width 62 height 16
select select "Sea"
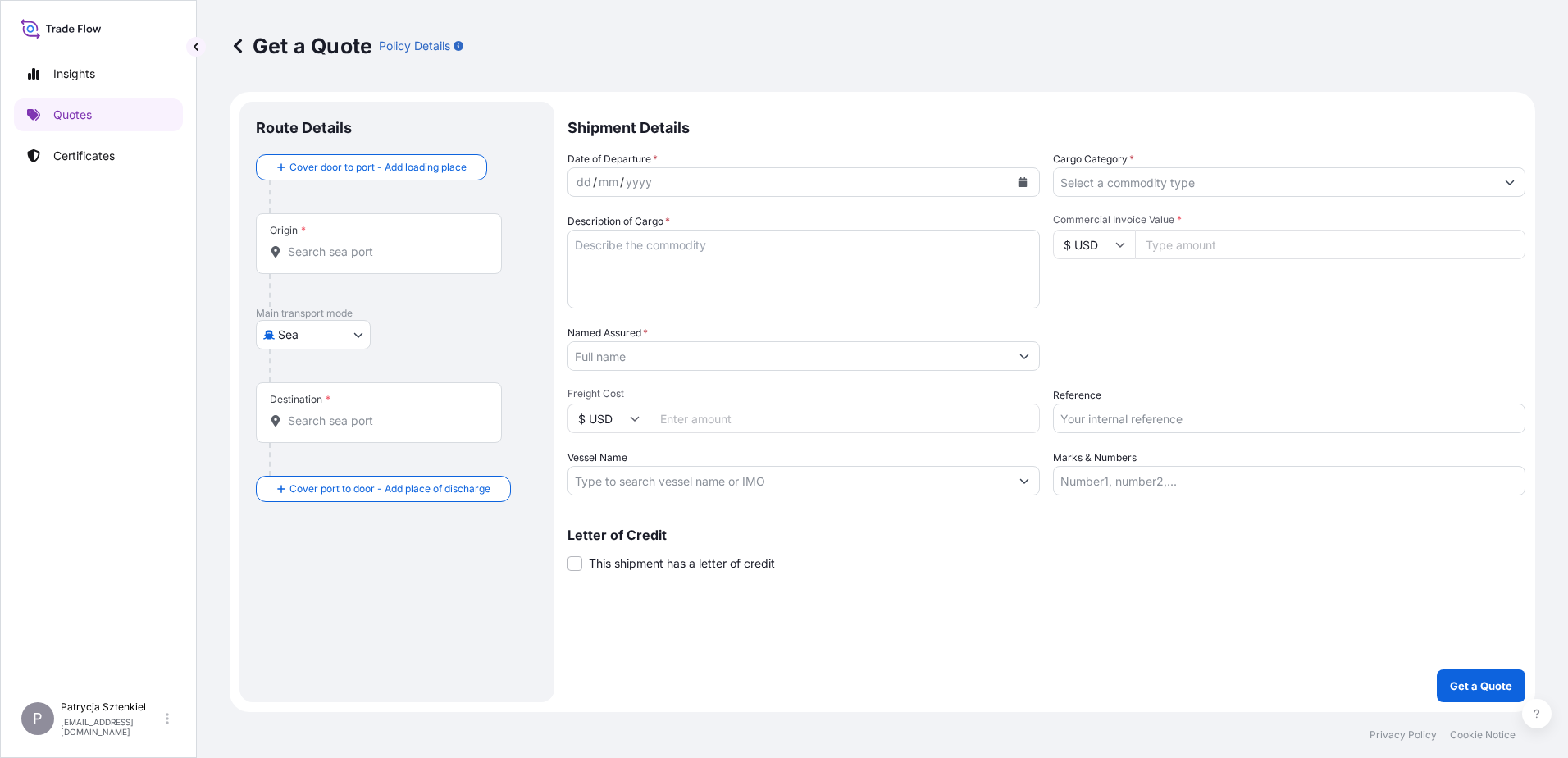
click at [1128, 414] on input "Reference" at bounding box center [1289, 418] width 472 height 29
paste input "S02055712"
type input "S02055712"
click at [1105, 249] on input "$ USD" at bounding box center [1094, 244] width 82 height 29
click at [1087, 288] on div "€ EUR" at bounding box center [1094, 289] width 69 height 31
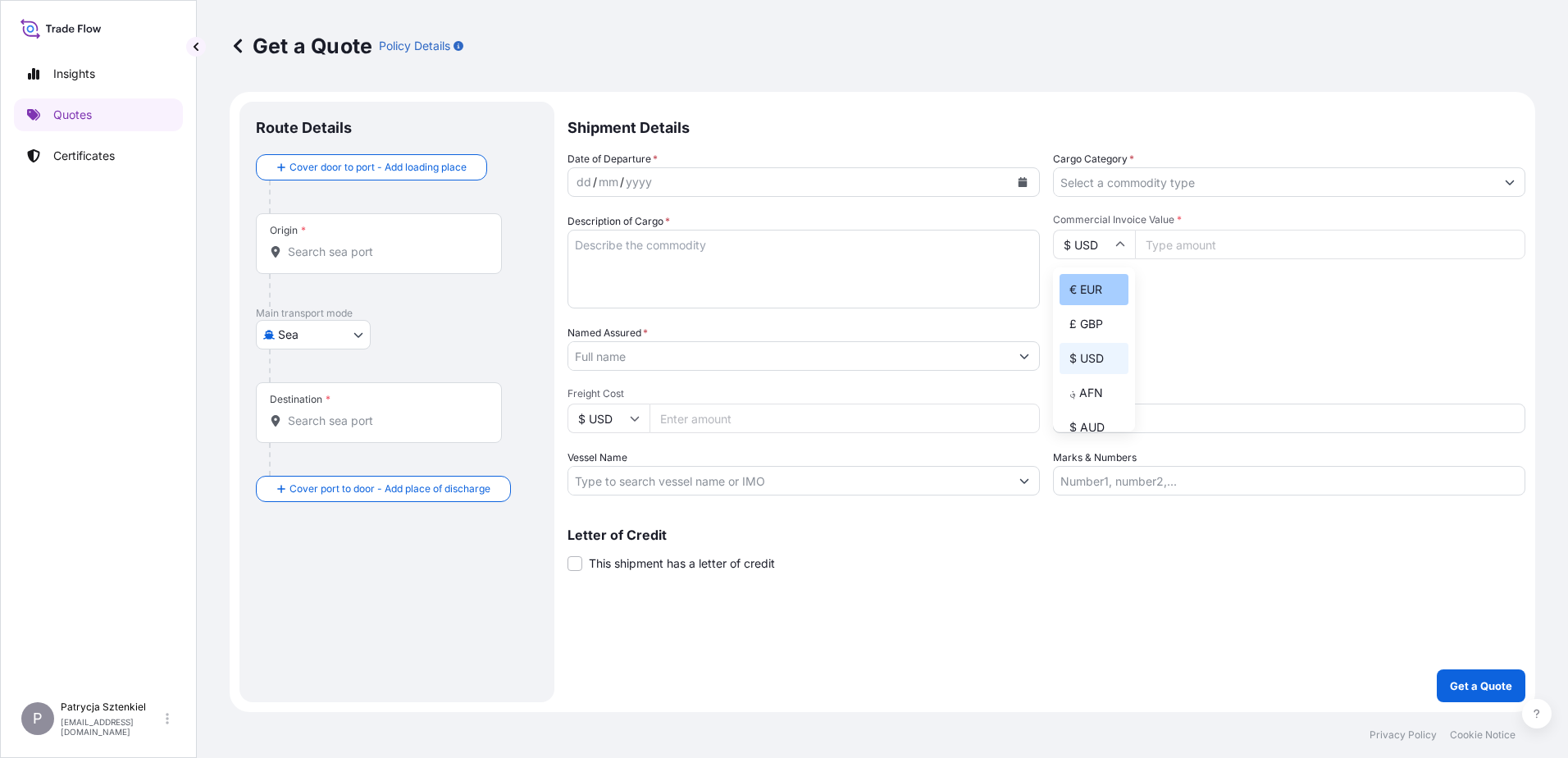
type input "€ EUR"
click at [1239, 226] on span "Commercial Invoice Value *" at bounding box center [1289, 219] width 472 height 13
click at [1239, 229] on input "Commercial Invoice Value *" at bounding box center [1329, 244] width 390 height 29
click at [1244, 234] on input "Commercial Invoice Value *" at bounding box center [1329, 244] width 390 height 29
type input "86734.79"
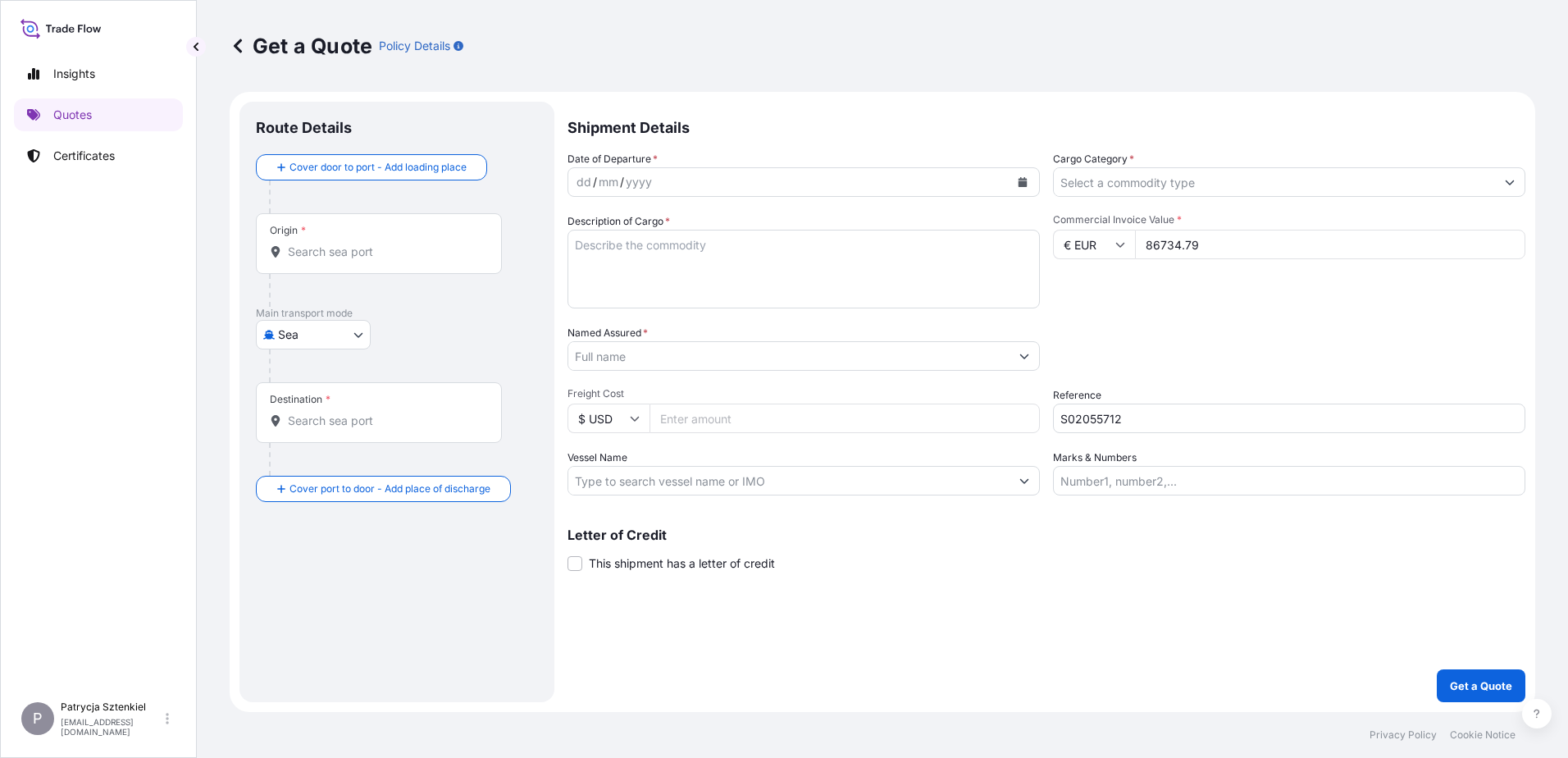
click at [1016, 182] on button "Calendar" at bounding box center [1022, 182] width 26 height 26
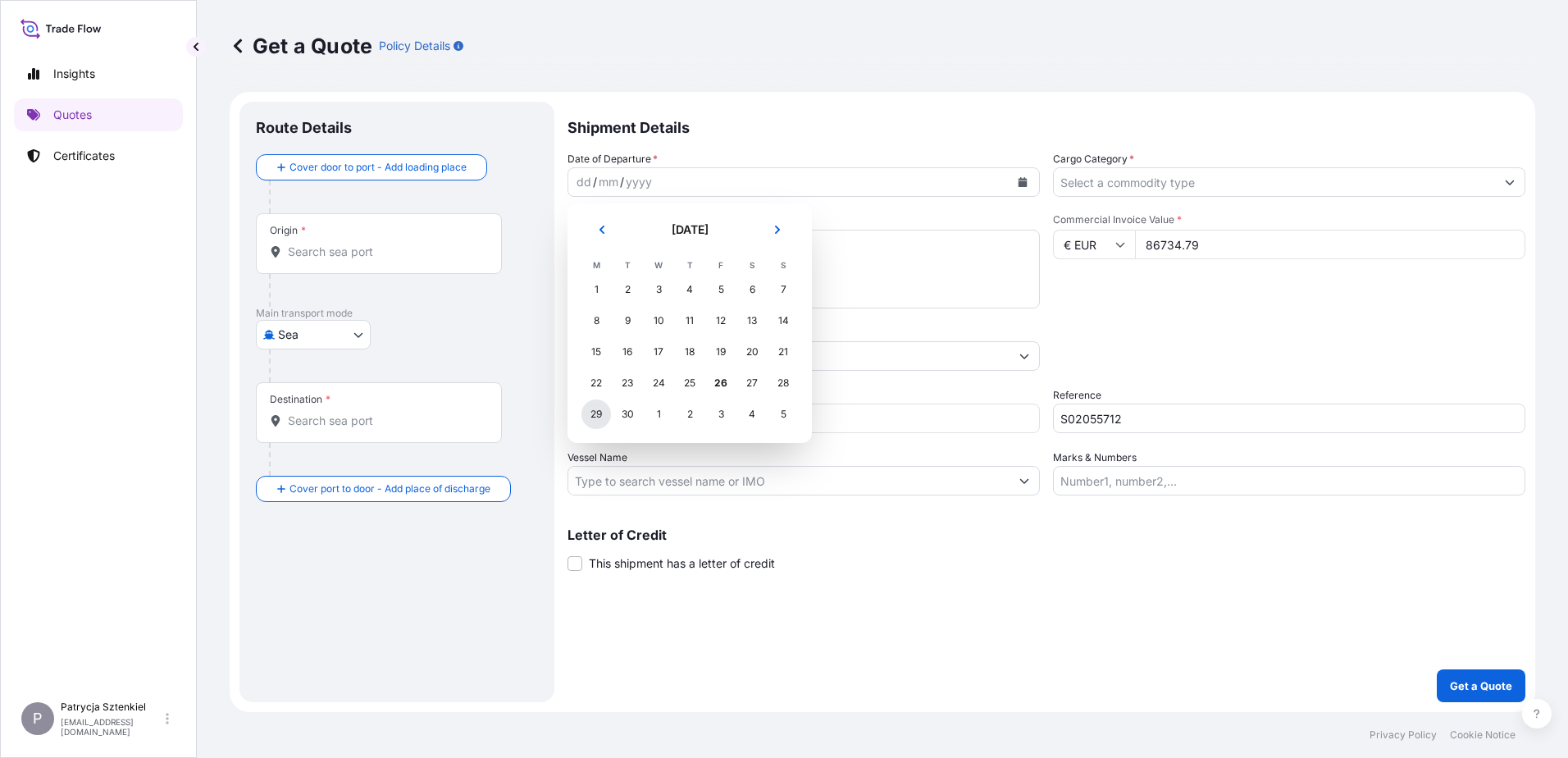
click at [593, 411] on div "29" at bounding box center [596, 414] width 29 height 29
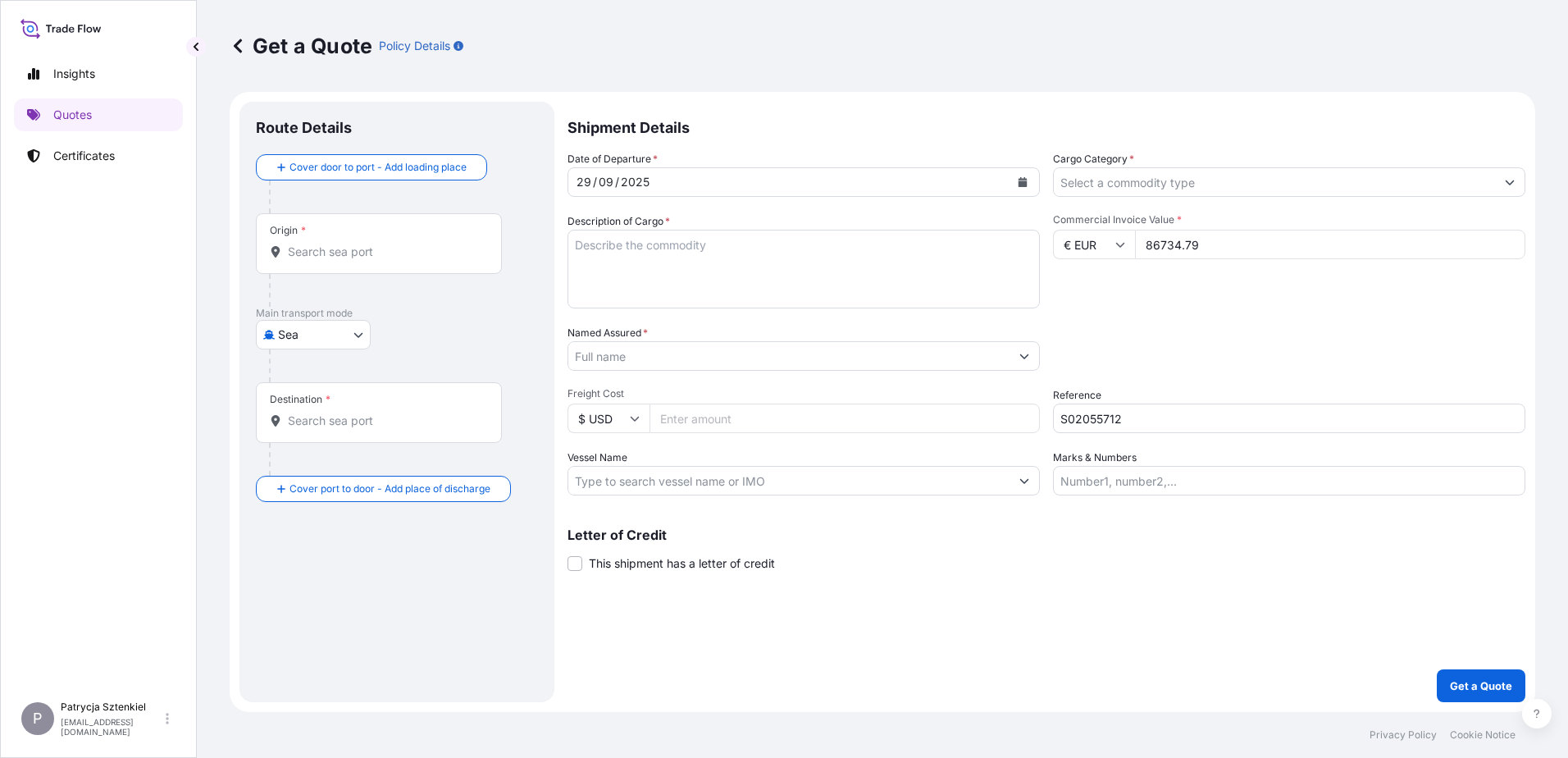
click at [698, 359] on input "Named Assured *" at bounding box center [789, 356] width 441 height 29
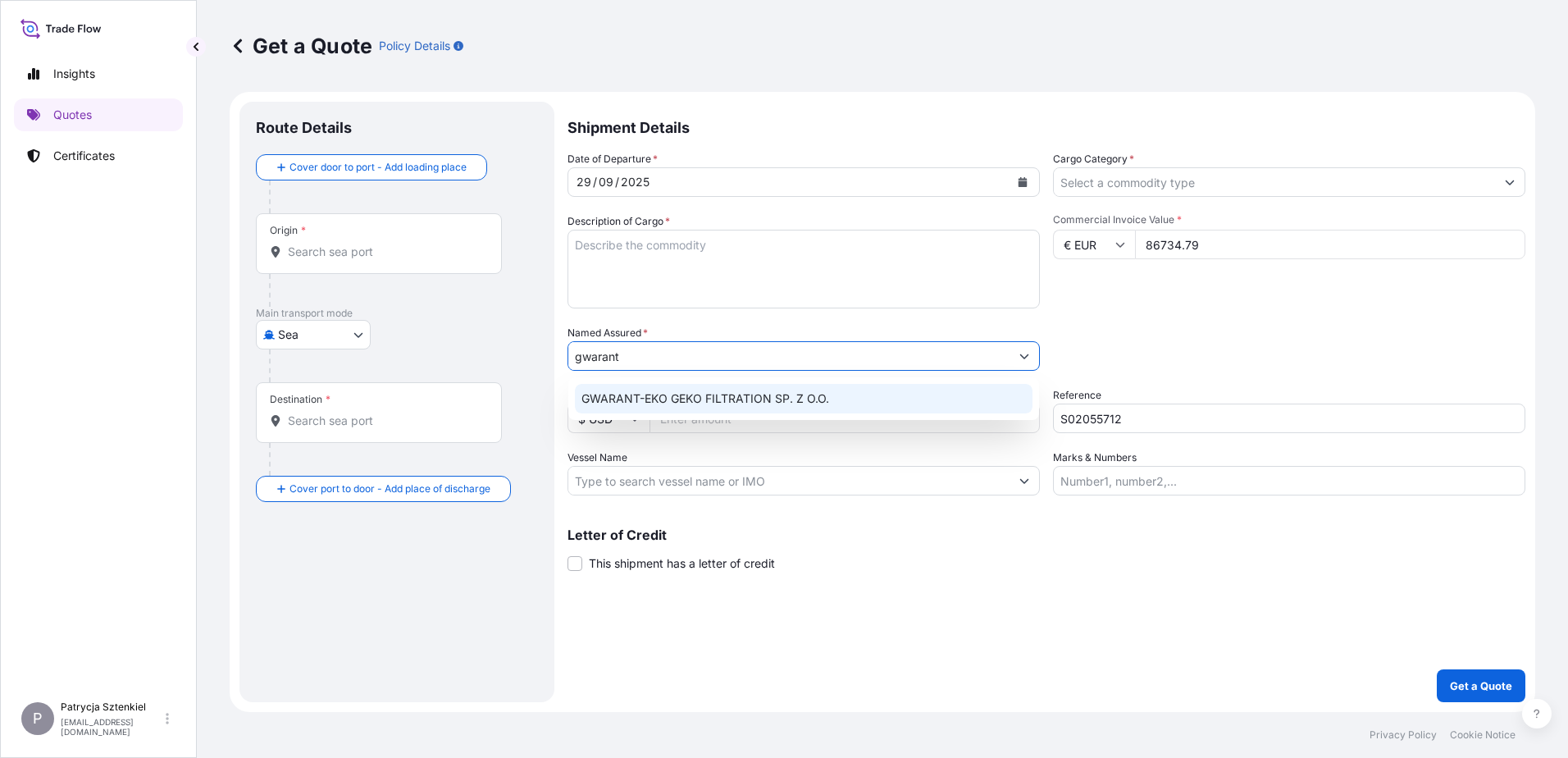
click at [752, 394] on span "GWARANT-EKO GEKO FILTRATION SP. Z O.O." at bounding box center [705, 398] width 247 height 16
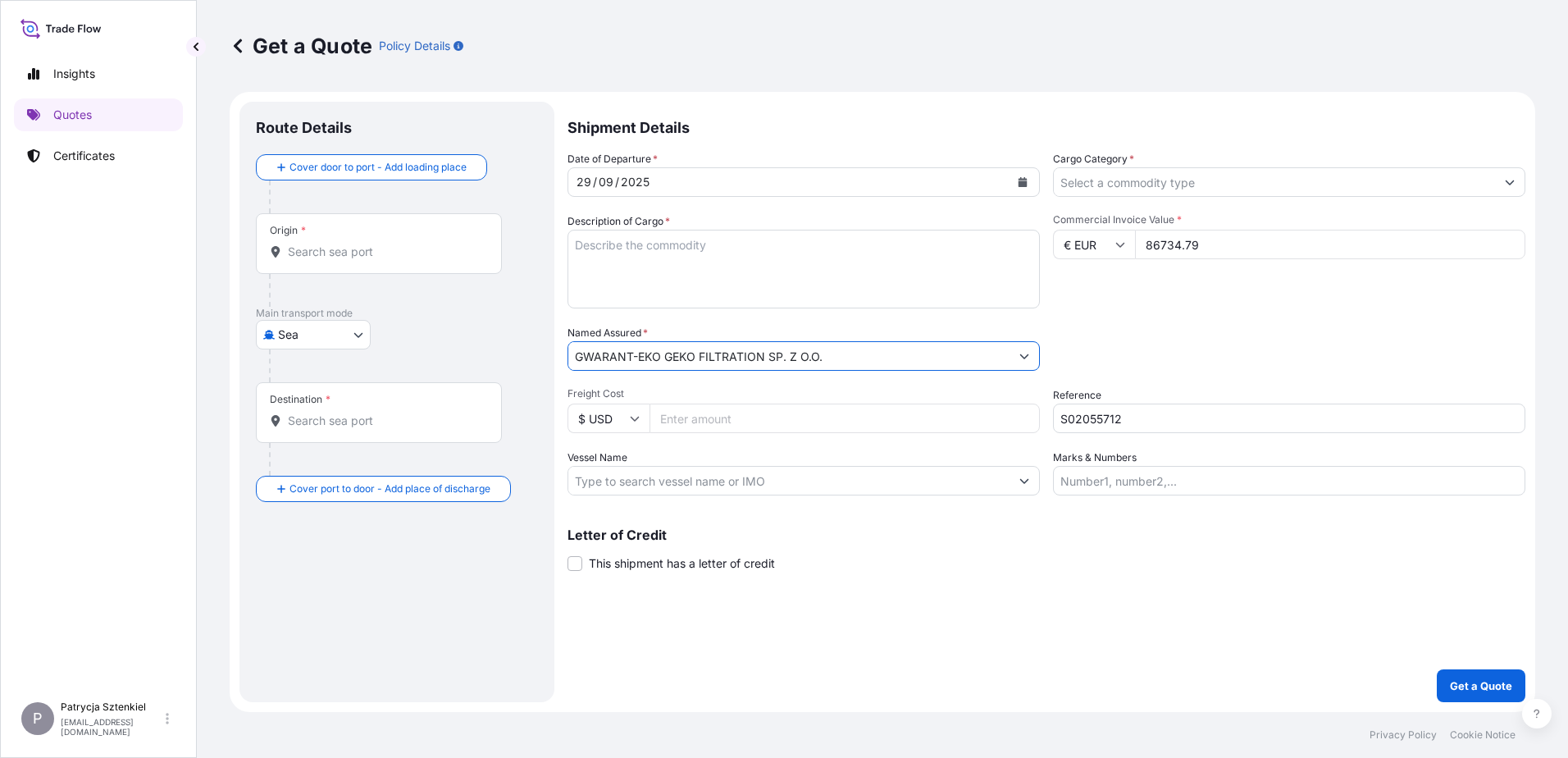
type input "GWARANT-EKO GEKO FILTRATION SP. Z O.O."
click at [299, 242] on div "Origin *" at bounding box center [379, 243] width 246 height 61
click at [299, 243] on input "Origin *" at bounding box center [385, 251] width 194 height 16
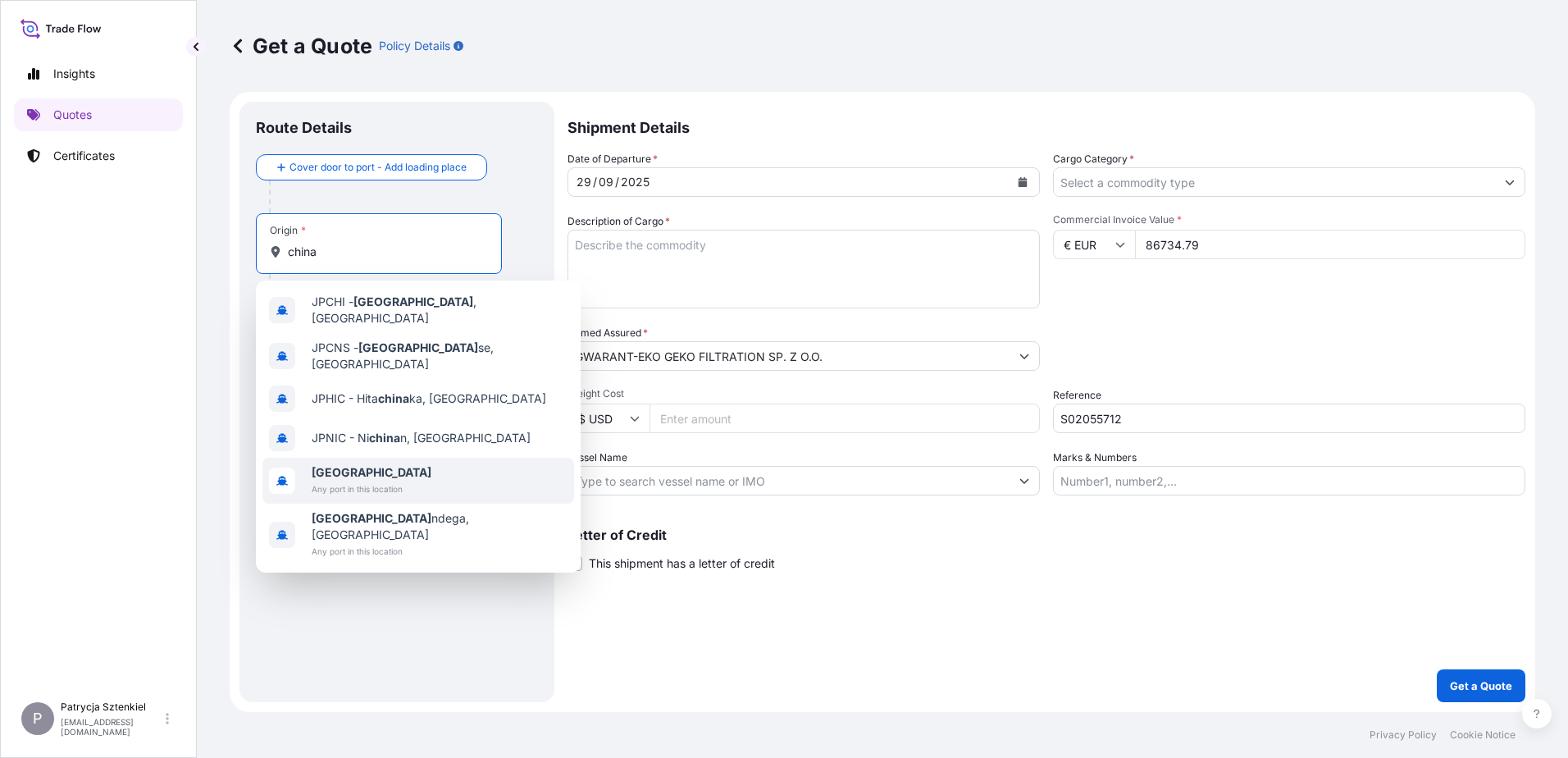
click at [368, 480] on span "Any port in this location" at bounding box center [371, 488] width 119 height 16
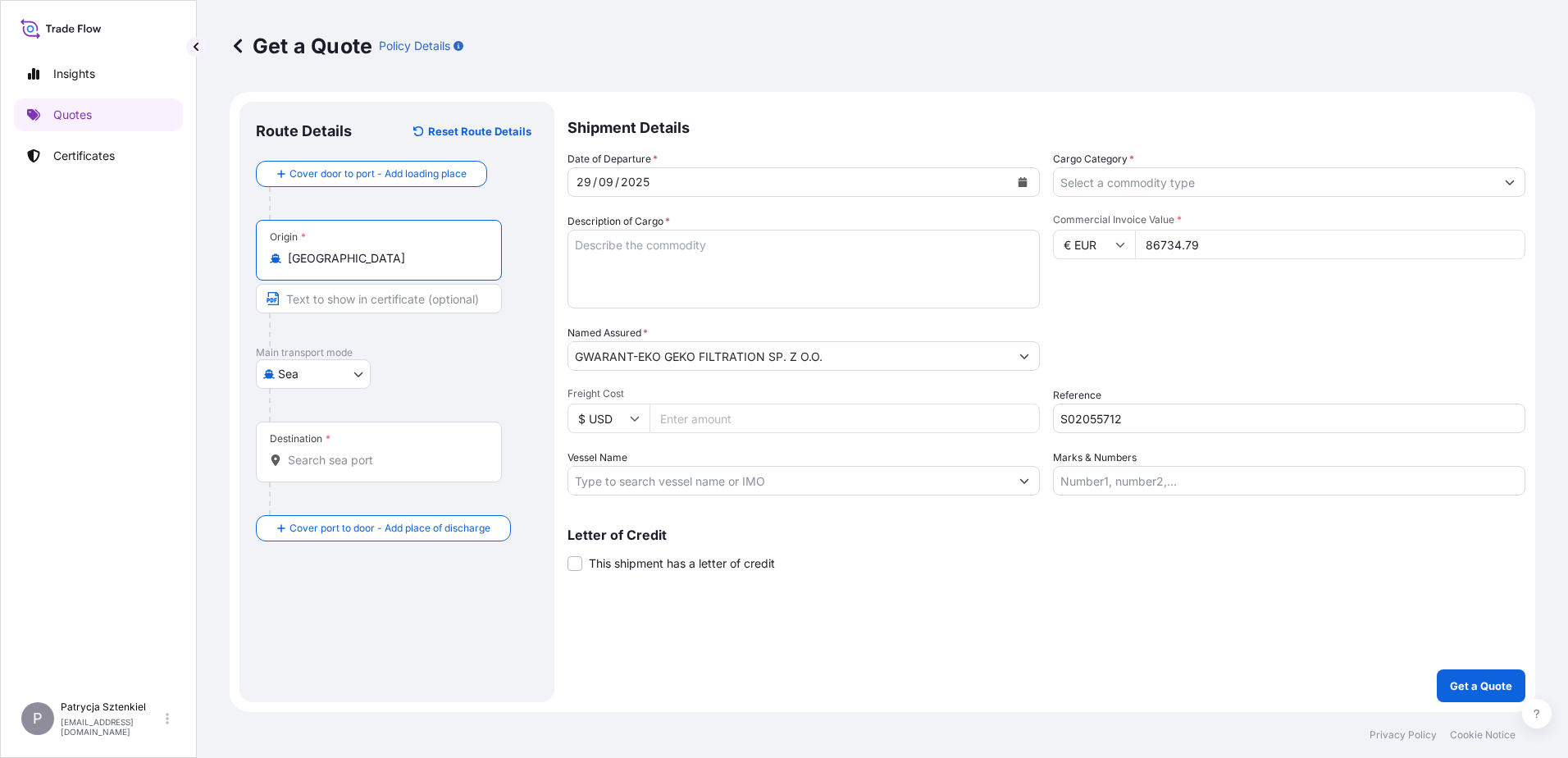
type input "[GEOGRAPHIC_DATA]"
click at [352, 452] on input "Destination *" at bounding box center [385, 459] width 194 height 16
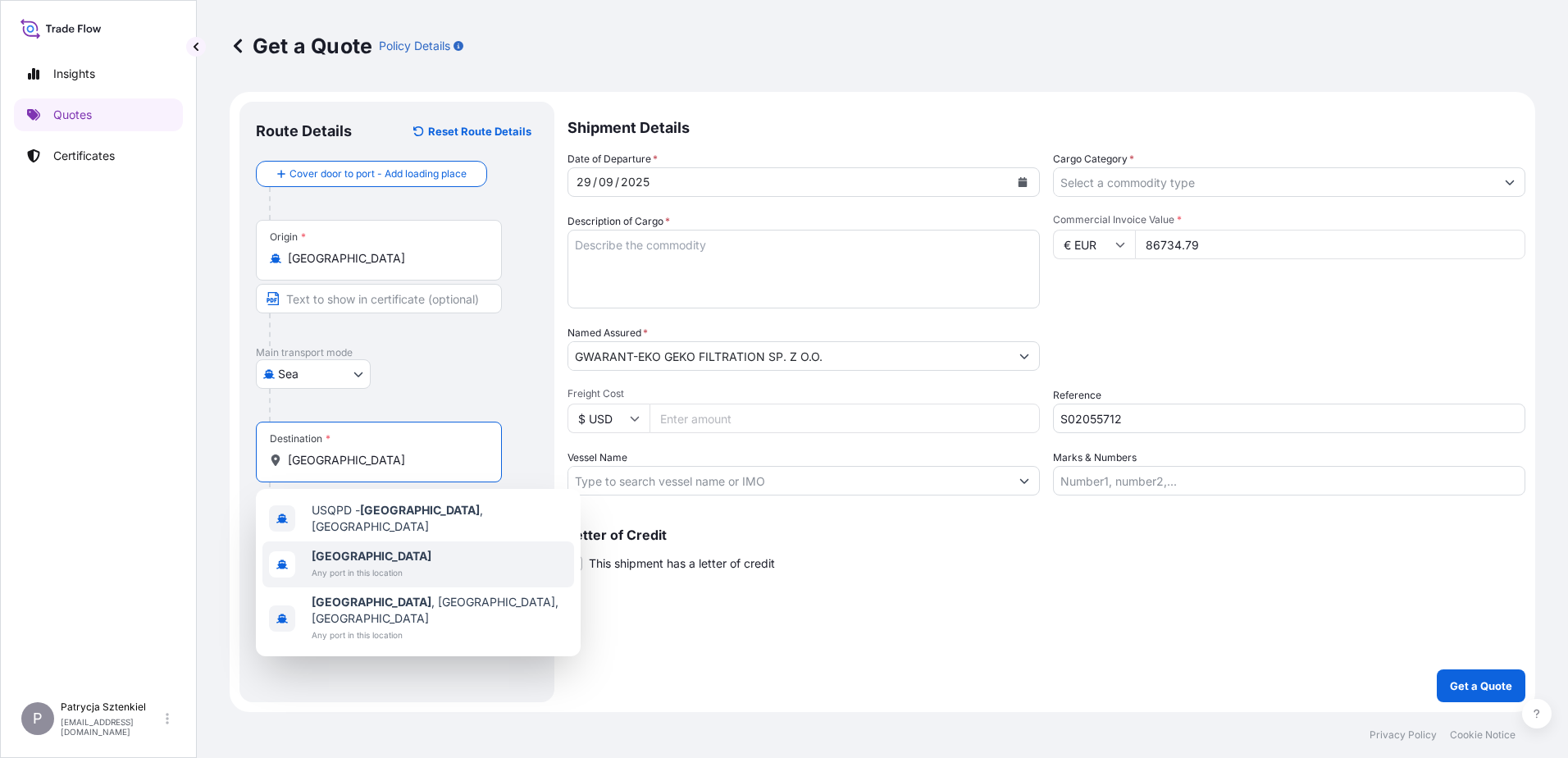
click at [337, 568] on span "Any port in this location" at bounding box center [371, 572] width 119 height 16
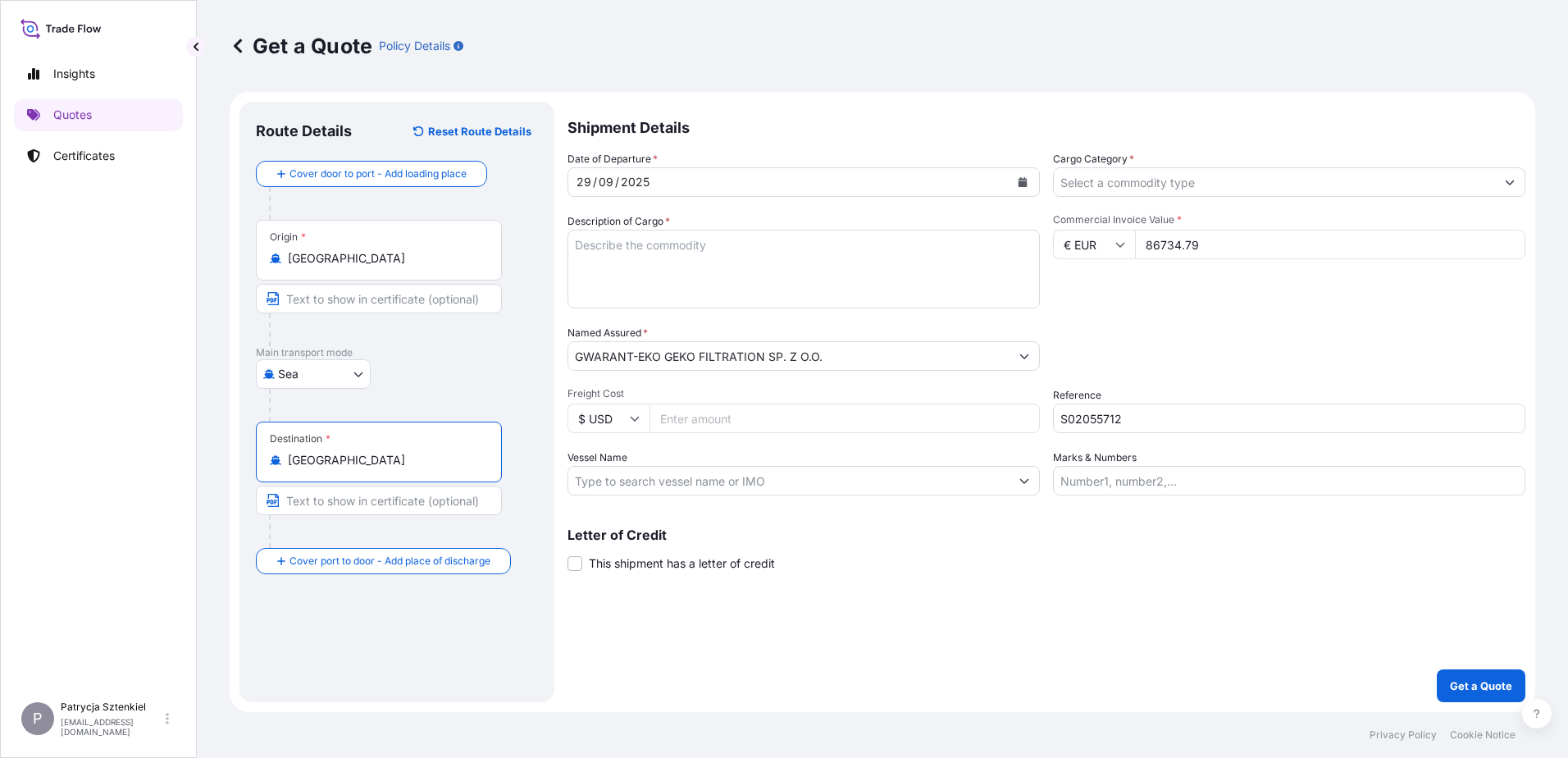
type input "[GEOGRAPHIC_DATA]"
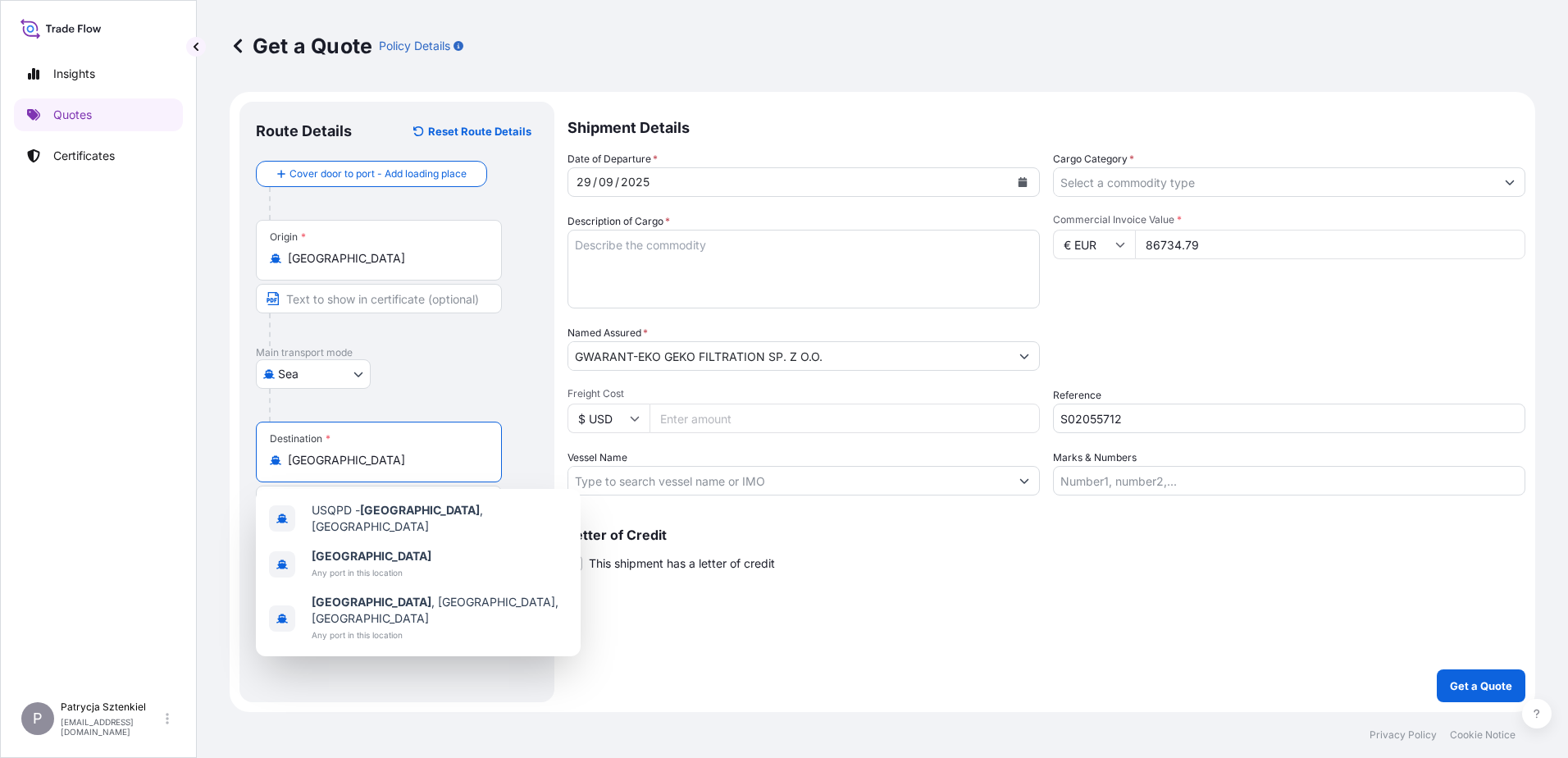
click at [857, 269] on textarea "Description of Cargo *" at bounding box center [804, 268] width 472 height 79
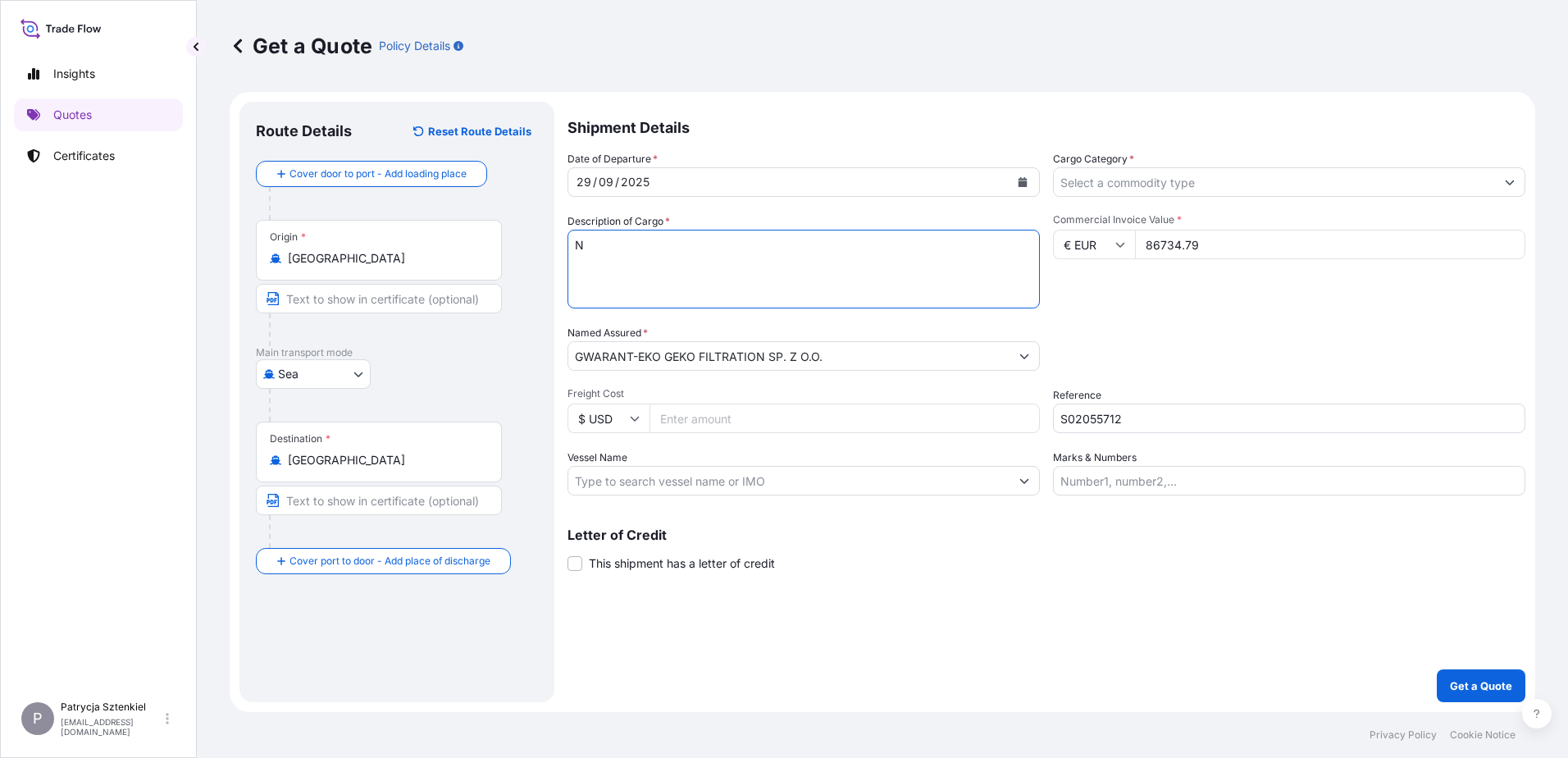
paste textarea "EEDLE FELT WOVEN GLASS FABRIC NYLON MESH DOUBLE BAND PLEATED POLYESTER MESH AIR…"
paste textarea "OOCU7823130 OOLKEU0346 40HC 19851.00 KG 68.00 M3 145 PKG CY/CY"
type textarea "NEEDLE FELT WOVEN GLASS FABRIC NYLON MESH DOUBLE BAND PLEATED POLYESTER MESH AI…"
click at [1250, 196] on input "Cargo Category *" at bounding box center [1275, 182] width 441 height 29
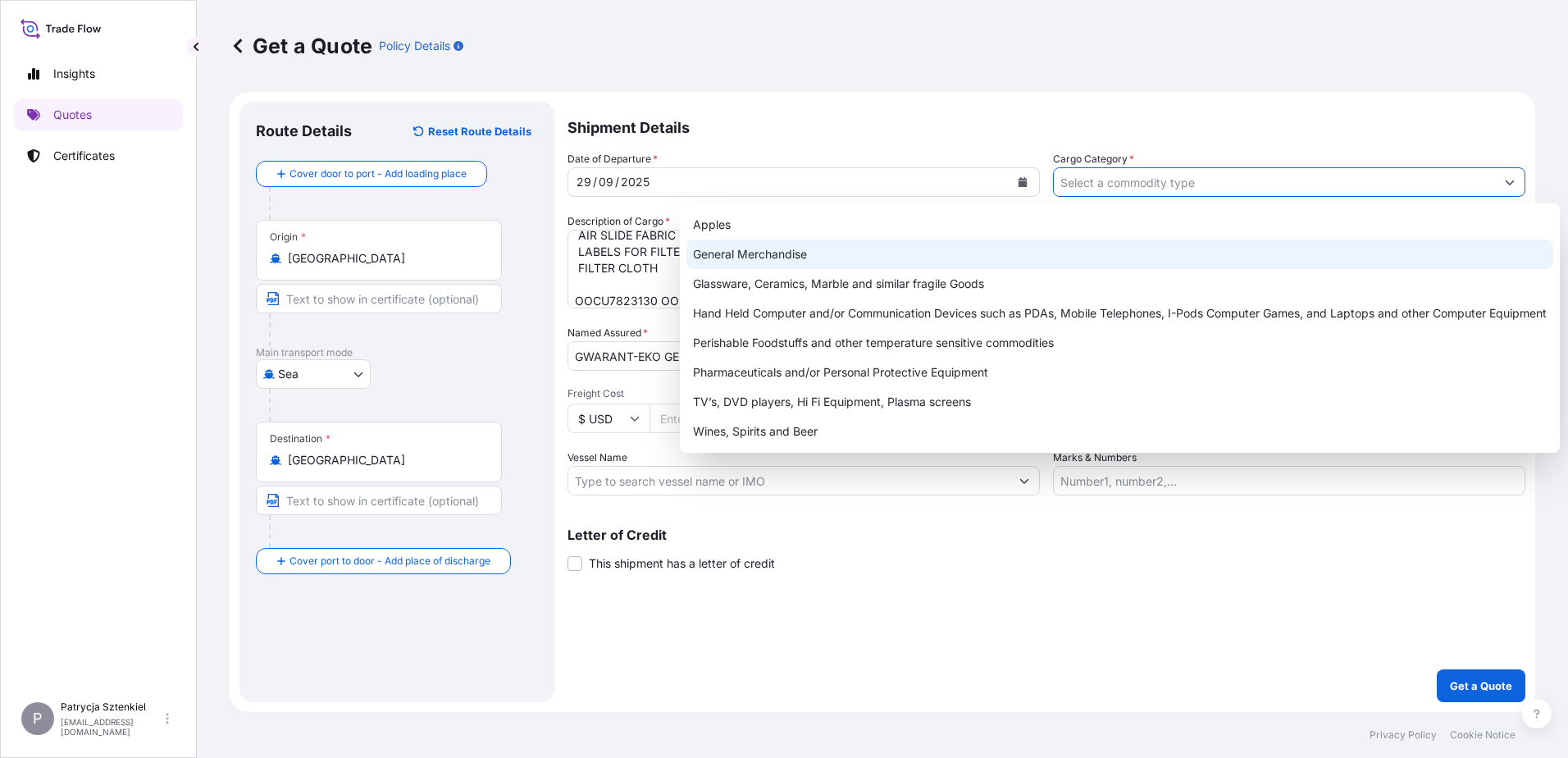
click at [927, 258] on div "General Merchandise" at bounding box center [1120, 254] width 867 height 29
type input "General Merchandise"
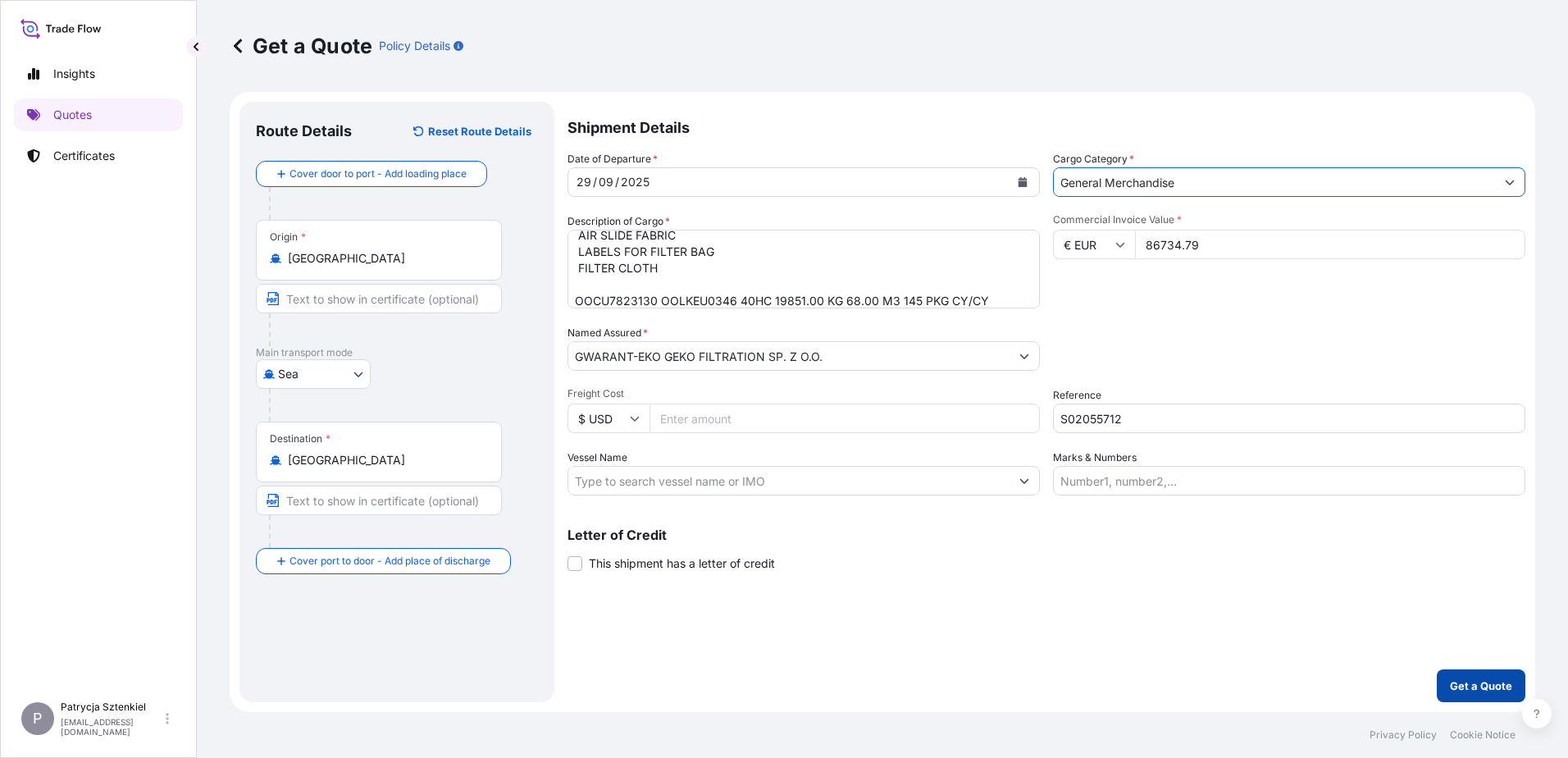
click at [1468, 672] on button "Get a Quote" at bounding box center [1481, 685] width 88 height 33
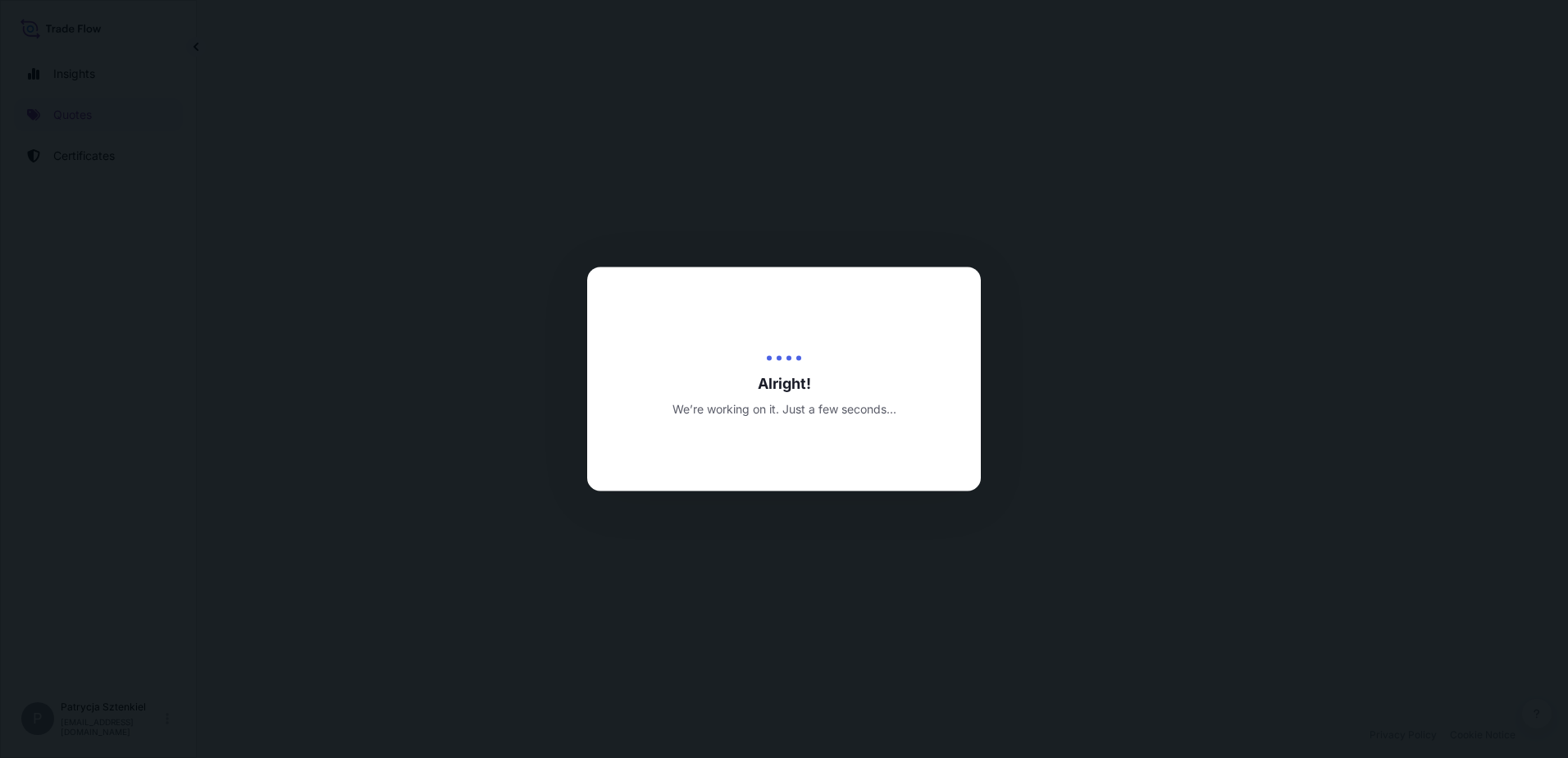
select select "Sea"
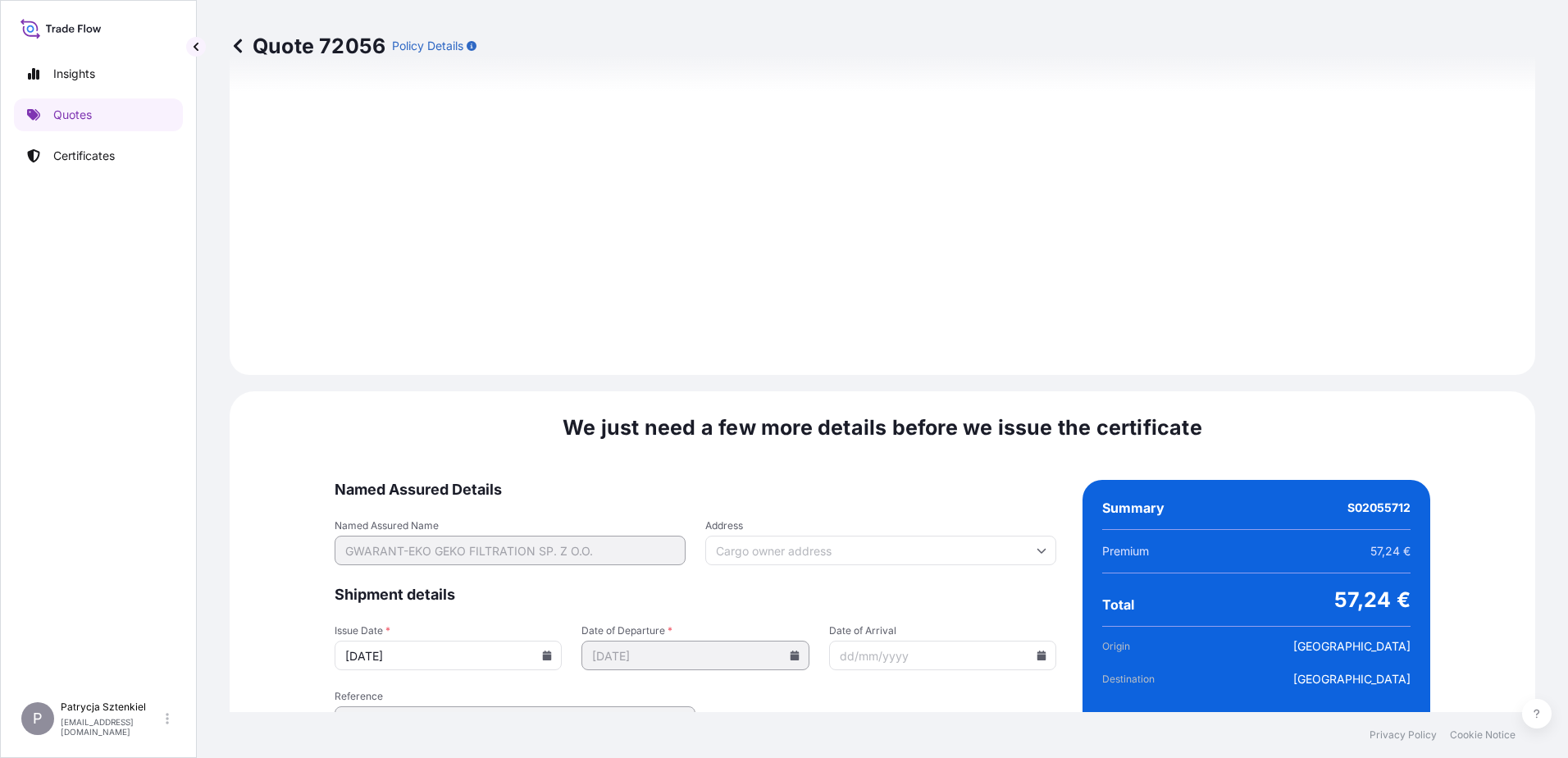
scroll to position [1711, 0]
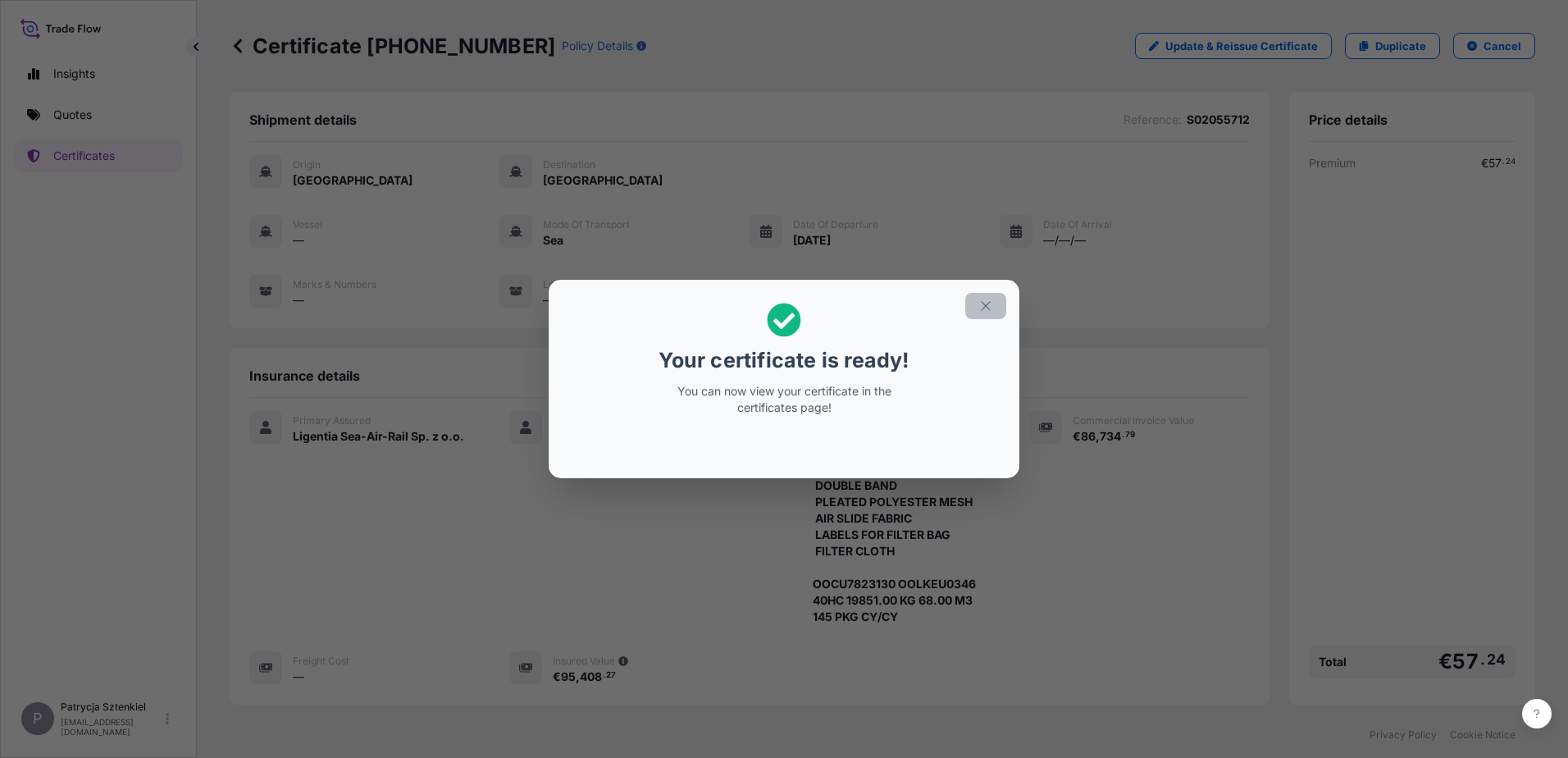
click at [993, 298] on button "button" at bounding box center [985, 305] width 41 height 26
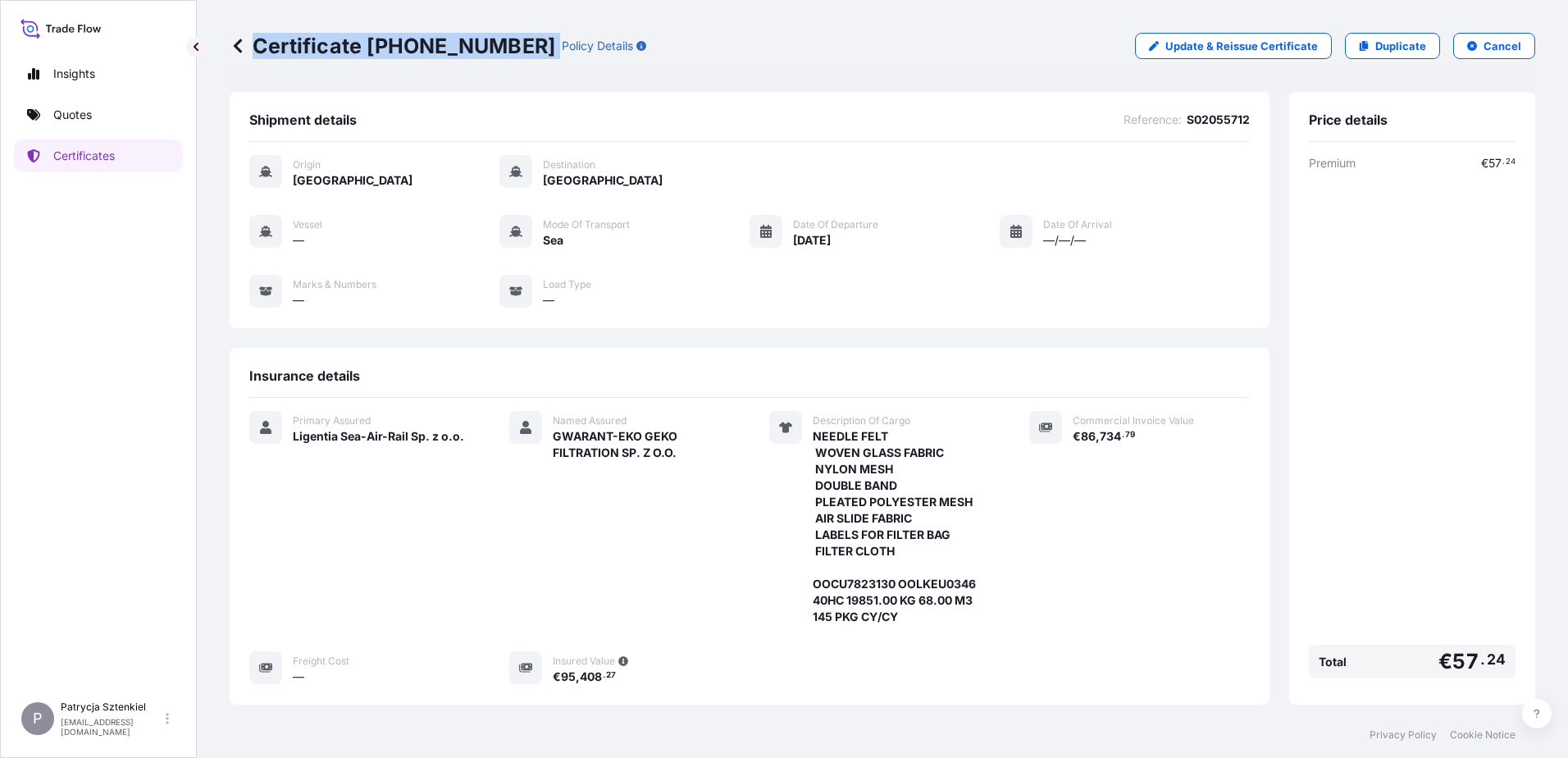
drag, startPoint x: 253, startPoint y: 36, endPoint x: 523, endPoint y: 40, distance: 270.0
click at [523, 40] on div "Certificate [PHONE_NUMBER] Policy Details" at bounding box center [437, 46] width 416 height 26
copy p "Certificate [PHONE_NUMBER]"
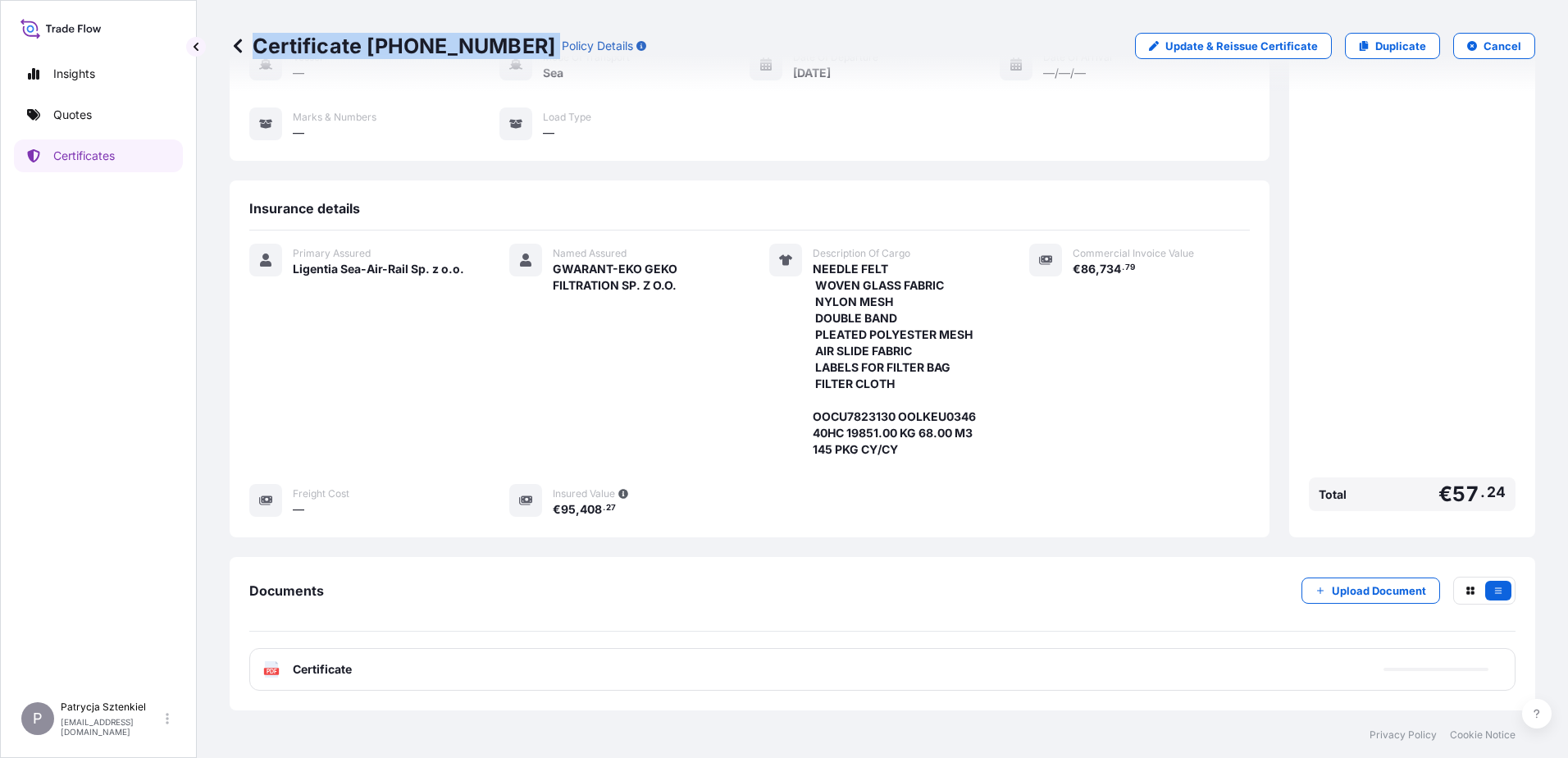
scroll to position [238, 0]
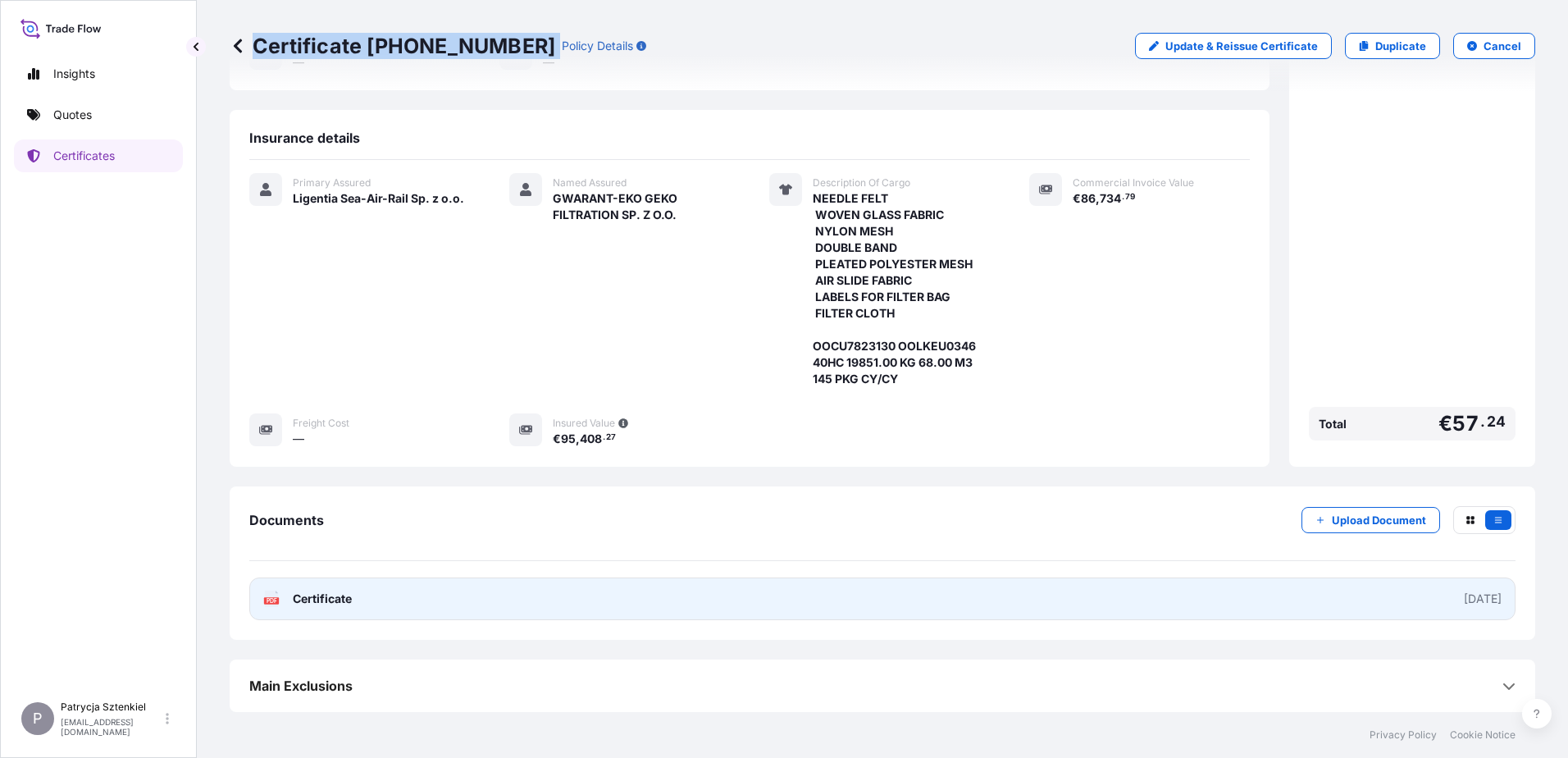
click at [616, 594] on link "PDF Certificate [DATE]" at bounding box center [882, 598] width 1266 height 42
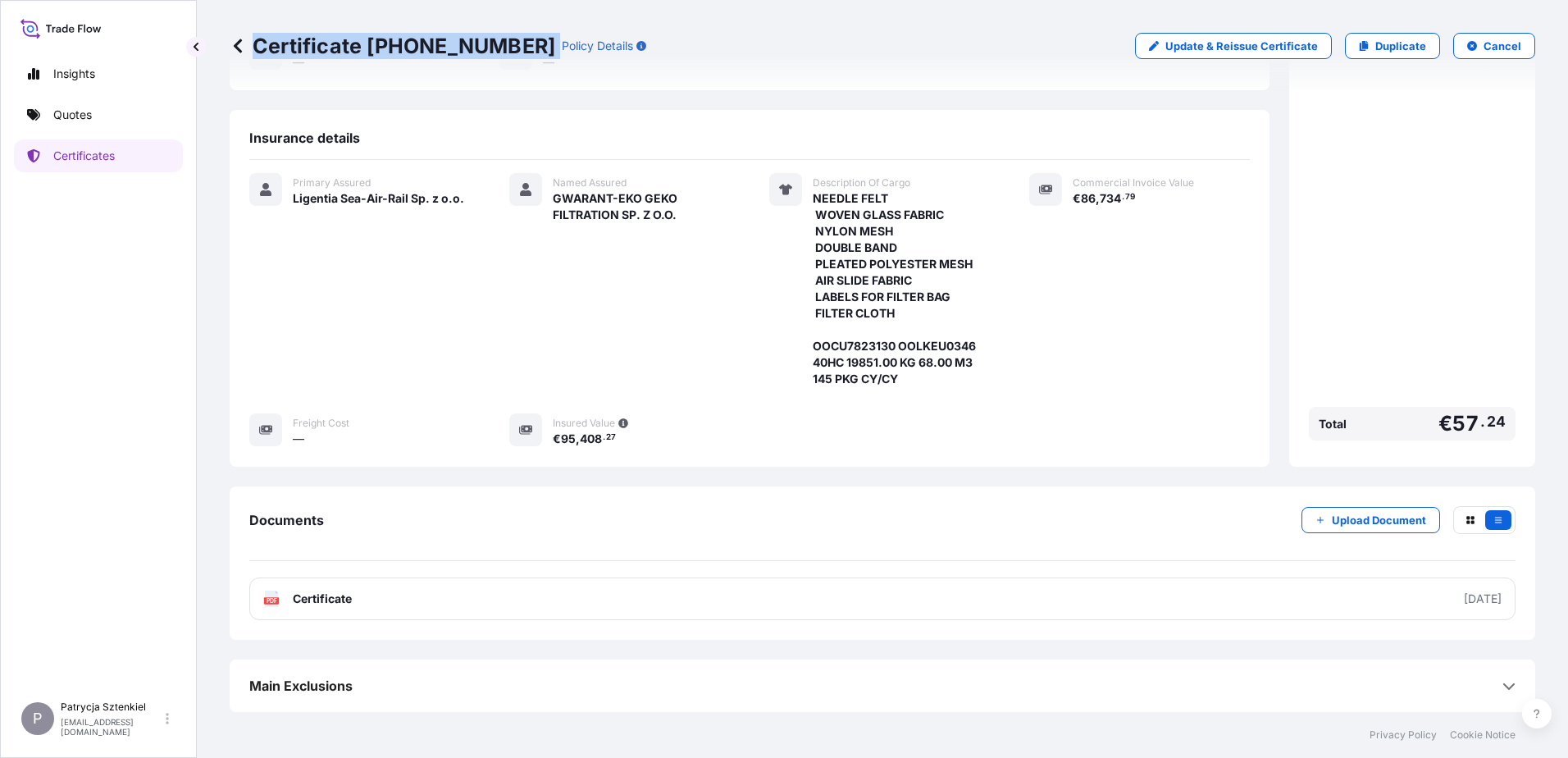
click at [392, 47] on p "Certificate [PHONE_NUMBER]" at bounding box center [392, 46] width 325 height 26
drag, startPoint x: 258, startPoint y: 45, endPoint x: 510, endPoint y: 55, distance: 252.2
click at [510, 55] on p "Certificate [PHONE_NUMBER]" at bounding box center [392, 46] width 325 height 26
copy p "Certificate [PHONE_NUMBER]"
click at [61, 119] on p "Quotes" at bounding box center [73, 114] width 39 height 16
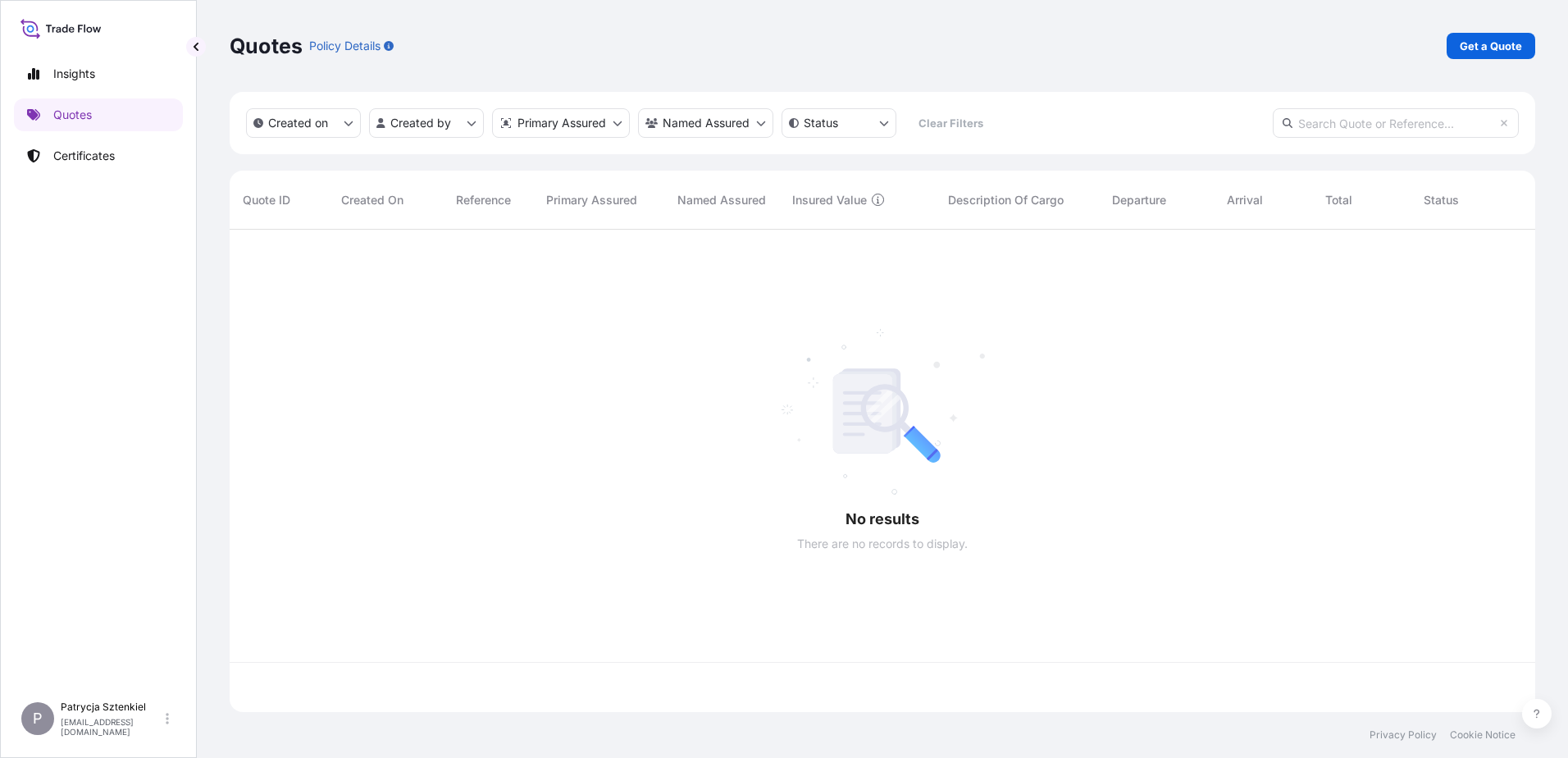
scroll to position [479, 1293]
click at [1480, 55] on link "Get a Quote" at bounding box center [1491, 46] width 88 height 26
select select "Sea"
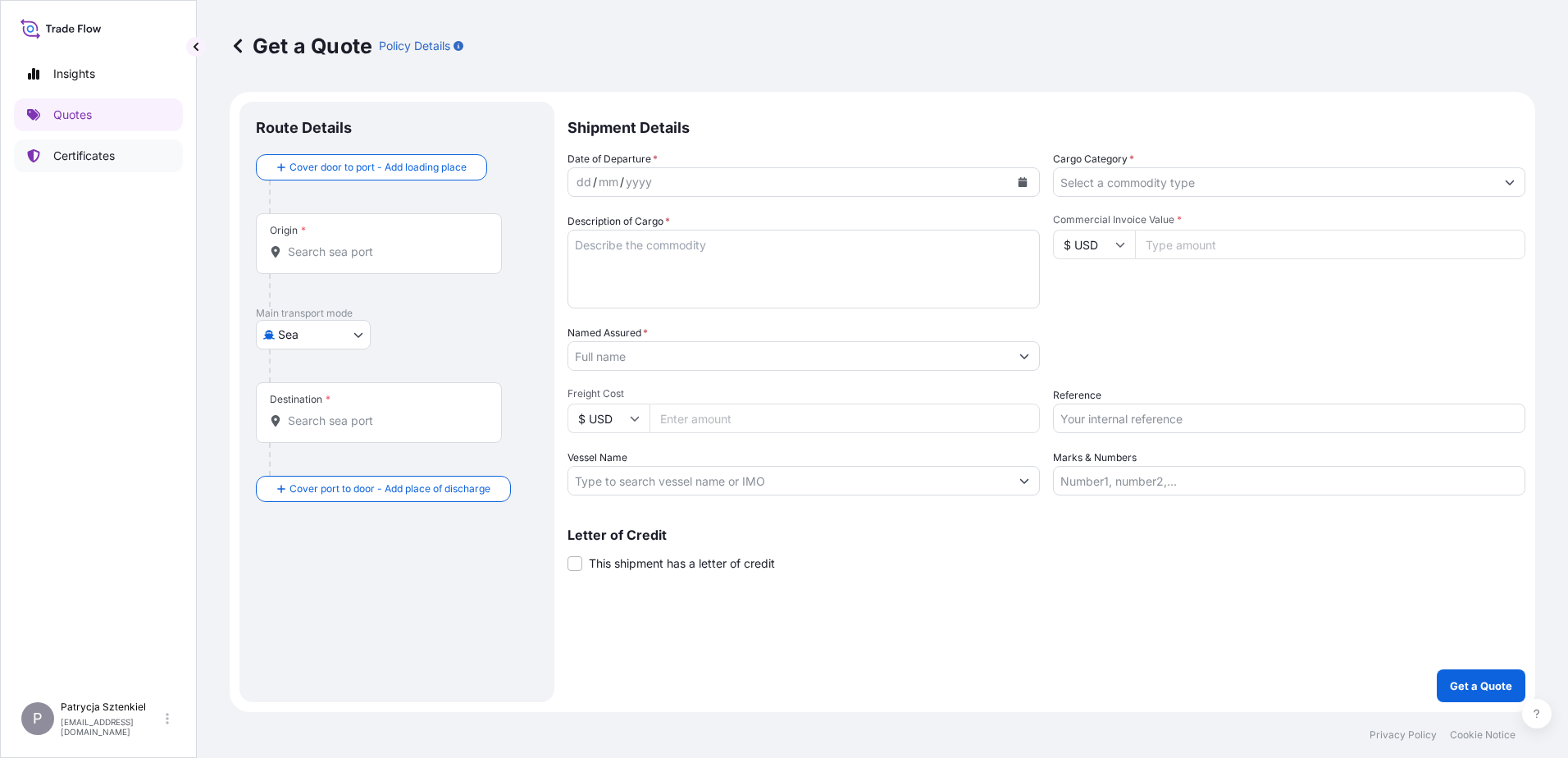
click at [130, 165] on link "Certificates" at bounding box center [98, 156] width 169 height 33
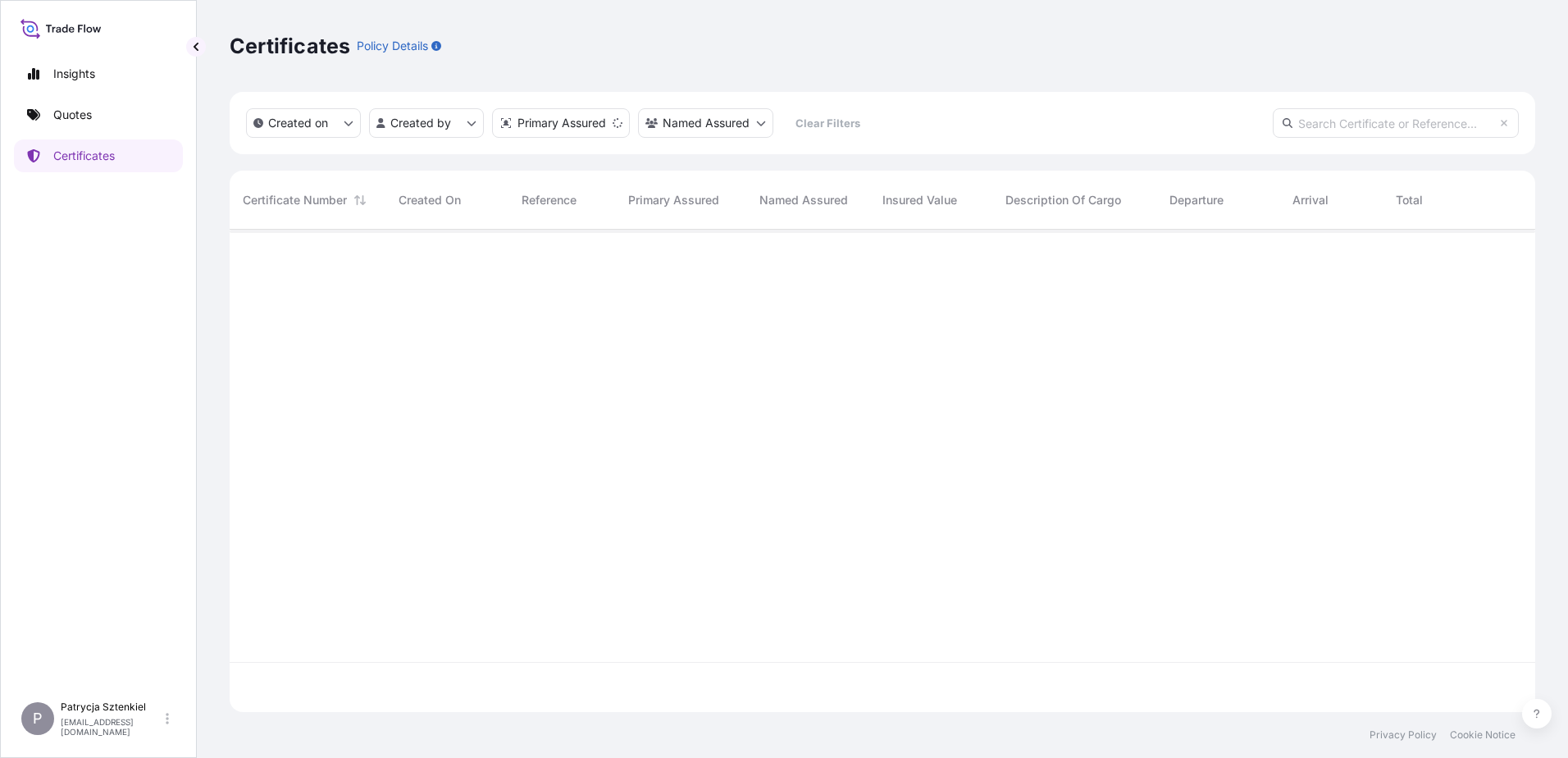
scroll to position [479, 1293]
click at [1420, 122] on input "text" at bounding box center [1396, 123] width 246 height 29
paste input "[PHONE_NUMBER]"
type input "[PHONE_NUMBER]"
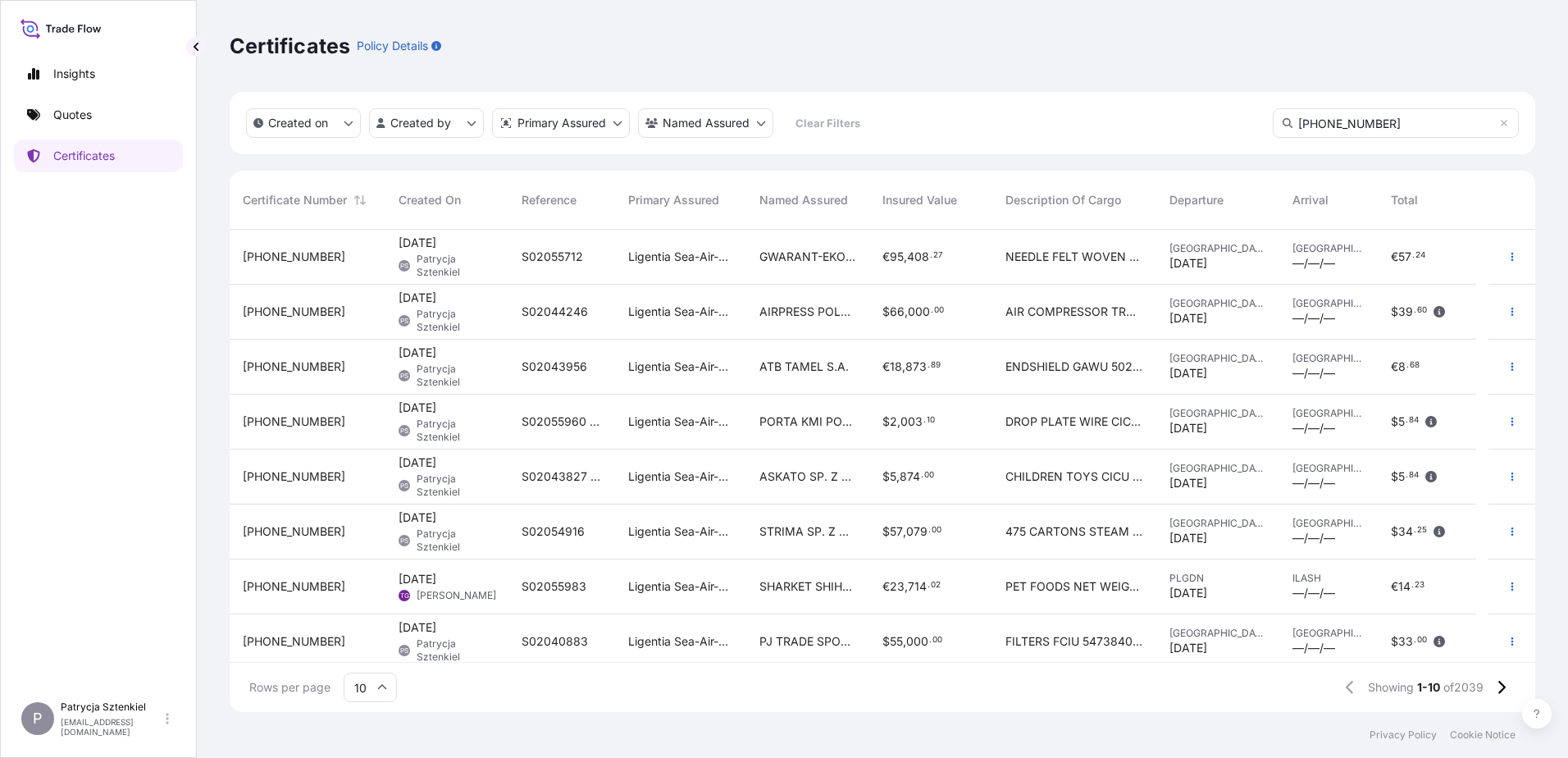
click at [831, 254] on span "GWARANT-EKO GEKO FILTRATION SP. Z O.O." at bounding box center [807, 256] width 97 height 16
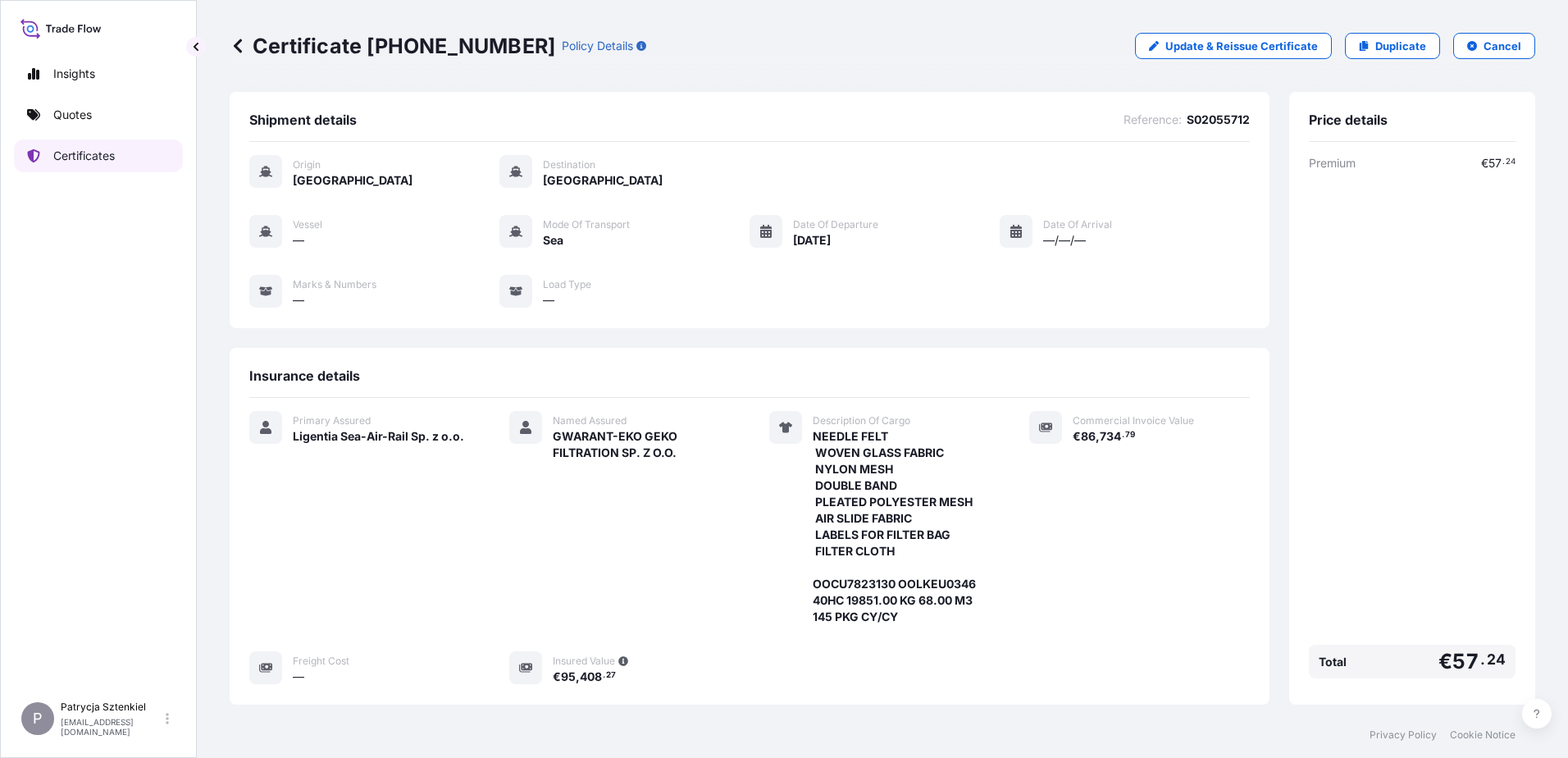
click at [100, 160] on p "Certificates" at bounding box center [84, 156] width 61 height 16
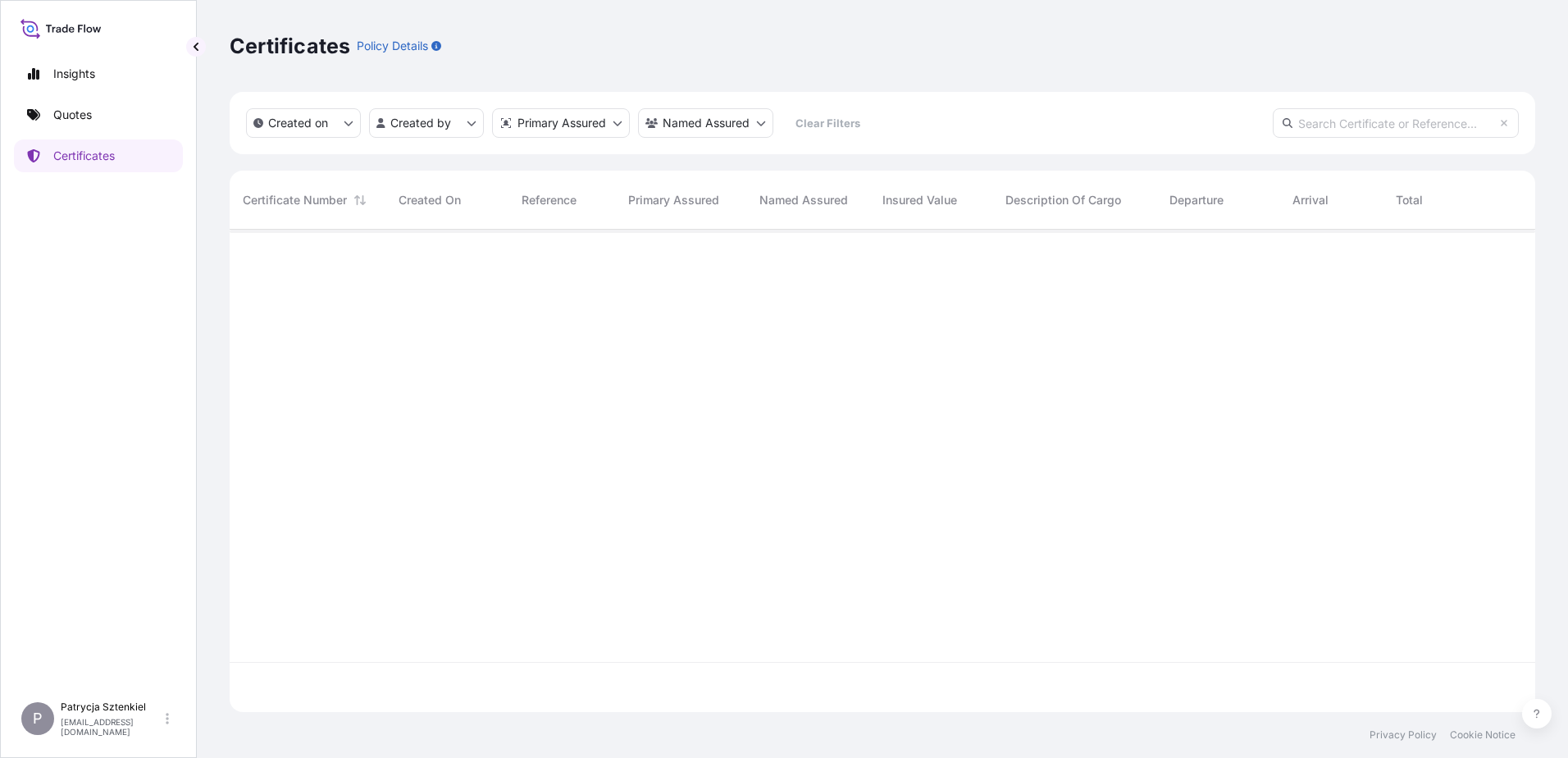
scroll to position [479, 1293]
click at [1322, 132] on input "text" at bounding box center [1396, 123] width 246 height 29
paste input "[PHONE_NUMBER]"
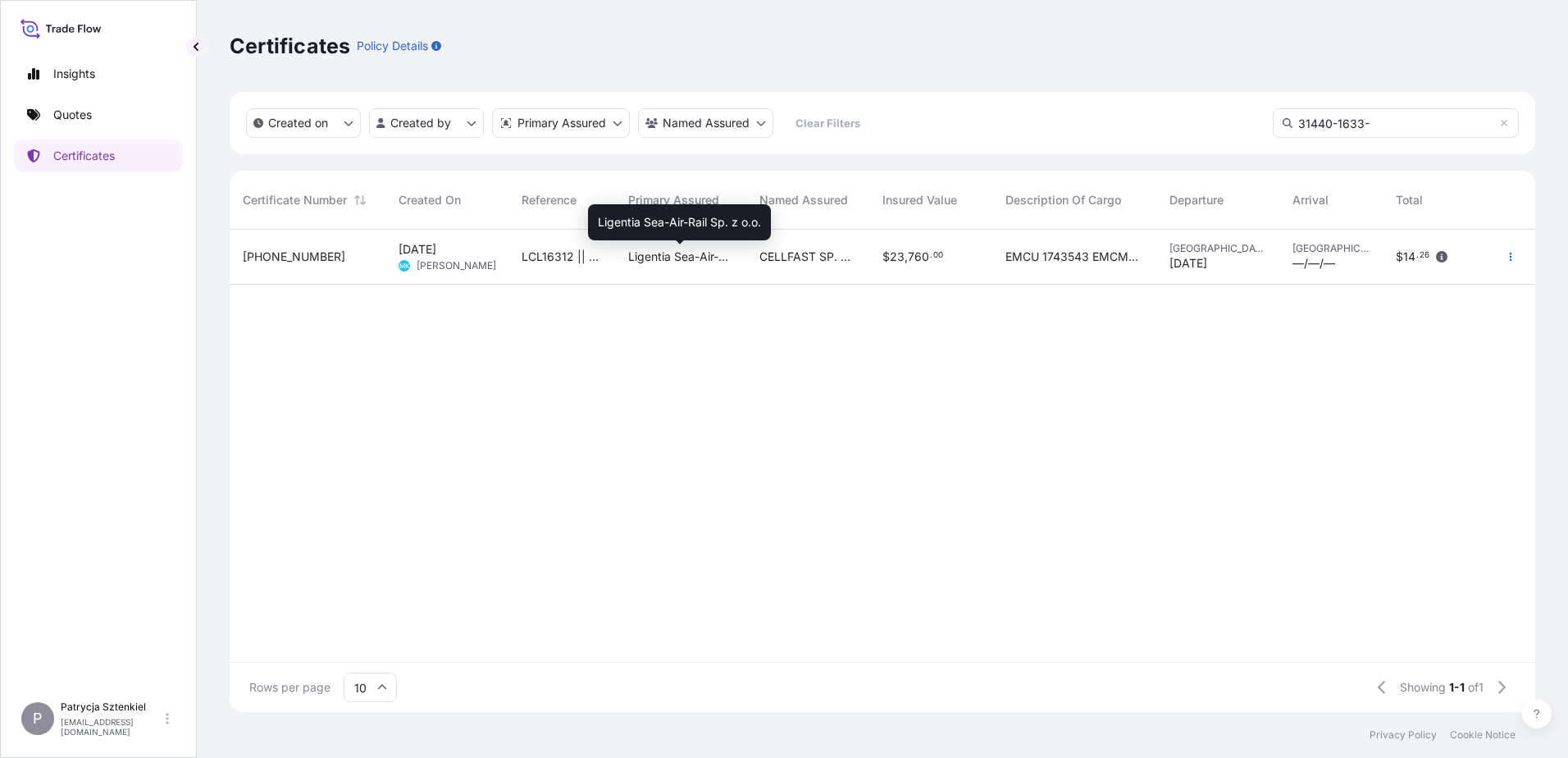
type input "31440-1633-"
click at [728, 259] on span "Ligentia Sea-Air-Rail Sp. z o.o." at bounding box center [680, 256] width 105 height 16
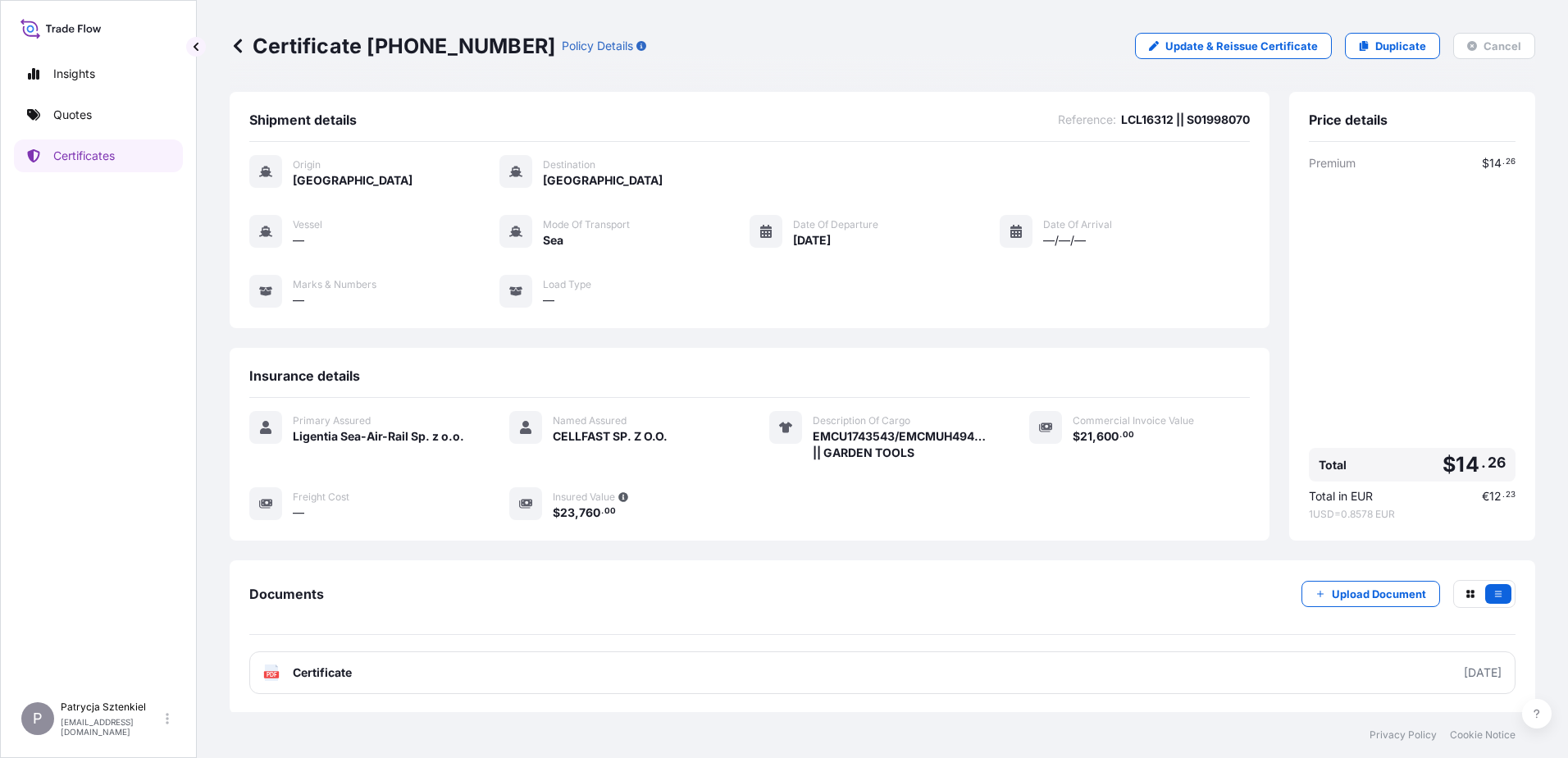
click at [1186, 118] on span "LCL16312 || S01998070" at bounding box center [1185, 119] width 129 height 16
copy span "S01998070"
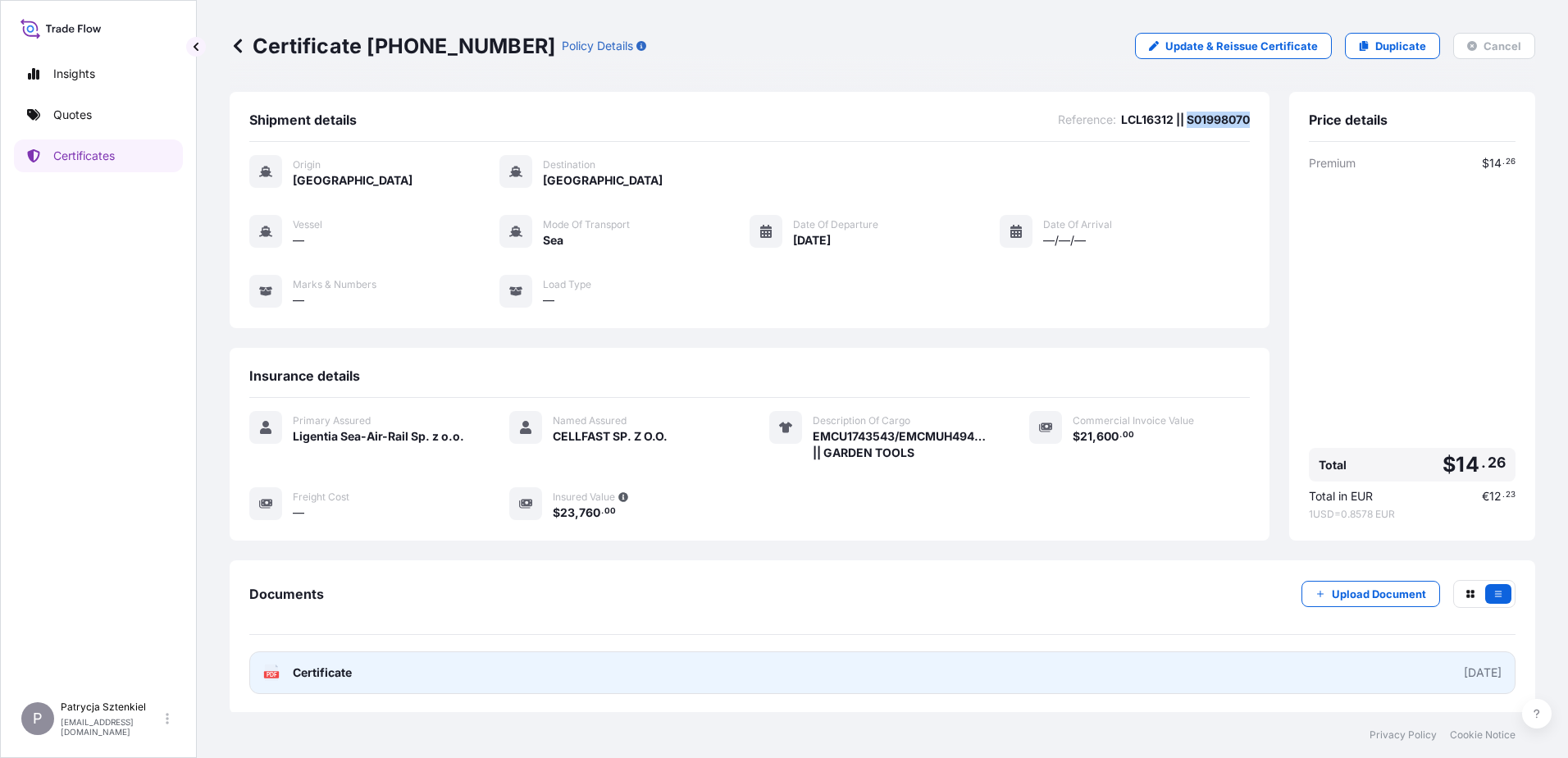
click at [684, 666] on link "PDF Certificate [DATE]" at bounding box center [882, 671] width 1266 height 42
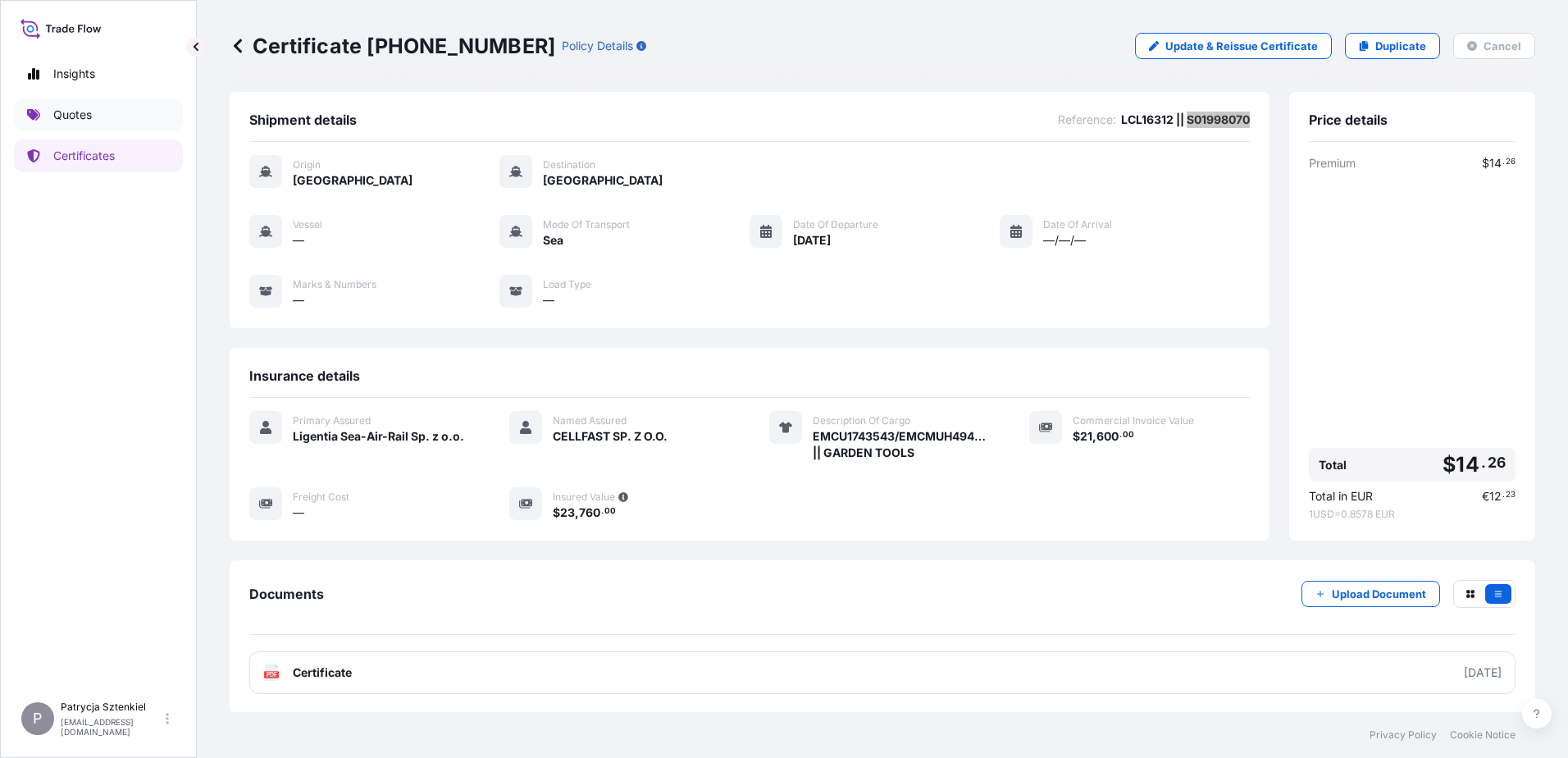
click at [78, 119] on p "Quotes" at bounding box center [73, 114] width 39 height 16
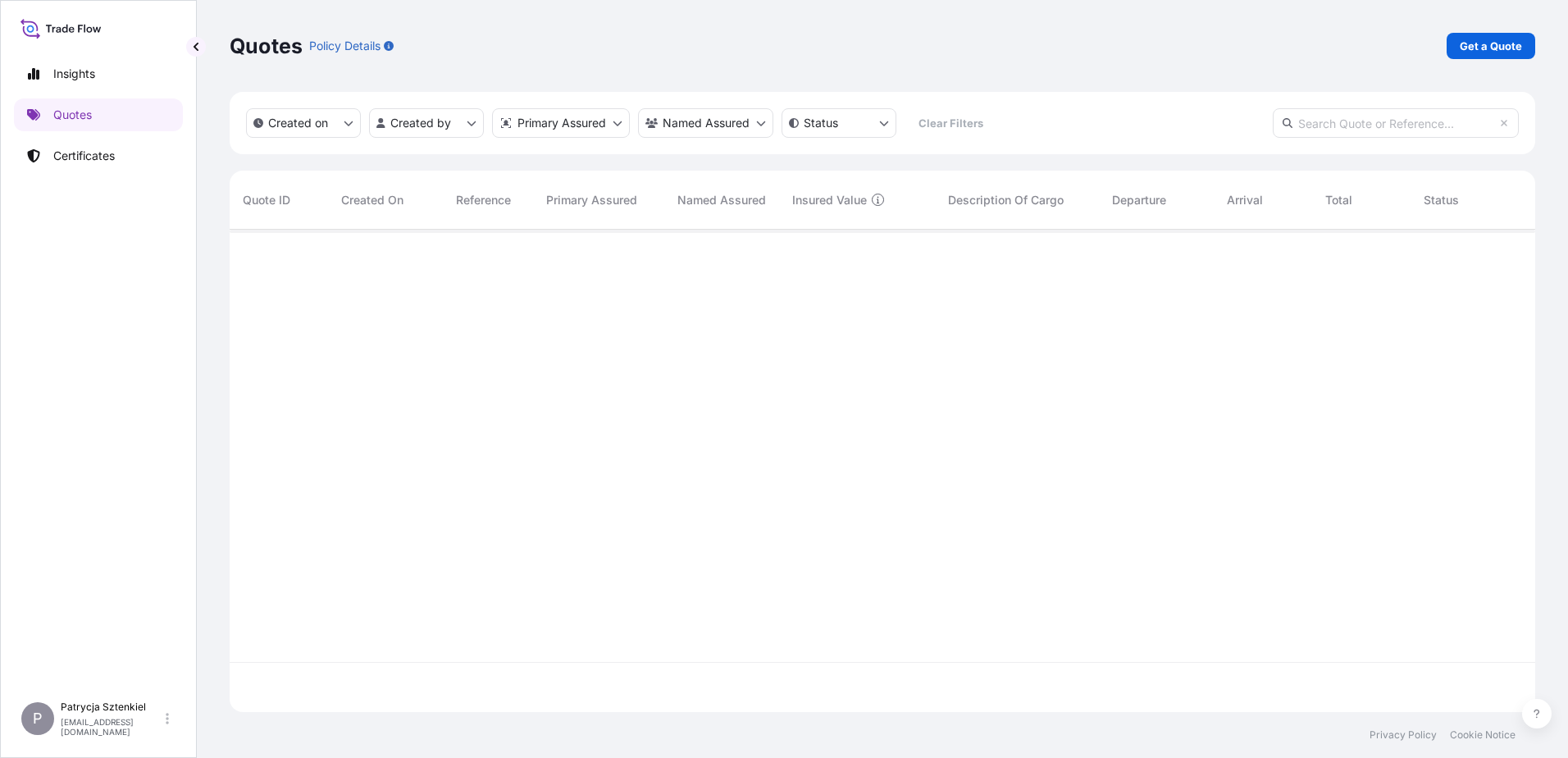
scroll to position [479, 1293]
